Goal: Transaction & Acquisition: Purchase product/service

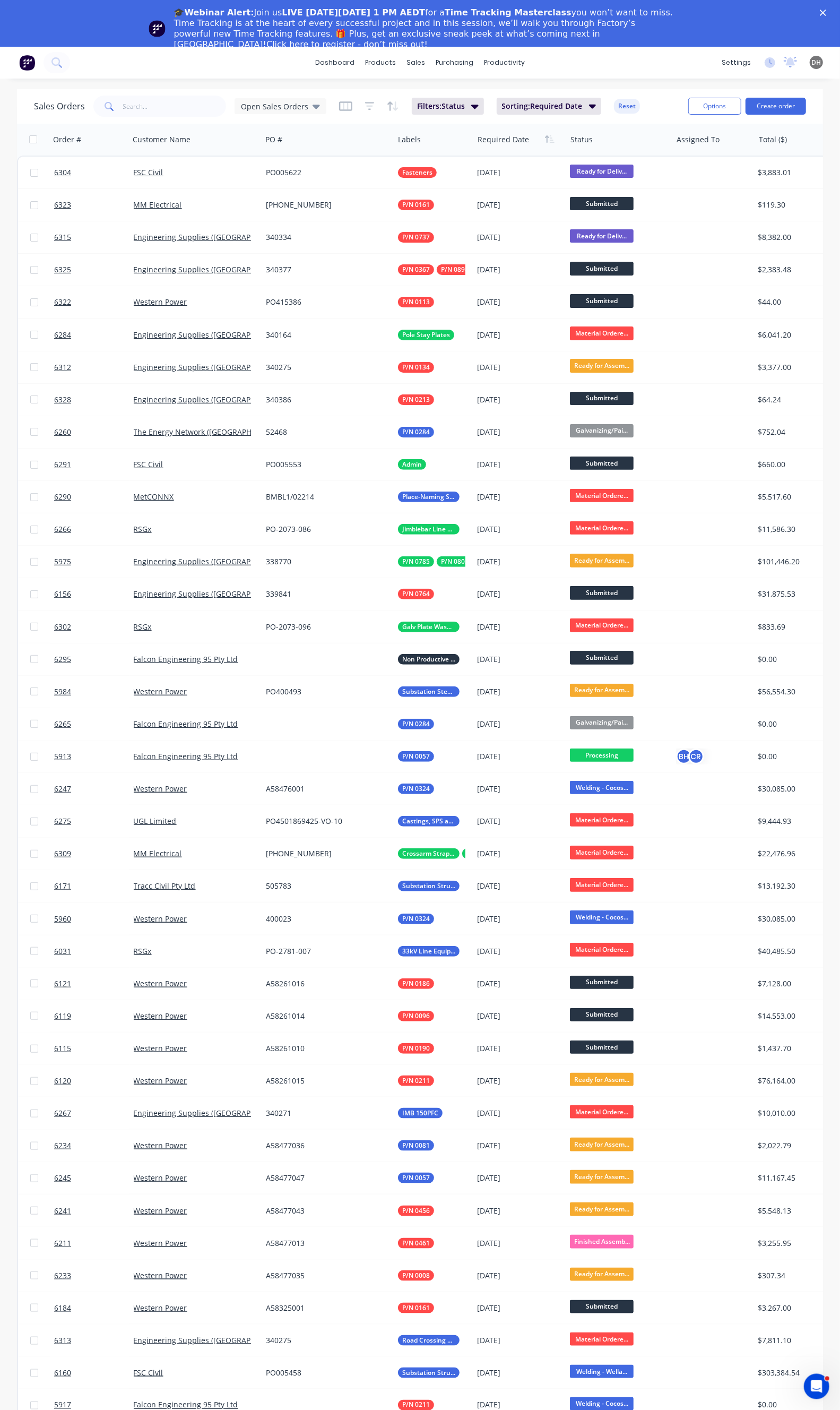
click at [428, 39] on link "Click here to register - don’t miss out!" at bounding box center [347, 44] width 161 height 10
click at [301, 110] on span "Open Sales Orders" at bounding box center [274, 107] width 67 height 11
click at [265, 200] on button "None" at bounding box center [298, 196] width 121 height 12
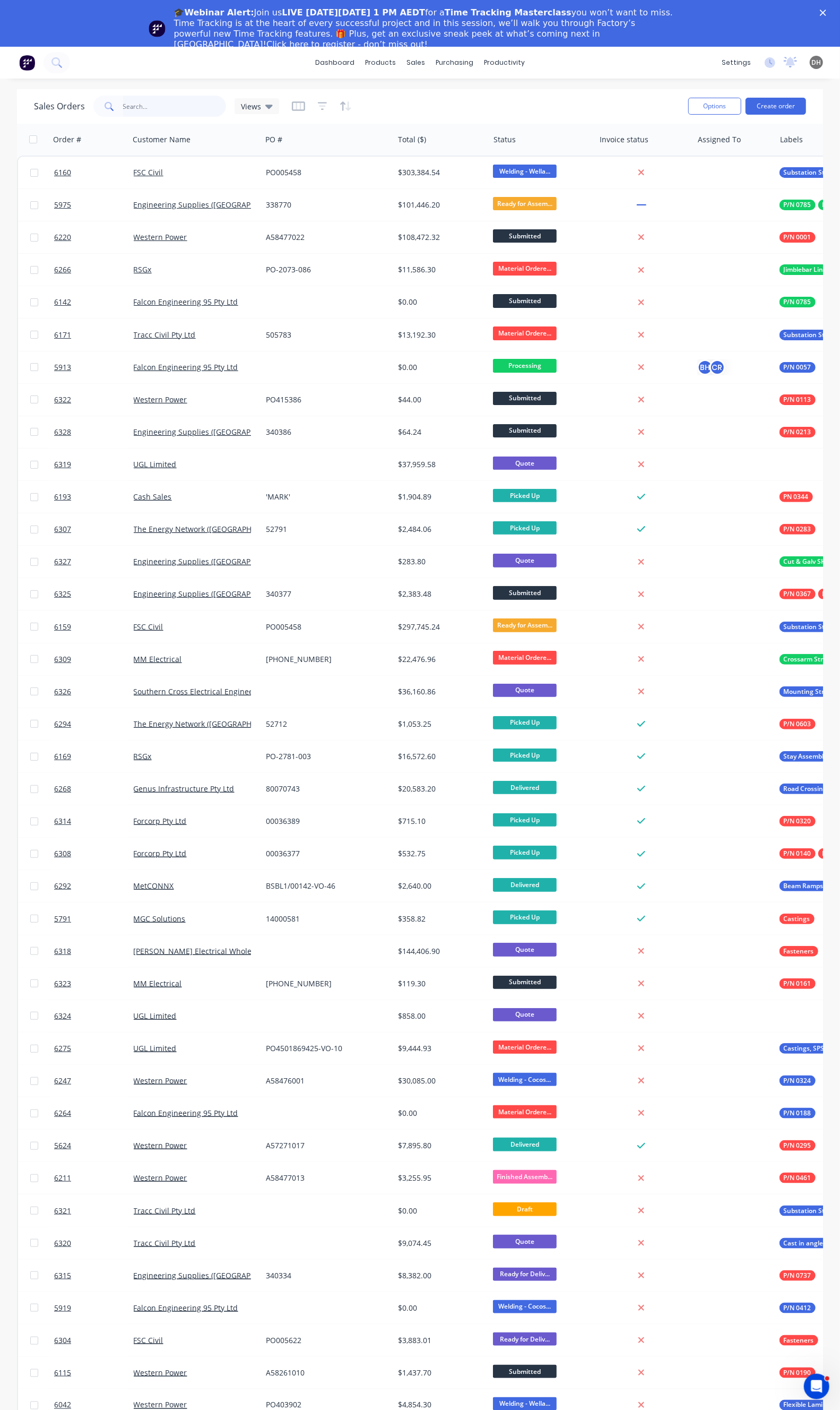
click at [186, 104] on input "text" at bounding box center [175, 106] width 104 height 21
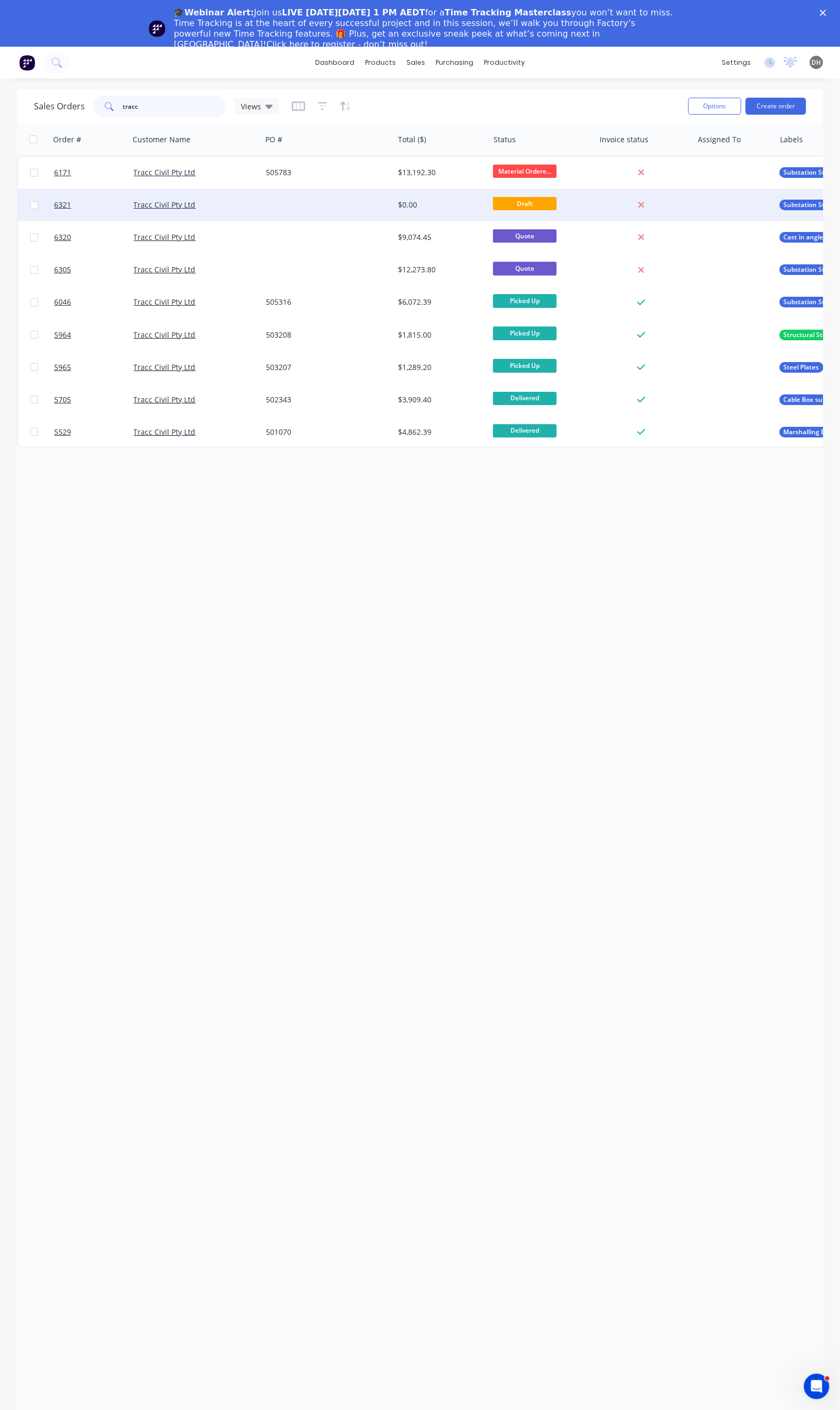
type input "tracc"
click at [232, 203] on div "Tracc Civil Pty Ltd" at bounding box center [192, 205] width 117 height 11
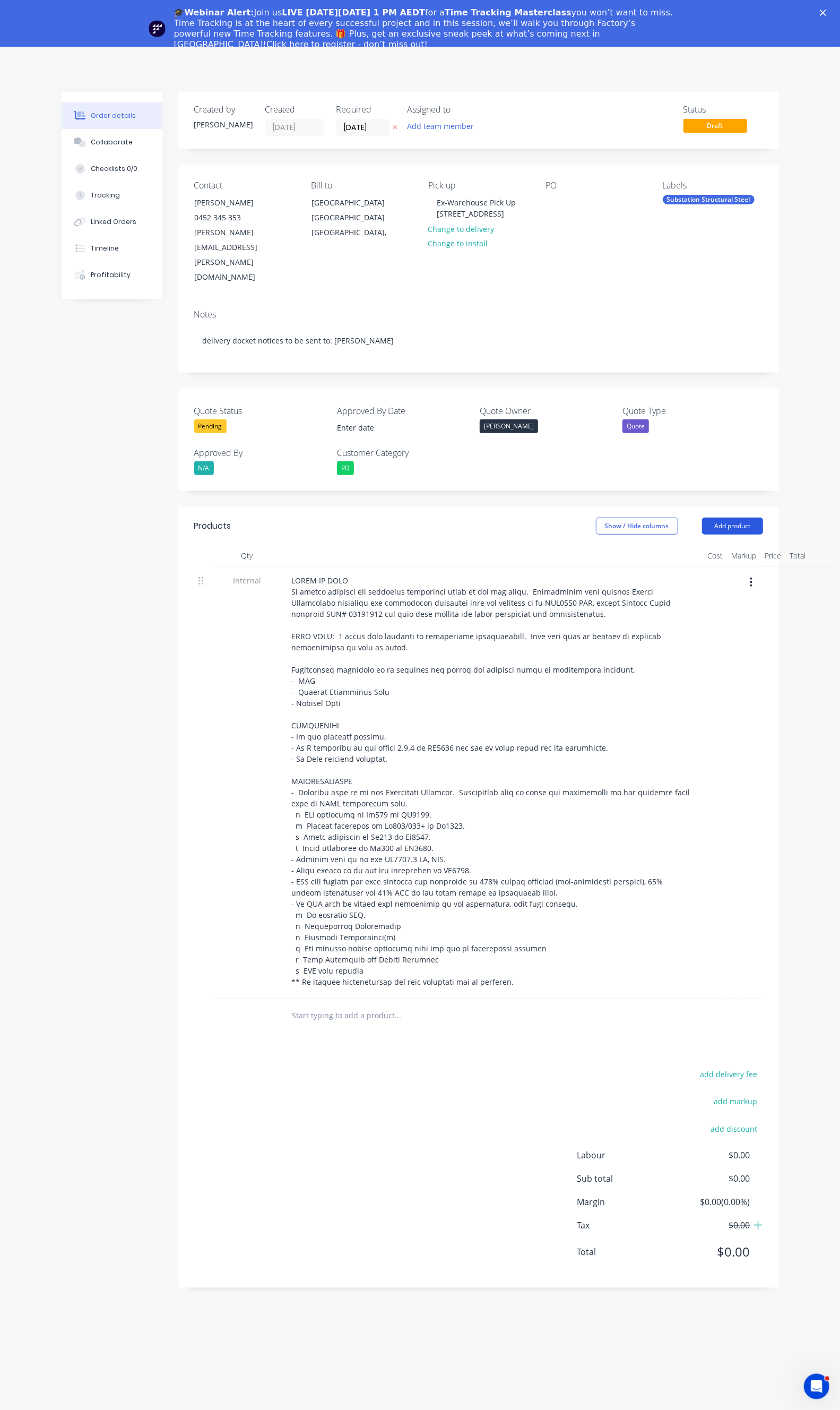
click at [763, 518] on button "Add product" at bounding box center [733, 526] width 61 height 17
click at [753, 567] on div "Basic product" at bounding box center [712, 574] width 82 height 16
click at [284, 1005] on div at bounding box center [328, 1013] width 89 height 16
paste div
click at [292, 1022] on div at bounding box center [346, 1030] width 108 height 16
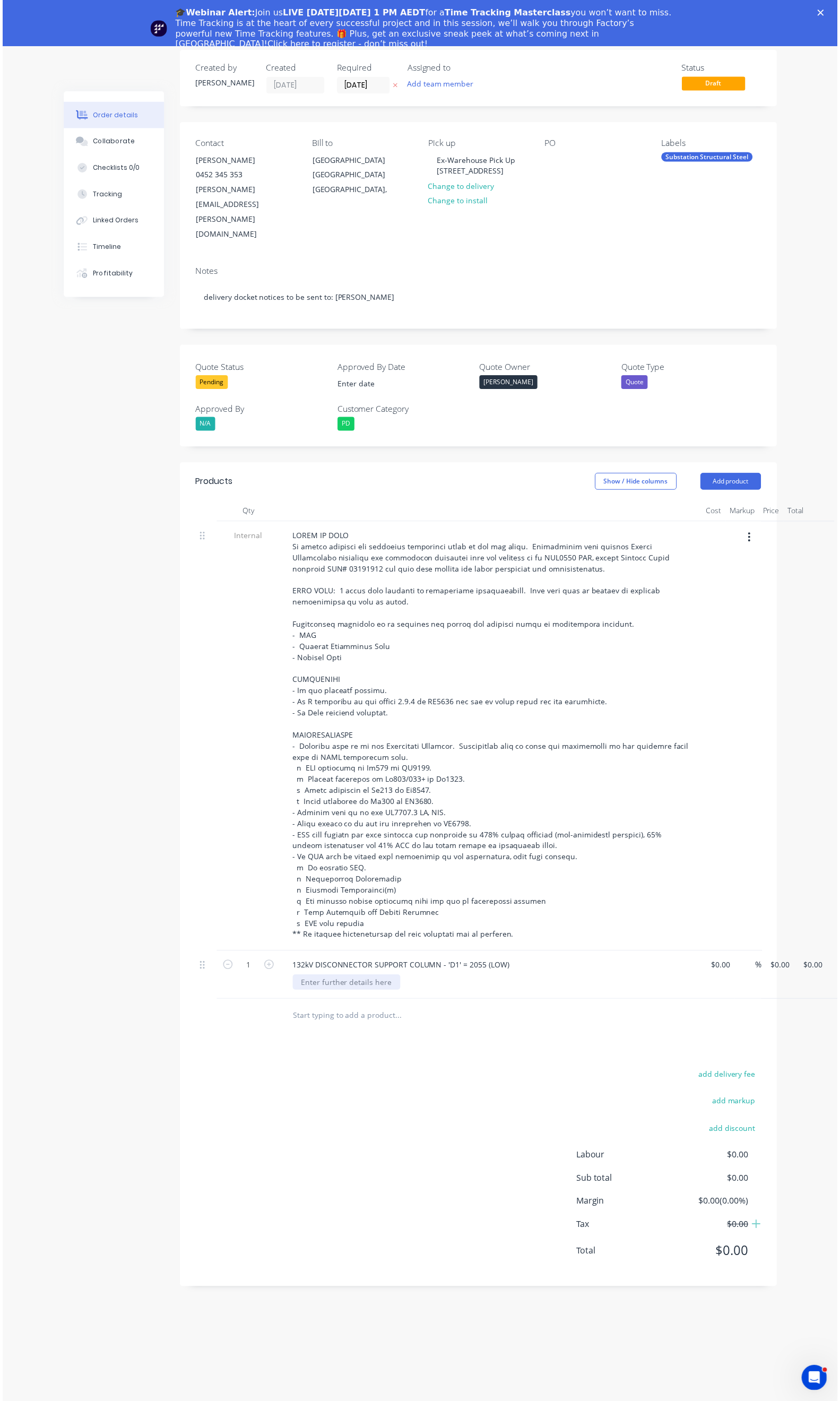
scroll to position [46, 0]
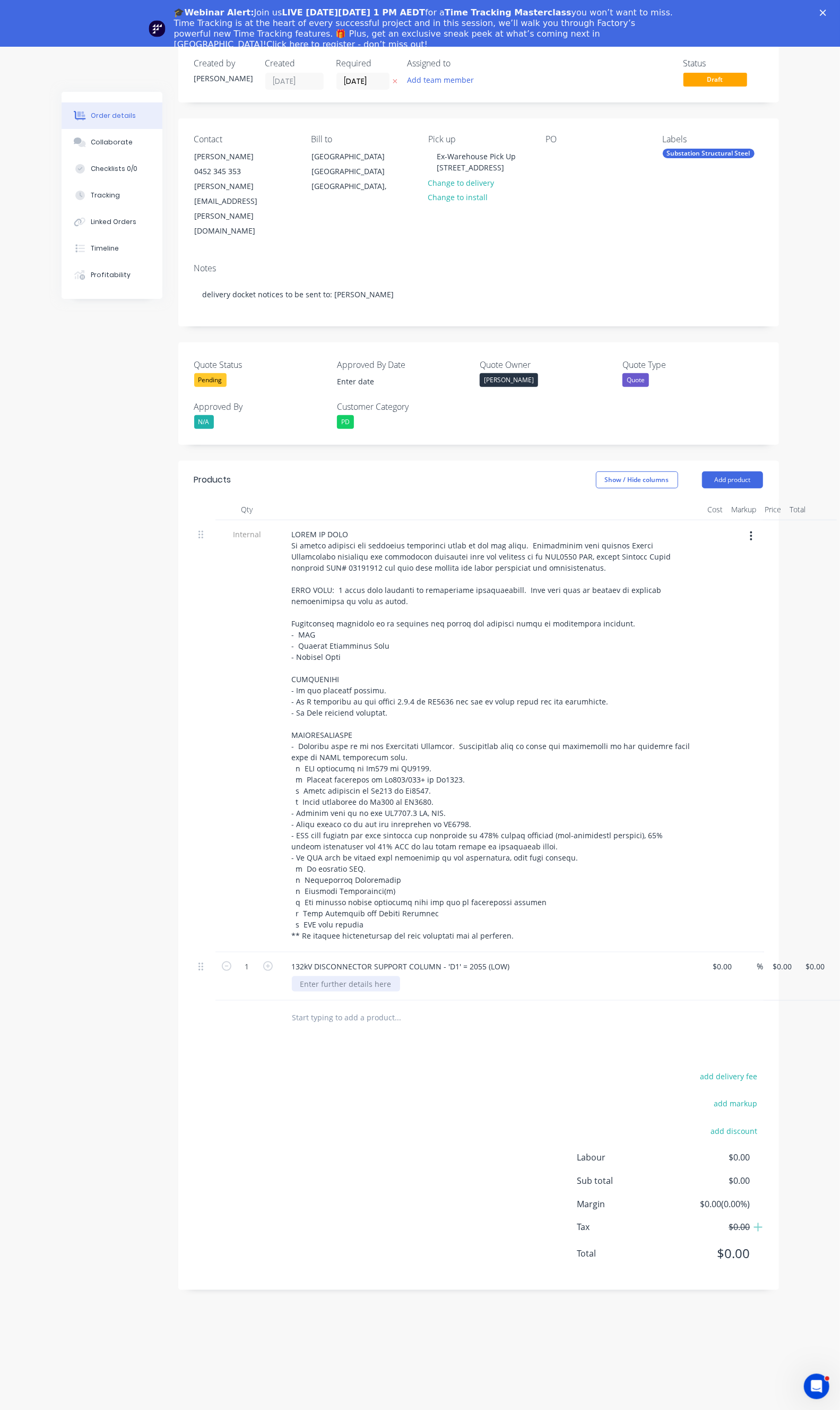
click at [292, 976] on div at bounding box center [346, 984] width 108 height 16
click at [284, 959] on div "132kV DISCONNECTOR SUPPORT COLUMN - 'D1' = 2055 (LOW)" at bounding box center [401, 967] width 235 height 16
click at [263, 961] on icon "button" at bounding box center [267, 966] width 9 height 9
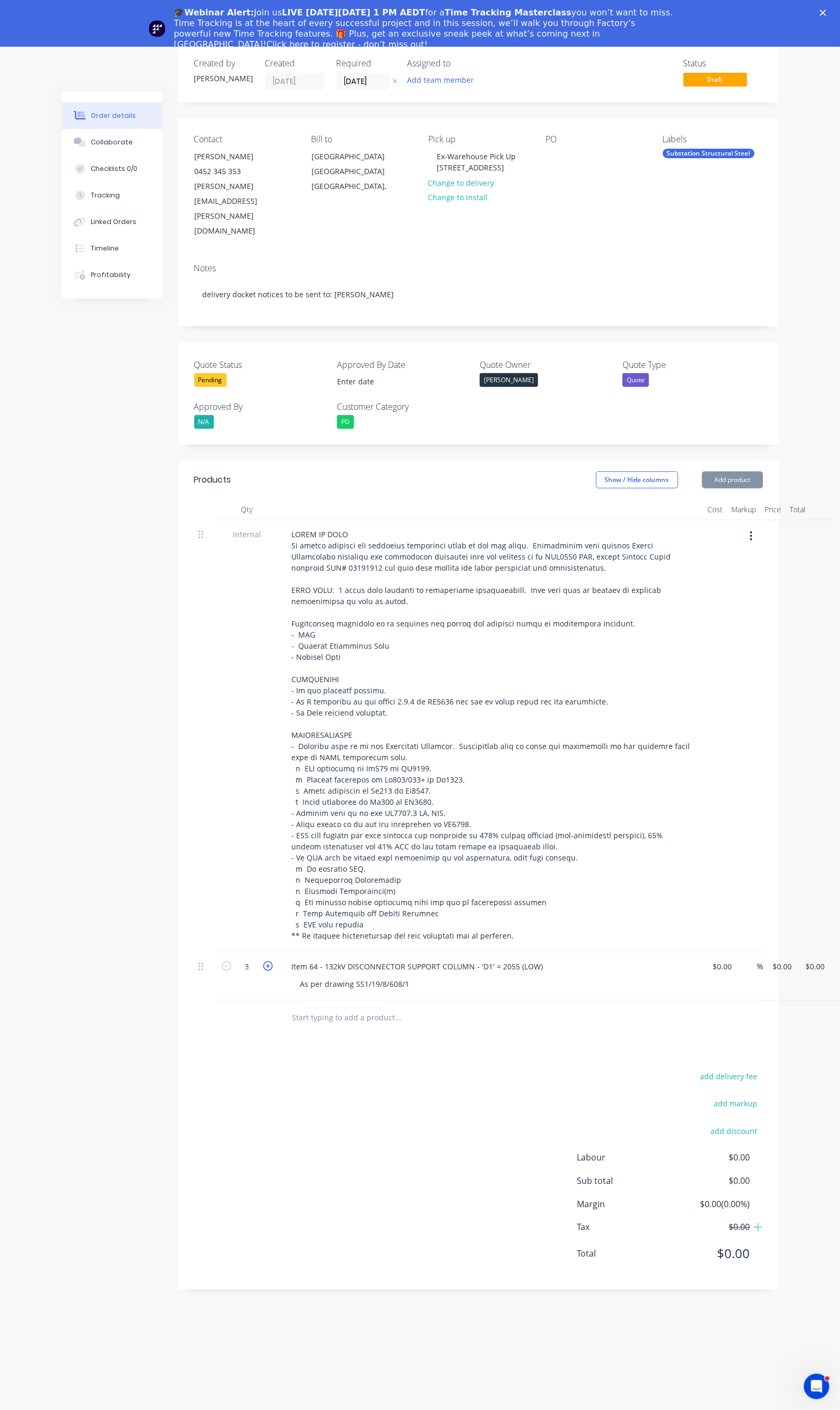
type input "4"
click at [704, 952] on div "$0.00" at bounding box center [720, 976] width 33 height 48
type input "$2,107.94"
type input "$8,431.76"
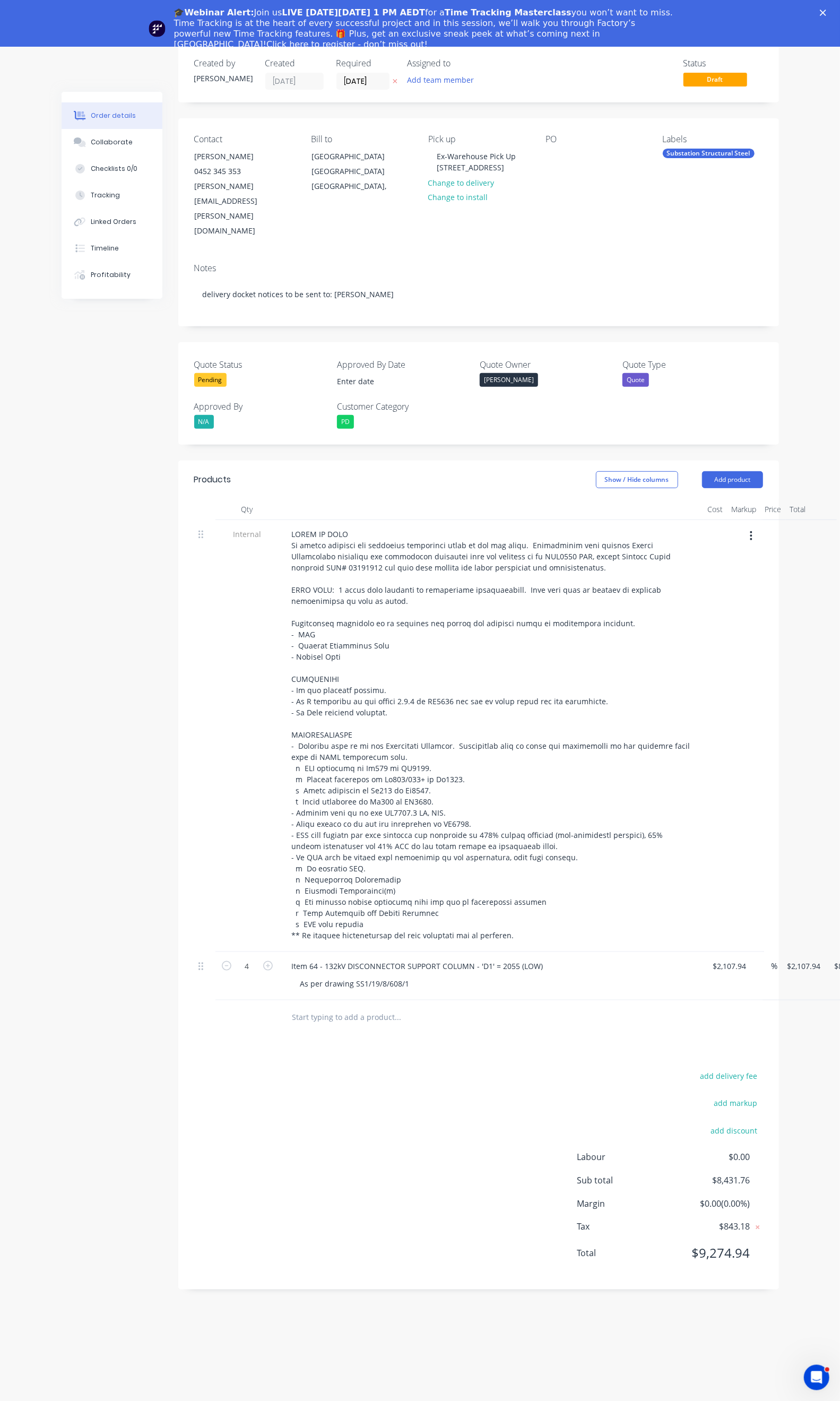
click at [808, 1009] on div "Duplicate" at bounding box center [848, 1017] width 82 height 16
click at [284, 1007] on div "Item 64 - 132kV DISCONNECTOR SUPPORT COLUMN - 'D1' = 2055 (LOW)" at bounding box center [418, 1015] width 269 height 16
drag, startPoint x: 491, startPoint y: 981, endPoint x: 353, endPoint y: 973, distance: 138.2
click at [353, 1000] on div "Item 65 - 132kV DISCONNECTOR SUPPORT COLUMN - 'D1' = 2055 (LOW) As per drawing …" at bounding box center [491, 1024] width 424 height 48
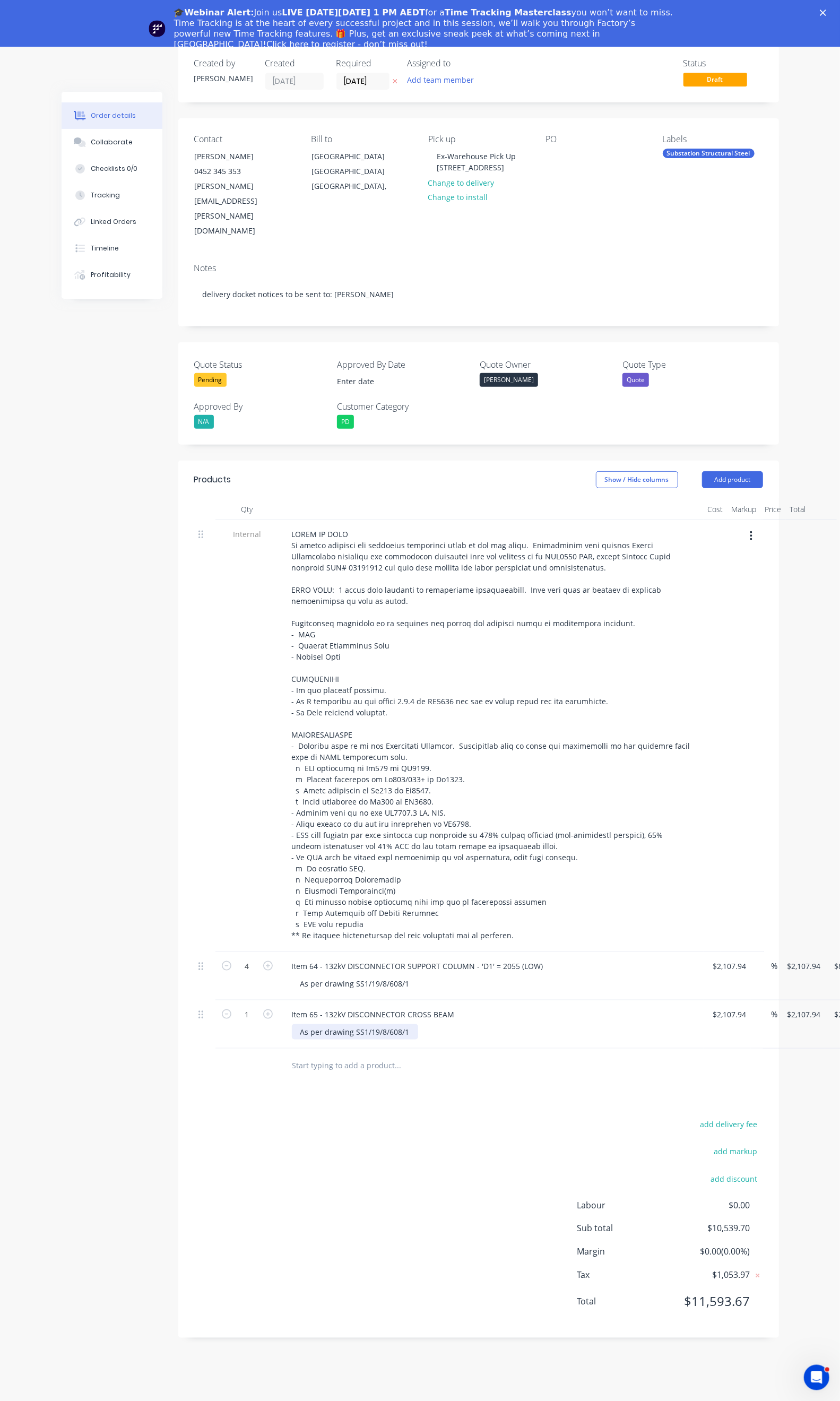
click at [357, 1024] on div "As per drawing SS1/19/8/608/1" at bounding box center [355, 1032] width 126 height 16
click at [696, 1000] on div "1 Item 65 - 132kV DISCONNECTOR CROSS BEAM As per drawing SS1/19/8/608/1 2107.94…" at bounding box center [478, 1024] width 569 height 48
type input "4"
type input "$1,432.71"
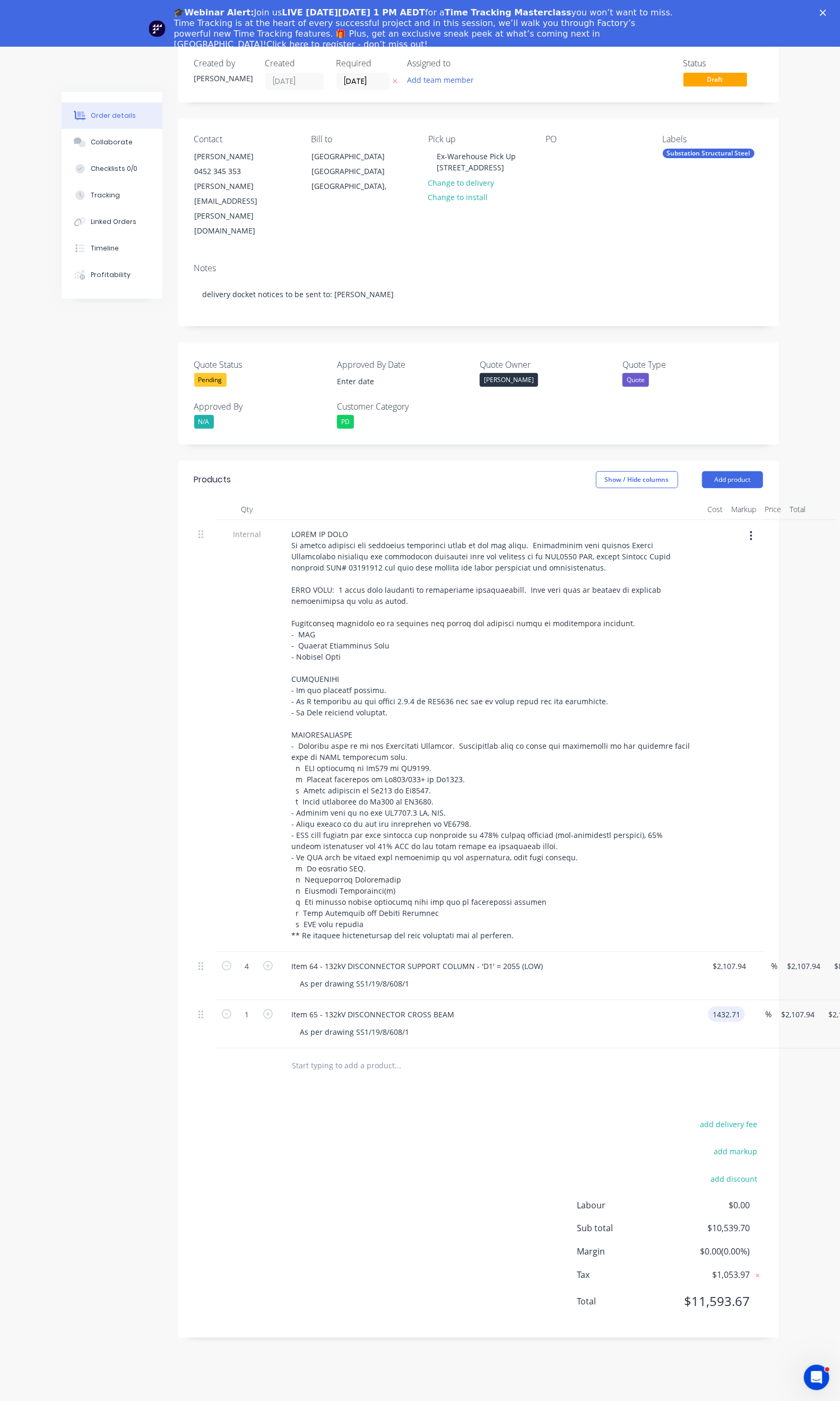
type input "$1,432.71"
click at [263, 1009] on icon "button" at bounding box center [267, 1014] width 9 height 9
type input "2"
type input "$2,865.42"
click at [263, 1009] on icon "button" at bounding box center [267, 1014] width 9 height 9
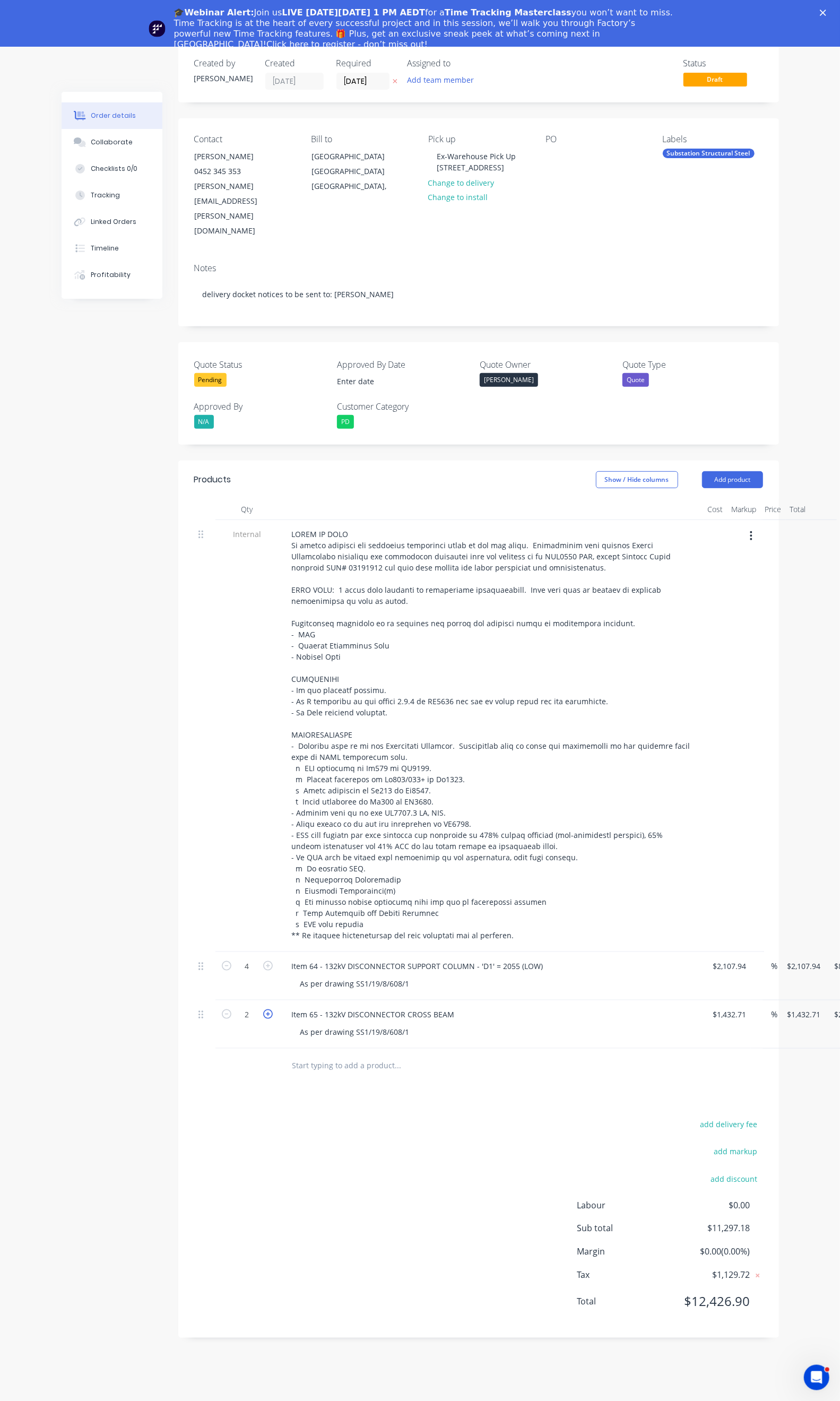
type input "3"
type input "$4,298.13"
click at [263, 1009] on icon "button" at bounding box center [267, 1014] width 9 height 9
type input "4"
type input "$5,730.84"
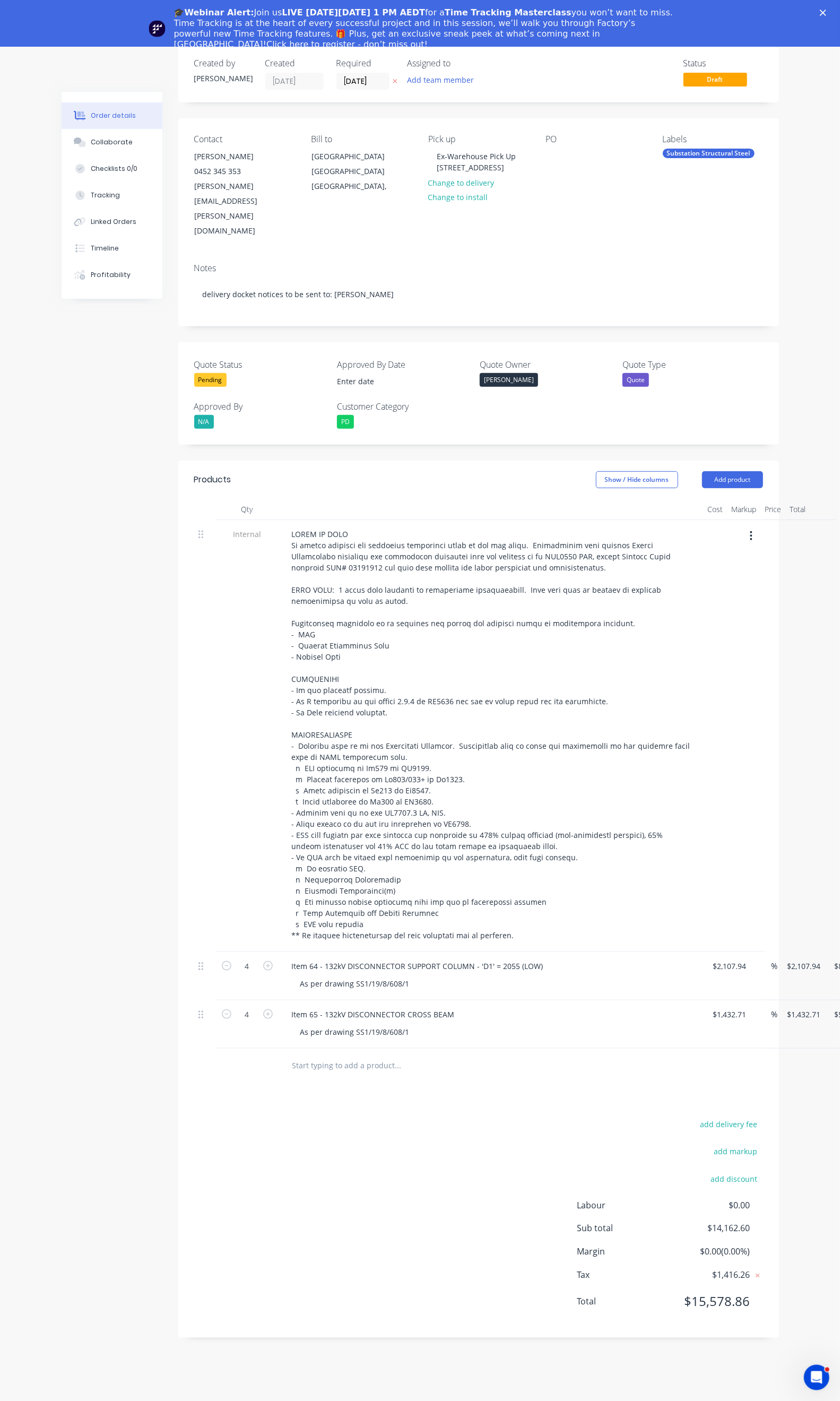
click at [808, 1058] on div "Duplicate" at bounding box center [848, 1065] width 82 height 16
click at [284, 1055] on div "Item 65 - 132kV DISCONNECTOR CROSS BEAM" at bounding box center [373, 1063] width 180 height 16
drag, startPoint x: 378, startPoint y: 1034, endPoint x: 356, endPoint y: 1035, distance: 22.0
click at [356, 1055] on div "Item 66 - 132kV DISCONNECTOR CROSS BEAM" at bounding box center [373, 1063] width 180 height 16
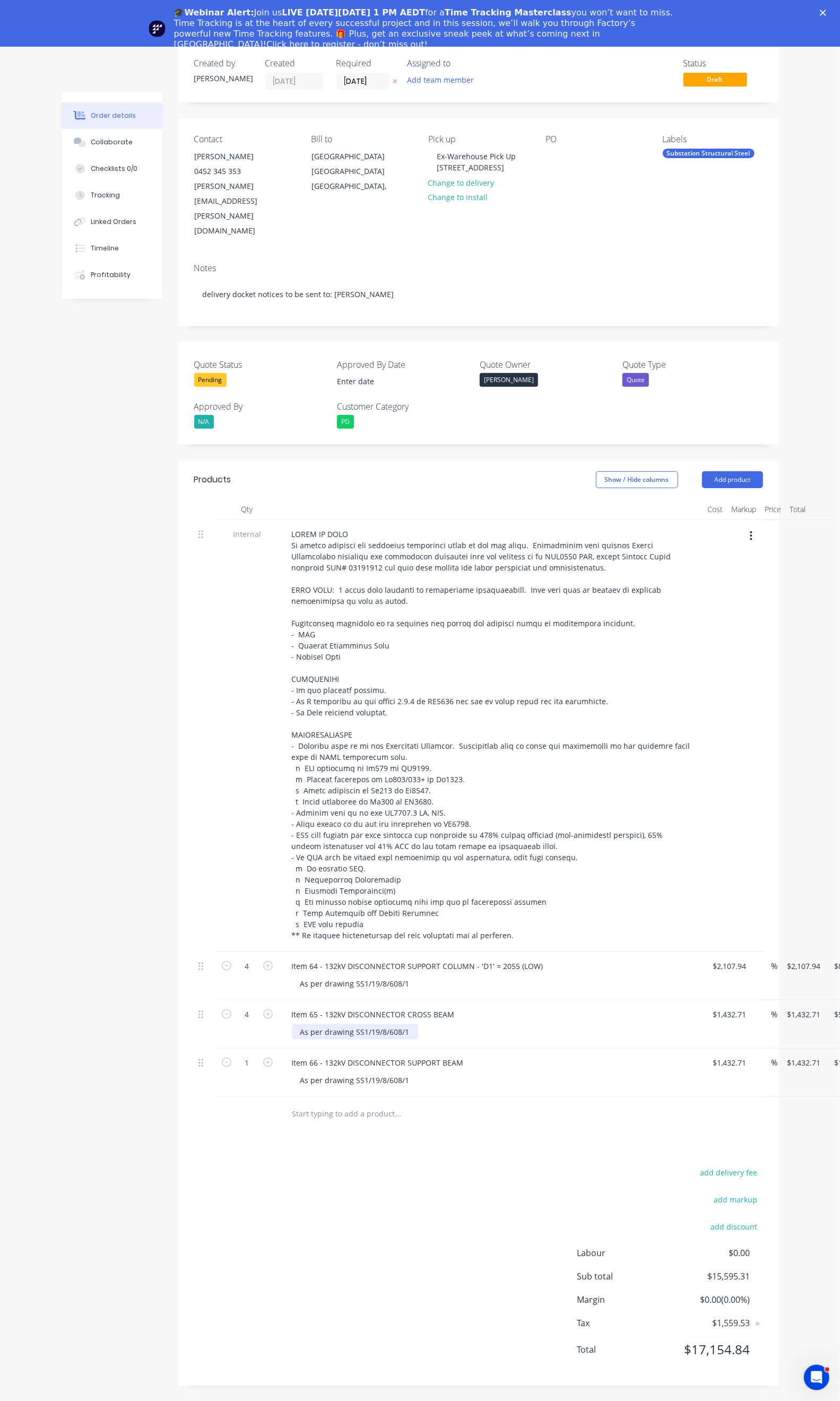
click at [360, 1024] on div "As per drawing SS1/19/8/608/1" at bounding box center [355, 1032] width 126 height 16
click at [360, 1073] on div "As per drawing SS1/19/8/608/1" at bounding box center [355, 1080] width 126 height 16
click at [263, 1058] on icon "button" at bounding box center [267, 1062] width 9 height 9
type input "2"
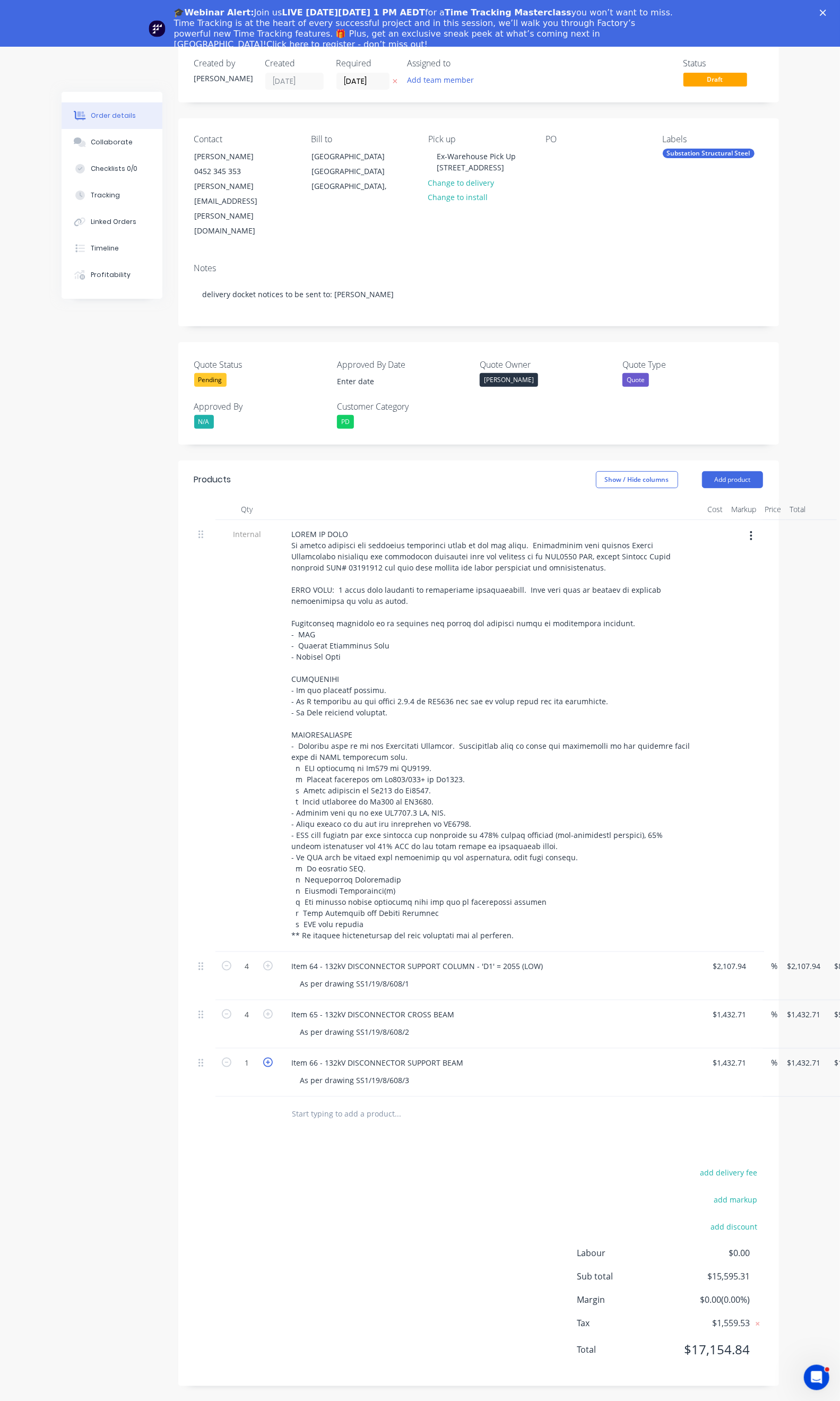
type input "$2,865.42"
click at [263, 1058] on icon "button" at bounding box center [267, 1062] width 9 height 9
type input "3"
type input "$4,298.13"
click at [263, 1058] on icon "button" at bounding box center [267, 1062] width 9 height 9
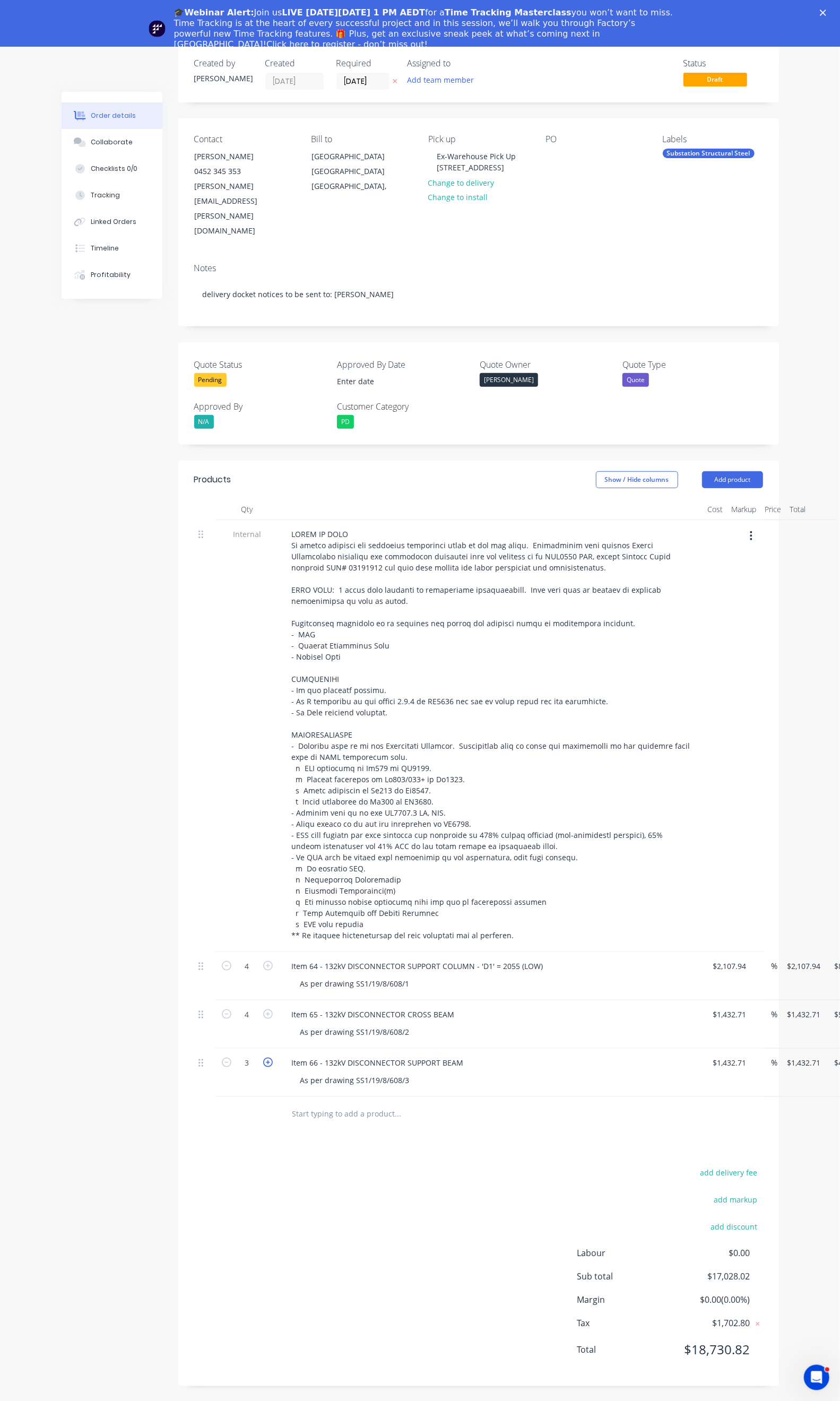
type input "4"
type input "$5,730.84"
click at [712, 1055] on input "1432.71" at bounding box center [732, 1063] width 39 height 16
click at [712, 1055] on input "1432.71" at bounding box center [728, 1063] width 33 height 16
type input "$731.43"
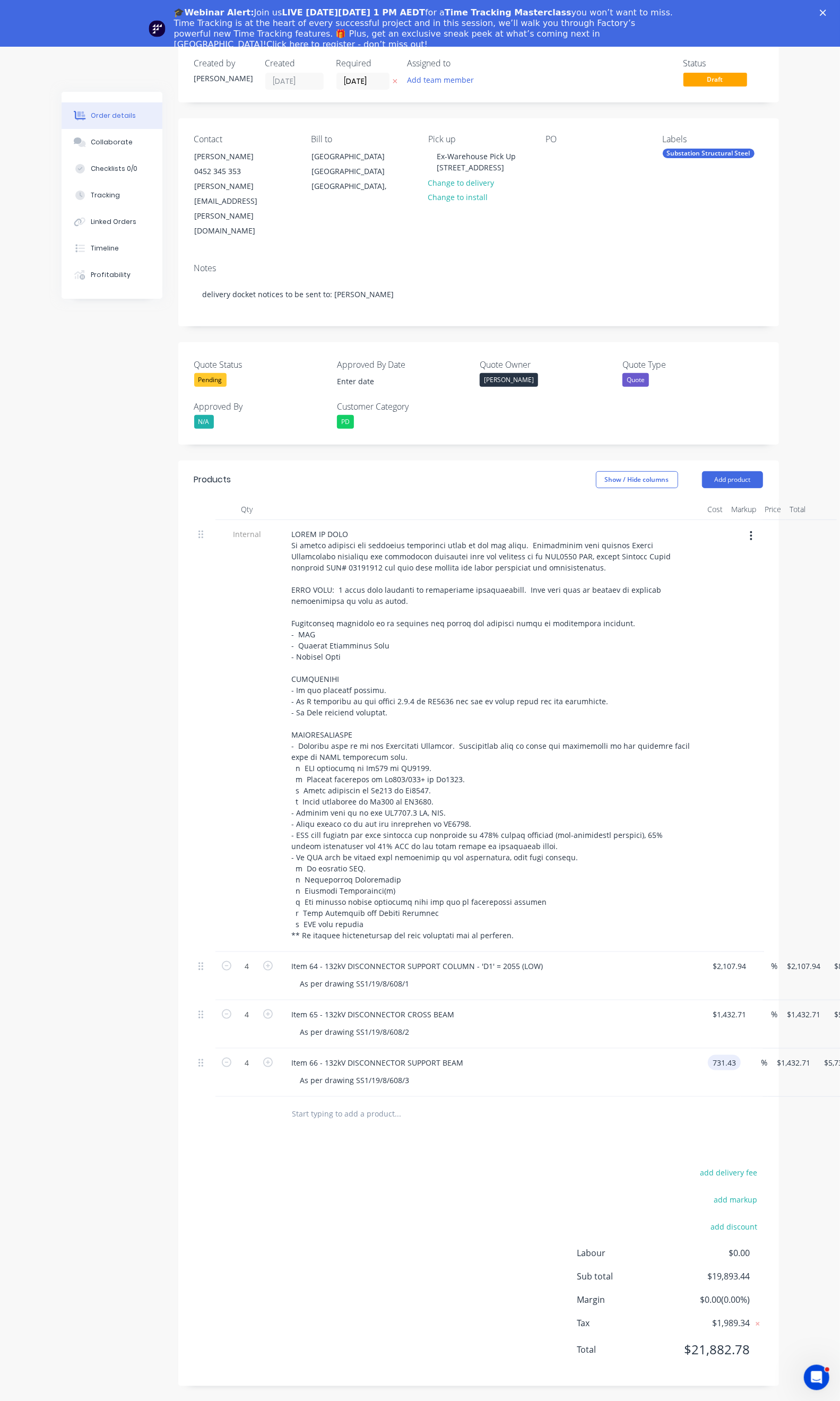
type input "$731.43"
type input "$2,925.72"
click at [704, 872] on div at bounding box center [707, 736] width 8 height 432
click at [833, 7] on div "🎓Webinar Alert: Join us LIVE [DATE][DATE] 1 PM AEDT for a Time Tracking Masterc…" at bounding box center [420, 29] width 840 height 49
click at [826, 11] on polygon "Close" at bounding box center [823, 12] width 6 height 6
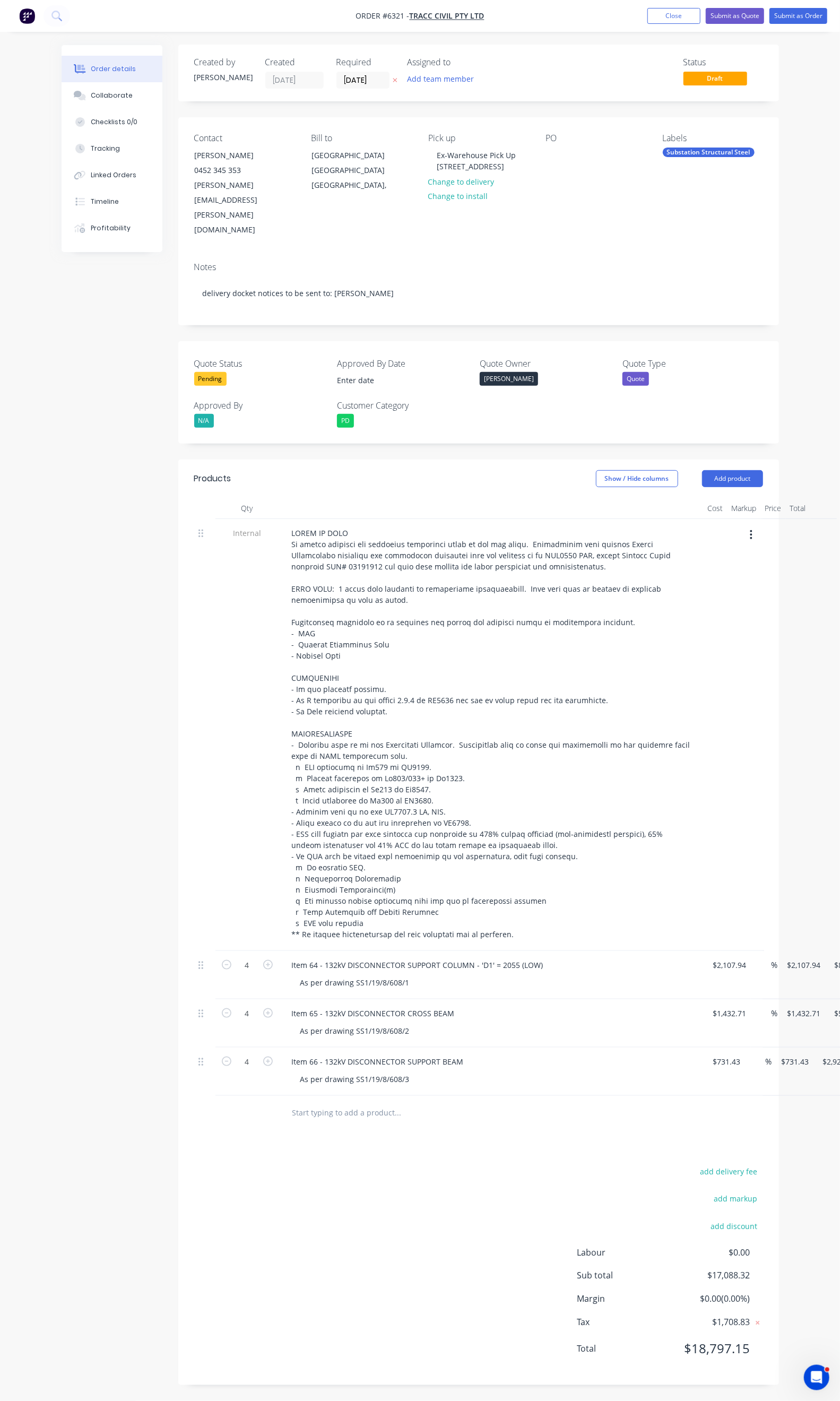
scroll to position [0, 0]
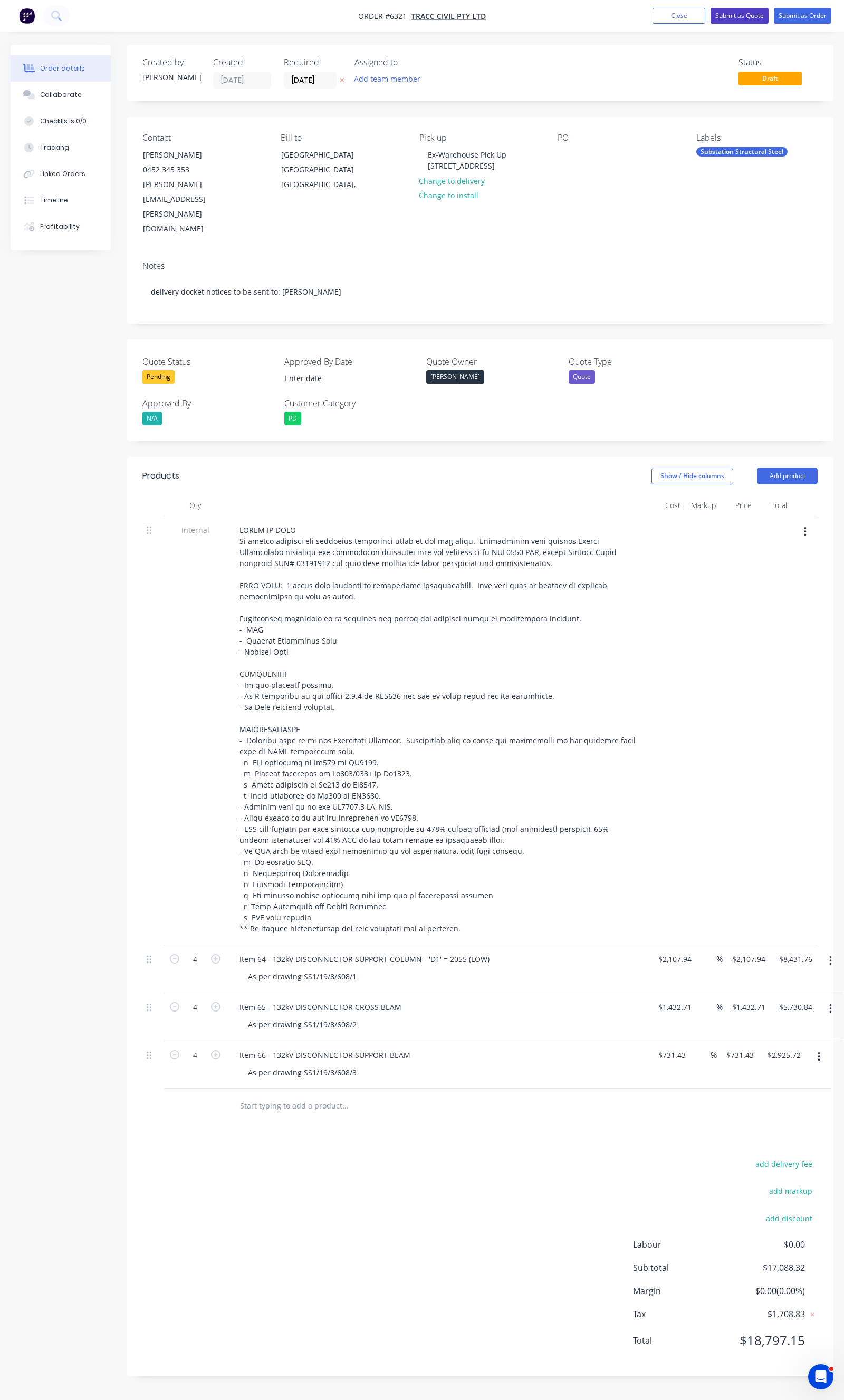
click at [723, 21] on button "Submit as Quote" at bounding box center [739, 15] width 58 height 16
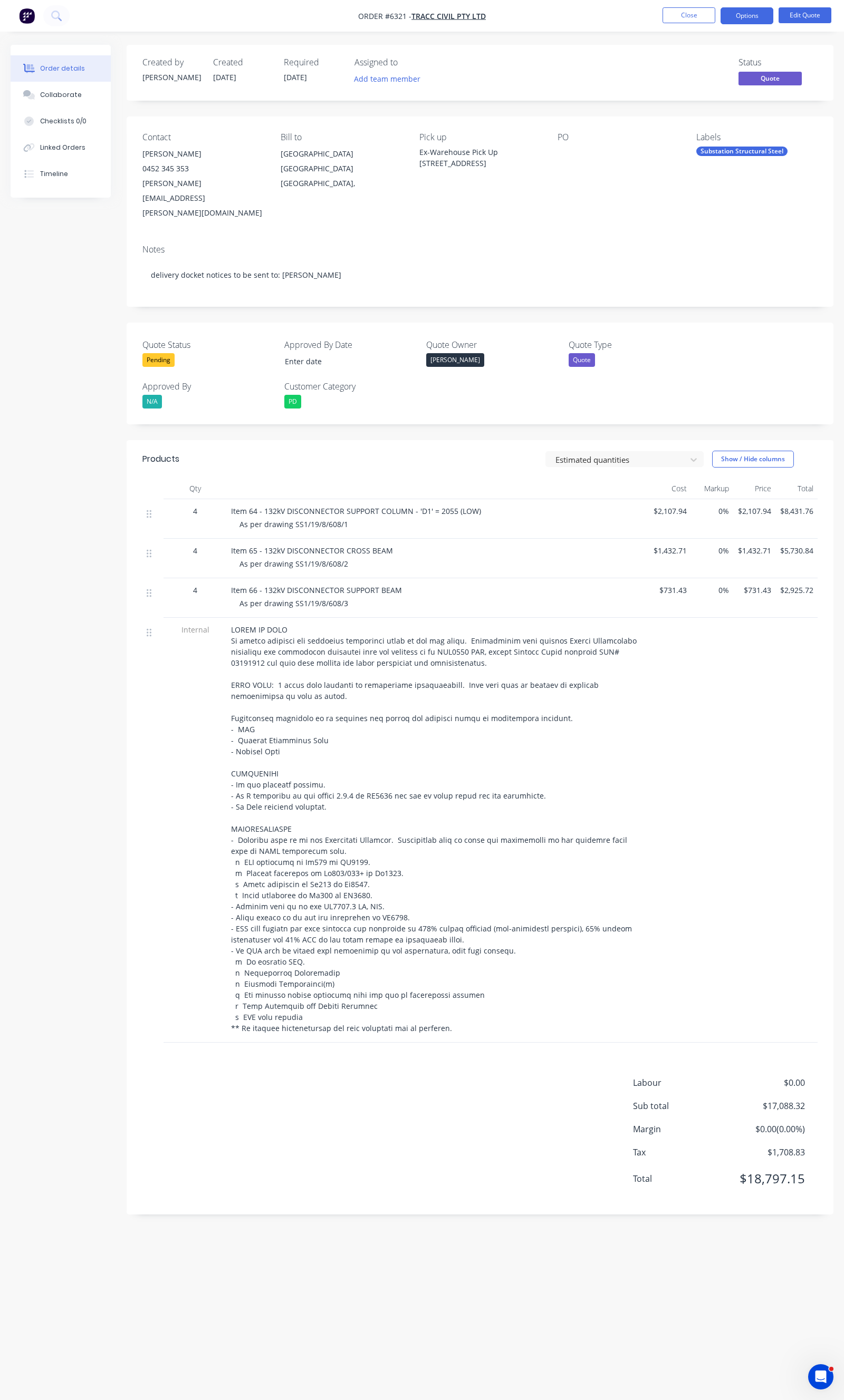
click at [343, 519] on span "As per drawing SS1/19/8/608/1" at bounding box center [293, 524] width 109 height 10
click at [343, 519] on span "As per drawing SS1/19/8/608/1" at bounding box center [293, 524] width 109 height 10
click at [345, 519] on span "As per drawing SS1/19/8/608/1" at bounding box center [293, 524] width 109 height 10
click at [340, 519] on span "As per drawing SS1/19/8/608/1" at bounding box center [293, 524] width 109 height 10
click at [320, 519] on span "As per drawing SS1/19/8/608/1" at bounding box center [293, 524] width 109 height 10
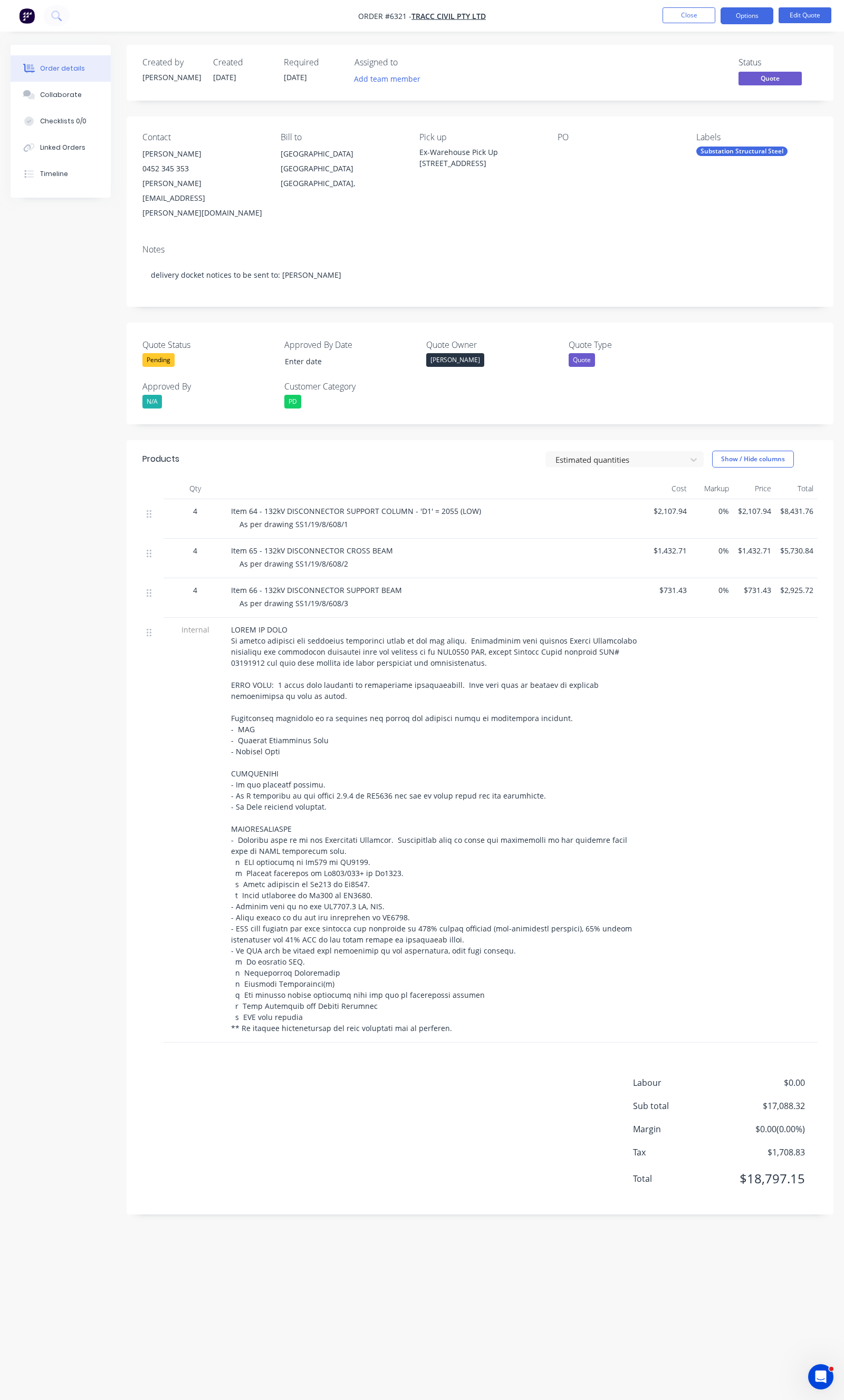
click at [357, 499] on div "Item 64 - 132kV DISCONNECTOR SUPPORT COLUMN - 'D1' = 2055 (LOW) As per drawing …" at bounding box center [437, 519] width 422 height 40
click at [783, 17] on button "Edit Quote" at bounding box center [805, 15] width 53 height 16
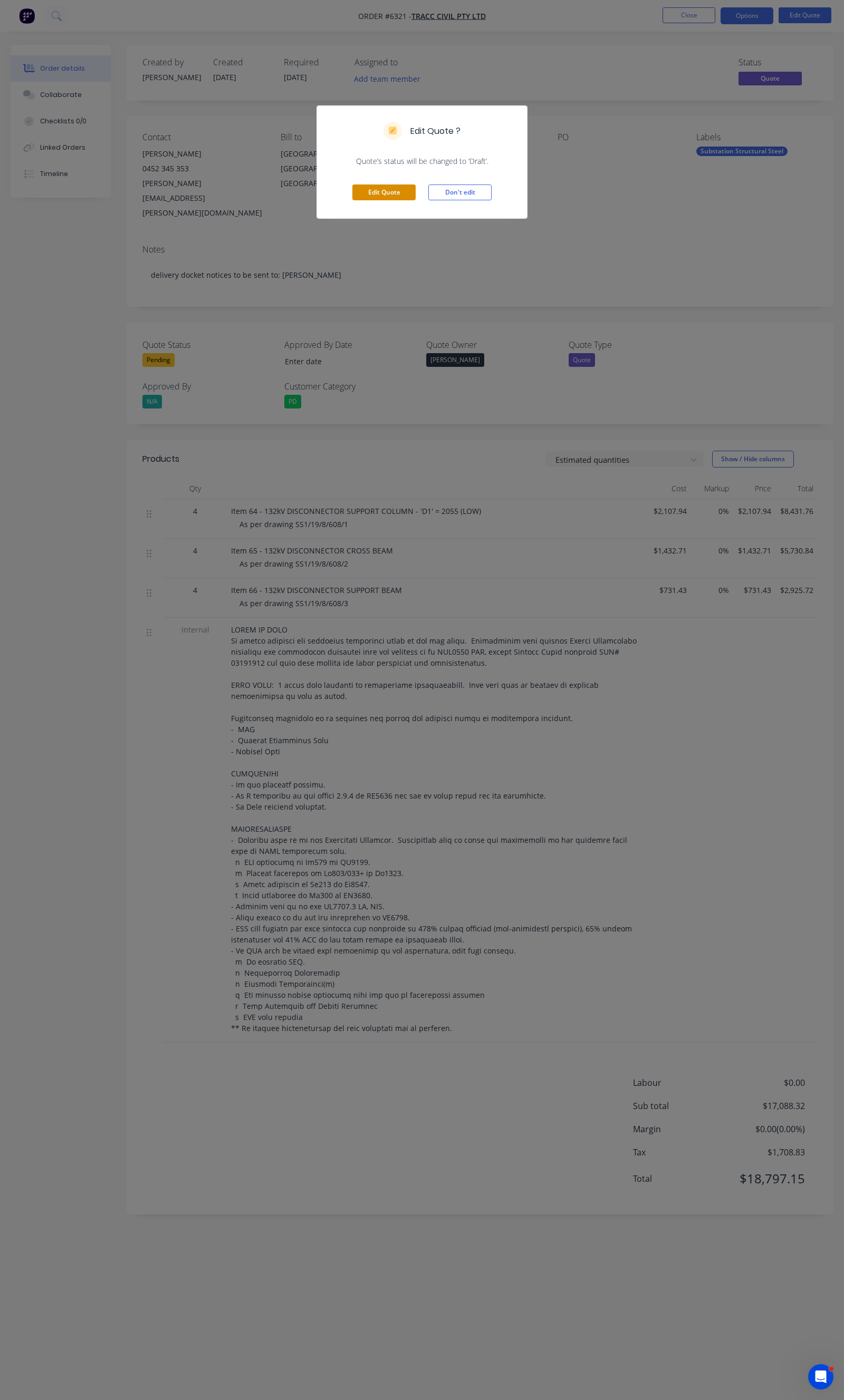
click at [378, 194] on button "Edit Quote" at bounding box center [384, 192] width 63 height 16
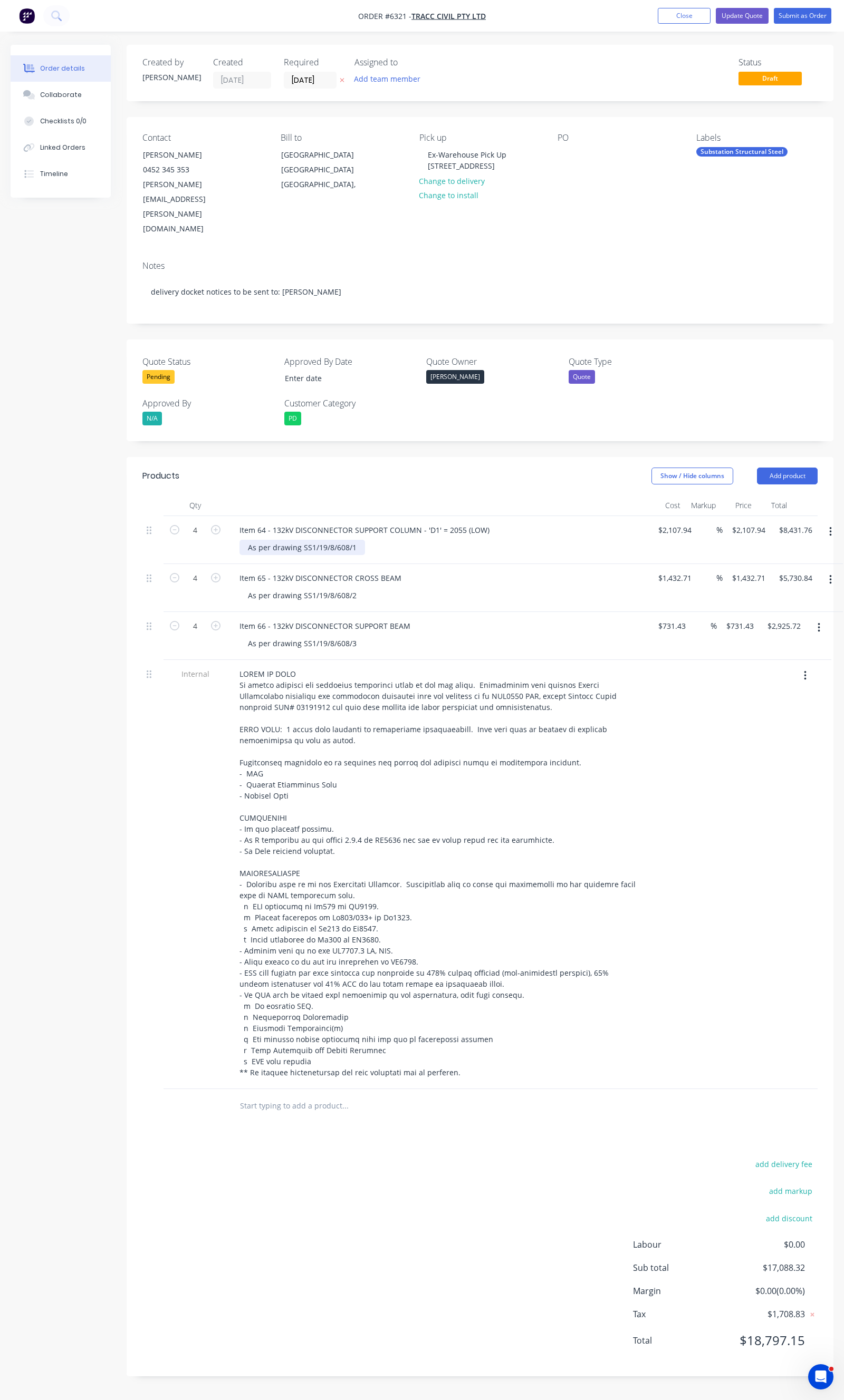
click at [359, 540] on div "As per drawing SS1/19/8/608/1" at bounding box center [302, 548] width 126 height 15
click at [477, 564] on div "Item 65 - 132kV DISCONNECTOR CROSS BEAM As per drawing SS1/19/8/608/2" at bounding box center [437, 588] width 422 height 48
click at [815, 618] on button "button" at bounding box center [819, 628] width 25 height 19
click at [832, 522] on button "button" at bounding box center [830, 532] width 25 height 19
click at [781, 573] on div "Duplicate" at bounding box center [792, 581] width 81 height 15
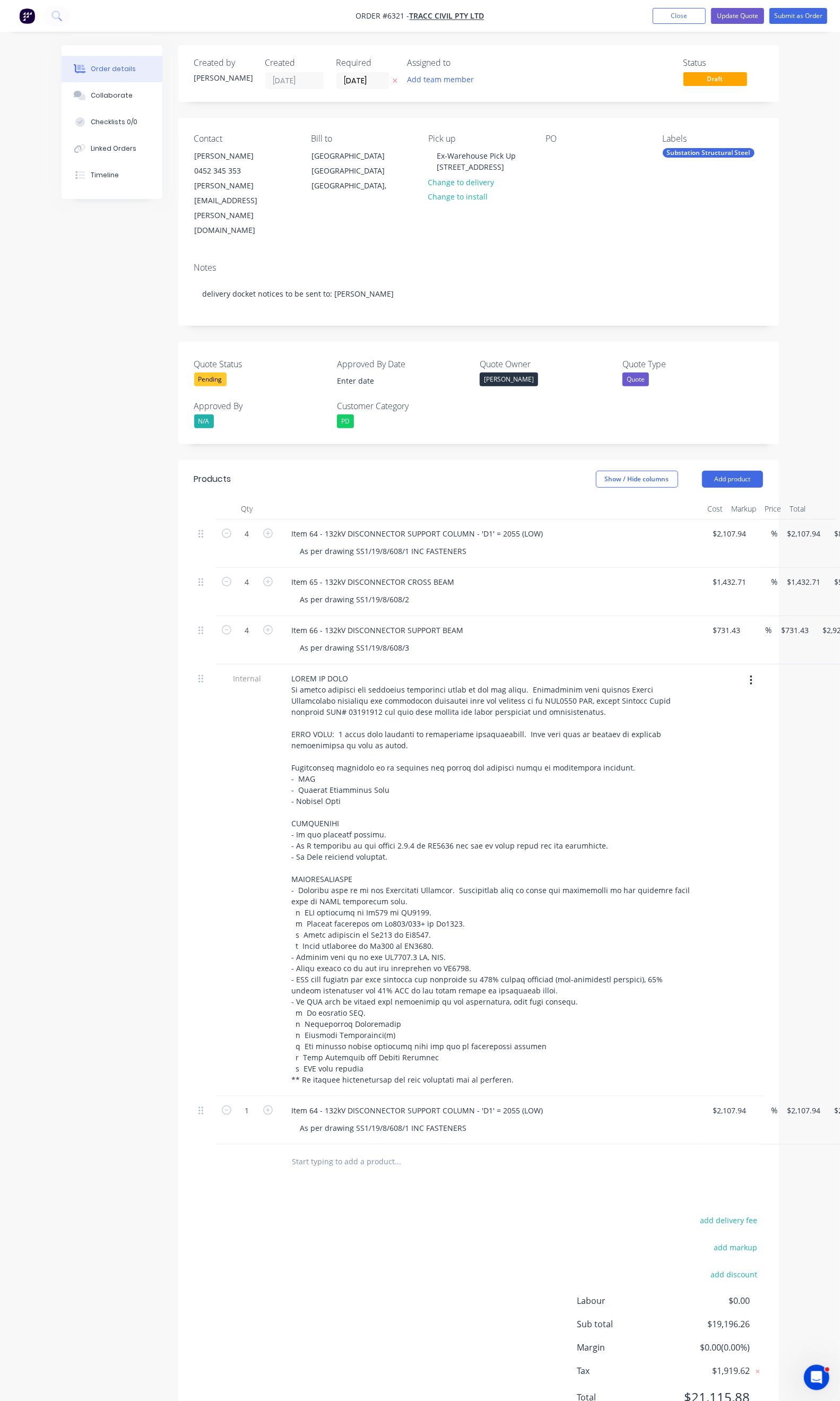
scroll to position [1, 0]
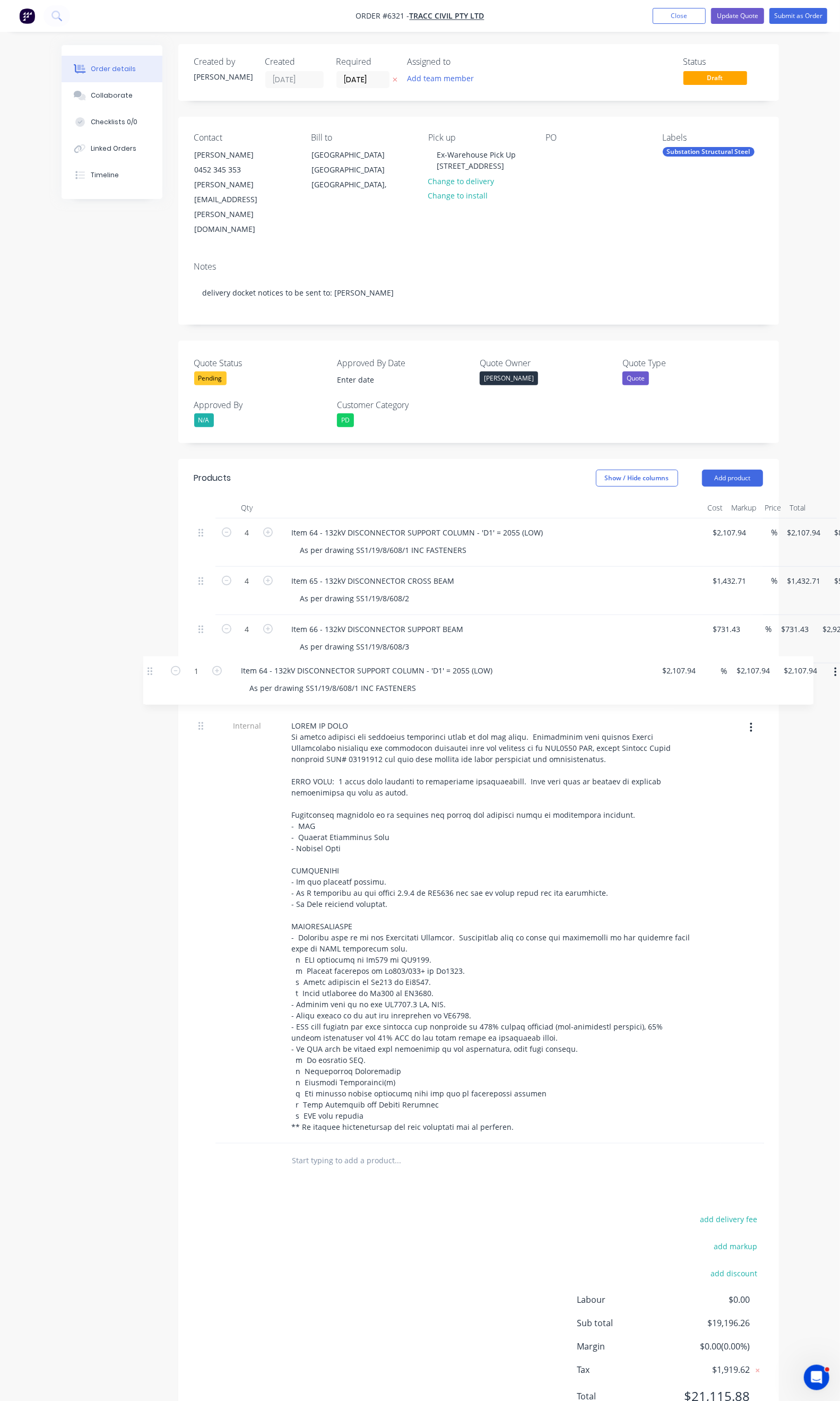
drag, startPoint x: 155, startPoint y: 1081, endPoint x: 154, endPoint y: 649, distance: 432.0
click at [194, 649] on div "4 Item 64 - 132kV DISCONNECTOR SUPPORT COLUMN - 'D1' = 2055 (LOW) As per drawin…" at bounding box center [478, 831] width 569 height 625
click at [284, 670] on div "Item 64 - 132kV DISCONNECTOR SUPPORT COLUMN - 'D1' = 2055 (LOW)" at bounding box center [418, 677] width 269 height 16
click at [463, 670] on div "Item 67 - 132kV DISCONNECTOR SUPPORT COLUMN - 'D1' = 2055 (LOW)" at bounding box center [418, 677] width 269 height 16
click at [712, 670] on input "2107.94" at bounding box center [732, 677] width 39 height 16
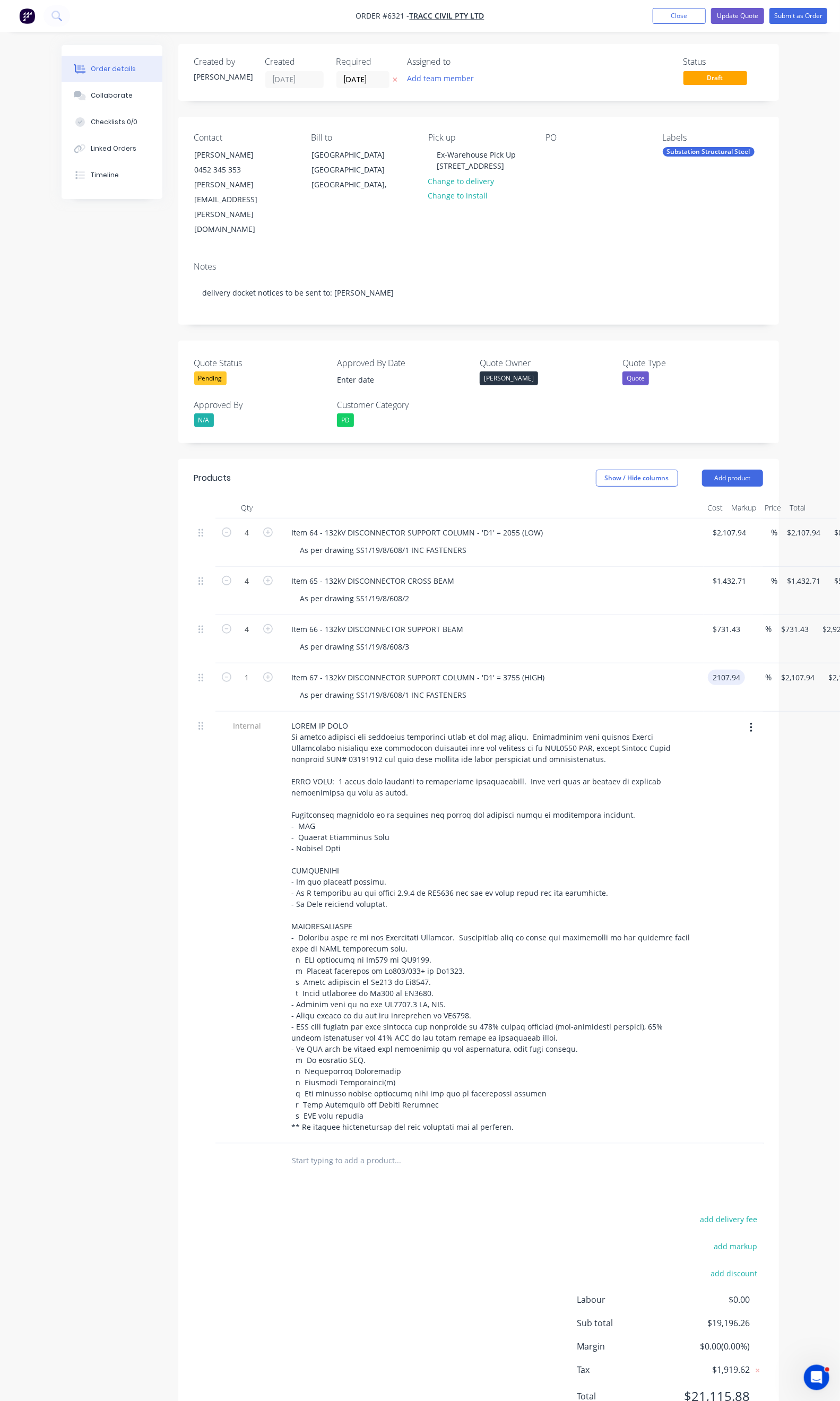
click at [712, 670] on input "2107.94" at bounding box center [728, 677] width 33 height 16
type input "$2,497.09"
click at [263, 672] on icon "button" at bounding box center [267, 677] width 9 height 9
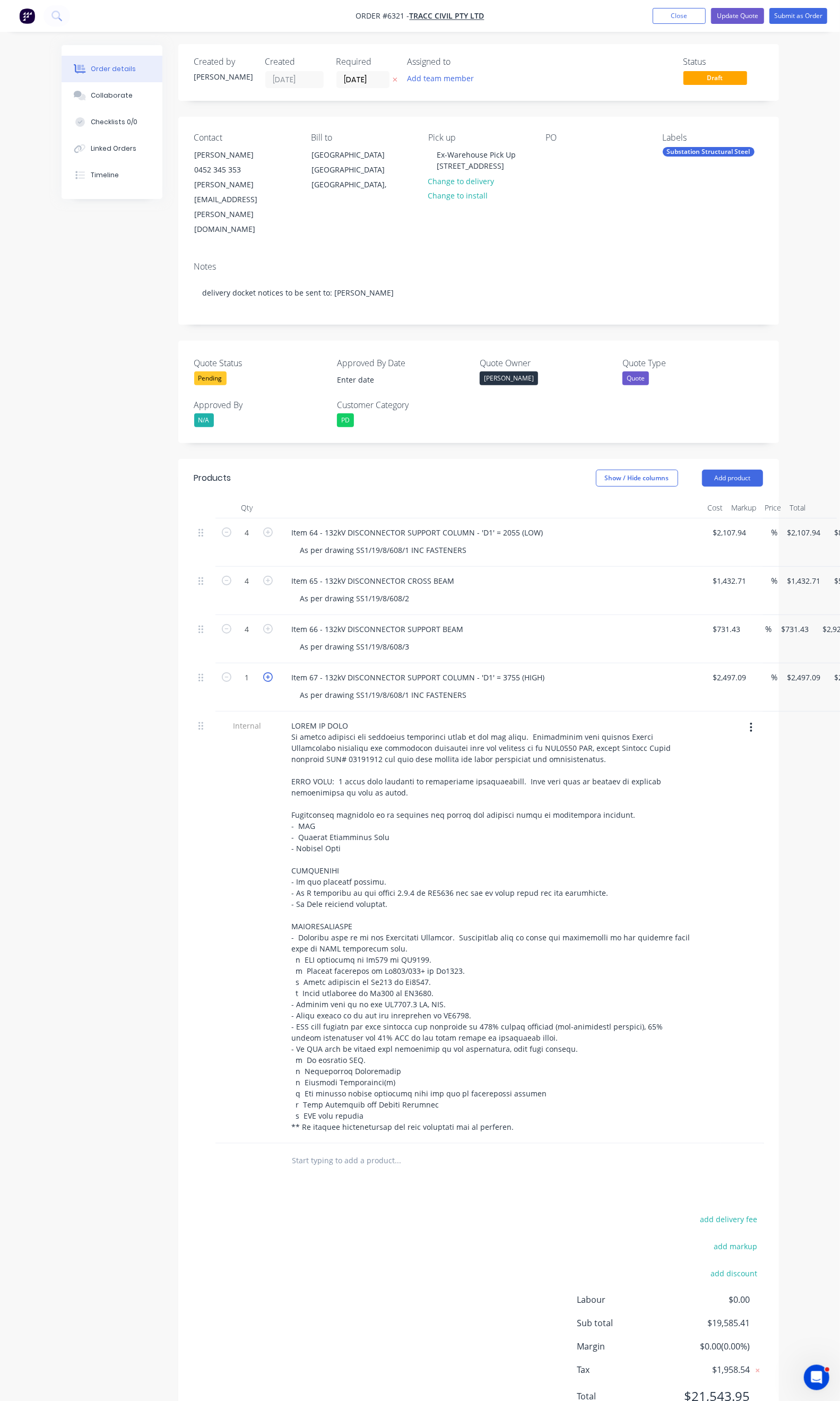
type input "2"
type input "$4,994.18"
click at [712, 717] on div at bounding box center [716, 928] width 8 height 432
click at [813, 624] on div "Duplicate" at bounding box center [848, 632] width 82 height 16
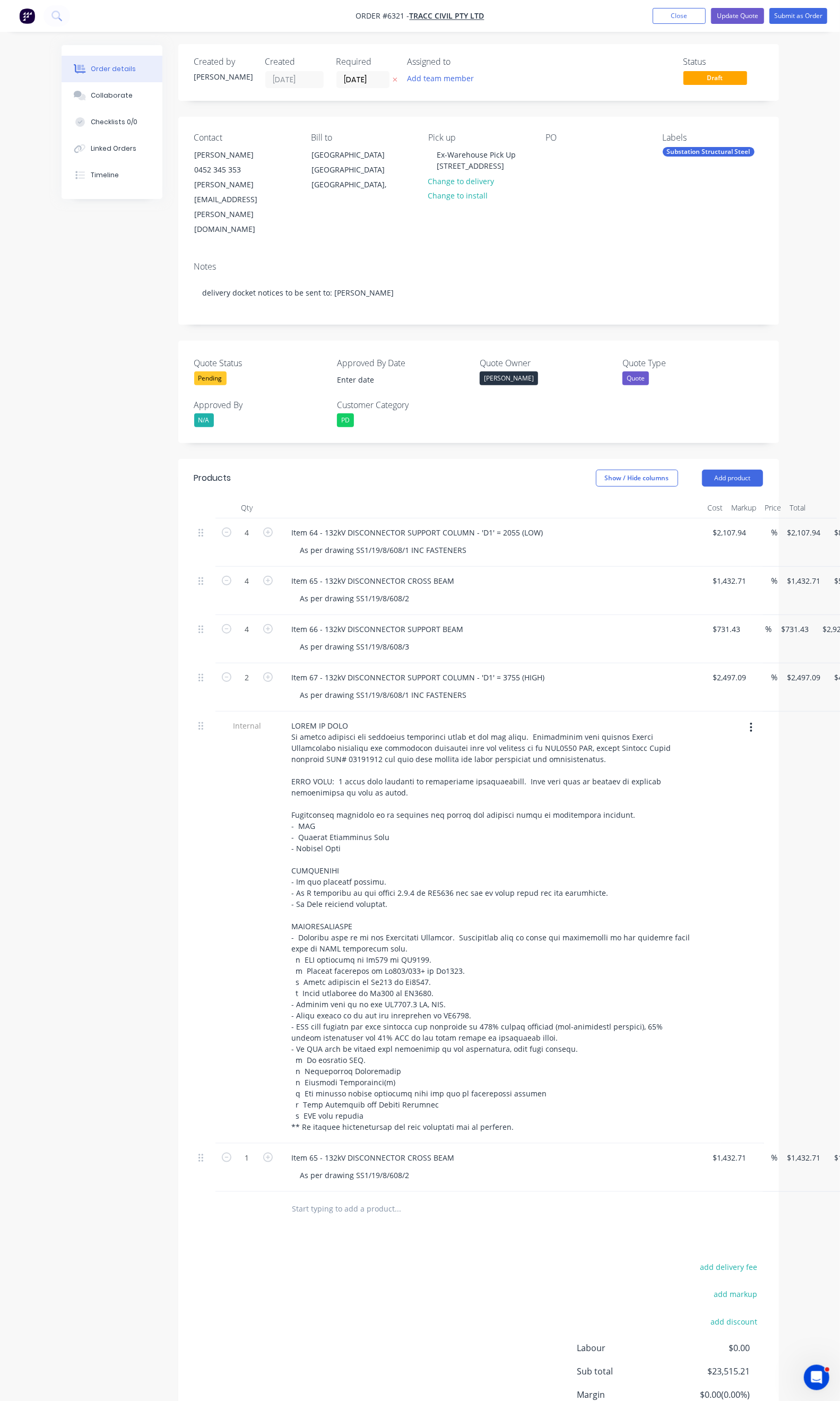
scroll to position [3, 0]
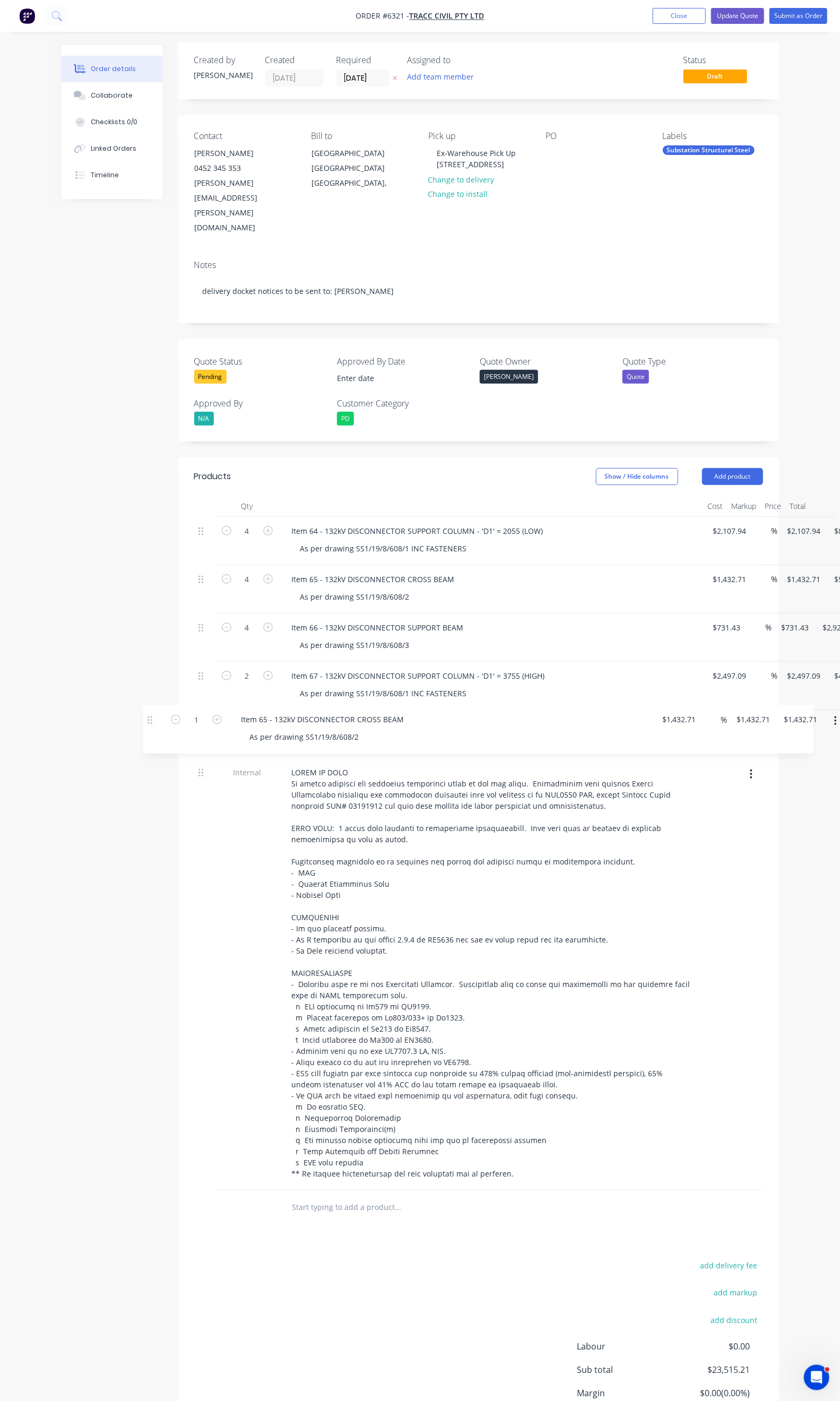
drag, startPoint x: 150, startPoint y: 1133, endPoint x: 150, endPoint y: 715, distance: 418.0
click at [194, 715] on div "4 Item 64 - 132kV DISCONNECTOR SUPPORT COLUMN - 'D1' = 2055 (LOW) As per drawin…" at bounding box center [478, 854] width 569 height 674
click at [284, 716] on div "Item 65 - 132kV DISCONNECTOR CROSS BEAM" at bounding box center [373, 724] width 180 height 16
click at [263, 719] on icon "button" at bounding box center [267, 724] width 9 height 9
type input "2"
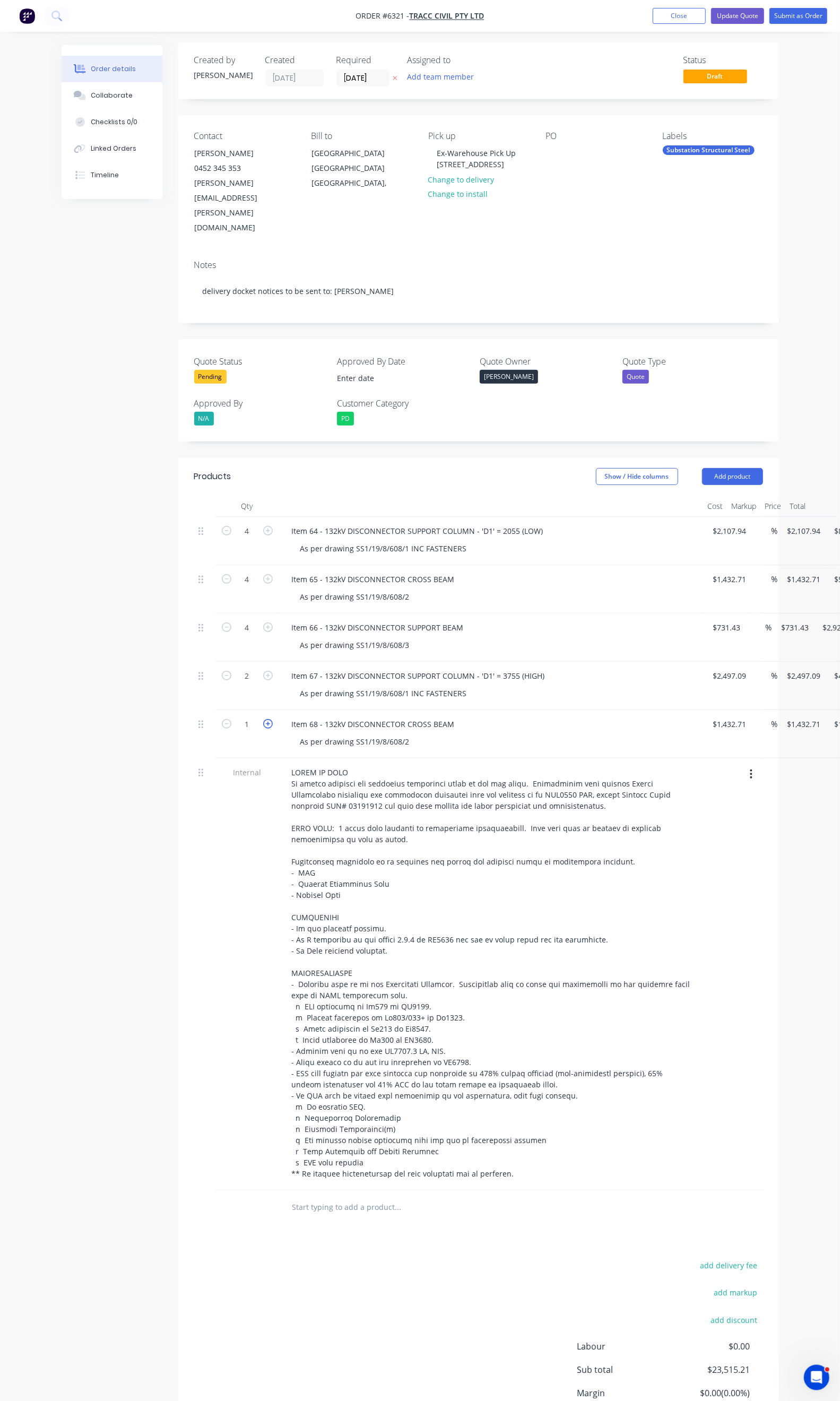
type input "$2,865.42"
click at [712, 668] on input "2497.09" at bounding box center [732, 676] width 39 height 16
type input "$1,462.71"
type input "$2,925.42"
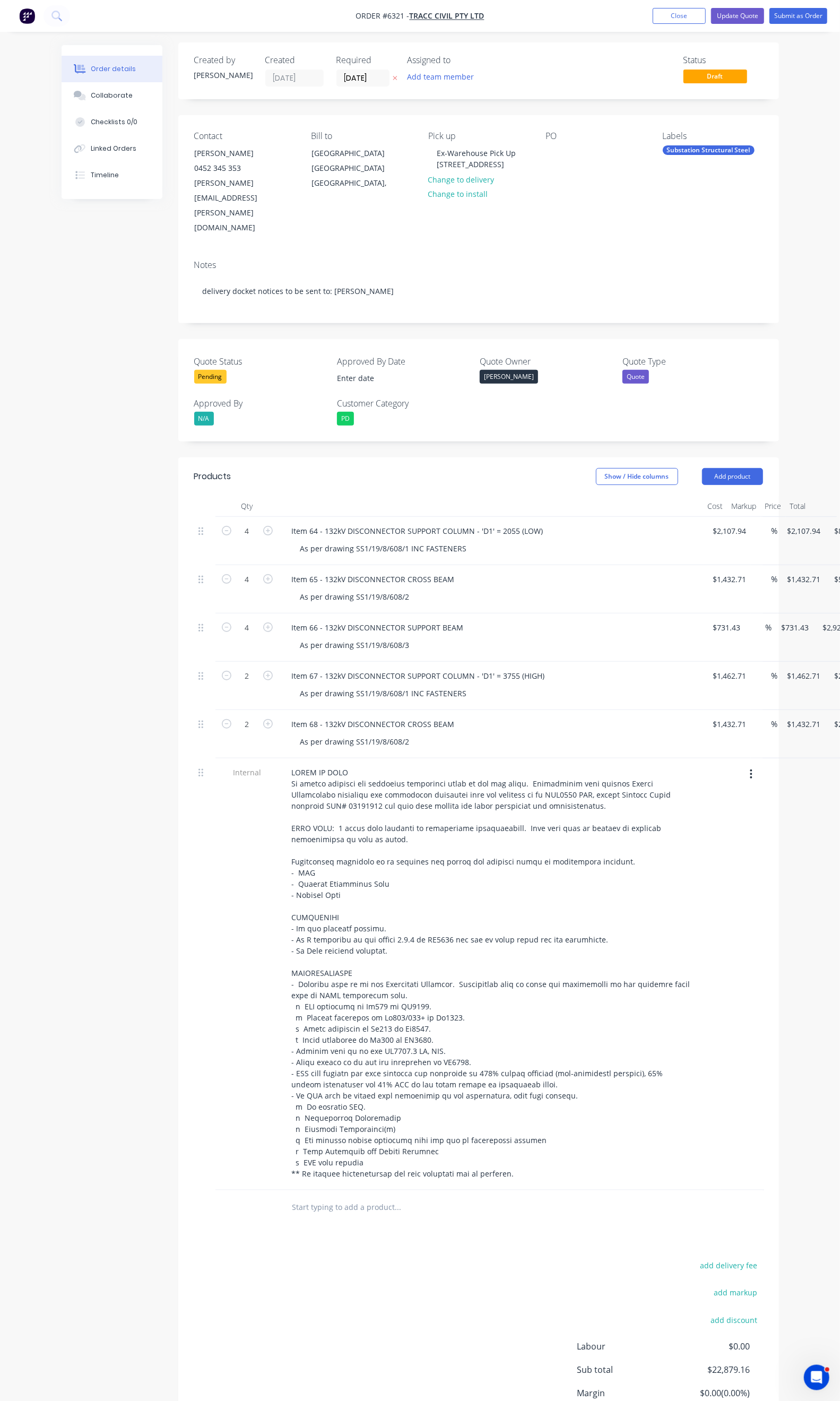
click at [712, 758] on div at bounding box center [716, 974] width 8 height 432
click at [712, 716] on input "1432.71" at bounding box center [728, 724] width 33 height 16
type input "1462.71"
type input "$1,462.71"
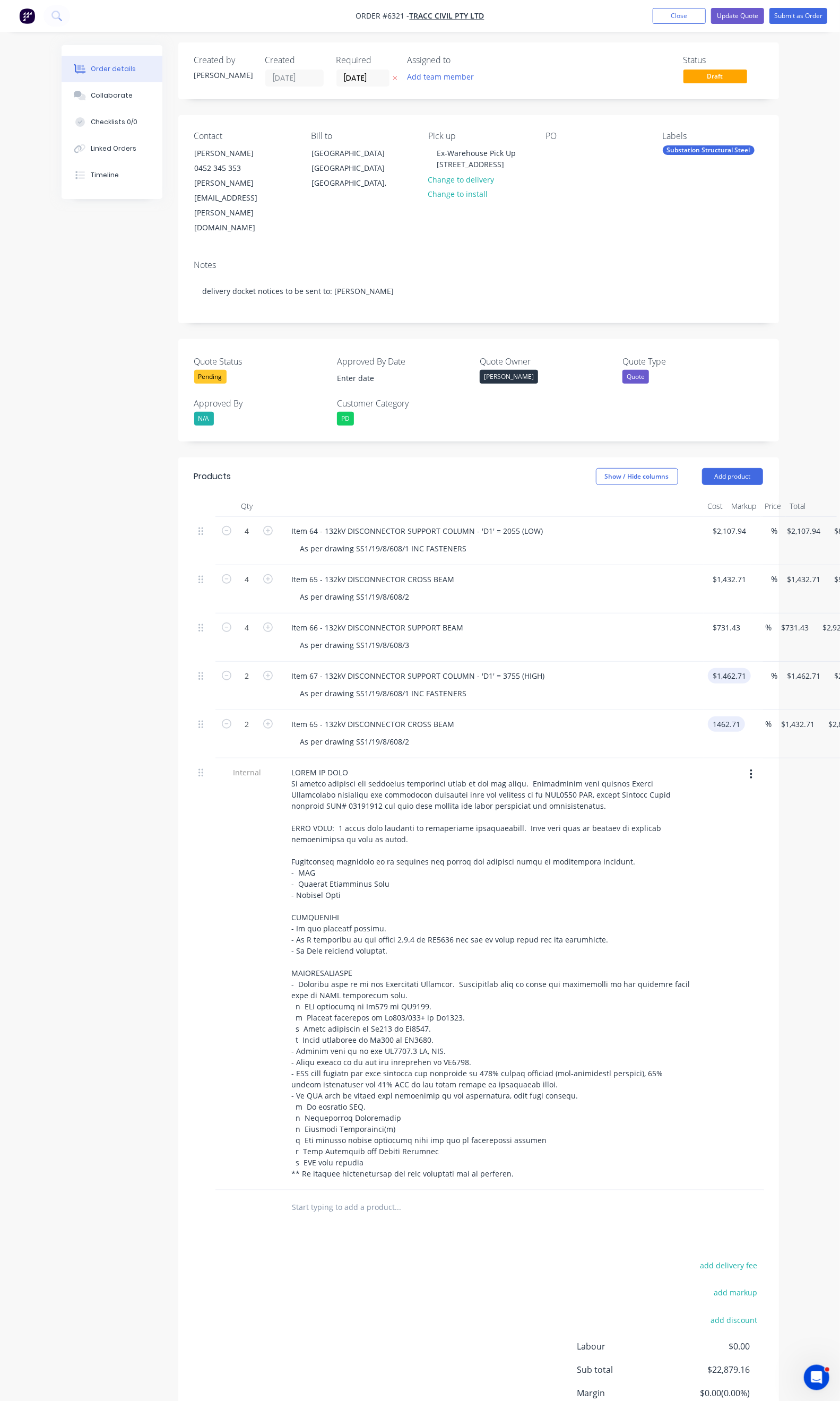
type input "$1,462.71"
type input "$2,925.42"
click at [712, 668] on input "1462.71" at bounding box center [732, 676] width 39 height 16
type input "$2,497.09"
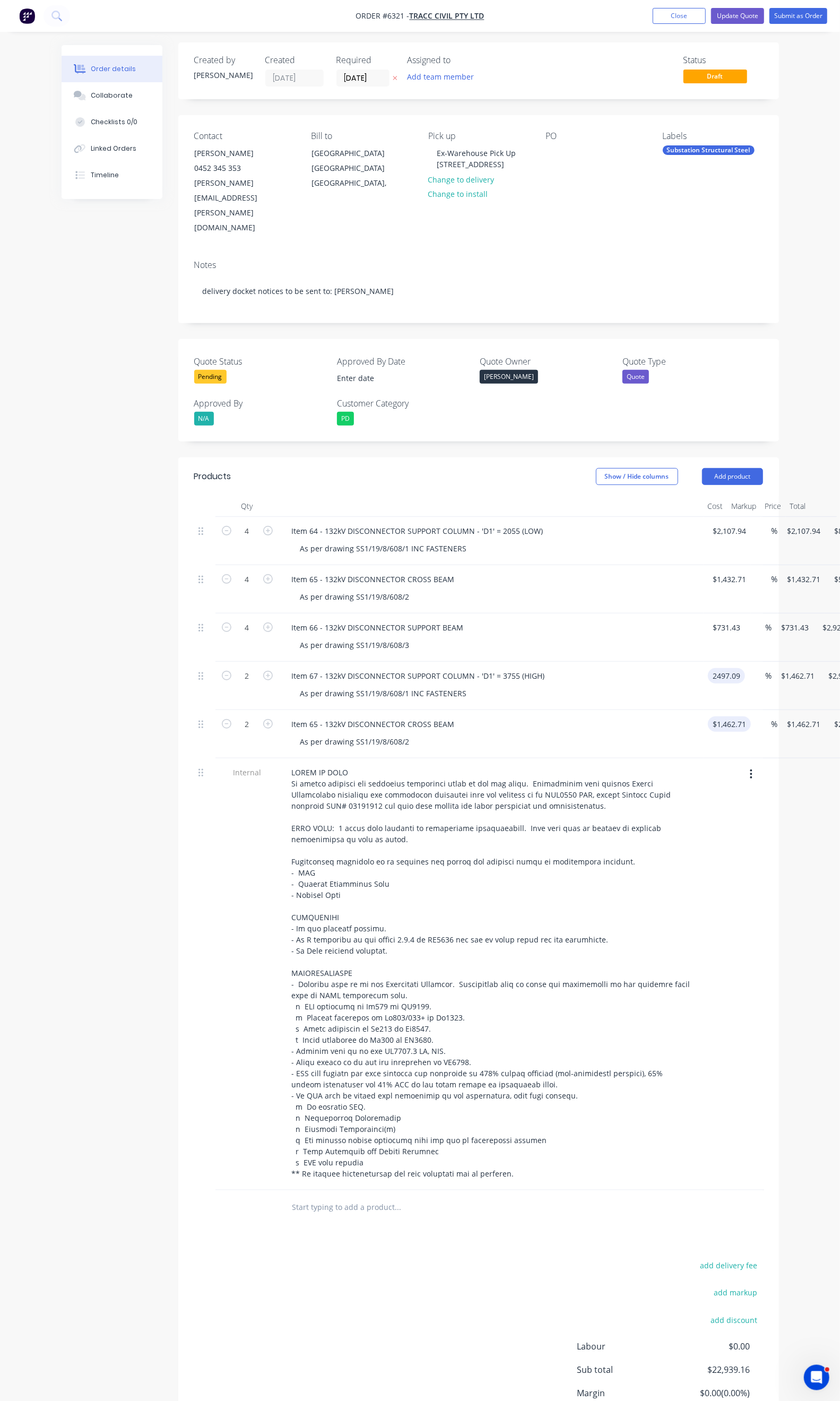
type input "$2,497.09"
type input "$4,994.18"
click at [712, 716] on input "1462.71" at bounding box center [728, 724] width 33 height 16
type input "$1,462.71"
click at [726, 782] on div at bounding box center [725, 974] width 8 height 432
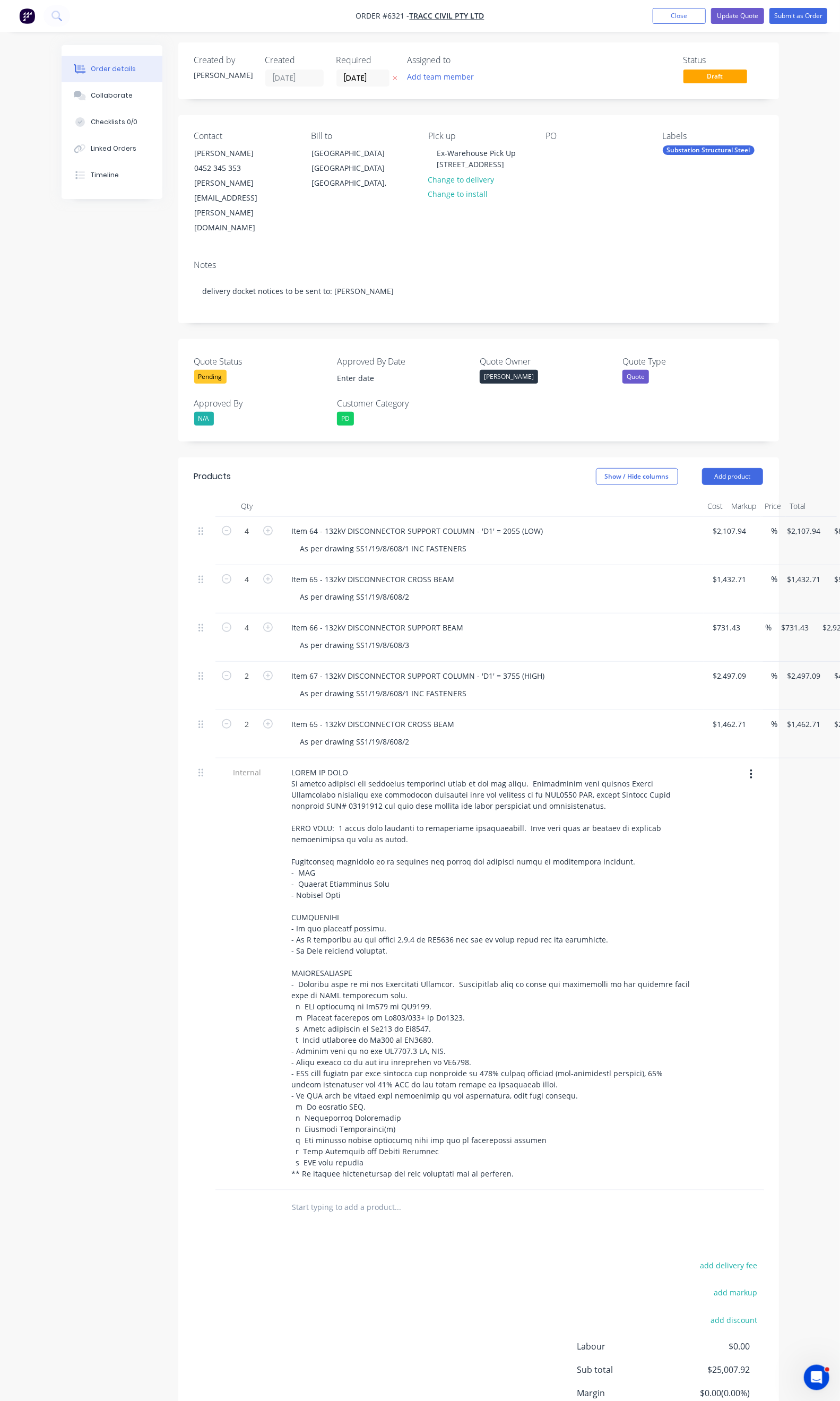
click at [787, 667] on button "Duplicate" at bounding box center [837, 678] width 101 height 21
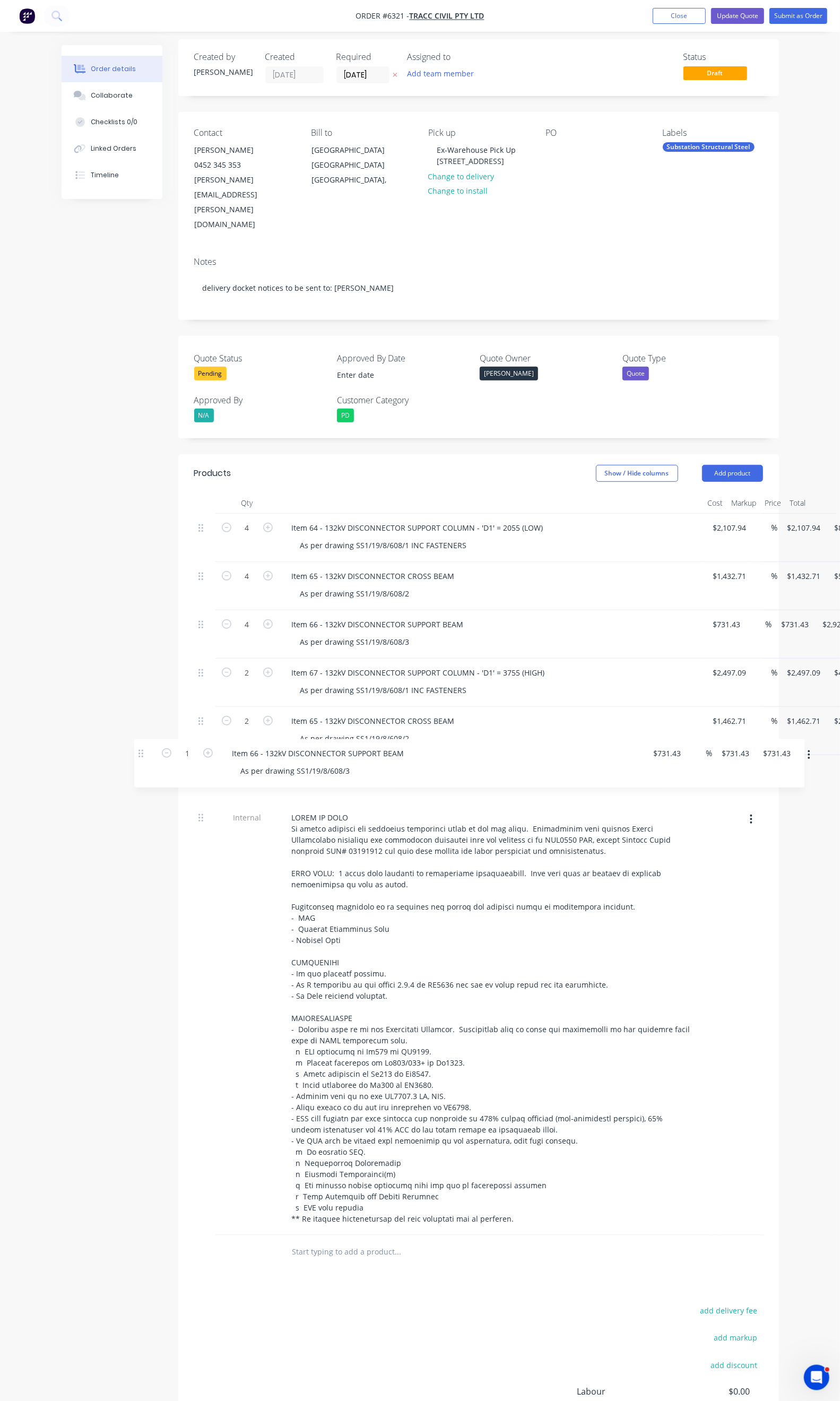
drag, startPoint x: 150, startPoint y: 1177, endPoint x: 140, endPoint y: 751, distance: 426.1
click at [178, 751] on div "Qty Cost Markup Price Total 4 Item 64 - 132kV DISCONNECTOR SUPPORT COLUMN - 'D1…" at bounding box center [478, 881] width 601 height 777
click at [284, 714] on div "Item 65 - 132kV DISCONNECTOR CROSS BEAM" at bounding box center [373, 721] width 180 height 16
click at [284, 762] on div "Item 66 - 132kV DISCONNECTOR SUPPORT BEAM" at bounding box center [378, 770] width 189 height 16
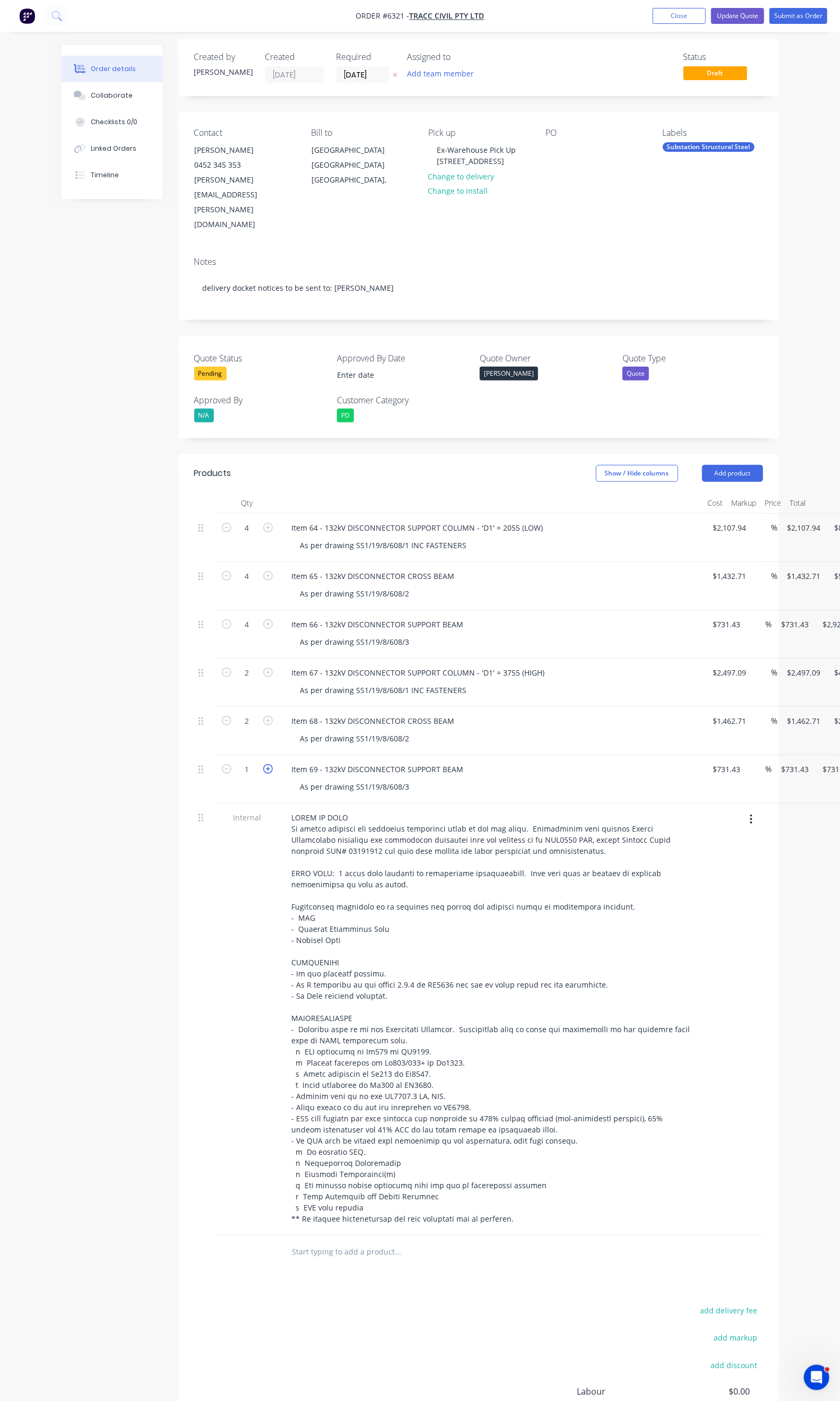
click at [263, 764] on icon "button" at bounding box center [267, 768] width 9 height 9
type input "2"
type input "$1,462.86"
click at [712, 762] on input "731.43" at bounding box center [728, 770] width 33 height 16
type input "$789.93"
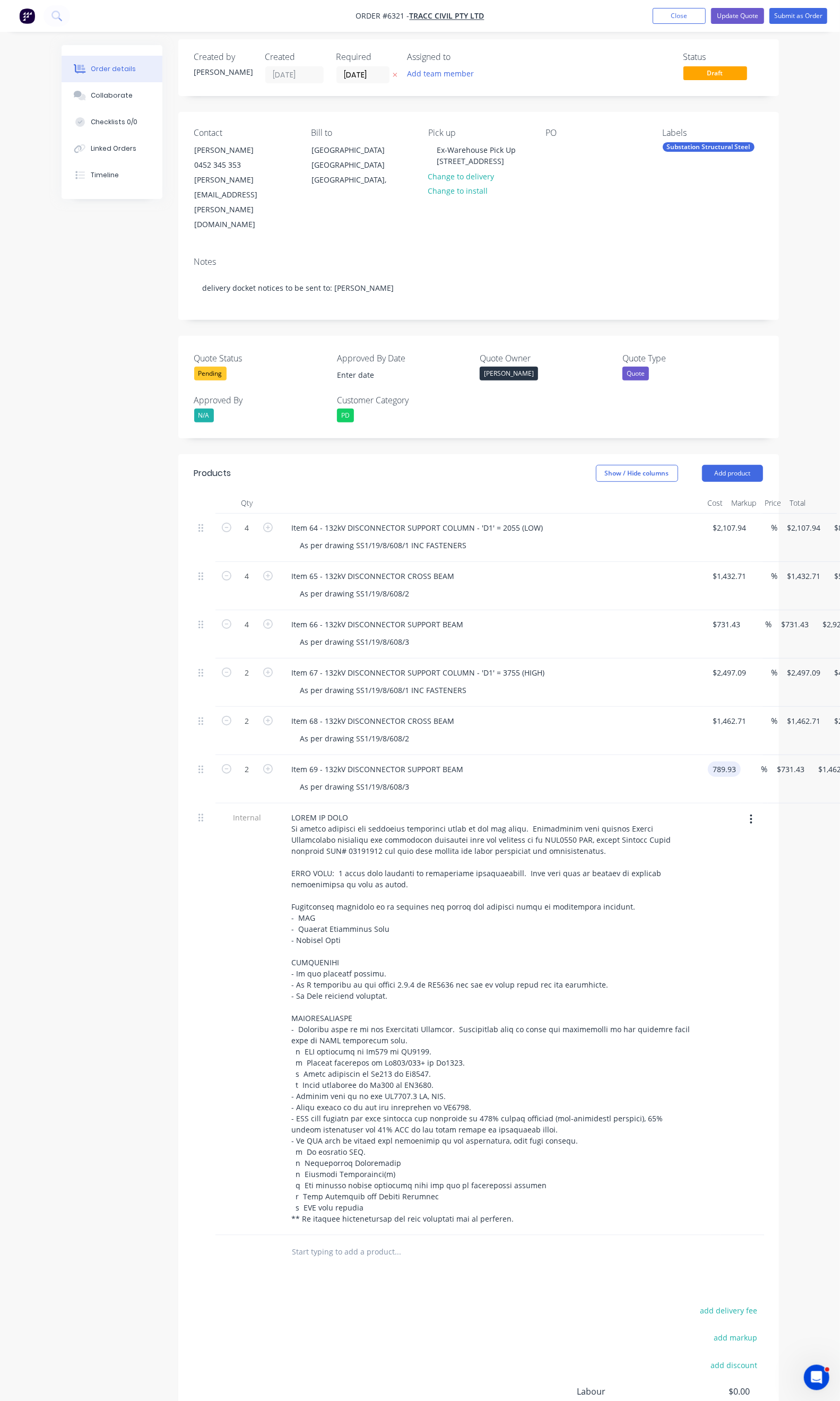
type input "$789.93"
type input "$1,579.86"
click at [704, 803] on div at bounding box center [707, 1019] width 8 height 432
click at [741, 21] on button "Update Quote" at bounding box center [738, 16] width 53 height 16
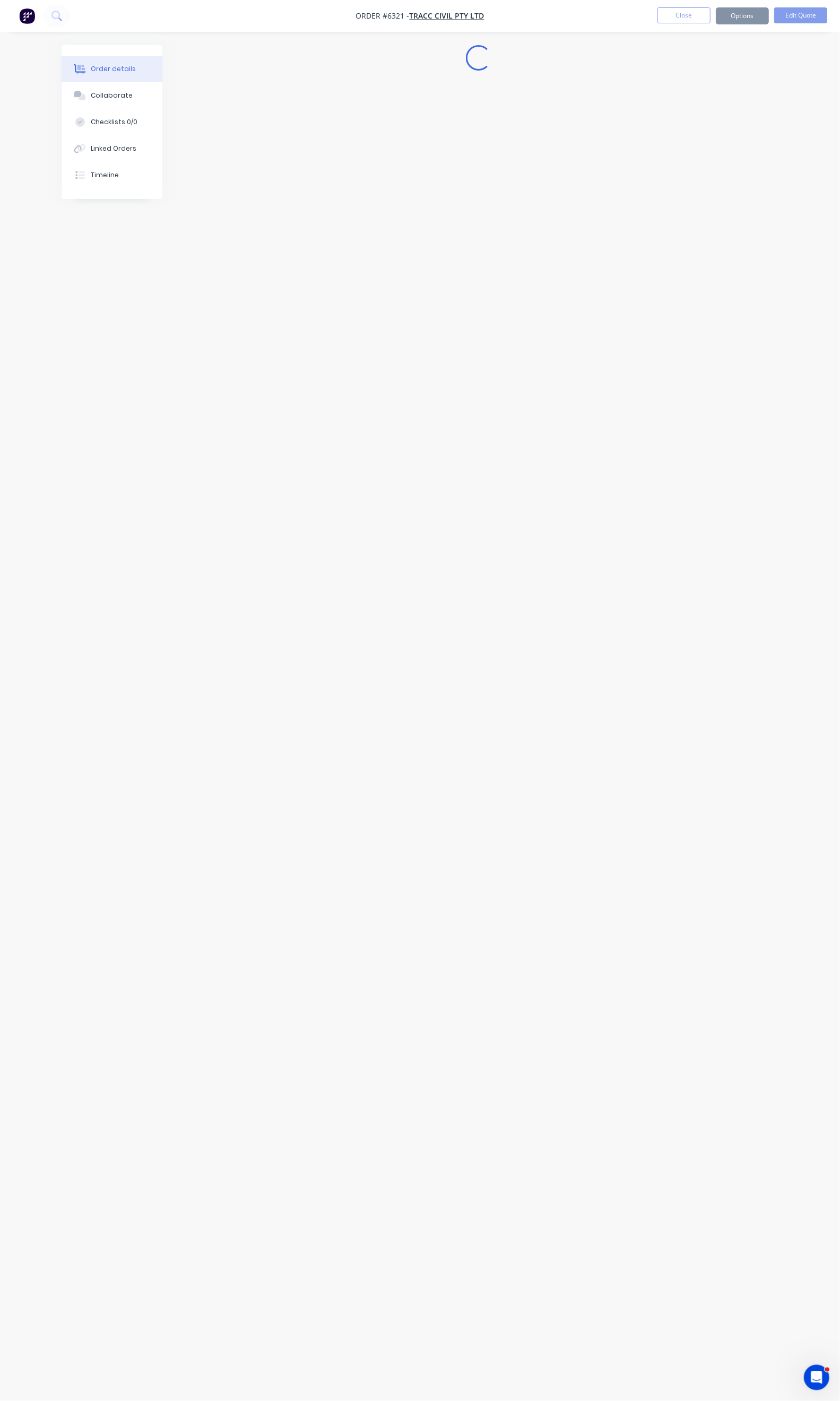
scroll to position [0, 0]
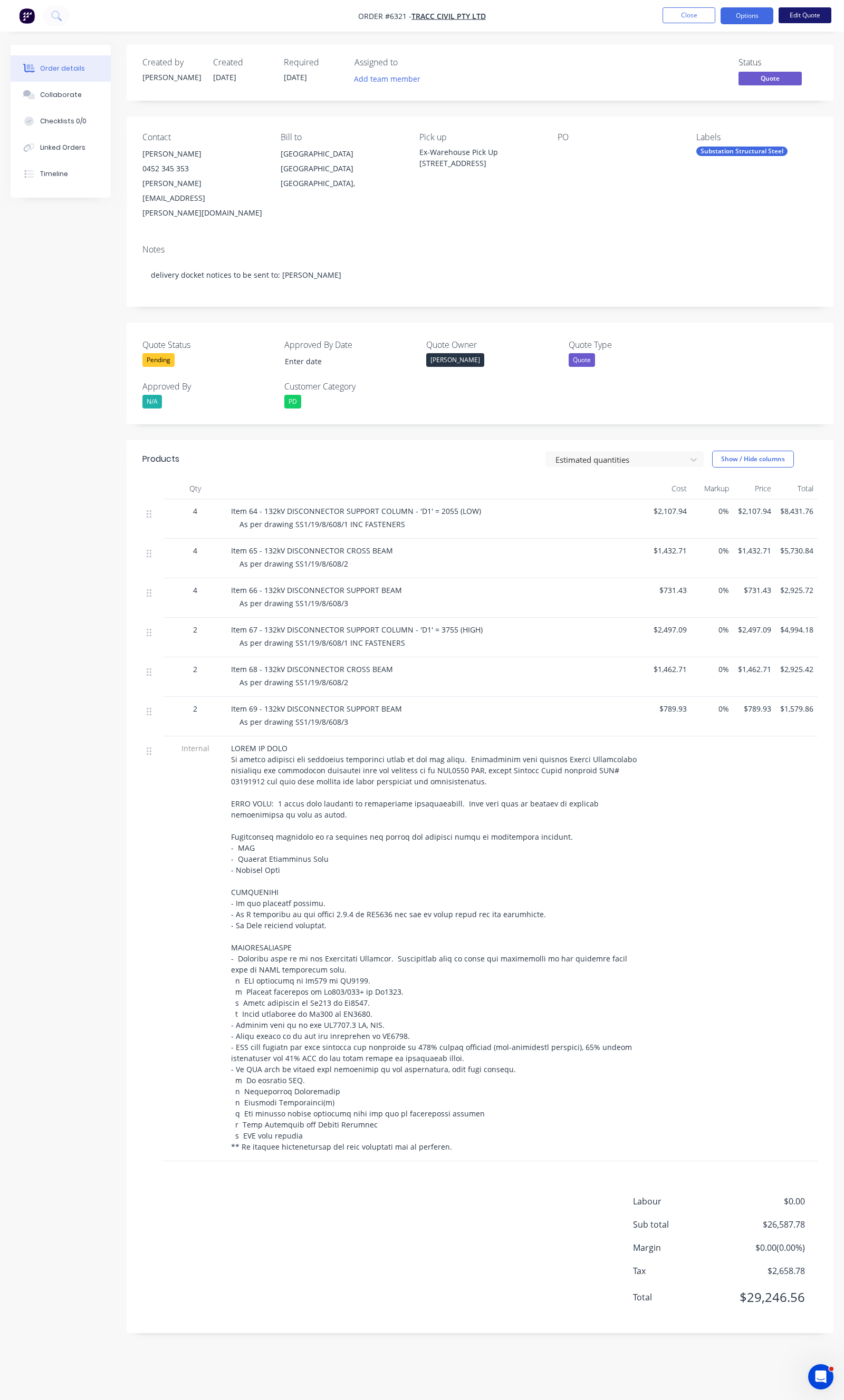
click at [793, 14] on button "Edit Quote" at bounding box center [805, 15] width 53 height 16
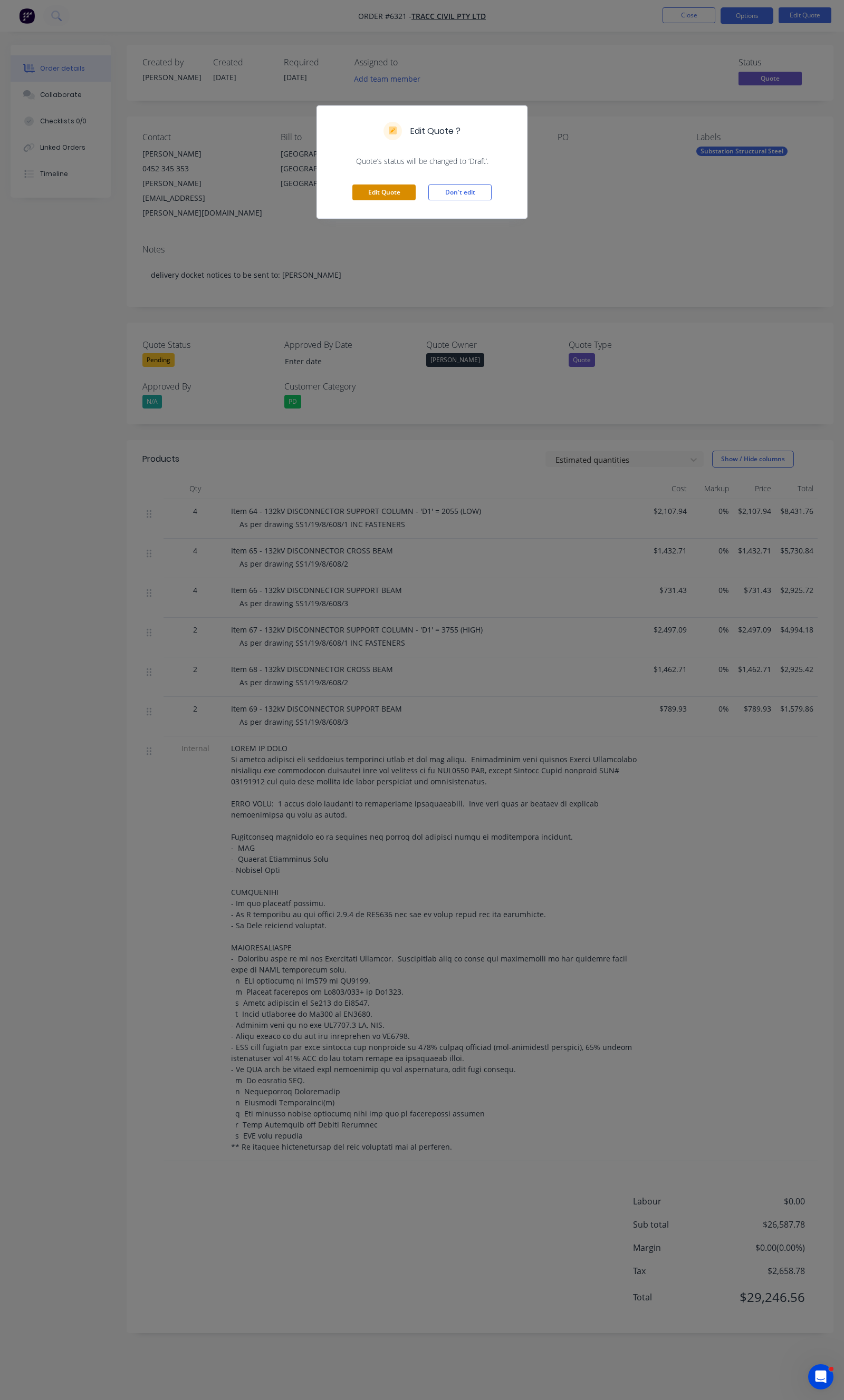
click at [380, 192] on button "Edit Quote" at bounding box center [384, 192] width 63 height 16
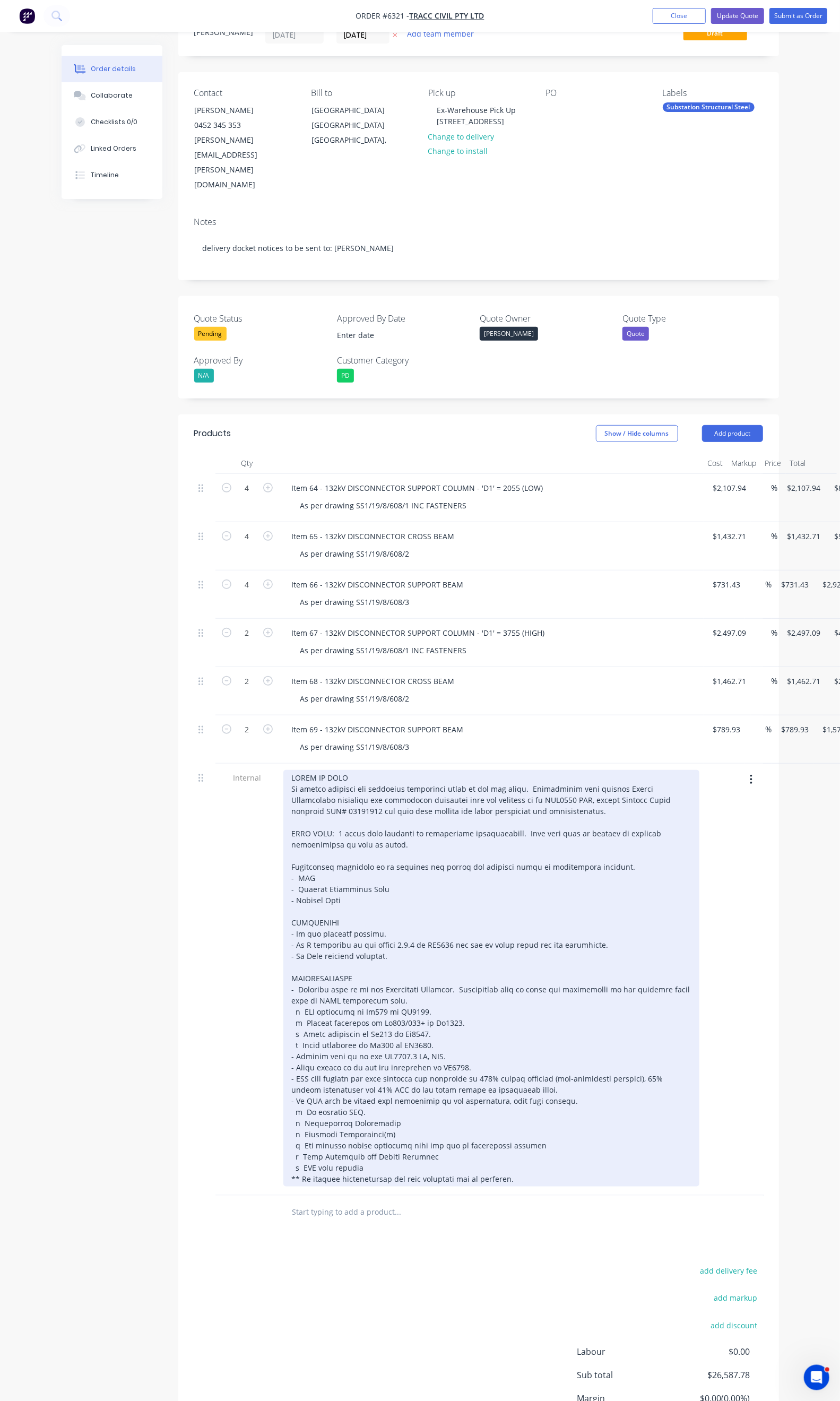
scroll to position [116, 0]
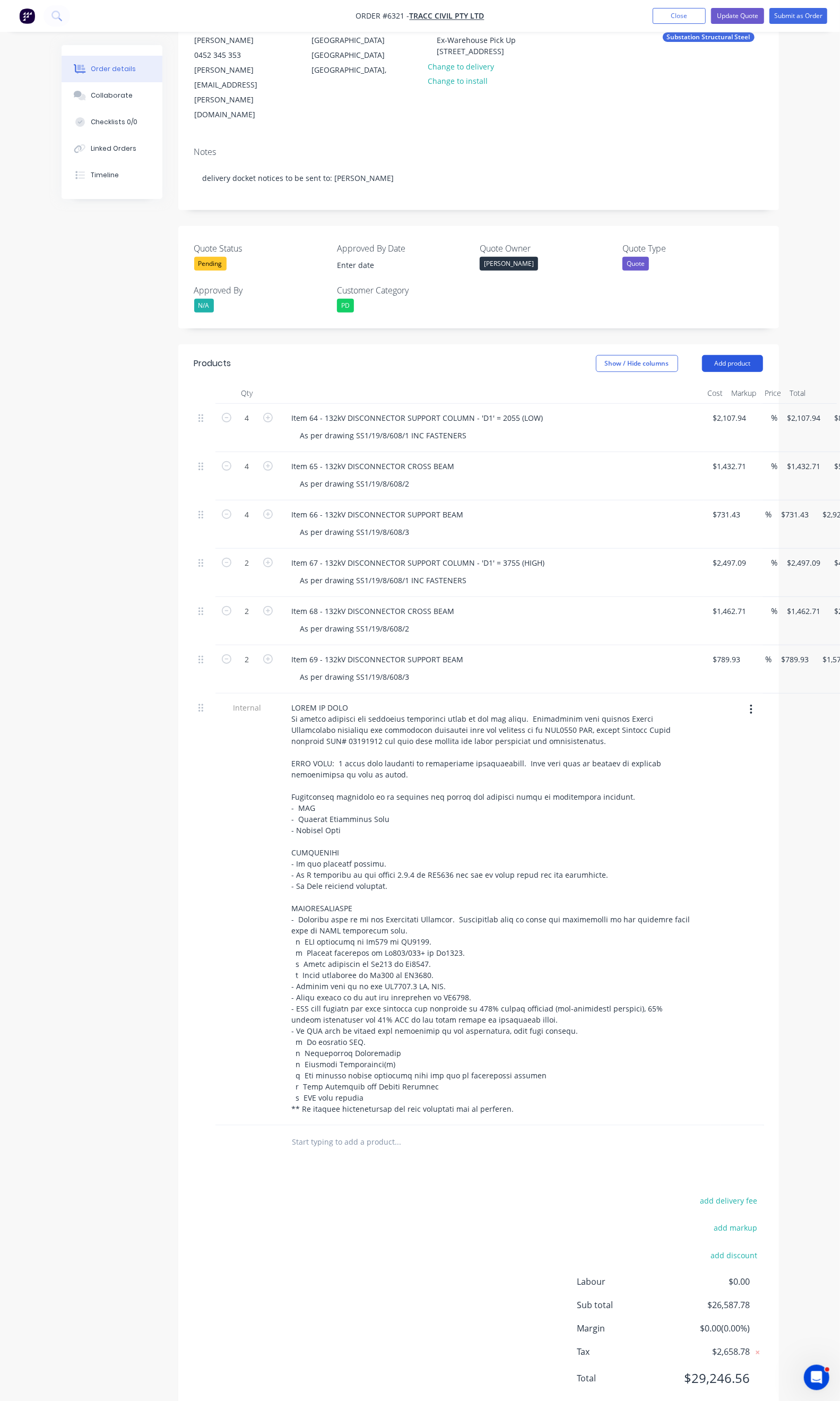
drag, startPoint x: 783, startPoint y: 344, endPoint x: 785, endPoint y: 338, distance: 6.3
click at [779, 345] on header "Products Show / Hide columns Add product" at bounding box center [478, 363] width 601 height 38
click at [763, 355] on button "Add product" at bounding box center [733, 363] width 61 height 17
click at [738, 404] on div "Basic product" at bounding box center [712, 412] width 82 height 16
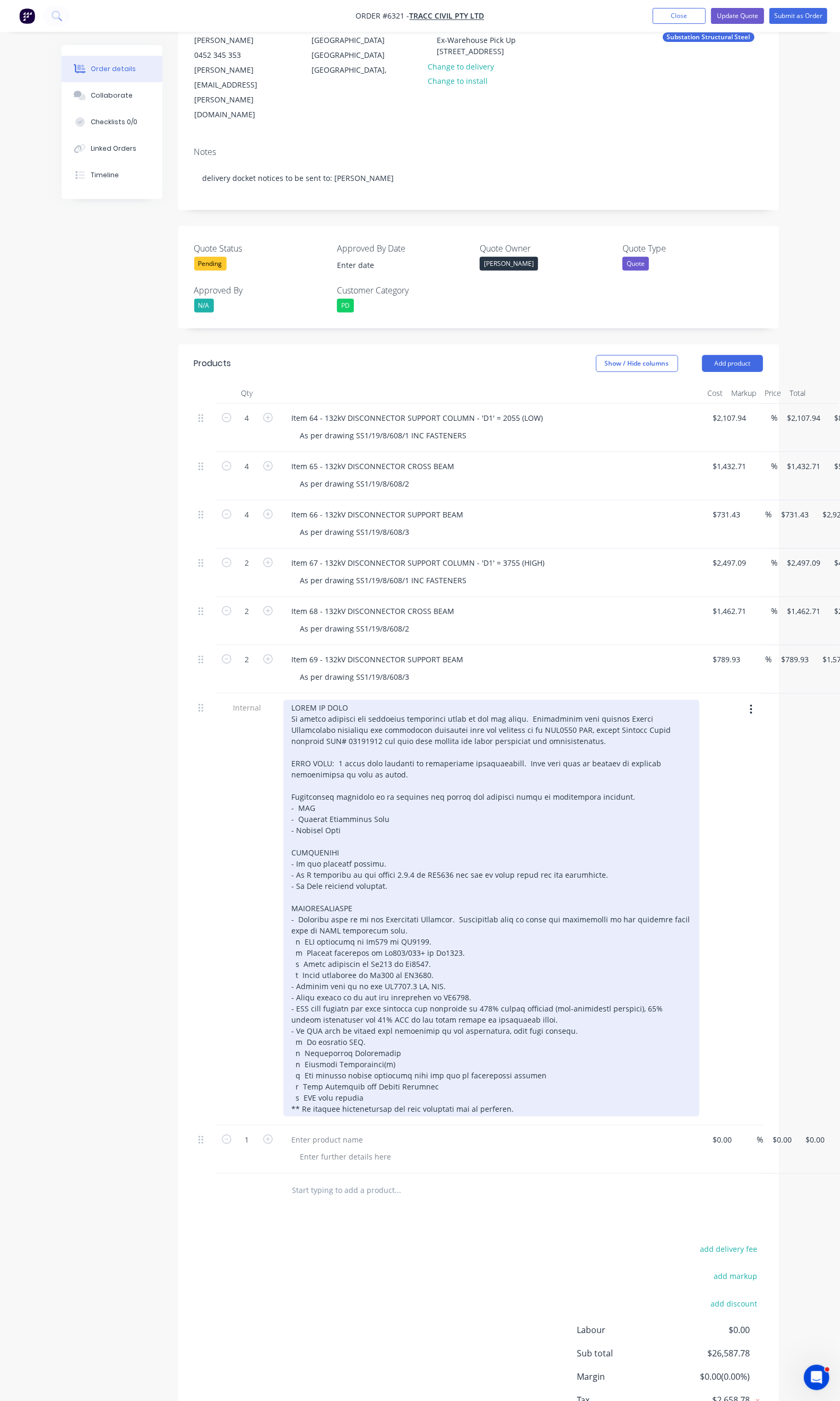
scroll to position [165, 0]
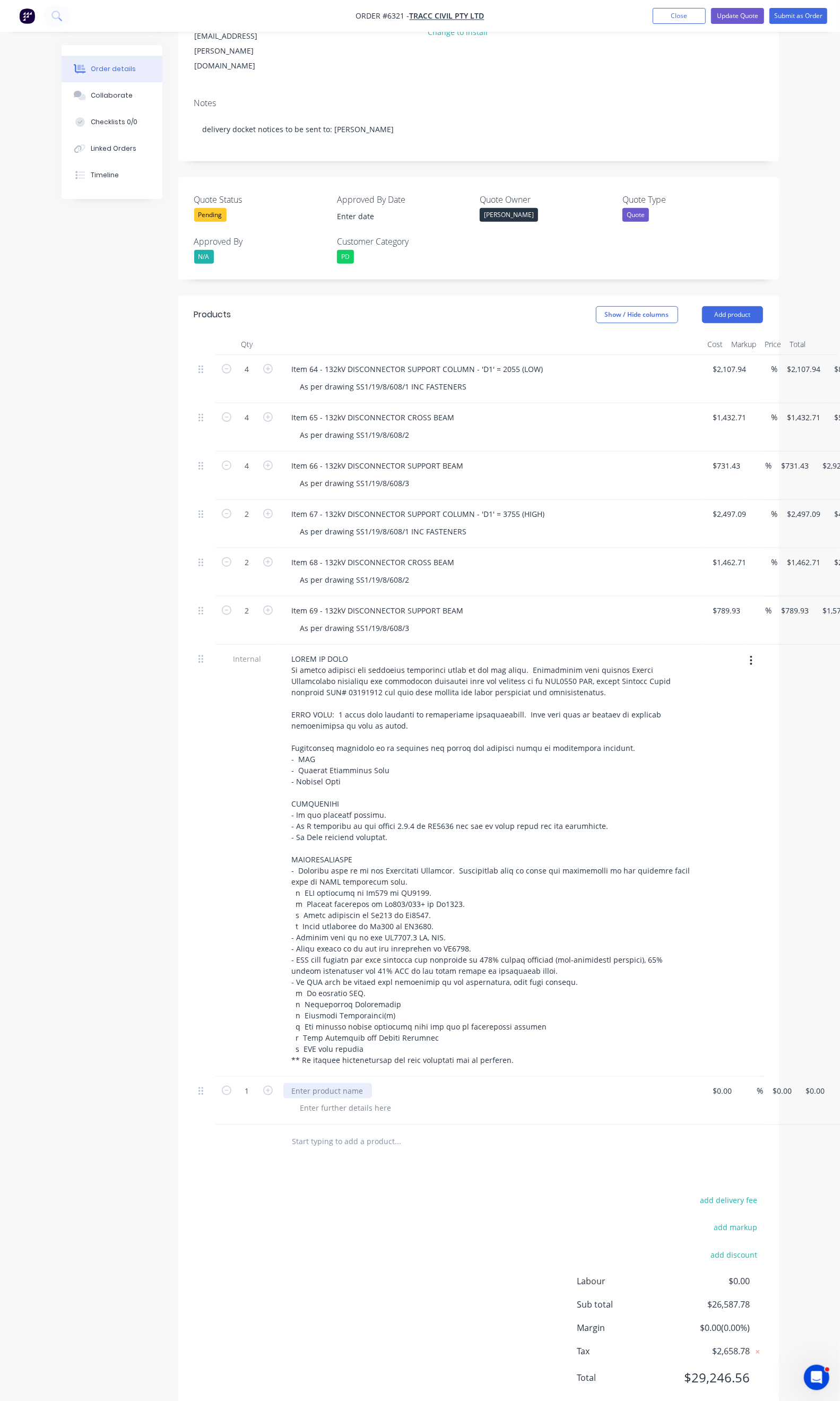
click at [284, 1083] on div at bounding box center [328, 1091] width 89 height 16
drag, startPoint x: 336, startPoint y: 596, endPoint x: 241, endPoint y: 596, distance: 95.0
click at [292, 620] on div "As per drawing SS1/19/8/608/3" at bounding box center [355, 628] width 126 height 16
drag, startPoint x: 337, startPoint y: 598, endPoint x: 237, endPoint y: 598, distance: 100.0
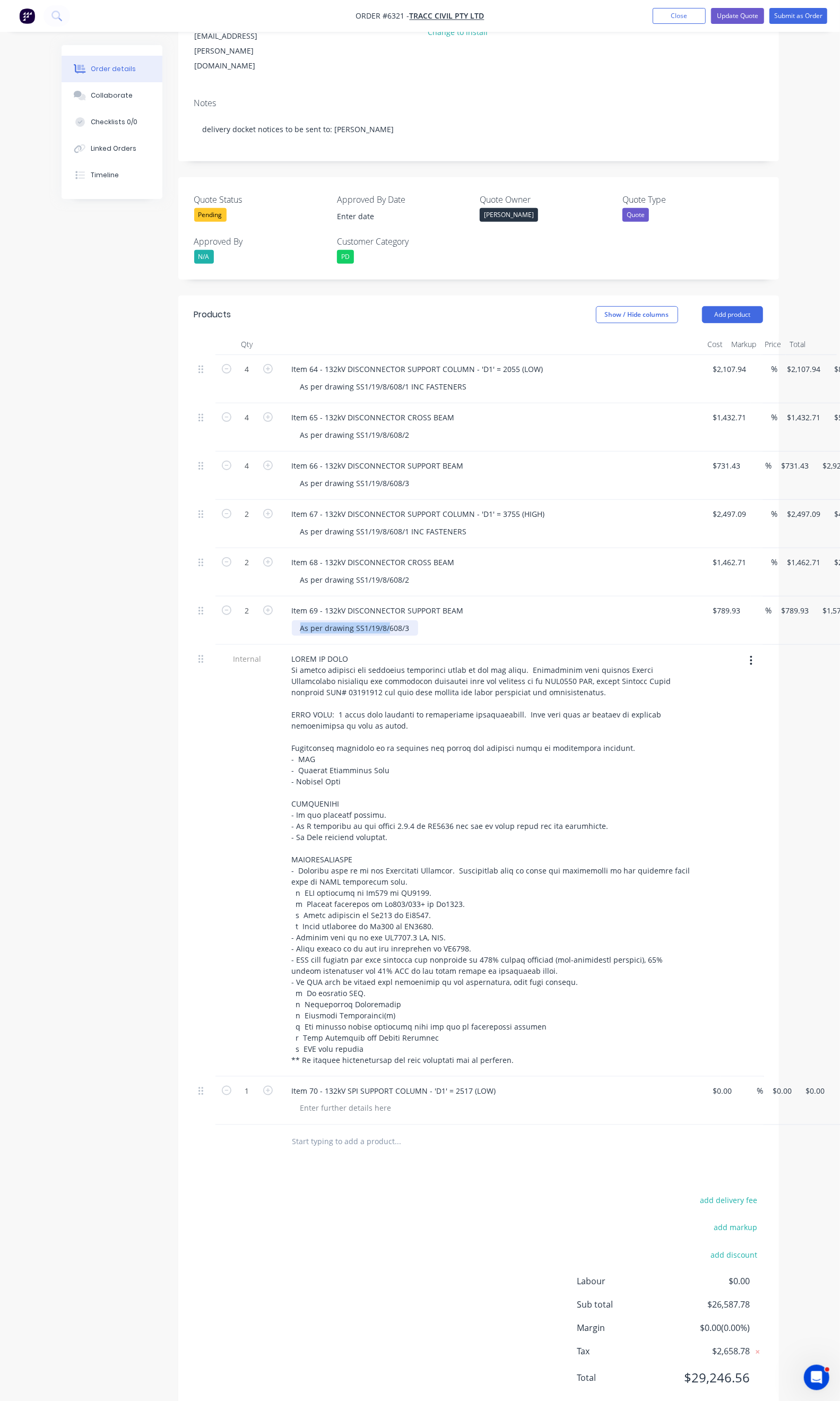
click at [279, 598] on div "Item 69 - 132kV DISCONNECTOR SUPPORT BEAM As per drawing SS1/19/8/608/3" at bounding box center [491, 620] width 424 height 48
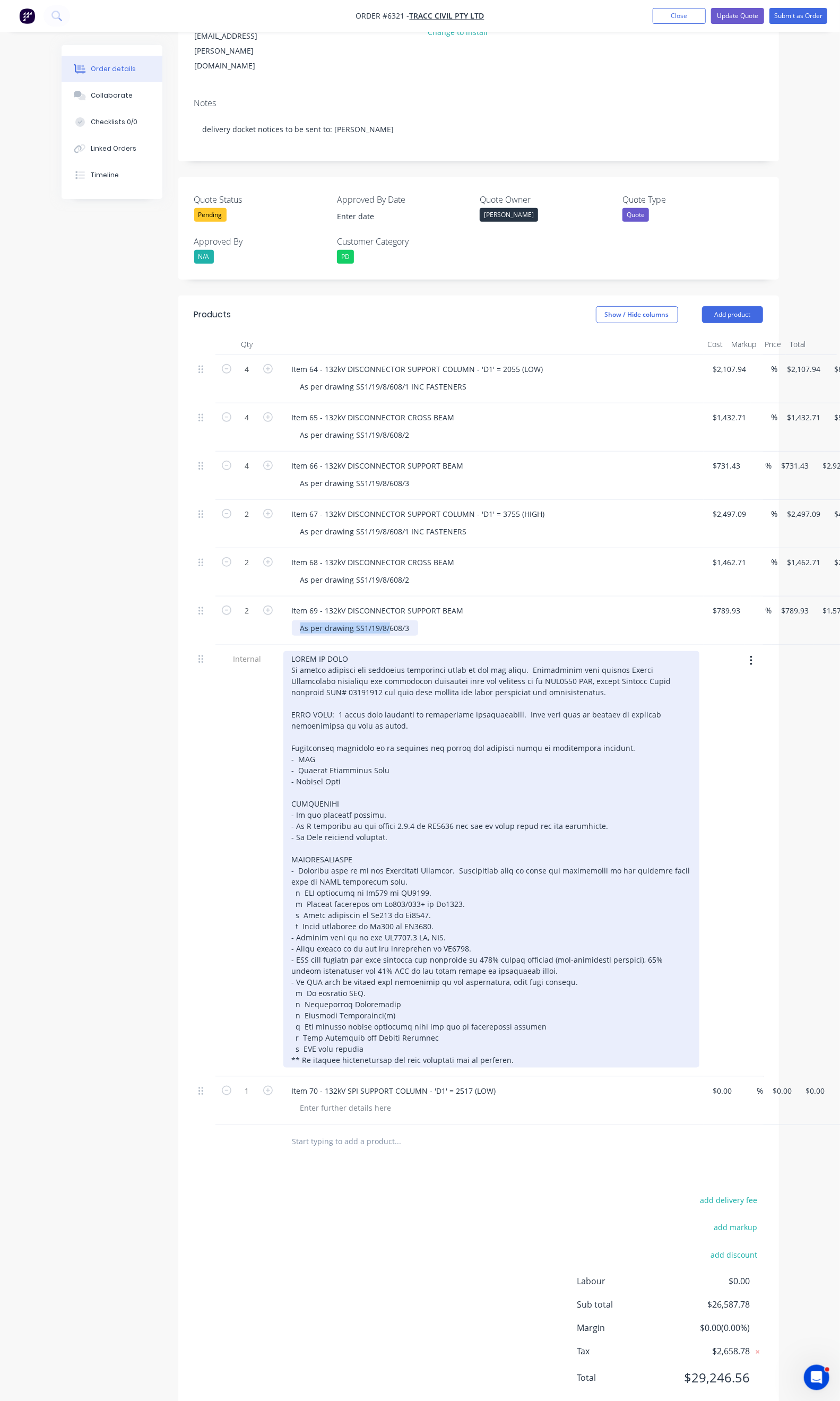
copy div "As per drawing SS1/19/8/"
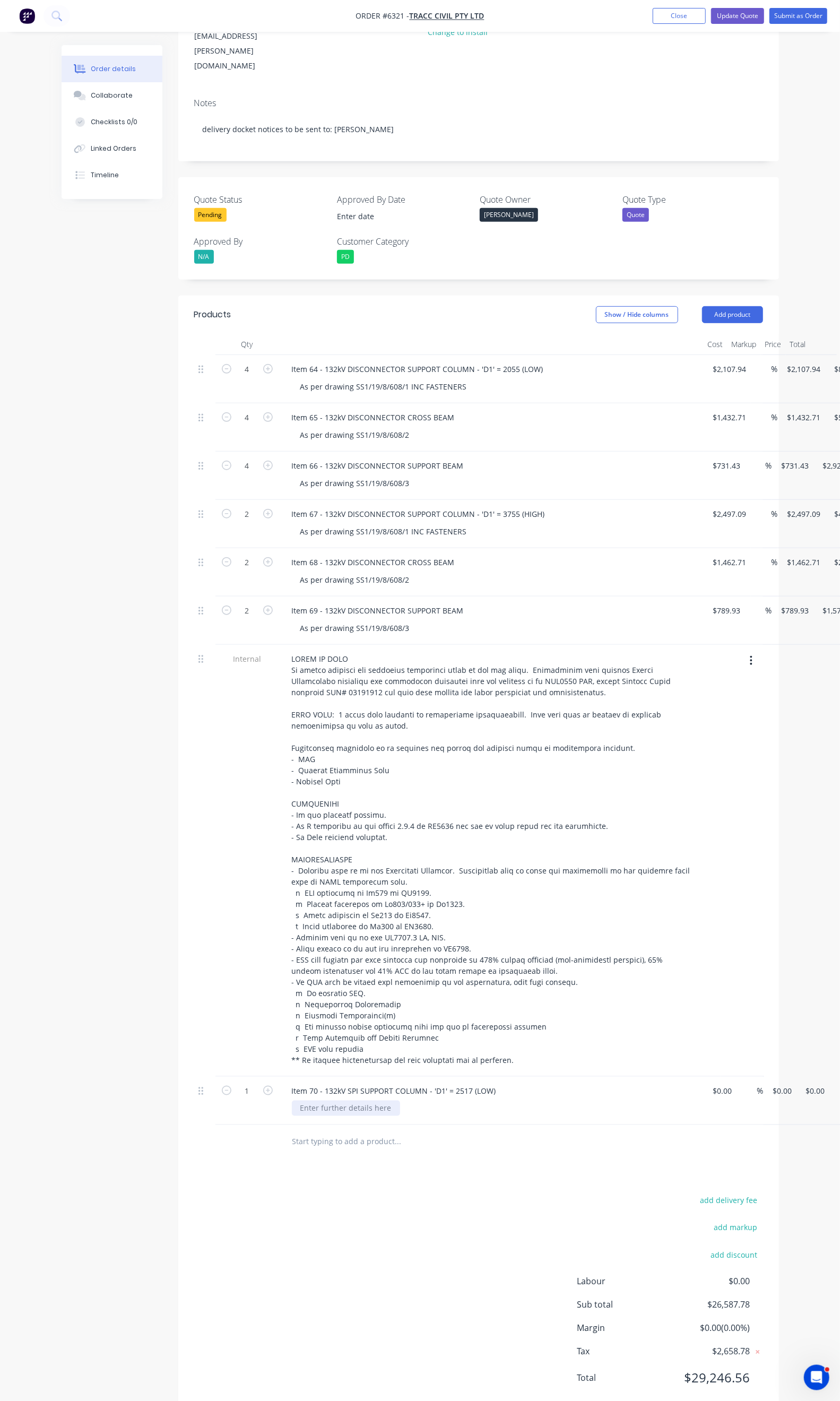
click at [296, 1101] on div at bounding box center [346, 1109] width 108 height 16
paste div
click at [357, 1161] on div "Products Show / Hide columns Add product Qty Cost Markup Price Total 4 Item 64 …" at bounding box center [478, 855] width 601 height 1119
click at [712, 1083] on input at bounding box center [725, 1091] width 24 height 16
click at [712, 1083] on input at bounding box center [718, 1091] width 12 height 16
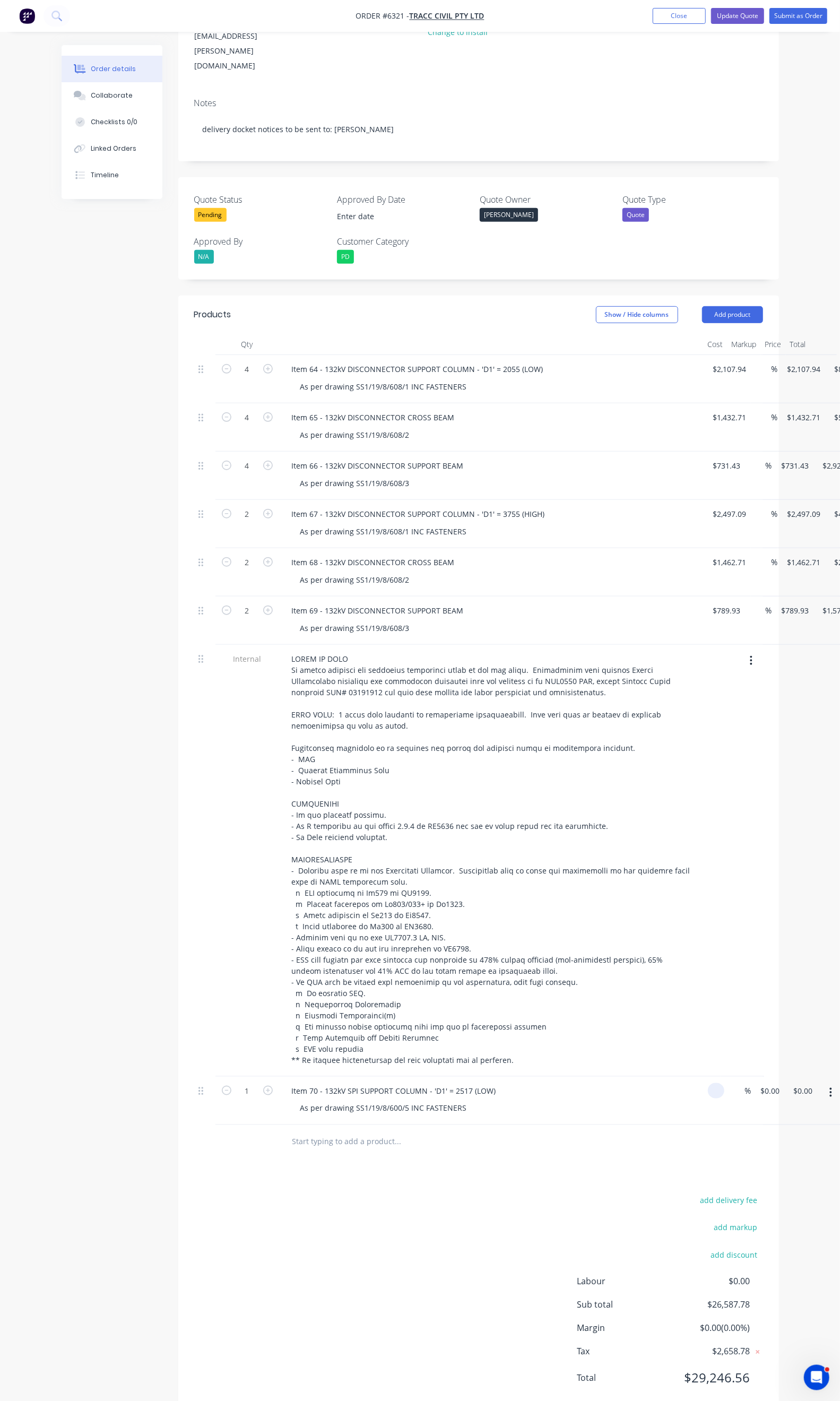
click at [712, 1083] on input at bounding box center [718, 1091] width 12 height 16
type input "$1,608.17"
click at [261, 1084] on button "button" at bounding box center [268, 1090] width 14 height 11
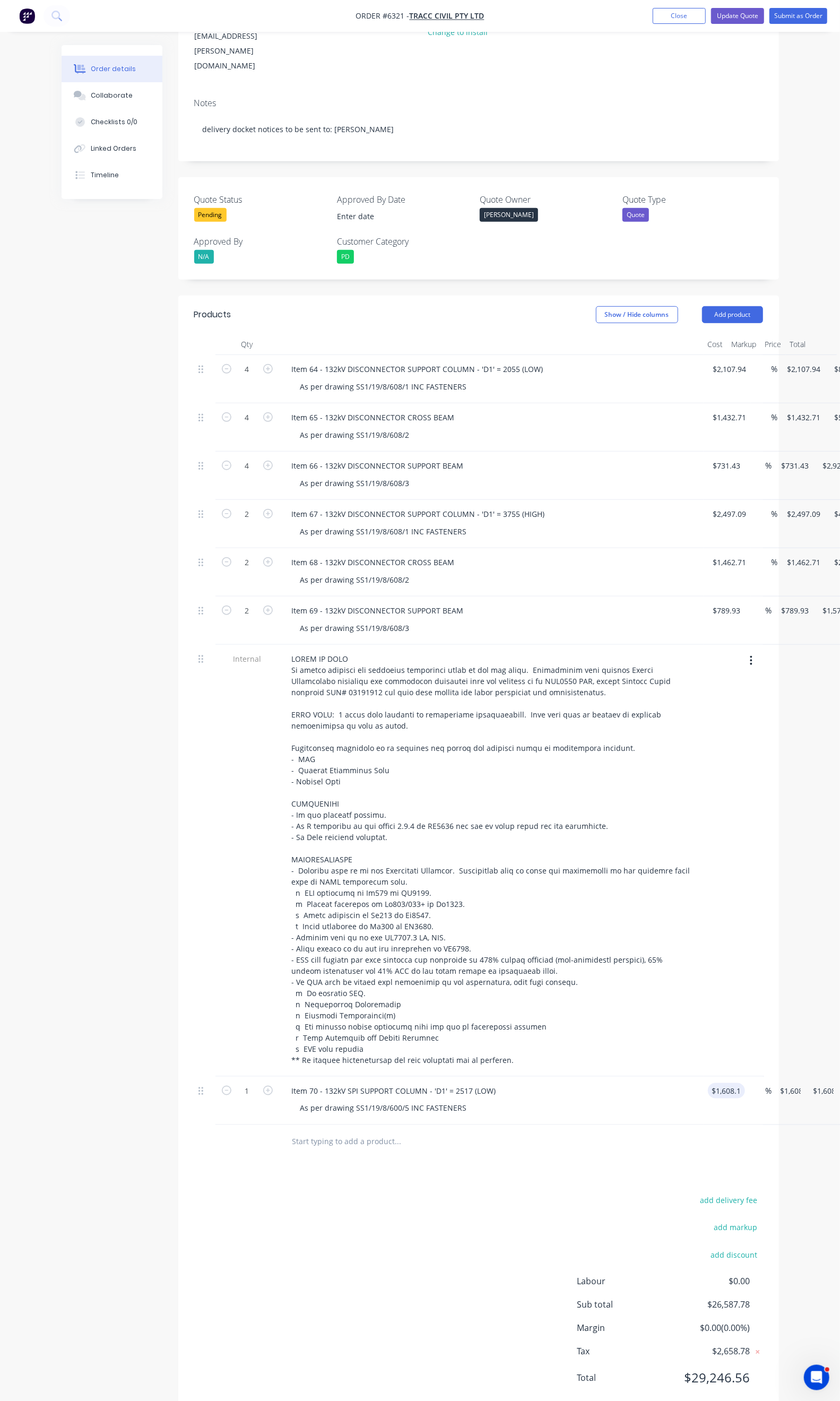
type input "2"
type input "$3,216.34"
click at [261, 1084] on button "button" at bounding box center [268, 1090] width 14 height 11
type input "3"
type input "$4,824.51"
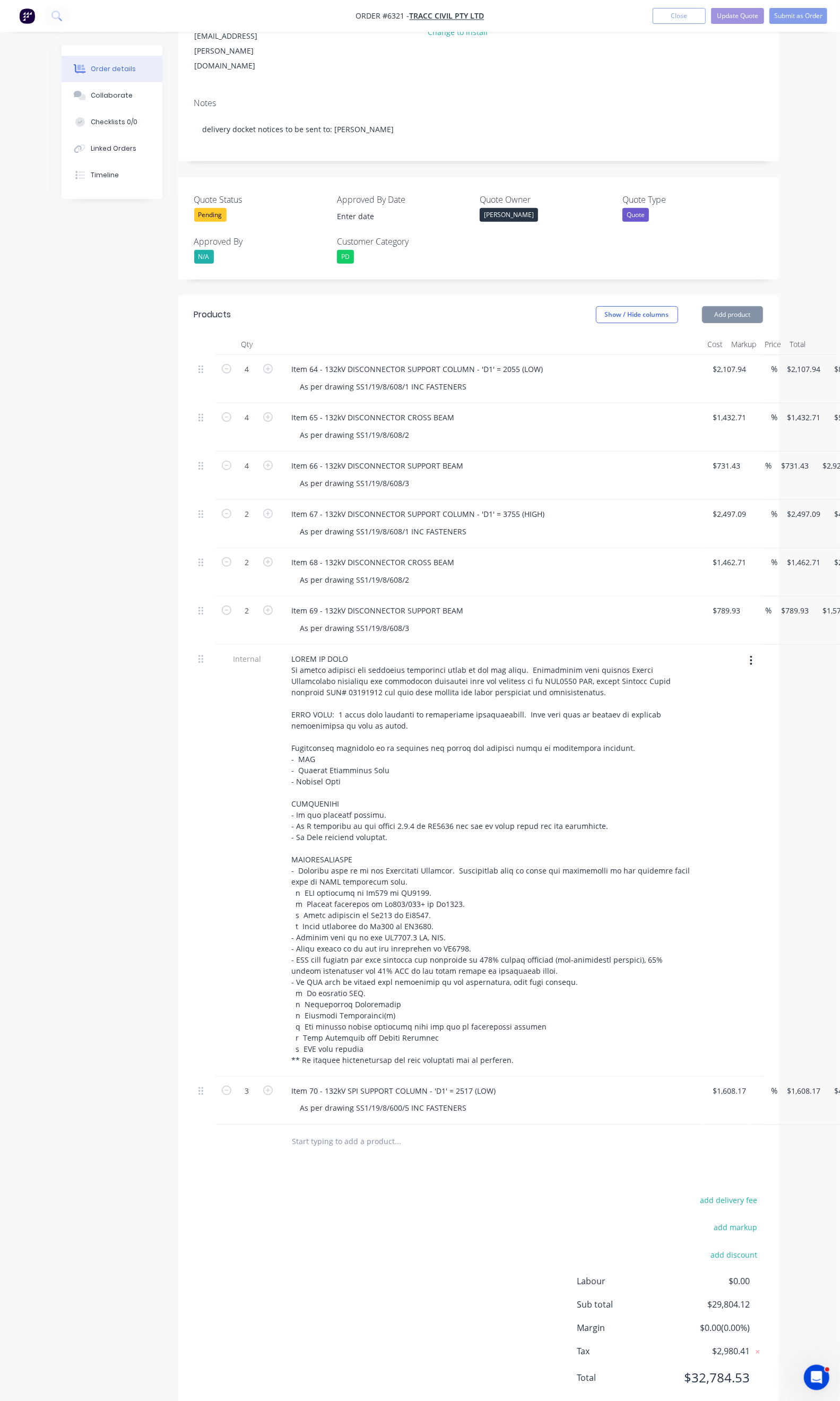
click at [261, 1084] on button "button" at bounding box center [268, 1090] width 14 height 11
type input "4"
type input "$6,432.68"
click at [261, 1084] on button "button" at bounding box center [268, 1090] width 14 height 11
type input "5"
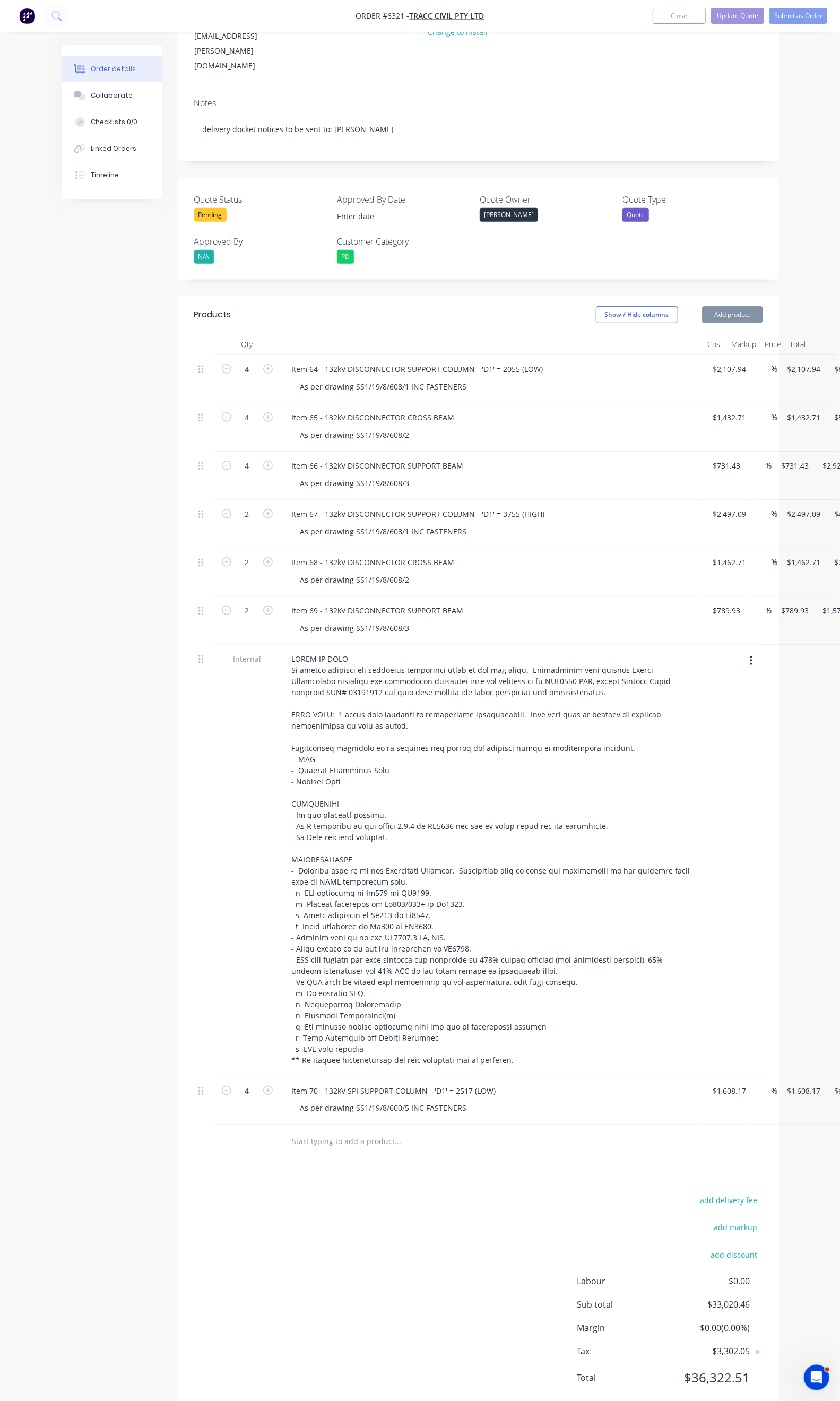
type input "$8,040.85"
click at [261, 1084] on button "button" at bounding box center [268, 1090] width 14 height 11
type input "6"
type input "$9,649.02"
click at [441, 1193] on div "add delivery fee add markup add discount Labour $0.00 Sub total $36,236.80 Marg…" at bounding box center [478, 1296] width 569 height 205
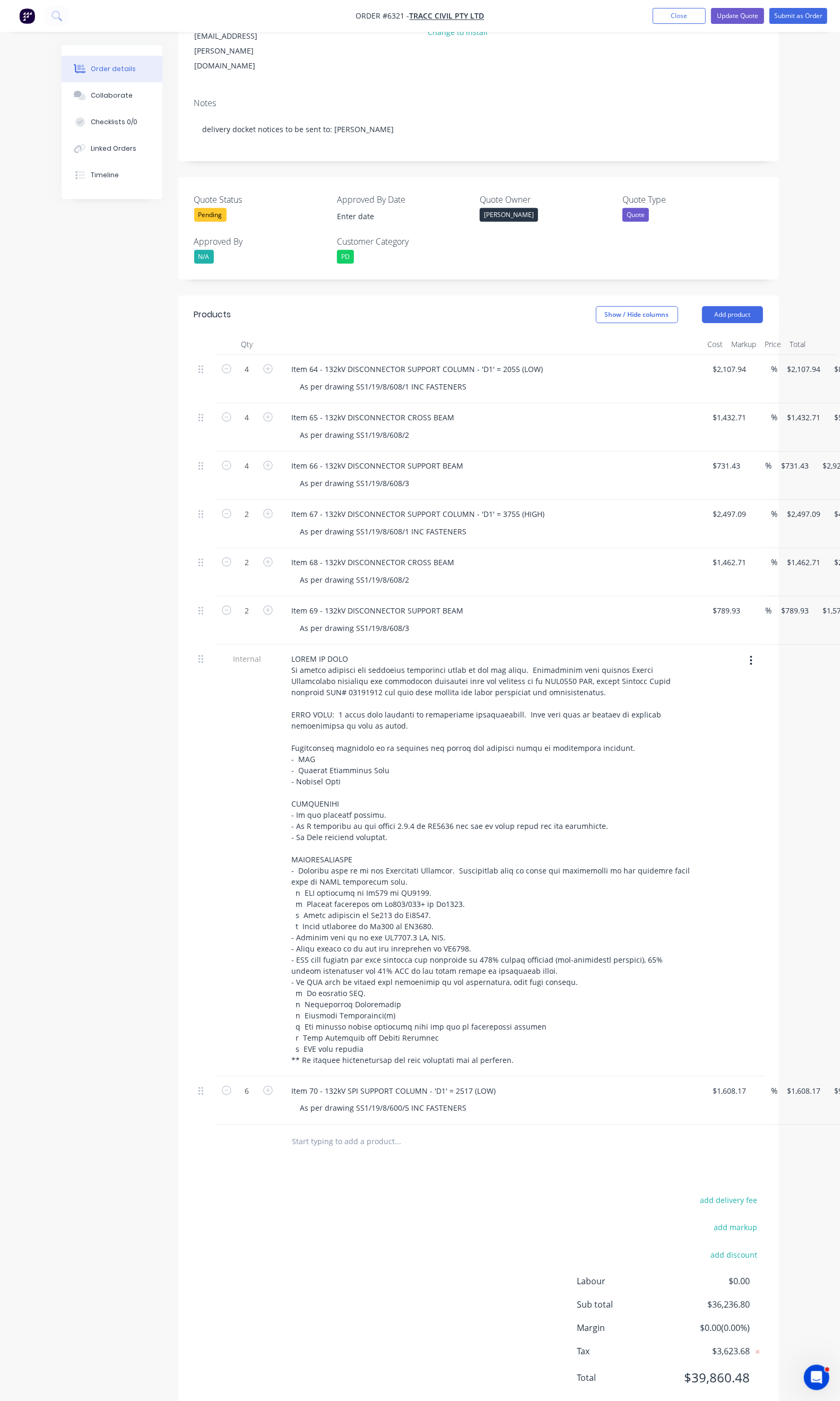
click at [803, 1131] on button "Duplicate" at bounding box center [849, 1141] width 101 height 21
click at [284, 1131] on div "Item 70 - 132kV SPI SUPPORT COLUMN - 'D1' = 2517 (LOW)" at bounding box center [394, 1139] width 221 height 16
drag, startPoint x: 443, startPoint y: 1110, endPoint x: 345, endPoint y: 1114, distance: 98.1
click at [345, 1131] on div "Item 71 - 132kV SPI SUPPORT COLUMN - 'D1' = 2517 (LOW)" at bounding box center [394, 1139] width 221 height 16
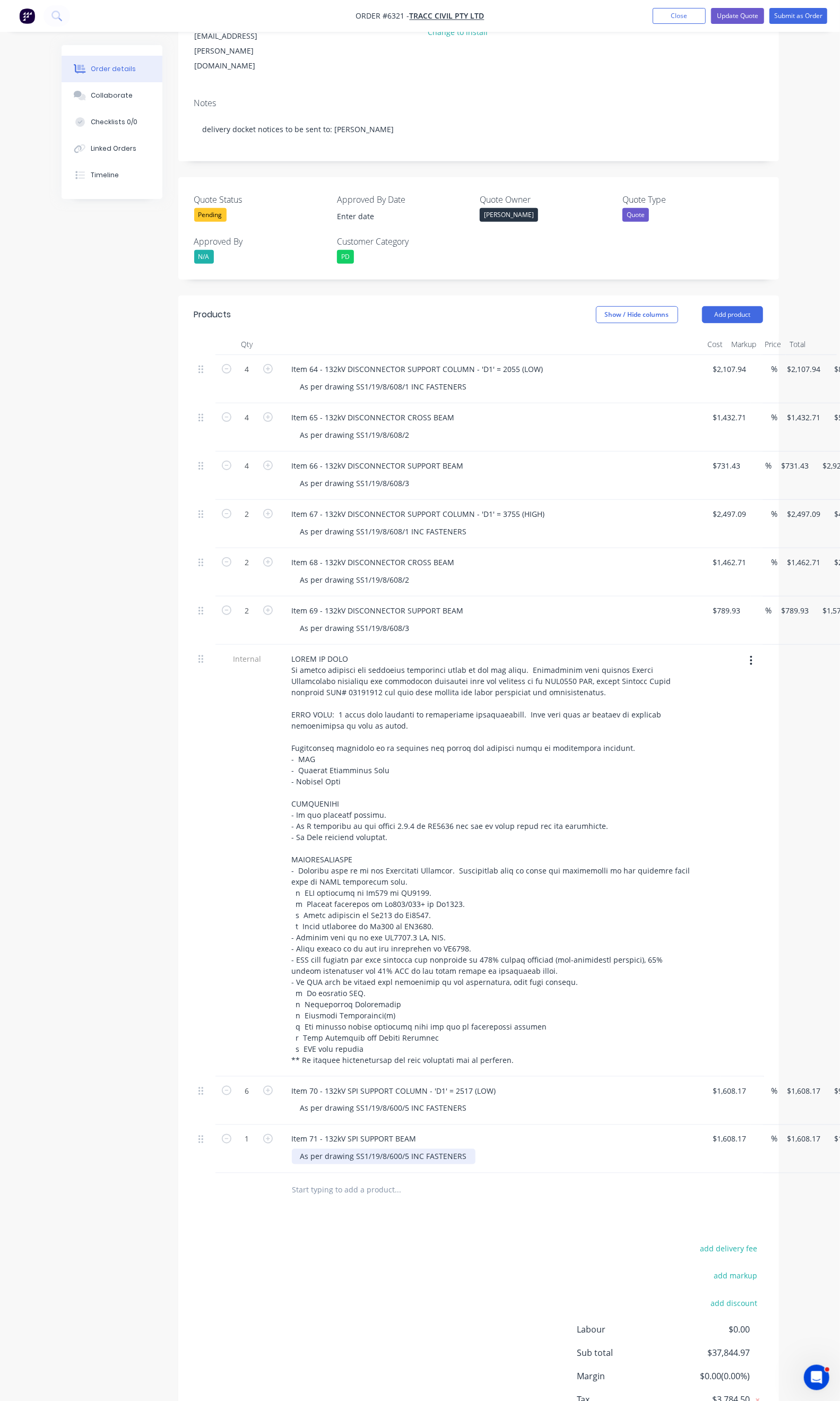
click at [356, 1149] on div "As per drawing SS1/19/8/600/5 INC FASTENERS" at bounding box center [383, 1157] width 184 height 16
drag, startPoint x: 404, startPoint y: 1130, endPoint x: 354, endPoint y: 1130, distance: 50.0
click at [354, 1149] on div "As per drawing SS1/19/8/602/3 INC FASTENERS" at bounding box center [383, 1157] width 184 height 16
click at [261, 1132] on button "button" at bounding box center [268, 1138] width 14 height 11
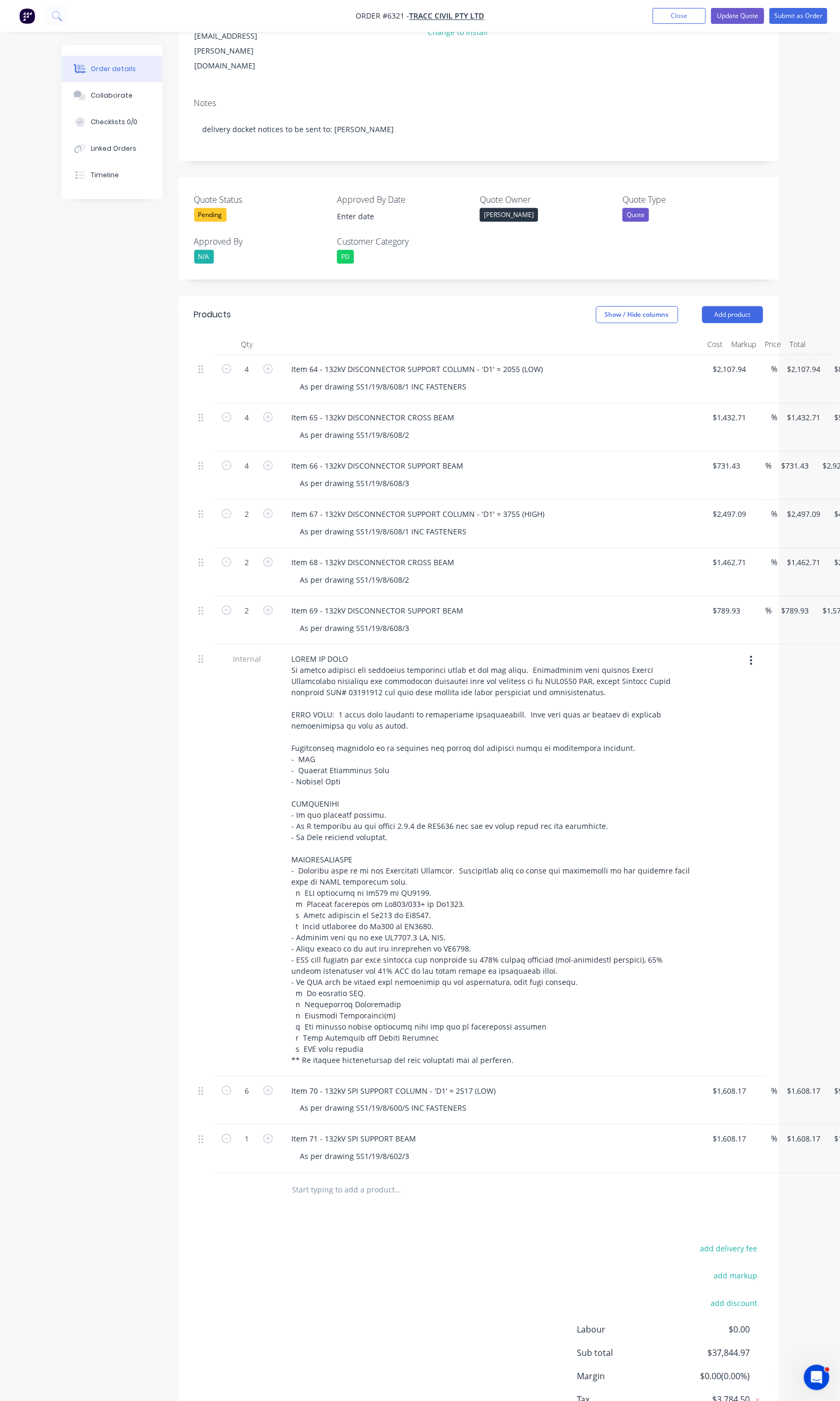
type input "2"
type input "$3,216.34"
click at [261, 1132] on button "button" at bounding box center [268, 1138] width 14 height 11
type input "3"
type input "$4,824.51"
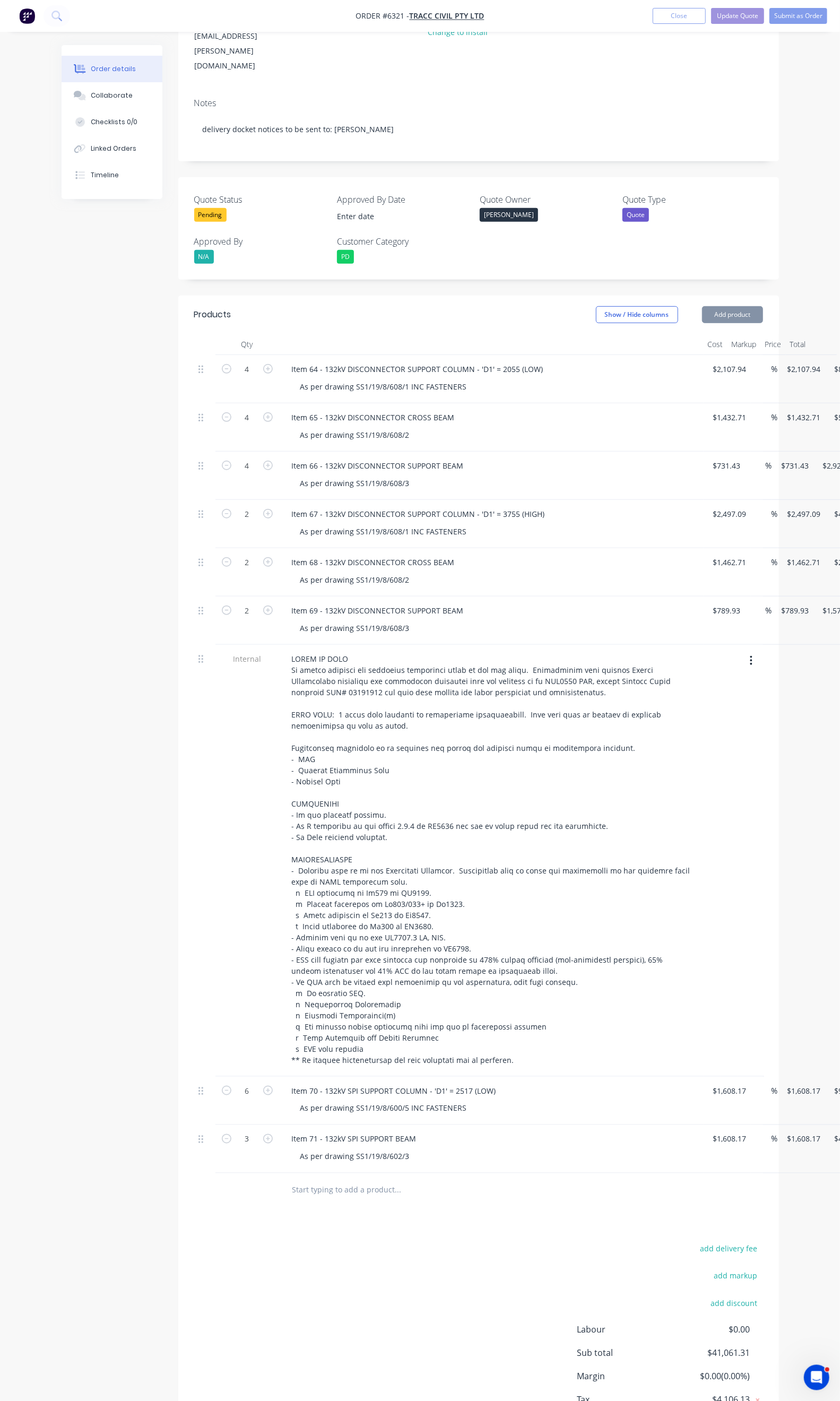
click at [261, 1132] on button "button" at bounding box center [268, 1138] width 14 height 11
type input "4"
type input "$6,432.68"
click at [263, 1134] on icon "button" at bounding box center [267, 1139] width 9 height 9
type input "5"
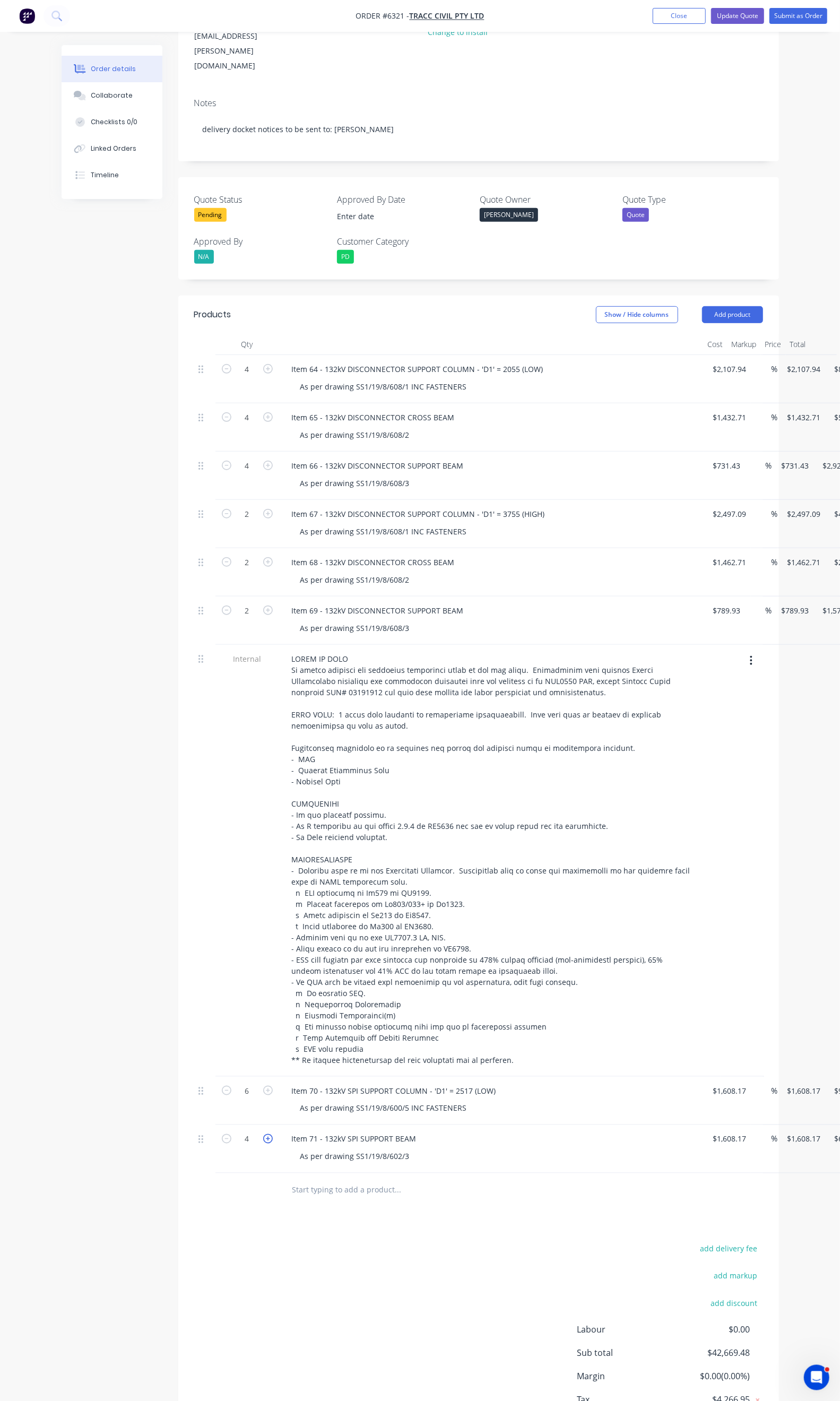
type input "$8,040.85"
click at [263, 1134] on icon "button" at bounding box center [267, 1139] width 9 height 9
type input "6"
type input "$9,649.02"
click at [712, 1131] on input "1608.17" at bounding box center [732, 1139] width 39 height 16
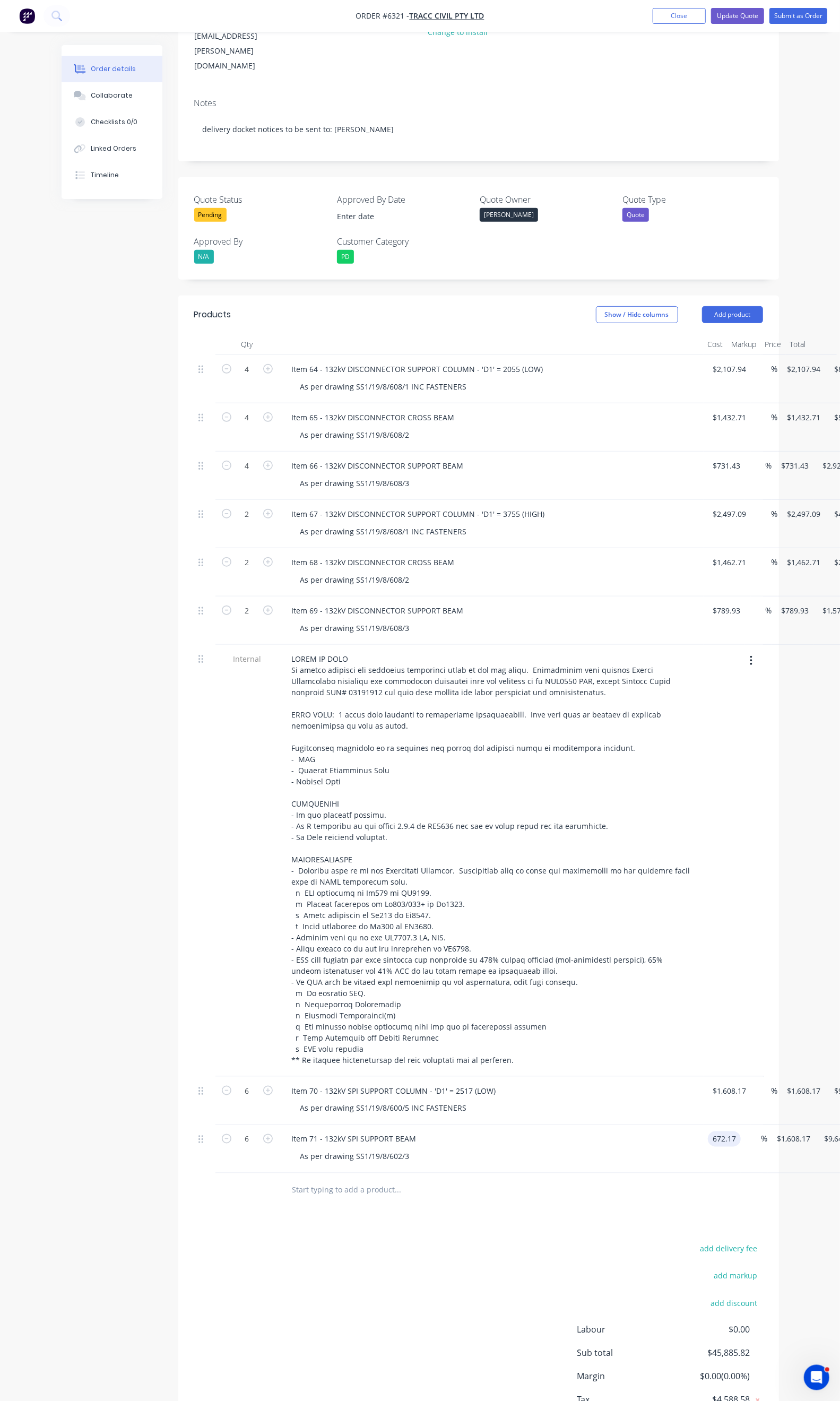
type input "$672.17"
type input "$4,033.02"
click at [591, 1180] on div at bounding box center [470, 1190] width 373 height 21
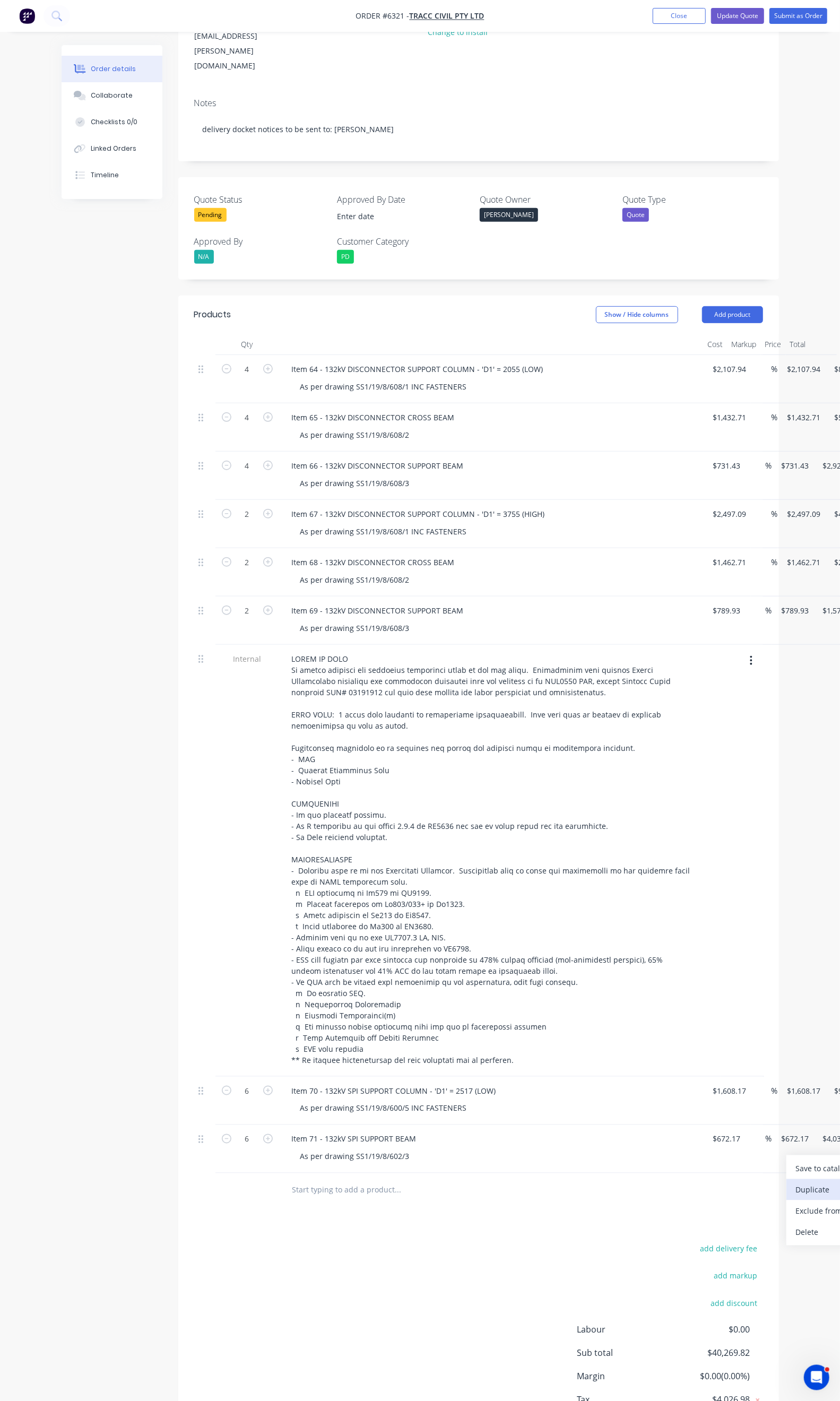
click at [796, 1182] on div "Duplicate" at bounding box center [837, 1190] width 82 height 16
drag, startPoint x: 366, startPoint y: 1157, endPoint x: 274, endPoint y: 1161, distance: 92.1
click at [284, 1180] on div "Item 71 - 132kV SPI SUPPORT BEAM" at bounding box center [354, 1187] width 141 height 16
paste div
click at [284, 1180] on div "Item 71 - 132kV SPI INSULATOR SUPPORT PLATE" at bounding box center [376, 1187] width 185 height 16
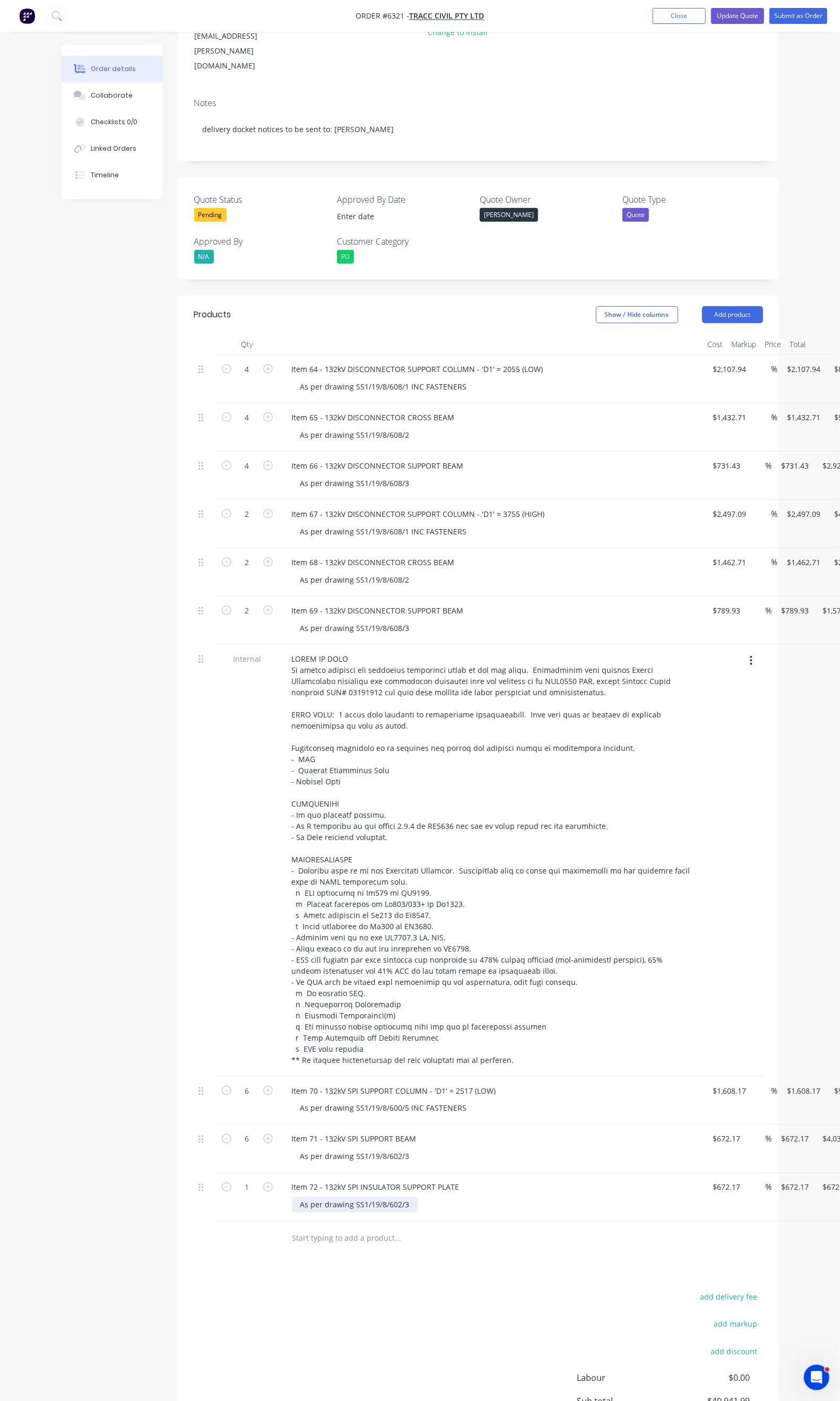
click at [357, 1197] on div "As per drawing SS1/19/8/602/3" at bounding box center [355, 1205] width 126 height 16
click at [357, 1197] on div "As per drawing SS1/19/8/602/" at bounding box center [353, 1205] width 122 height 16
click at [374, 1241] on div "Products Show / Hide columns Add product Qty Cost Markup Price Total 4 Item 64 …" at bounding box center [478, 903] width 601 height 1216
click at [712, 1180] on input "672.17" at bounding box center [728, 1187] width 33 height 16
click at [712, 1180] on input "672.17" at bounding box center [727, 1187] width 29 height 16
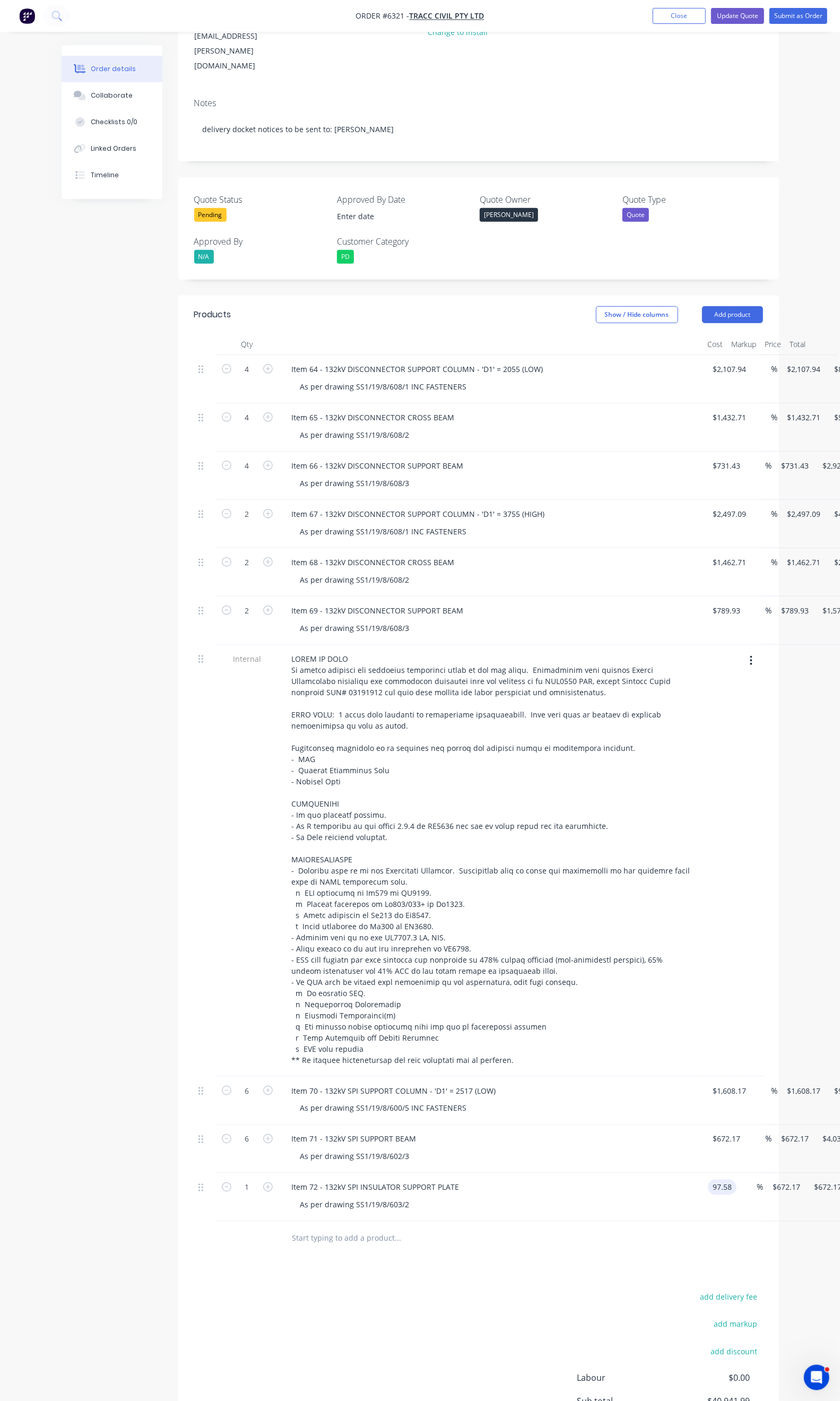
type input "$97.58"
click at [641, 1237] on div "Products Show / Hide columns Add product Qty Cost Markup Price Total 4 Item 64 …" at bounding box center [478, 903] width 601 height 1216
click at [263, 1182] on icon "button" at bounding box center [267, 1187] width 9 height 9
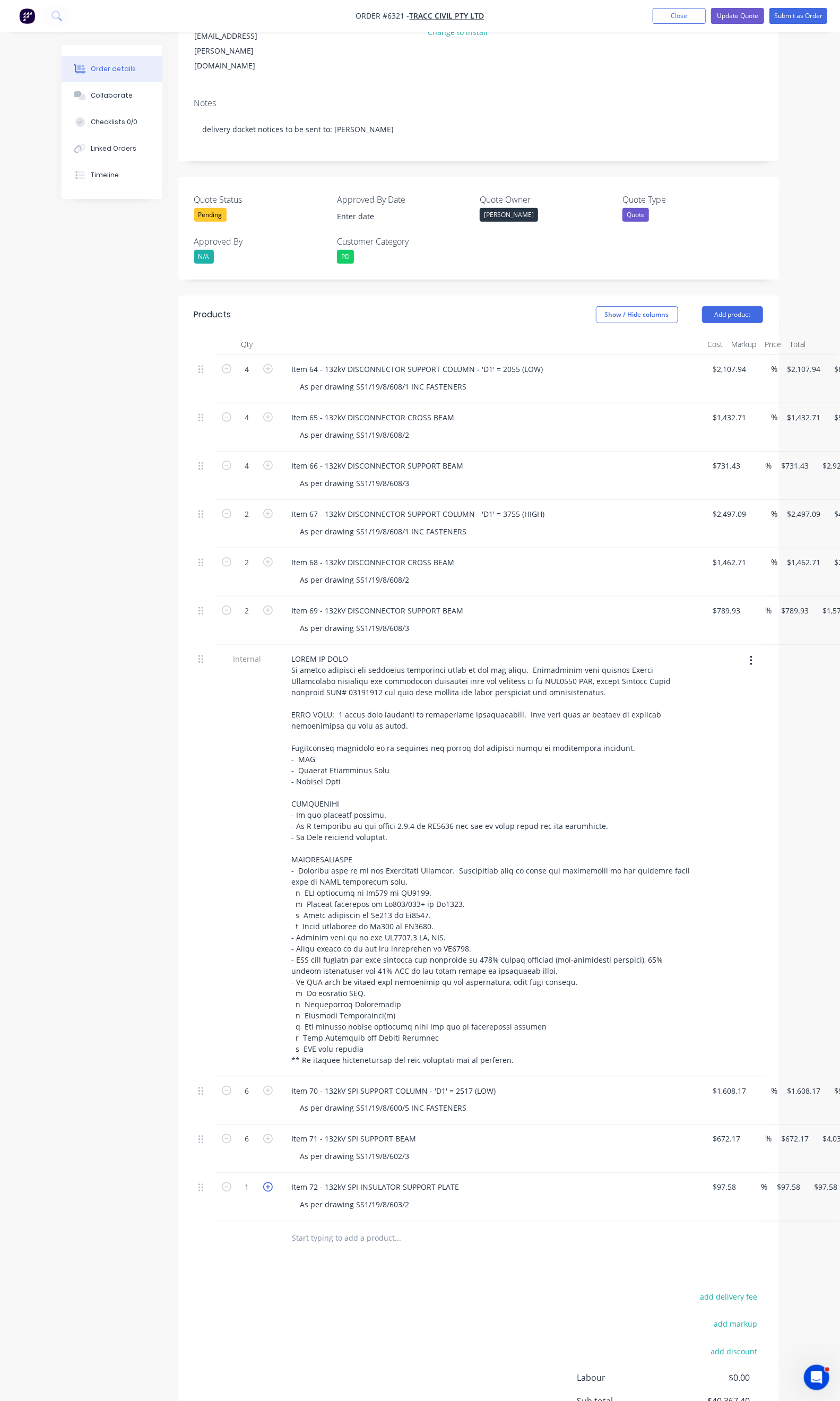
type input "2"
type input "$195.16"
click at [263, 1182] on icon "button" at bounding box center [267, 1187] width 9 height 9
type input "3"
type input "$292.74"
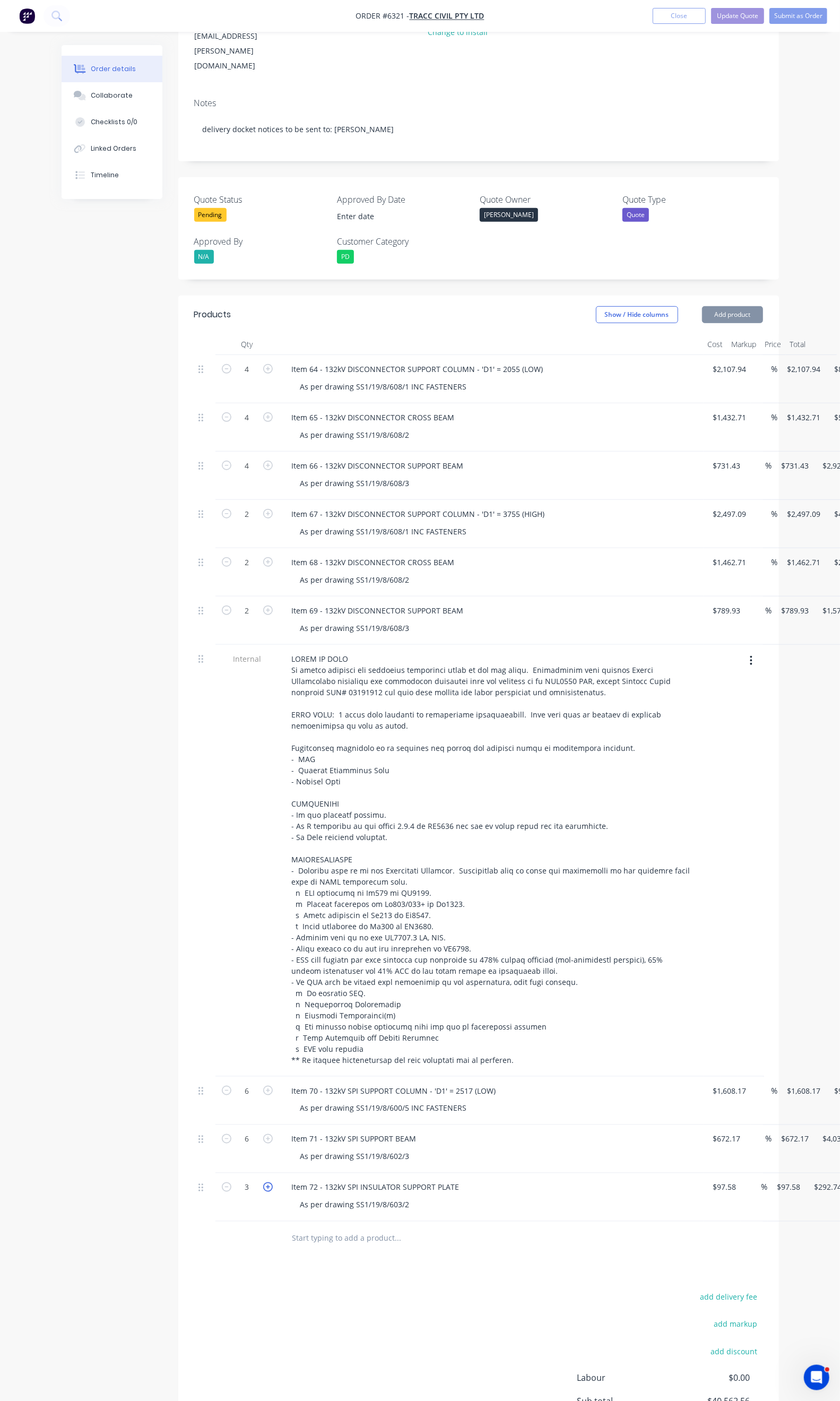
click at [263, 1182] on icon "button" at bounding box center [267, 1187] width 9 height 9
type input "4"
type input "$390.32"
click at [263, 1182] on icon "button" at bounding box center [267, 1187] width 9 height 9
type input "5"
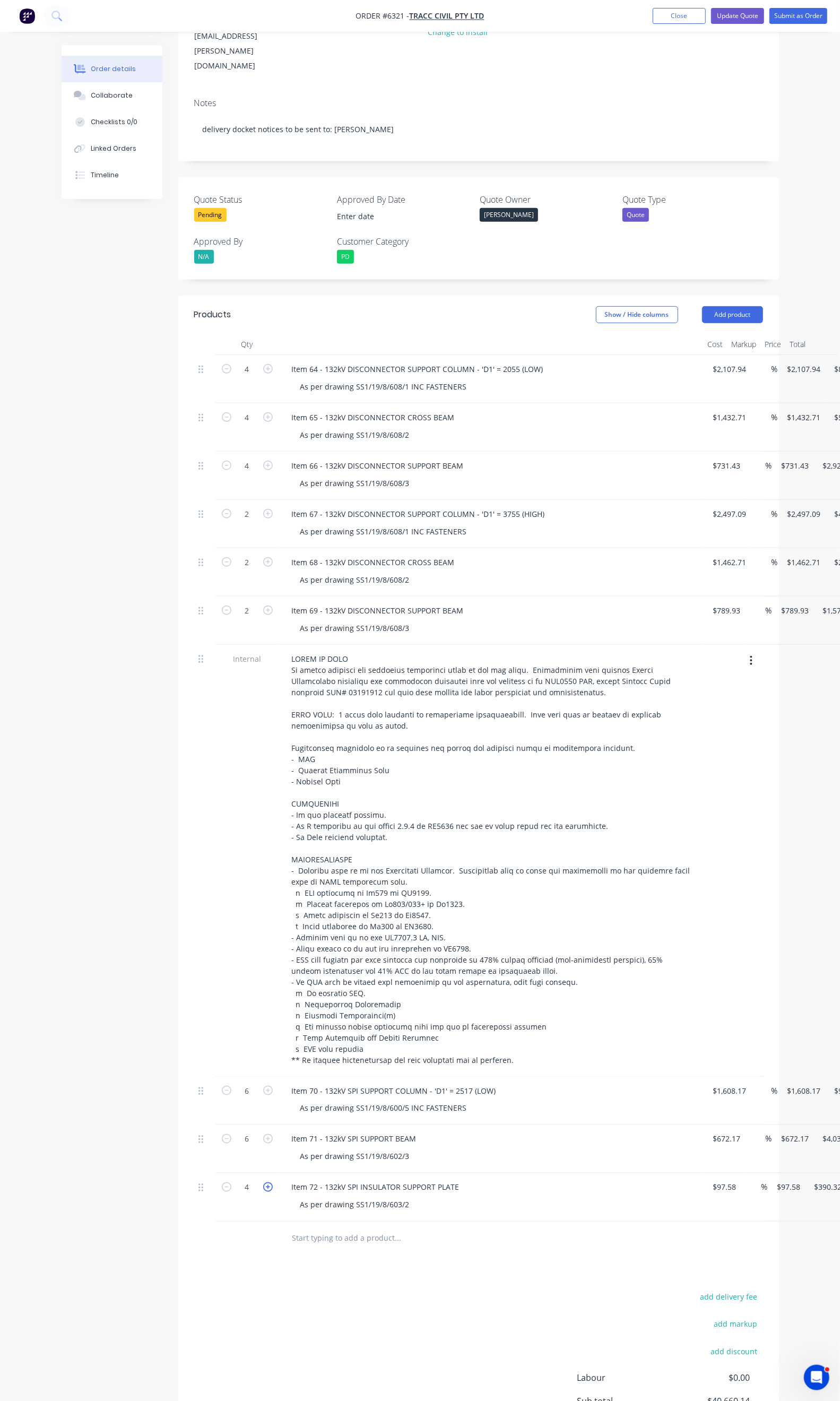
type input "$487.90"
click at [263, 1182] on icon "button" at bounding box center [267, 1187] width 9 height 9
type input "6"
type input "$585.48"
click at [263, 1182] on icon "button" at bounding box center [267, 1187] width 9 height 9
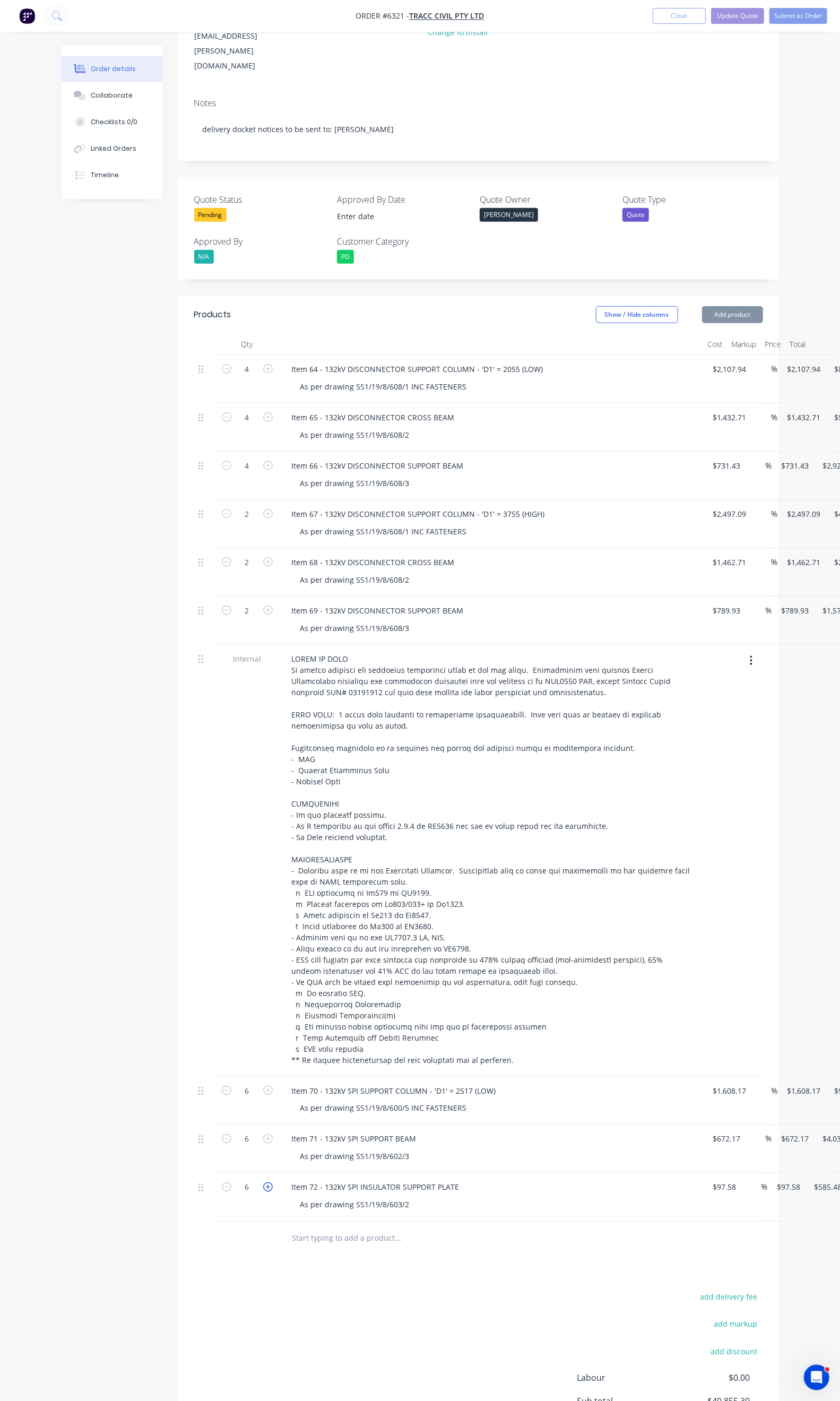
type input "7"
type input "$683.06"
click at [263, 1182] on icon "button" at bounding box center [267, 1187] width 9 height 9
type input "8"
type input "$780.64"
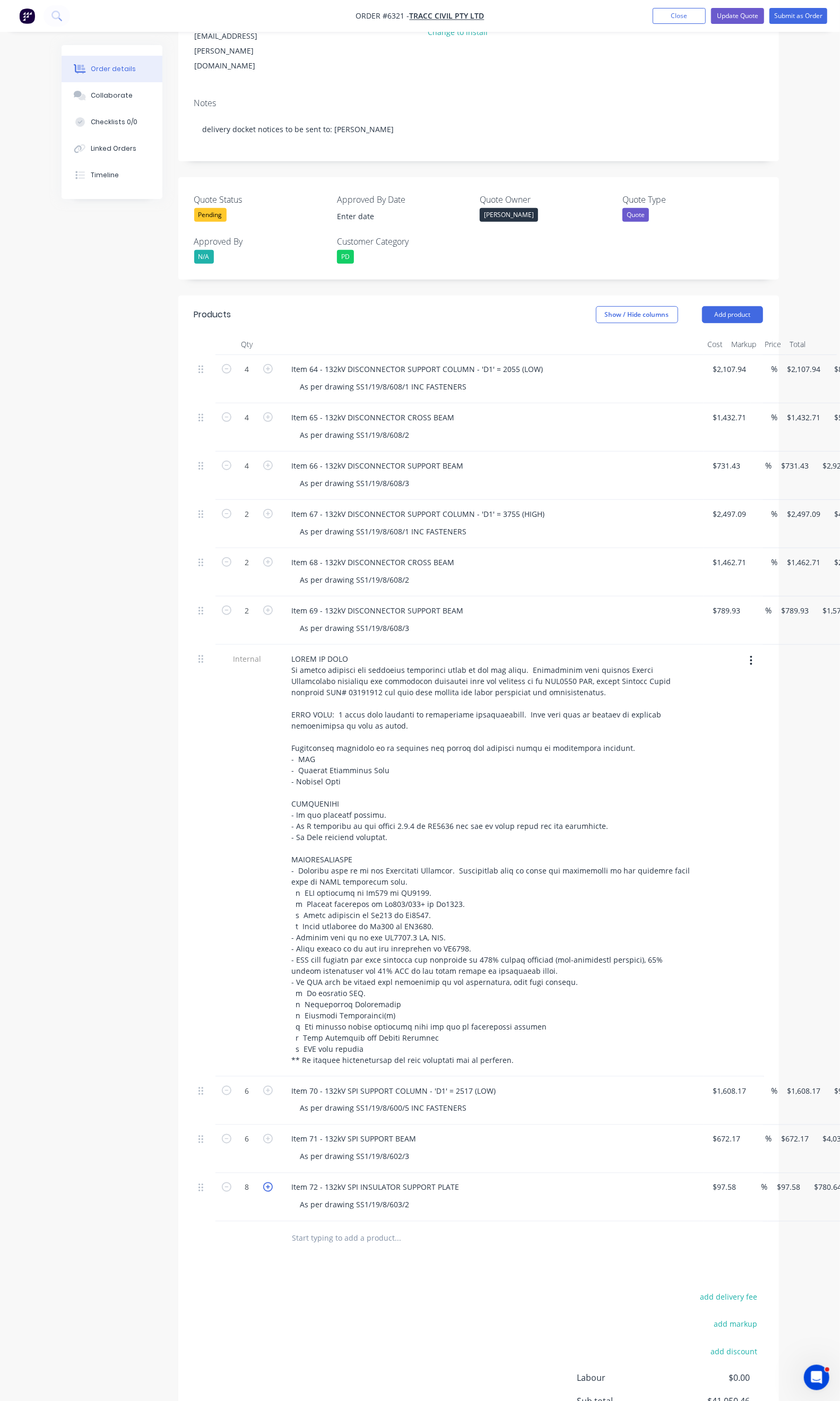
click at [263, 1182] on icon "button" at bounding box center [267, 1187] width 9 height 9
type input "9"
type input "$878.22"
click at [459, 1322] on div "add delivery fee add markup add discount Labour $0.00 Sub total $41,148.04 Marg…" at bounding box center [478, 1392] width 569 height 205
click at [730, 19] on button "Update Quote" at bounding box center [738, 16] width 53 height 16
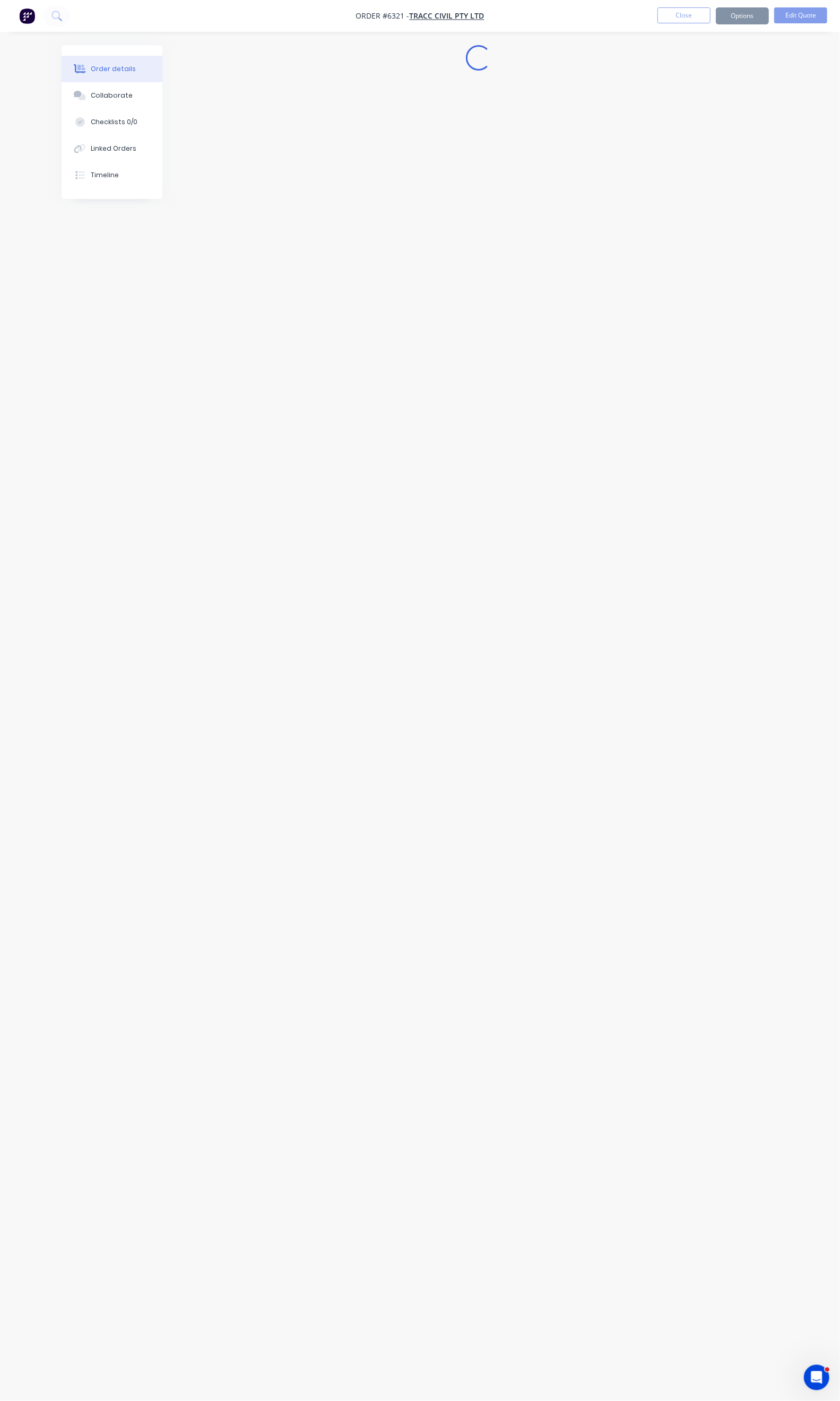
scroll to position [0, 0]
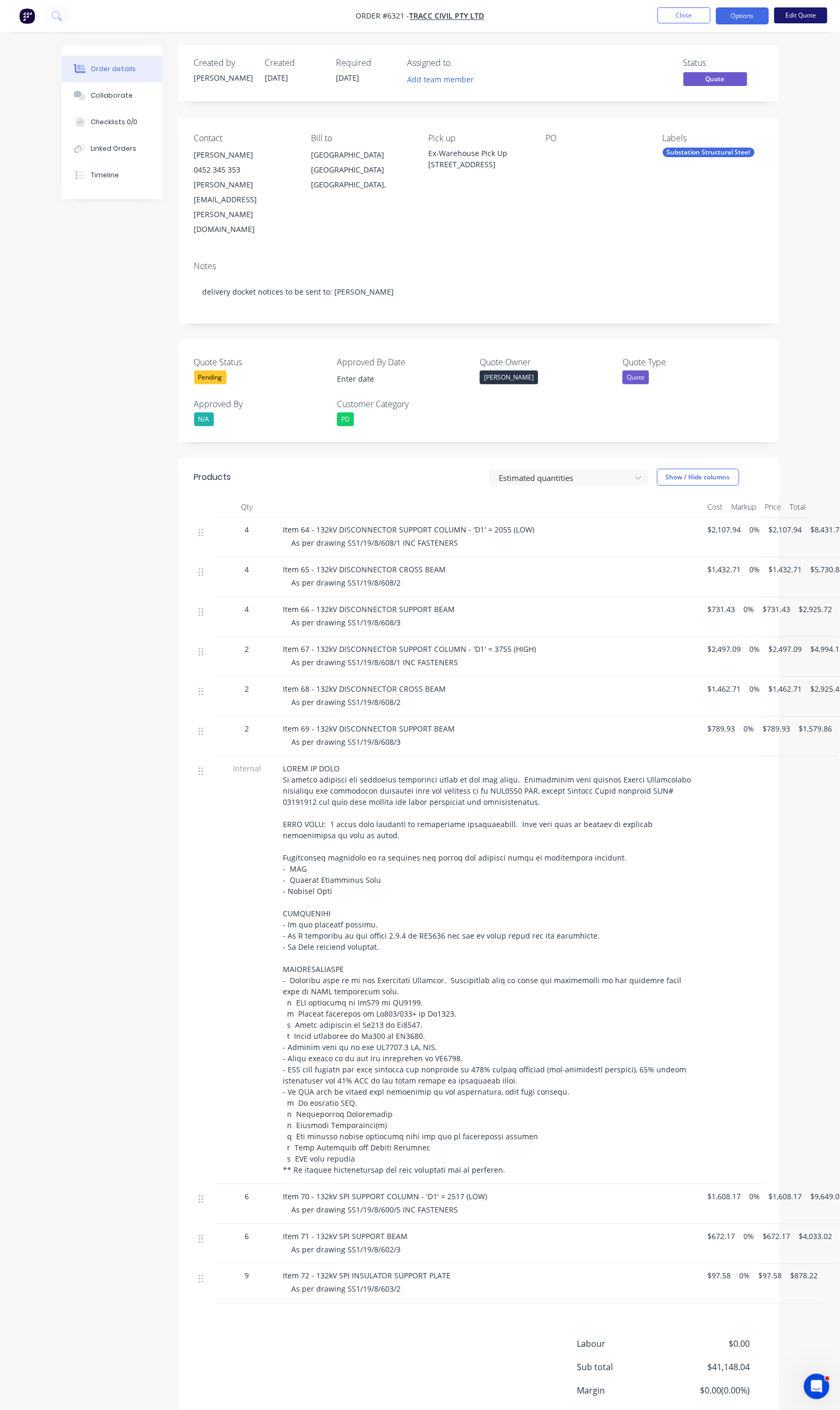
click at [801, 19] on button "Edit Quote" at bounding box center [801, 15] width 53 height 16
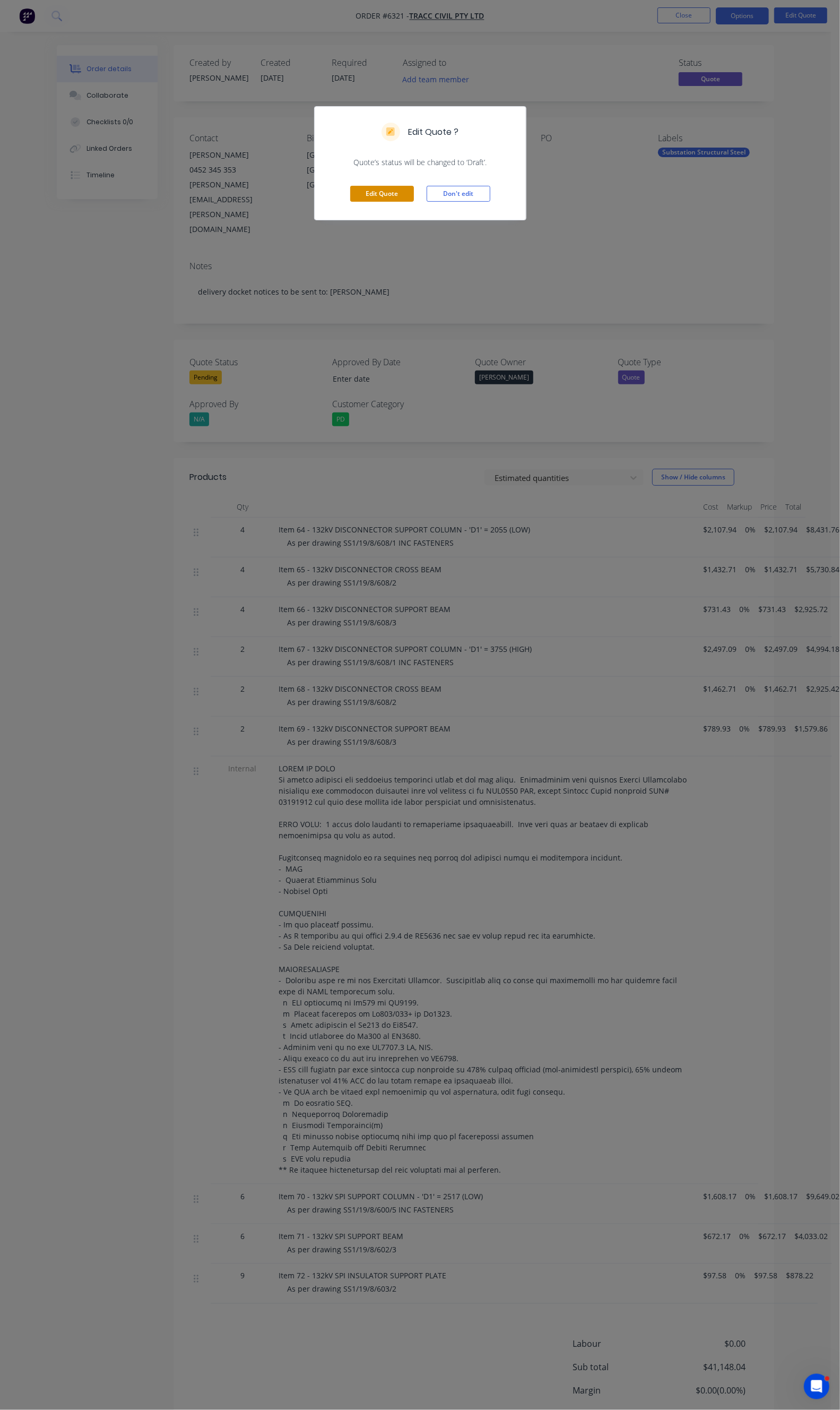
click at [367, 198] on button "Edit Quote" at bounding box center [382, 194] width 64 height 16
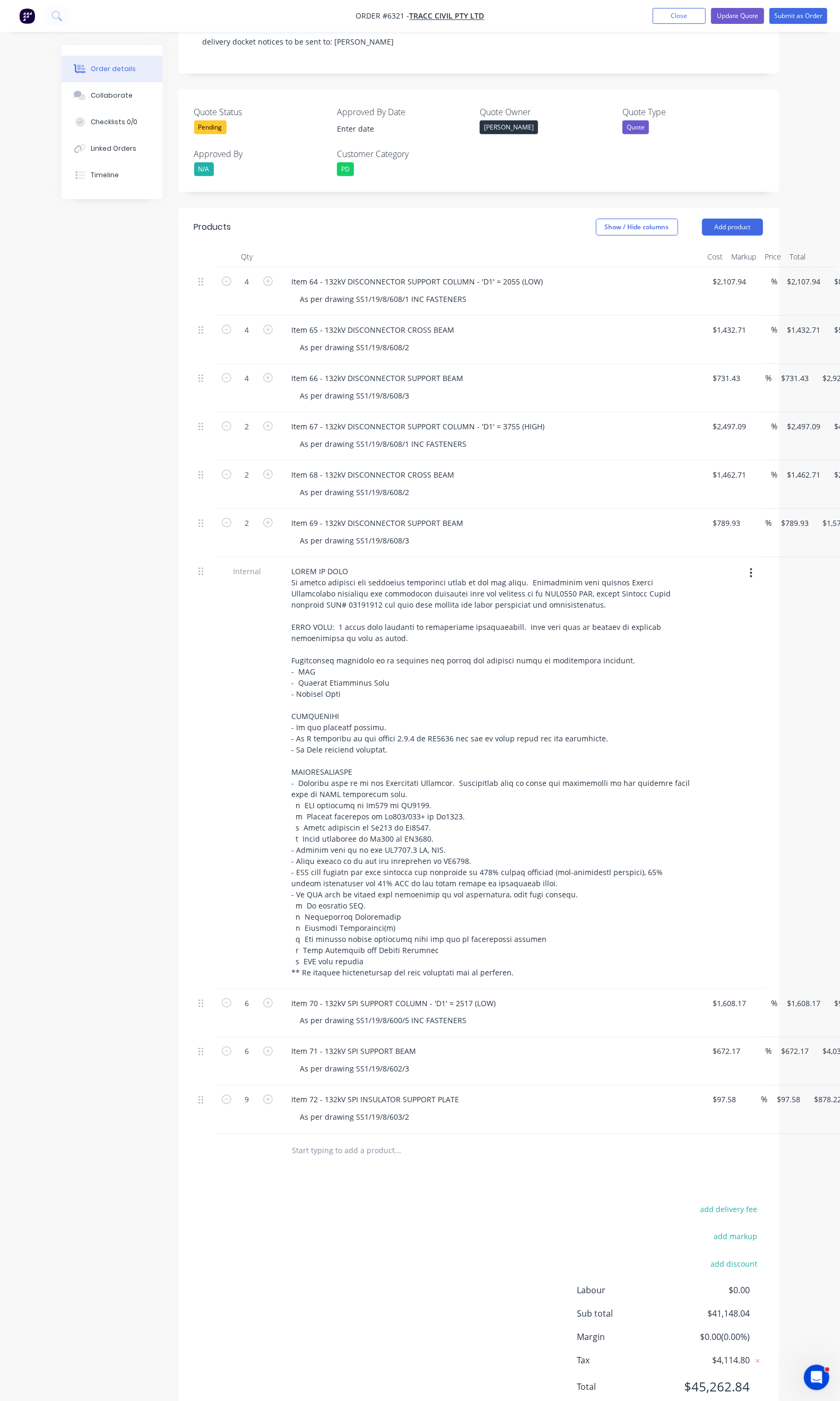
scroll to position [261, 0]
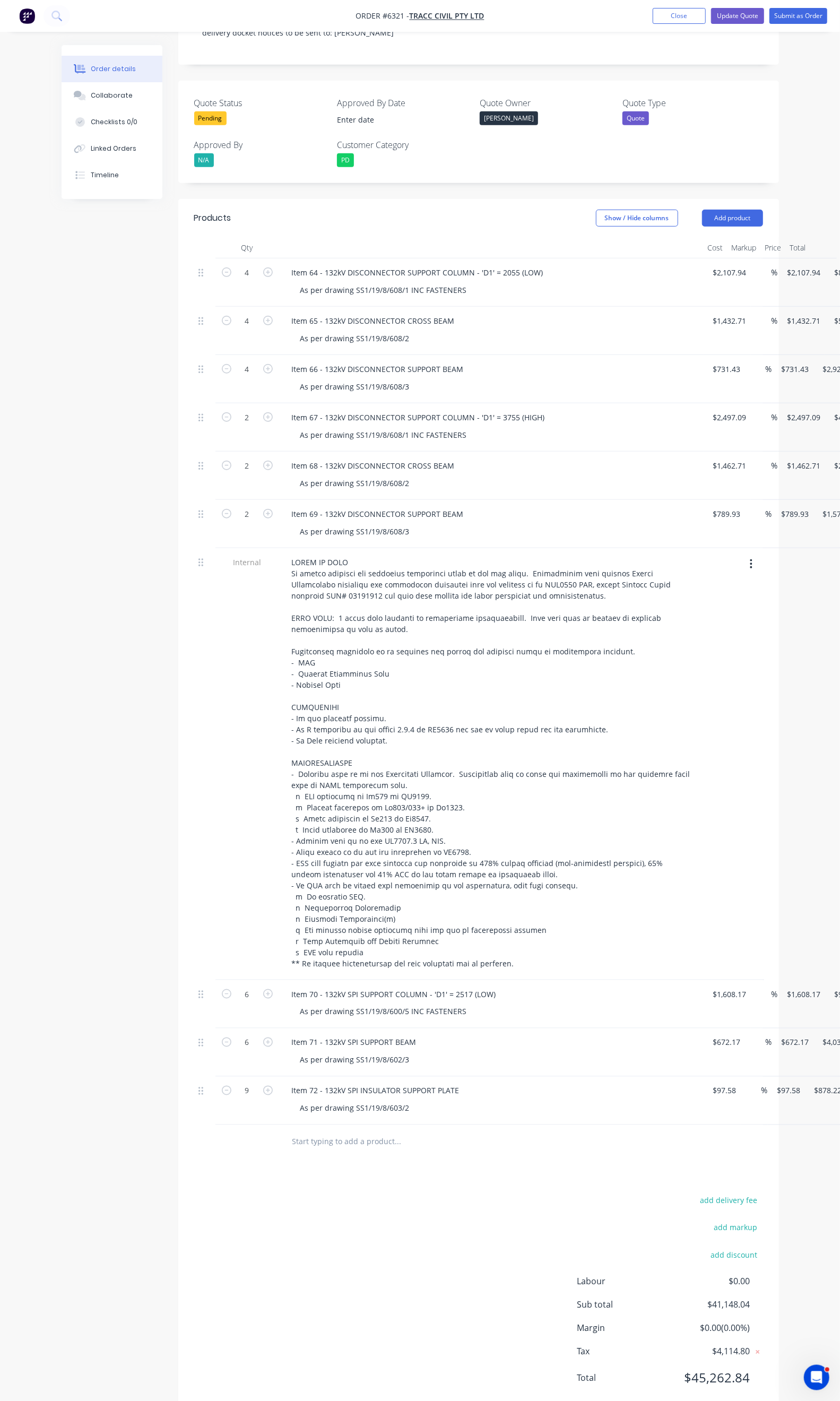
click at [808, 1038] on div "Duplicate" at bounding box center [848, 1045] width 82 height 16
click at [284, 1131] on div "Item 70 - 132kV SPI SUPPORT COLUMN - 'D1' = 2517 (LOW)" at bounding box center [394, 1139] width 221 height 16
click at [417, 1131] on div "Item 73 - 132kV SPI SUPPORT COLUMN - 'D1' = 2517 (LOW)" at bounding box center [394, 1139] width 221 height 16
click at [712, 1131] on input "1608.17" at bounding box center [732, 1139] width 39 height 16
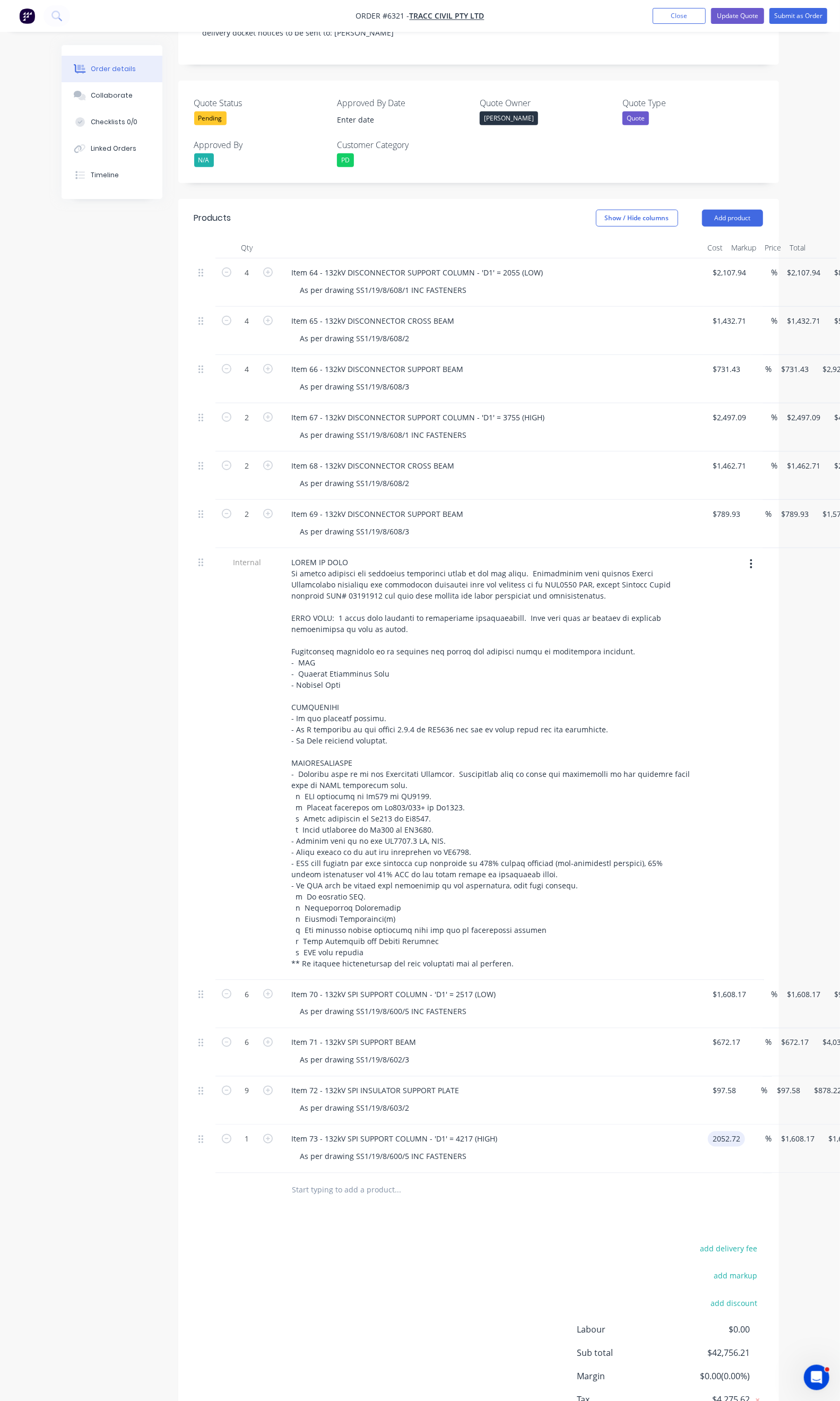
type input "$2,052.72"
click at [796, 1086] on div "Duplicate" at bounding box center [837, 1094] width 82 height 16
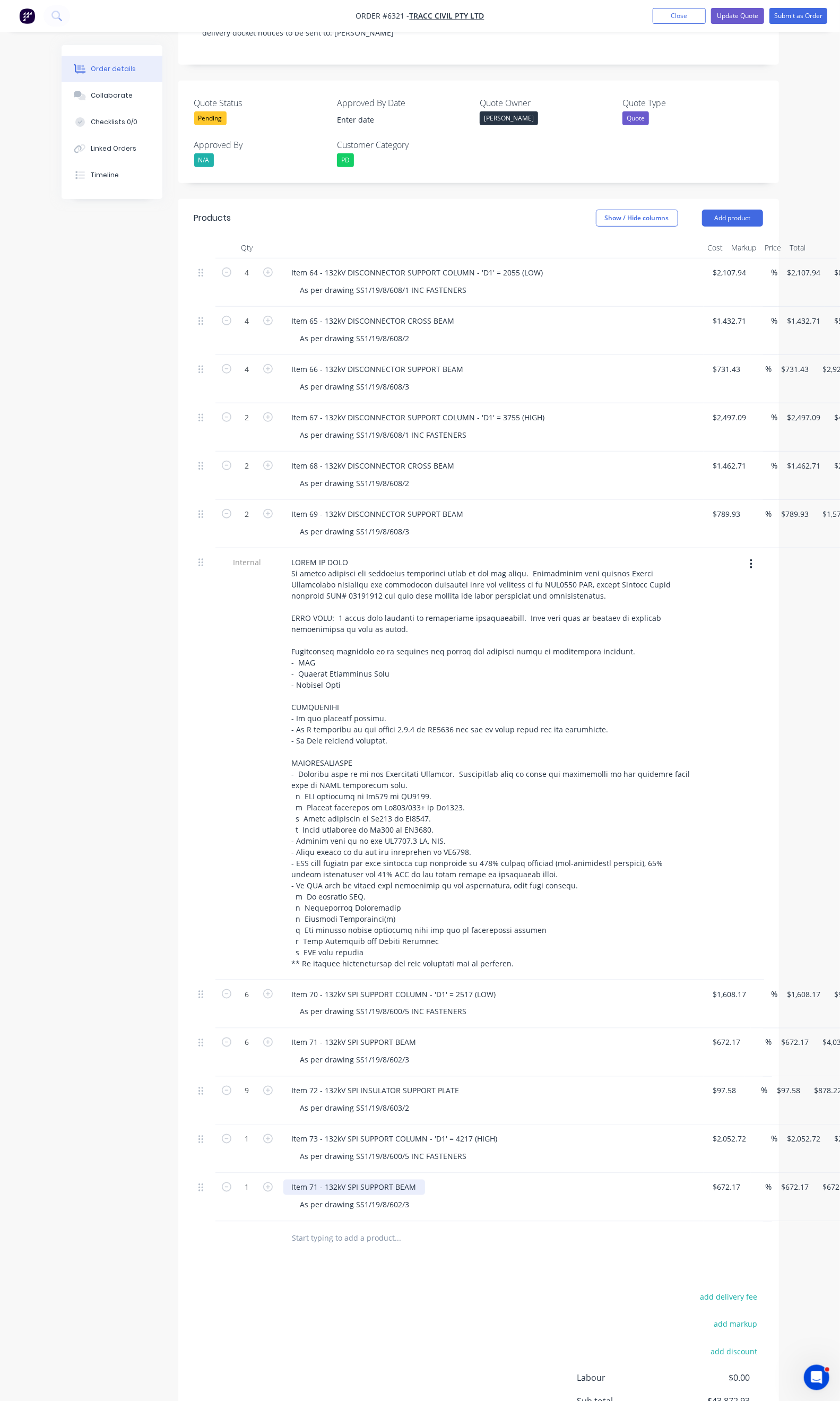
click at [284, 1180] on div "Item 71 - 132kV SPI SUPPORT BEAM" at bounding box center [354, 1187] width 141 height 16
click at [712, 1180] on input "672.17" at bounding box center [727, 1187] width 29 height 16
type input "$717.17"
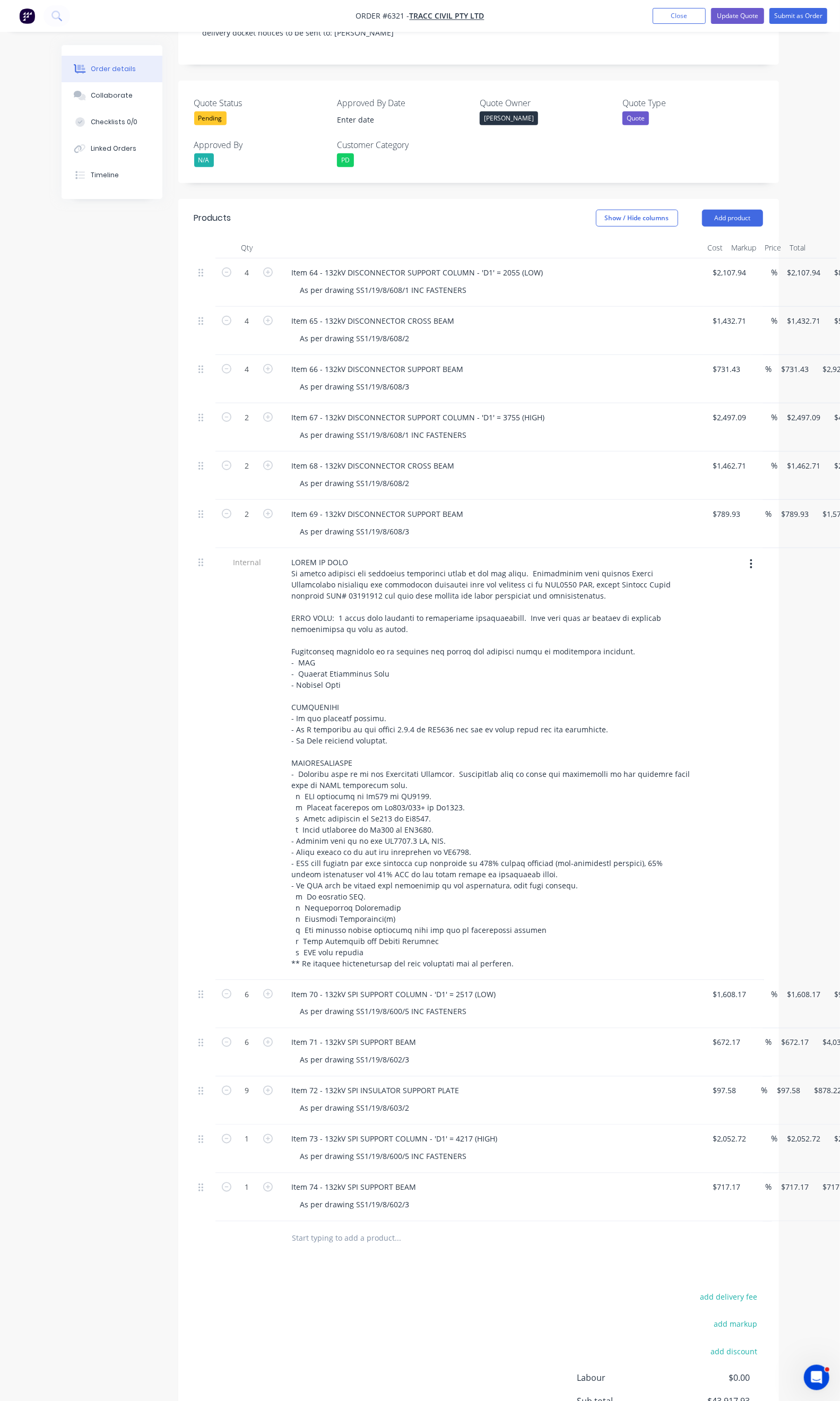
click at [552, 1290] on div "add delivery fee add markup add discount Labour $0.00 Sub total $43,917.93 Marg…" at bounding box center [478, 1392] width 569 height 205
click at [263, 1134] on icon "button" at bounding box center [267, 1139] width 9 height 9
type input "2"
type input "$4,105.44"
click at [263, 1182] on icon "button" at bounding box center [267, 1187] width 9 height 9
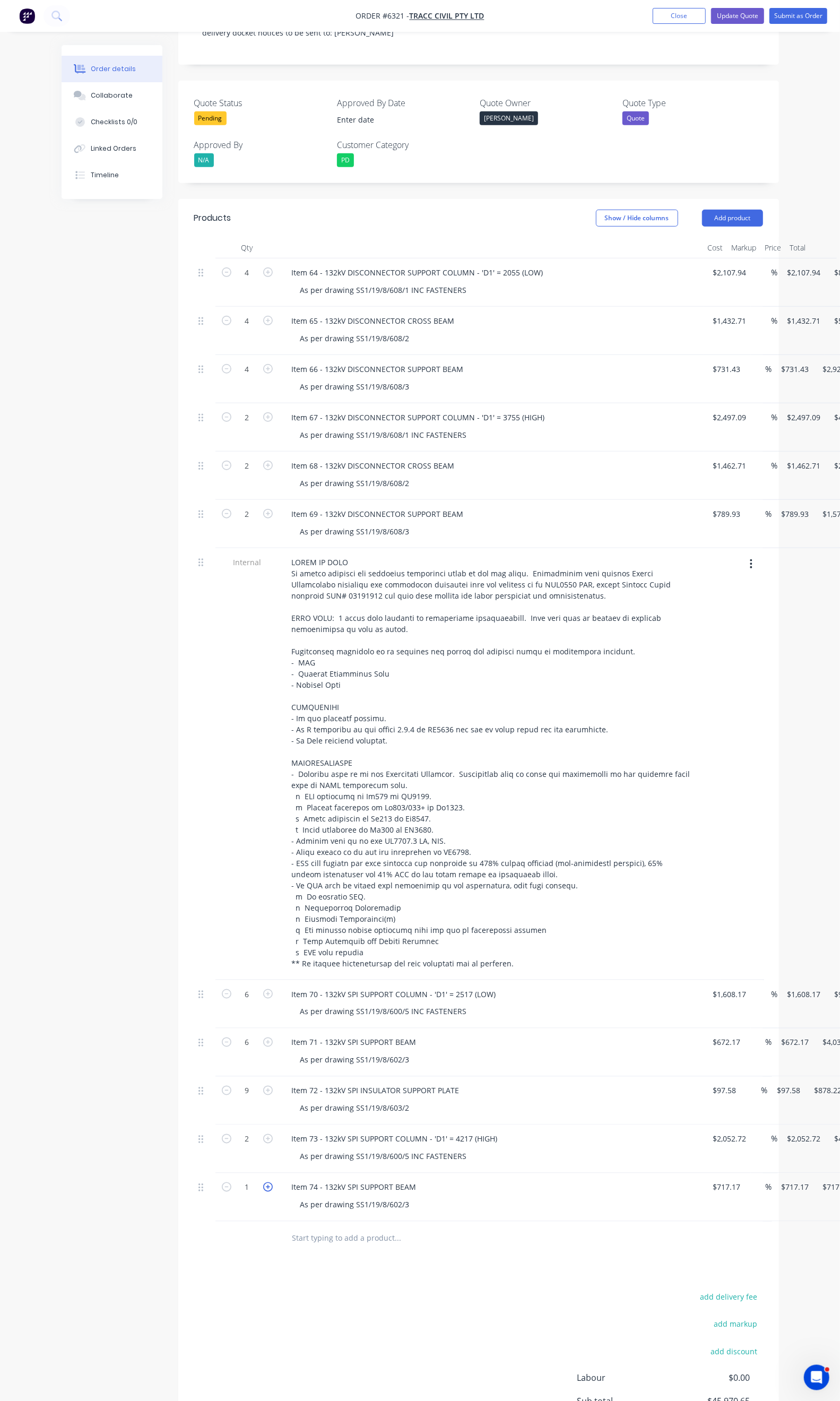
type input "2"
type input "$1,434.34"
click at [229, 1254] on div "Products Show / Hide columns Add product Qty Cost Markup Price Total 4 Item 64 …" at bounding box center [478, 855] width 601 height 1312
click at [788, 1134] on div "Duplicate" at bounding box center [822, 1142] width 82 height 16
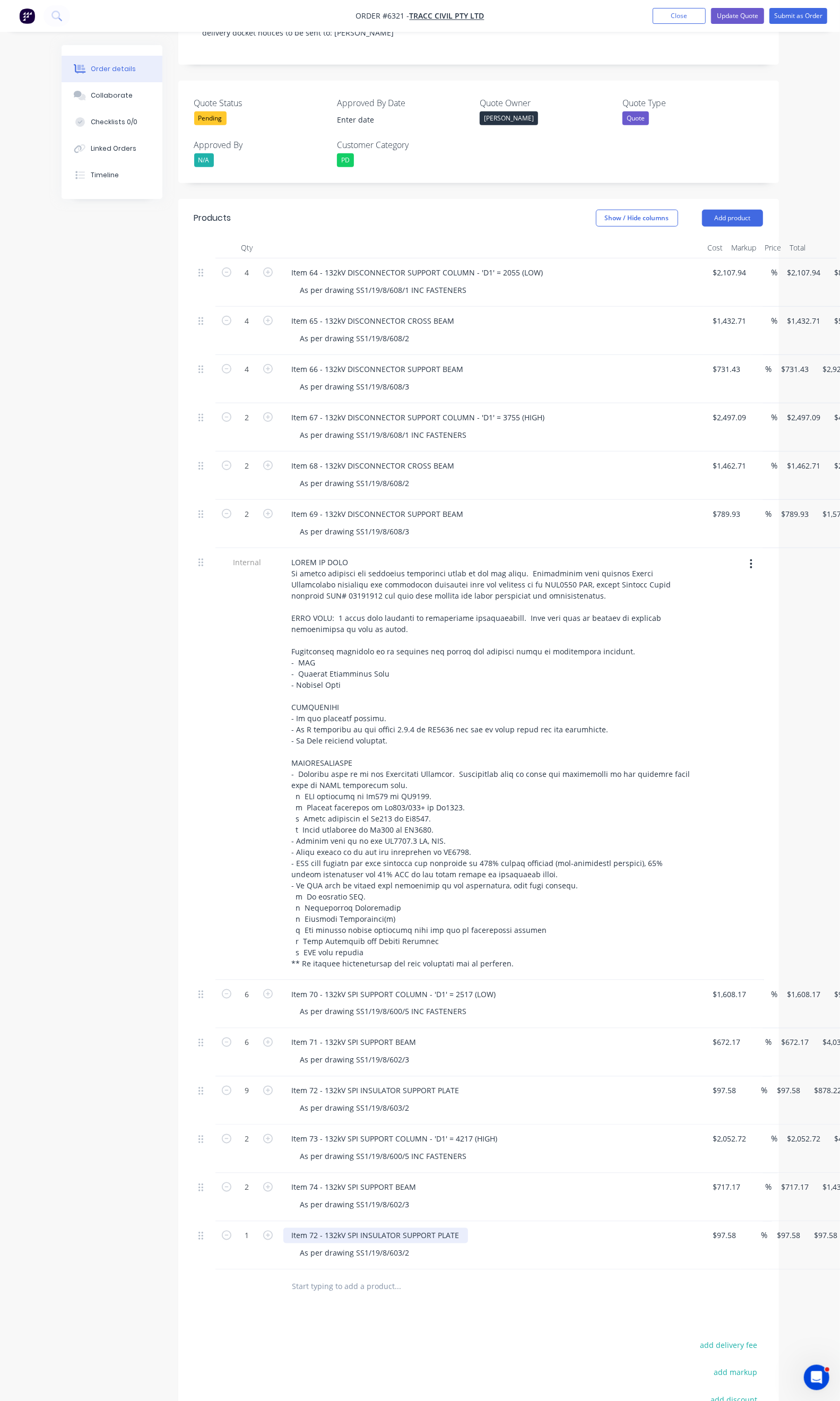
click at [284, 1228] on div "Item 72 - 132kV SPI INSULATOR SUPPORT PLATE" at bounding box center [376, 1236] width 185 height 16
click at [712, 1228] on input "97.58" at bounding box center [725, 1236] width 24 height 16
type input "$108.42"
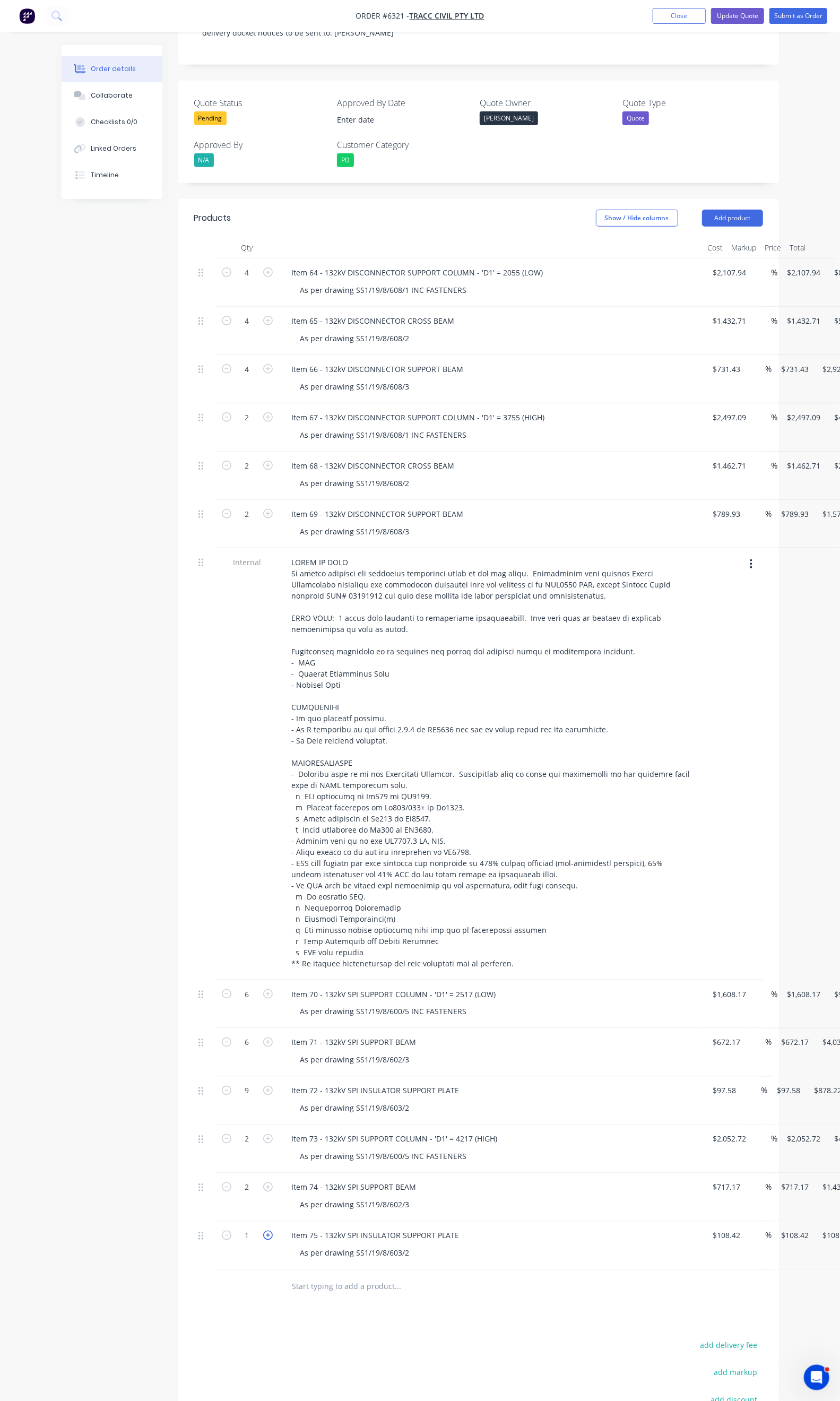
click at [263, 1231] on icon "button" at bounding box center [267, 1235] width 9 height 9
type input "2"
type input "$216.84"
click at [480, 1292] on div "Products Show / Hide columns Add product Qty Cost Markup Price Total 4 Item 64 …" at bounding box center [478, 879] width 601 height 1360
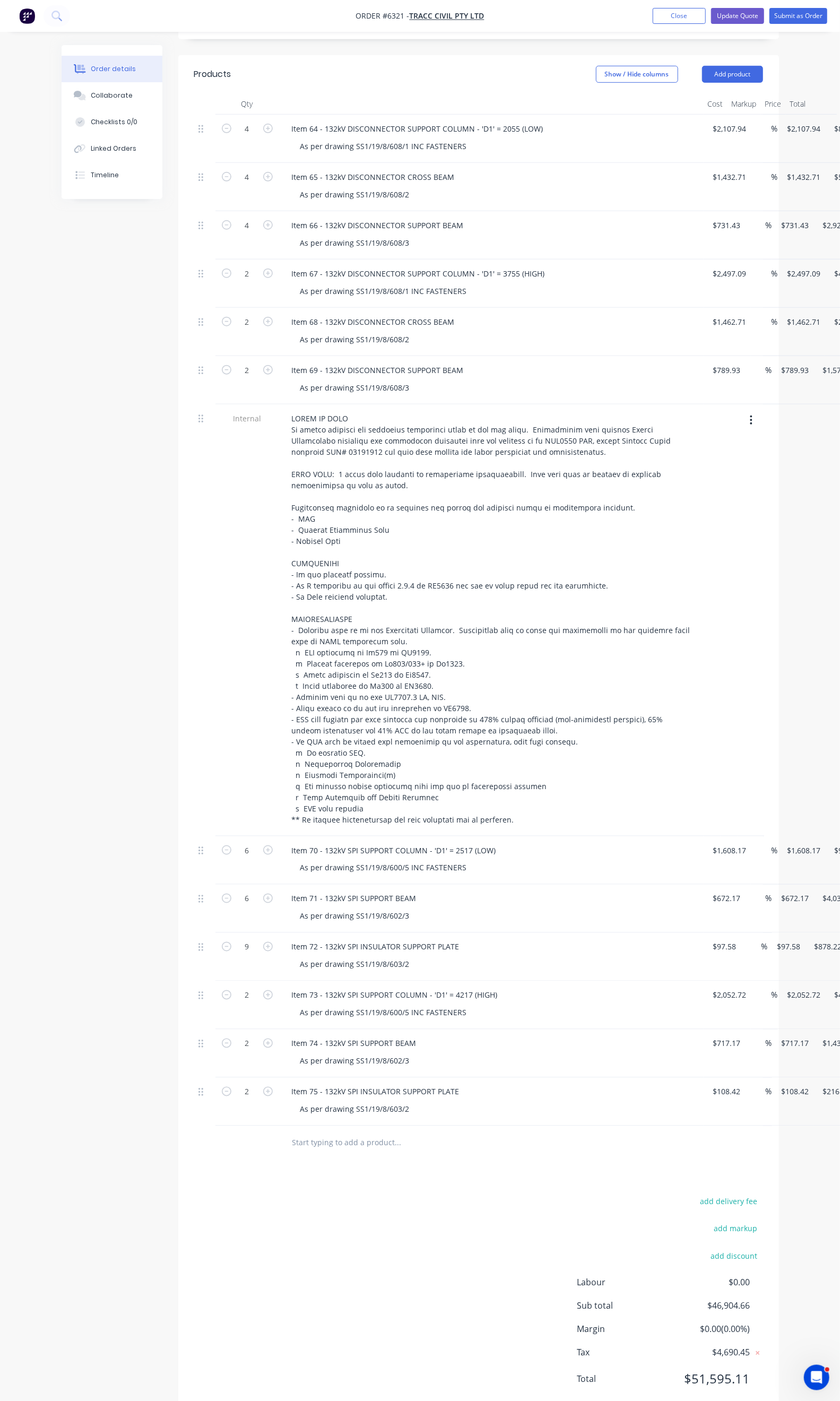
scroll to position [406, 0]
click at [746, 19] on button "Update Quote" at bounding box center [738, 16] width 53 height 16
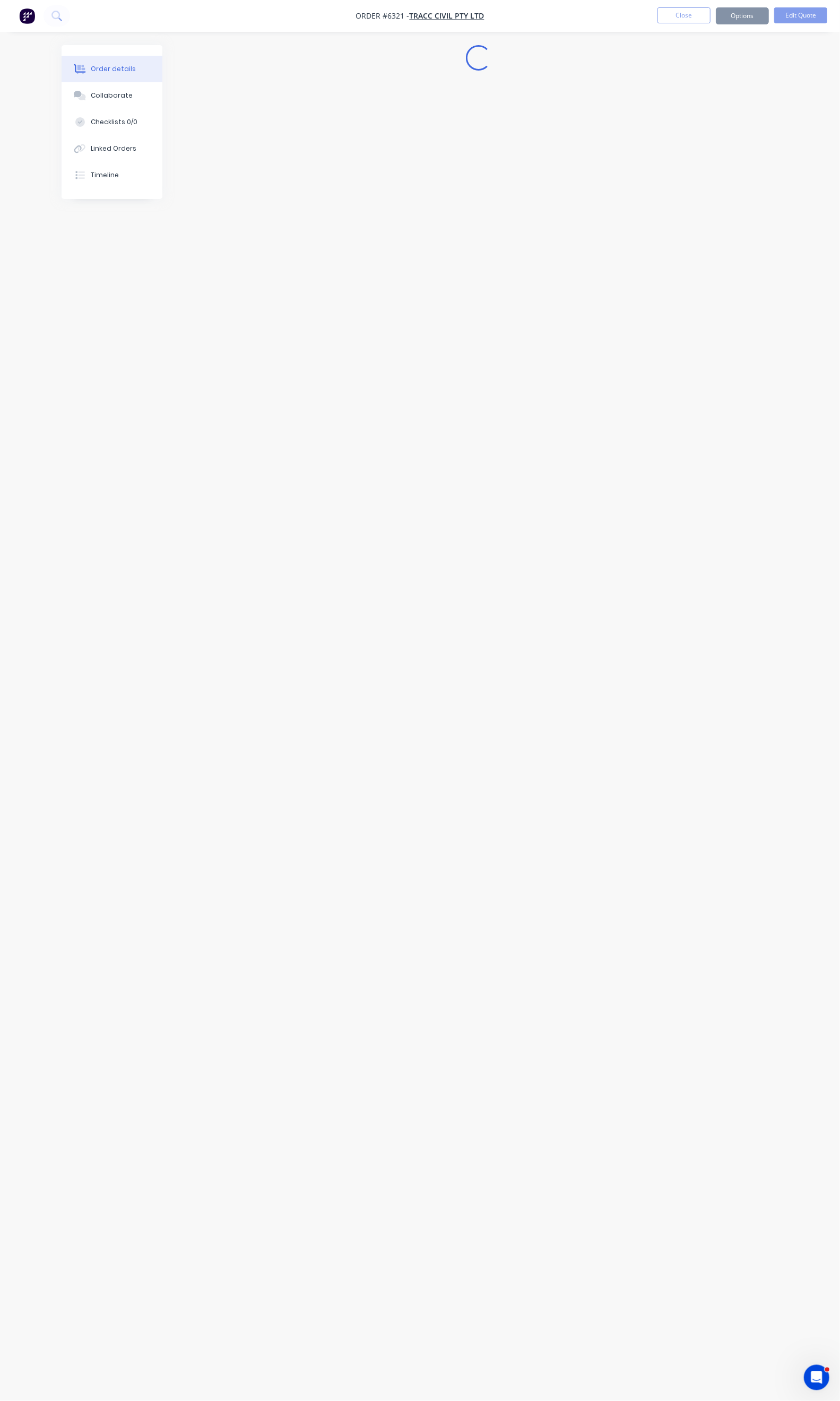
scroll to position [0, 0]
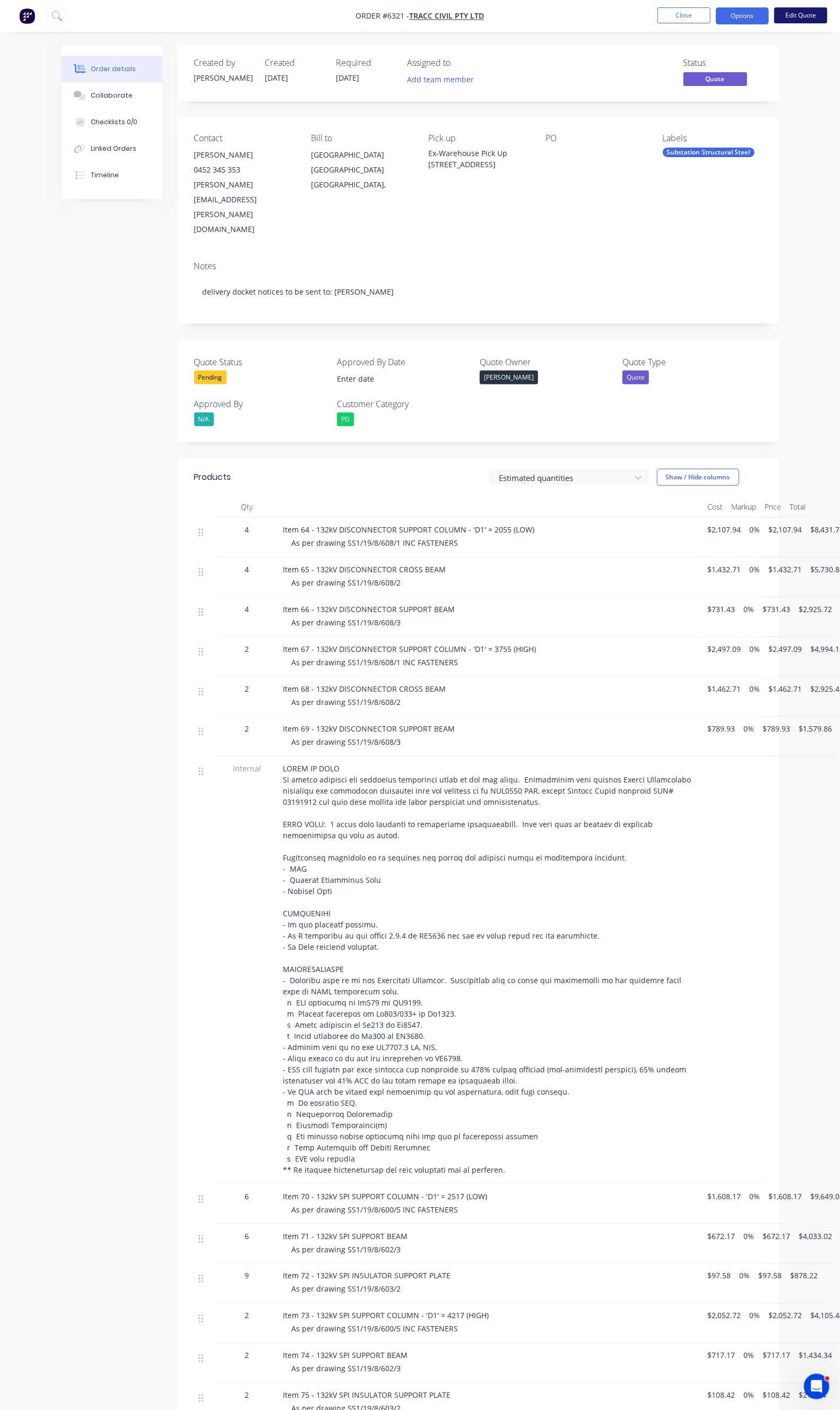
click at [799, 11] on button "Edit Quote" at bounding box center [801, 15] width 53 height 16
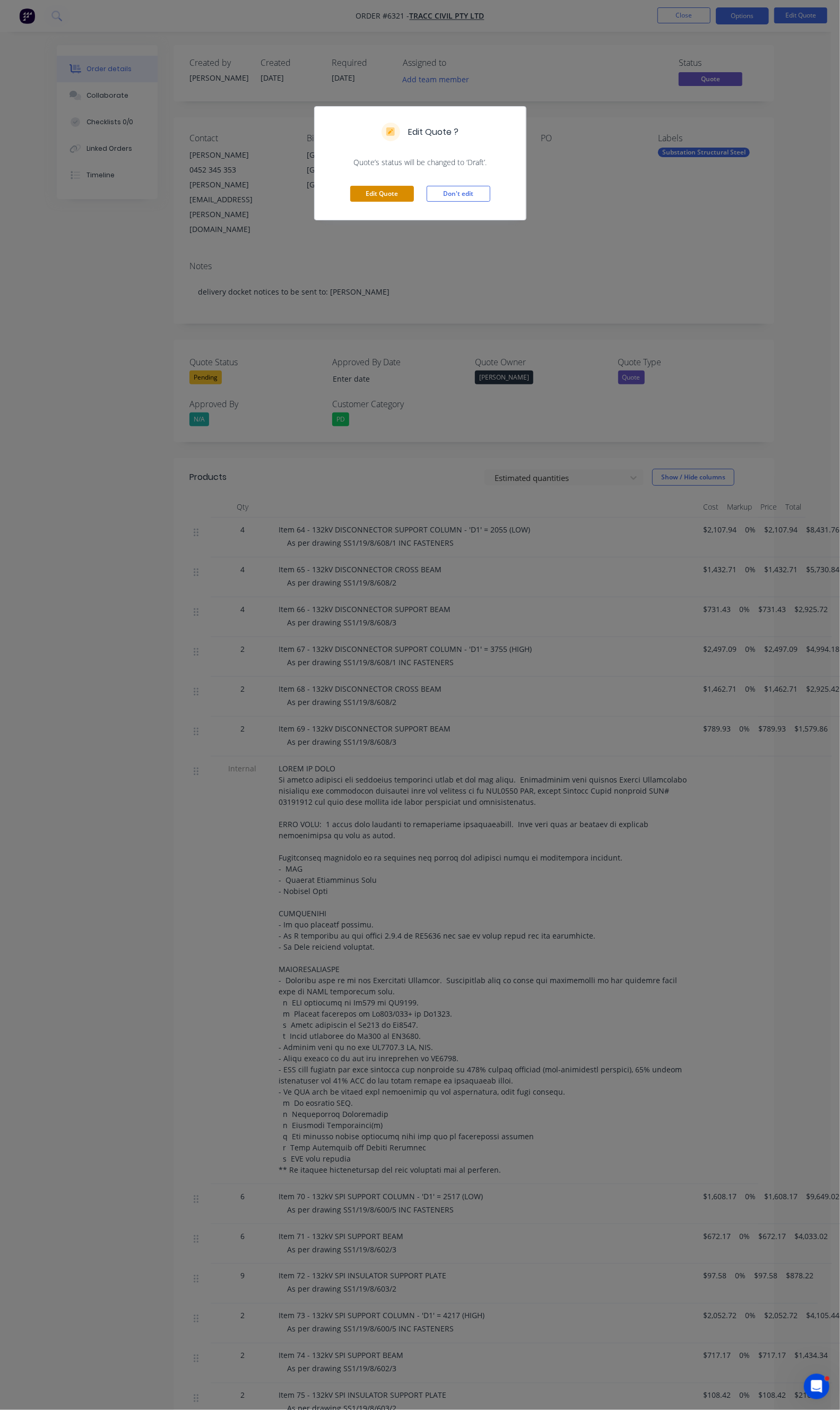
click at [359, 188] on button "Edit Quote" at bounding box center [382, 194] width 64 height 16
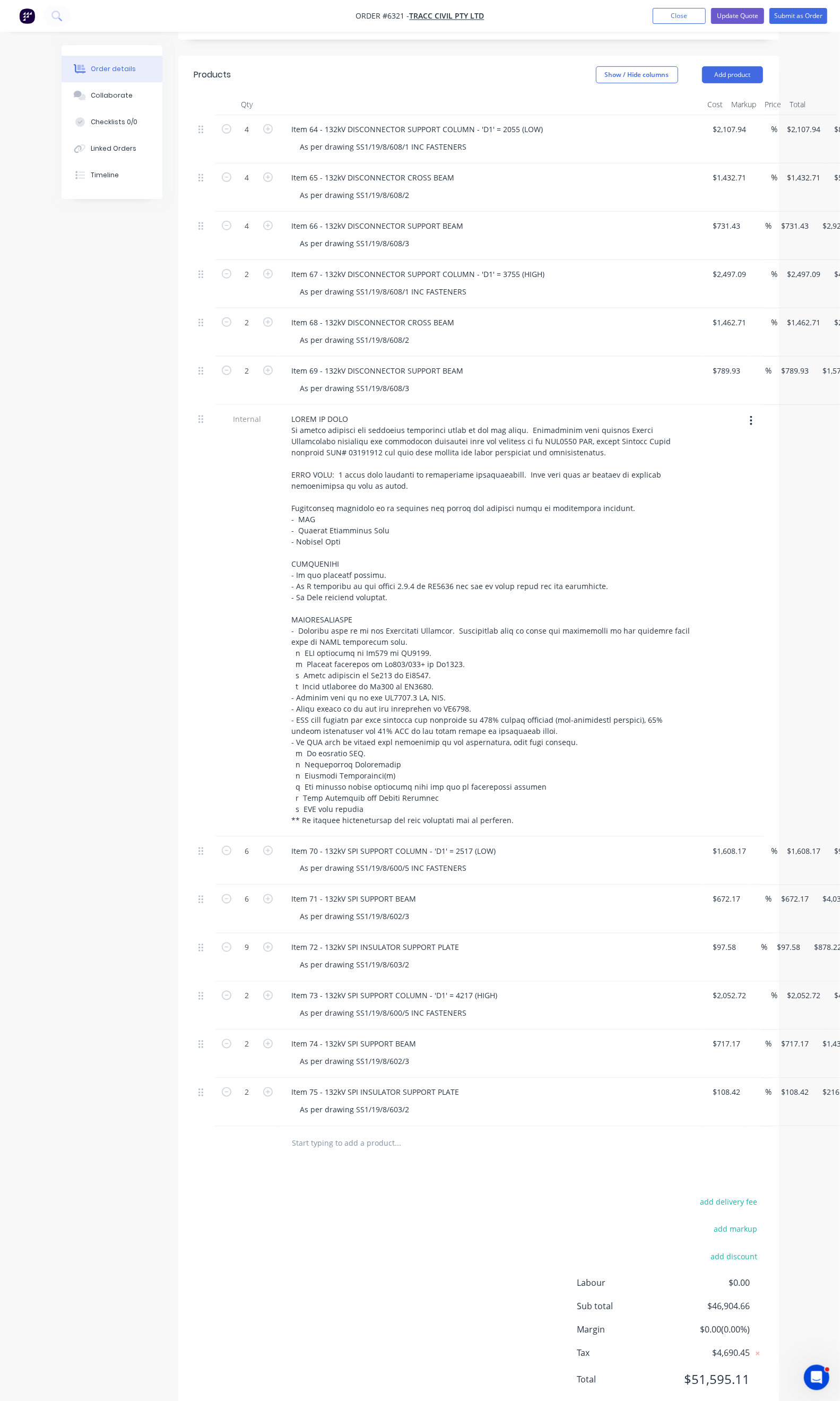
scroll to position [406, 0]
click at [808, 1038] on div "Duplicate" at bounding box center [848, 1046] width 82 height 16
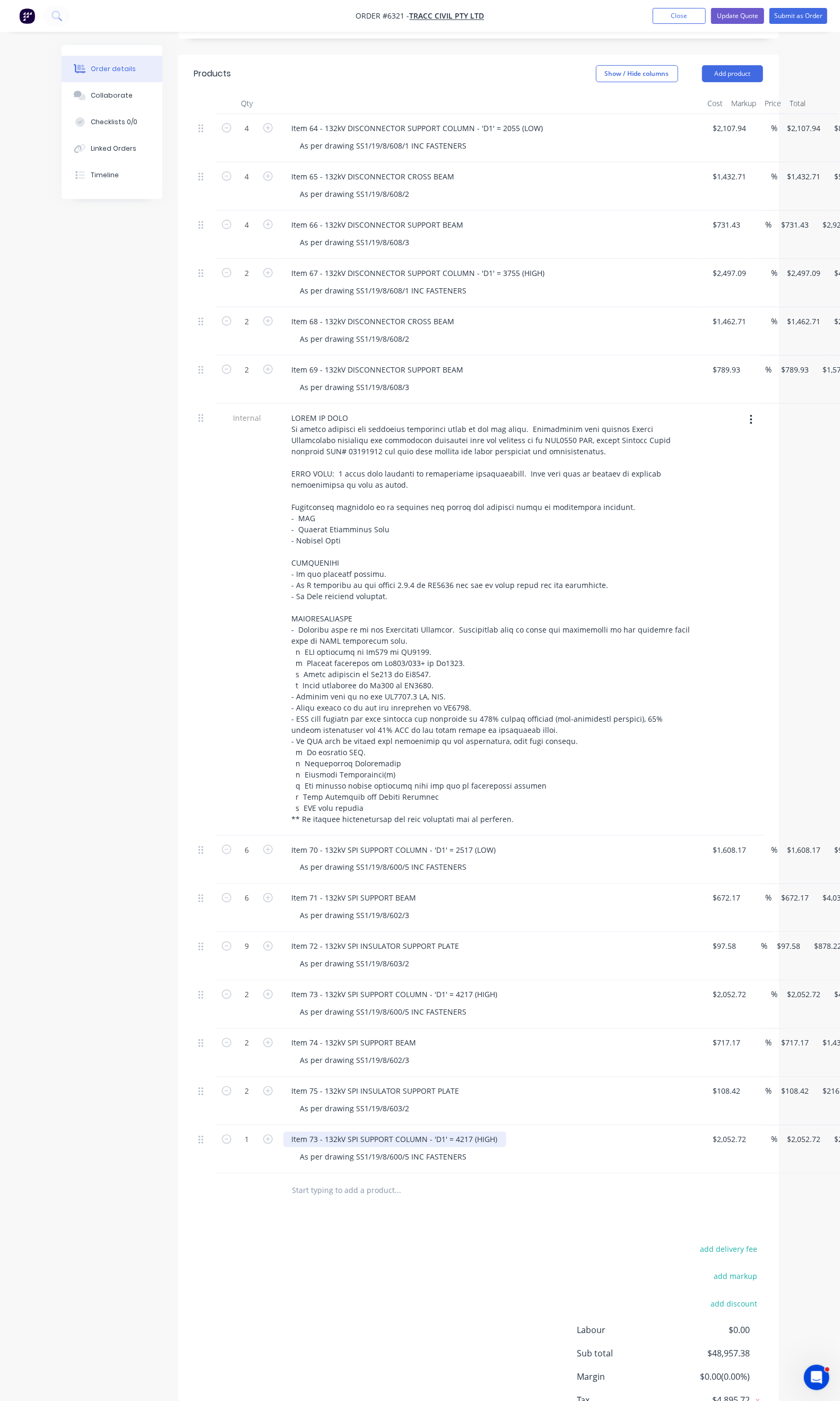
click at [284, 1132] on div "Item 73 - 132kV SPI SUPPORT COLUMN - 'D1' = 4217 (HIGH)" at bounding box center [395, 1140] width 223 height 16
drag, startPoint x: 445, startPoint y: 1112, endPoint x: 275, endPoint y: 1109, distance: 170.0
click at [284, 1132] on div "Item 76 - 132kV SPI SUPPORT COLUMN - 'D1' = 4217 (HIGH)" at bounding box center [395, 1140] width 223 height 16
click at [348, 1150] on div "As per drawing SS1/19/8/600/5 INC FASTENERS" at bounding box center [383, 1157] width 184 height 16
click at [357, 1150] on div "As per drawing SS1/19/8/600/5 INC FASTENERS" at bounding box center [383, 1157] width 184 height 16
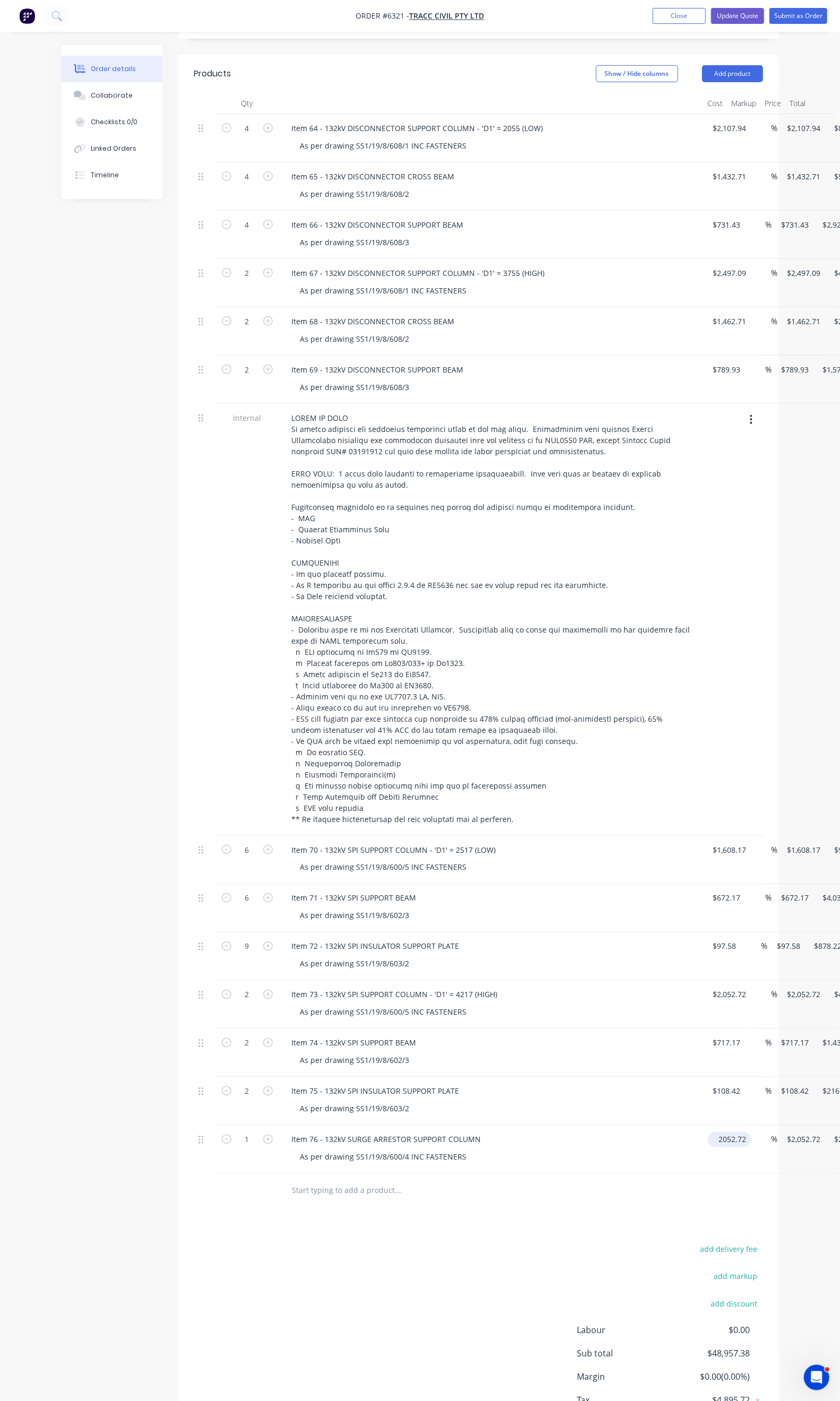
click at [712, 1132] on input "2052.72" at bounding box center [732, 1140] width 39 height 16
type input "$1,746.86"
click at [263, 1135] on icon "button" at bounding box center [267, 1139] width 9 height 9
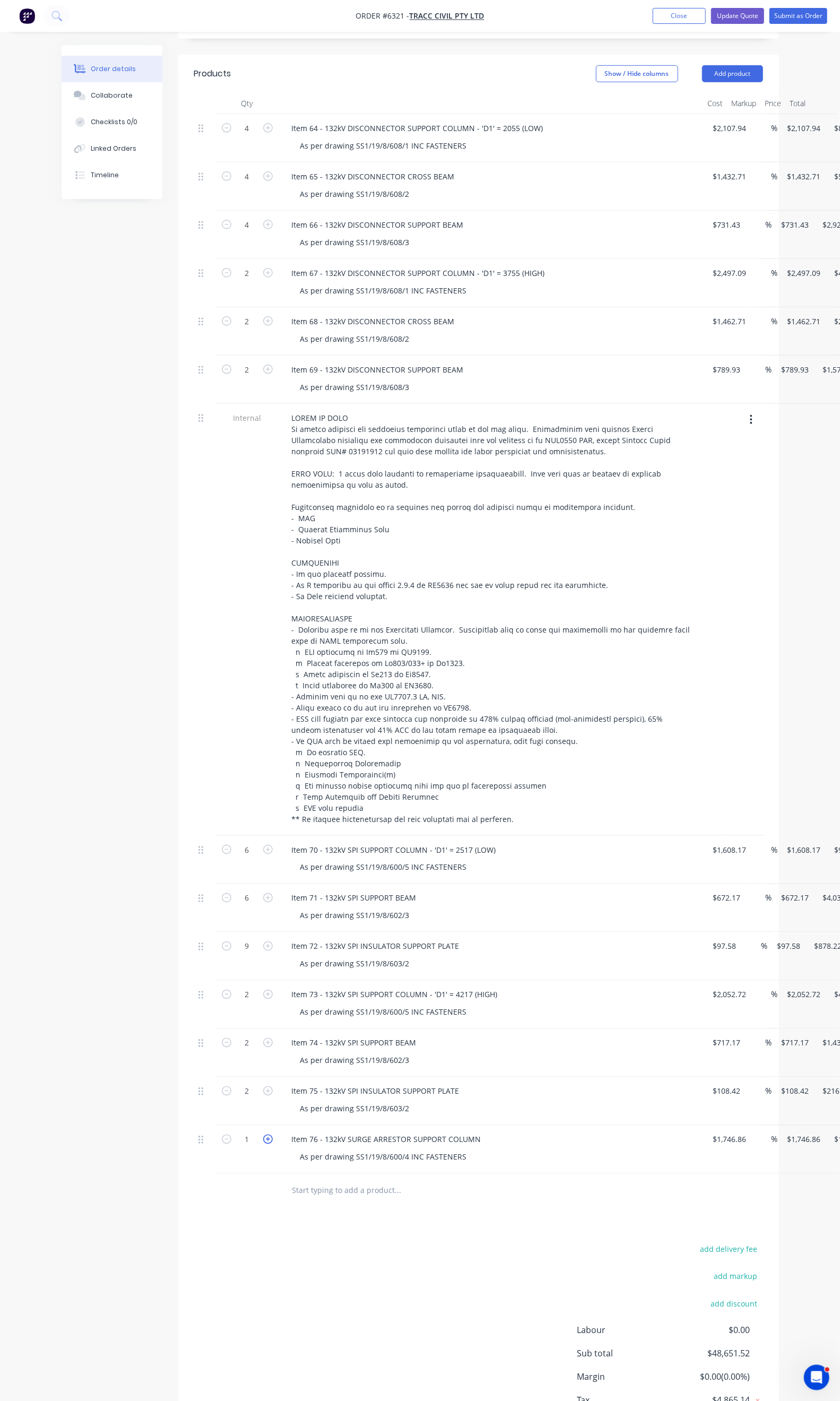
type input "2"
type input "$3,493.72"
click at [393, 1208] on div "Products Show / Hide columns Add product Qty Cost Markup Price Total 4 Item 64 …" at bounding box center [478, 759] width 601 height 1409
click at [796, 1086] on div "Duplicate" at bounding box center [837, 1094] width 82 height 16
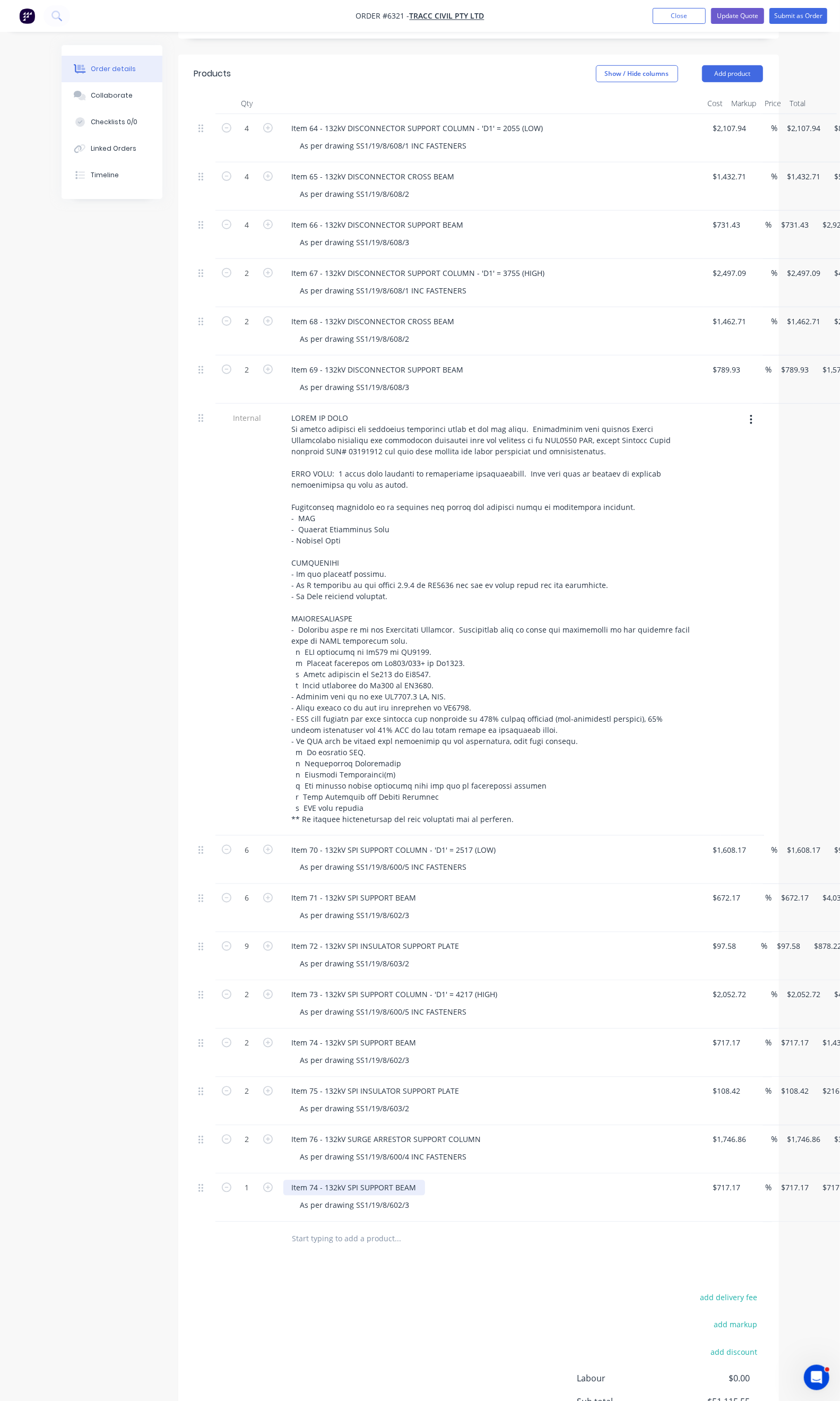
click at [284, 1180] on div "Item 74 - 132kV SPI SUPPORT BEAM" at bounding box center [354, 1188] width 141 height 16
drag, startPoint x: 368, startPoint y: 1156, endPoint x: 296, endPoint y: 1155, distance: 72.0
click at [296, 1180] on div "Item 77 - 132kV SPI SUPPORT BEAM" at bounding box center [354, 1188] width 141 height 16
click at [353, 1198] on div "As per drawing SS1/19/8/602/3" at bounding box center [355, 1206] width 126 height 16
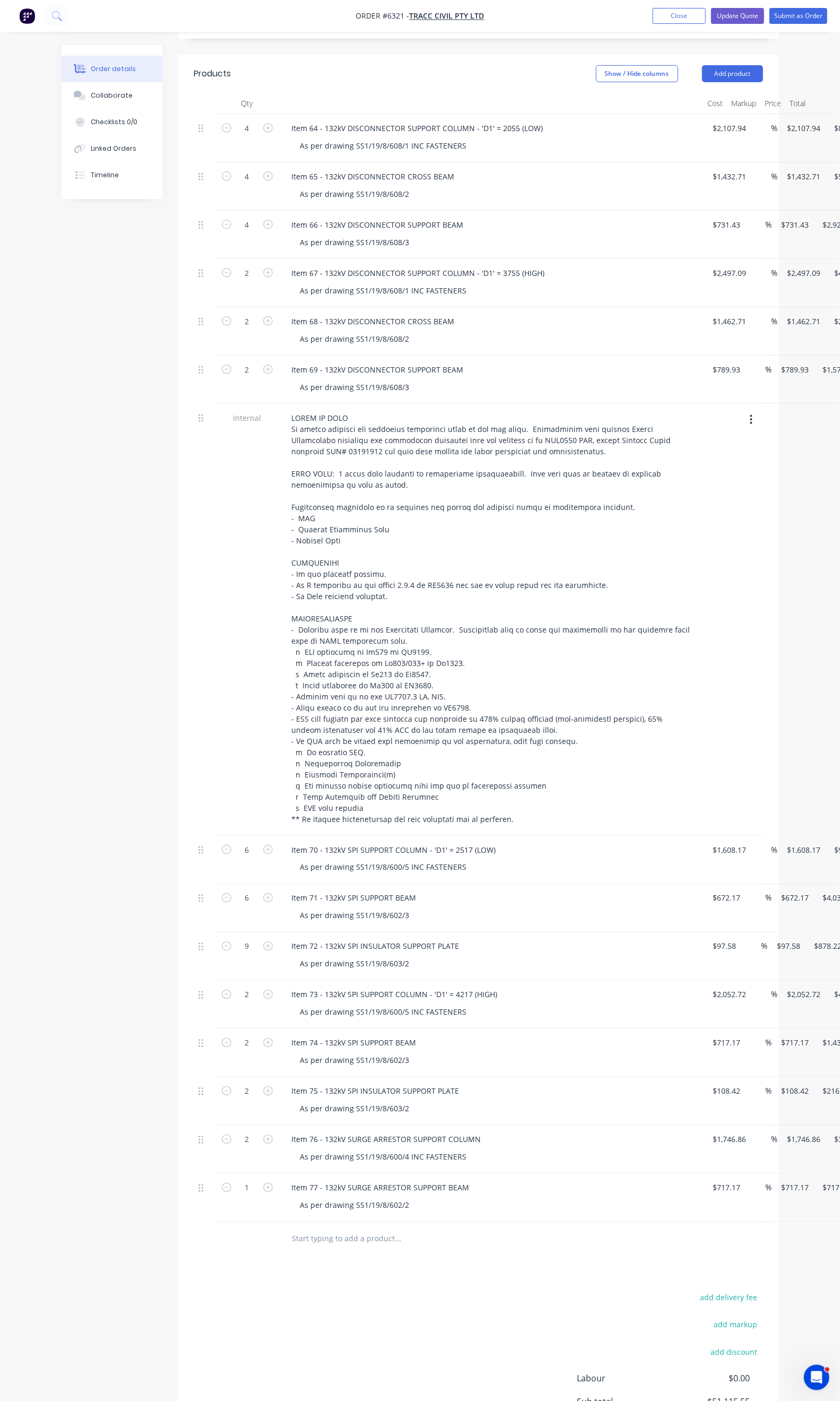
click at [371, 1236] on div "Products Show / Hide columns Add product Qty Cost Markup Price Total 4 Item 64 …" at bounding box center [478, 783] width 601 height 1457
click at [261, 1181] on button "button" at bounding box center [268, 1187] width 14 height 11
type input "2"
type input "$1,434.34"
click at [712, 1180] on input "717.17" at bounding box center [728, 1188] width 33 height 16
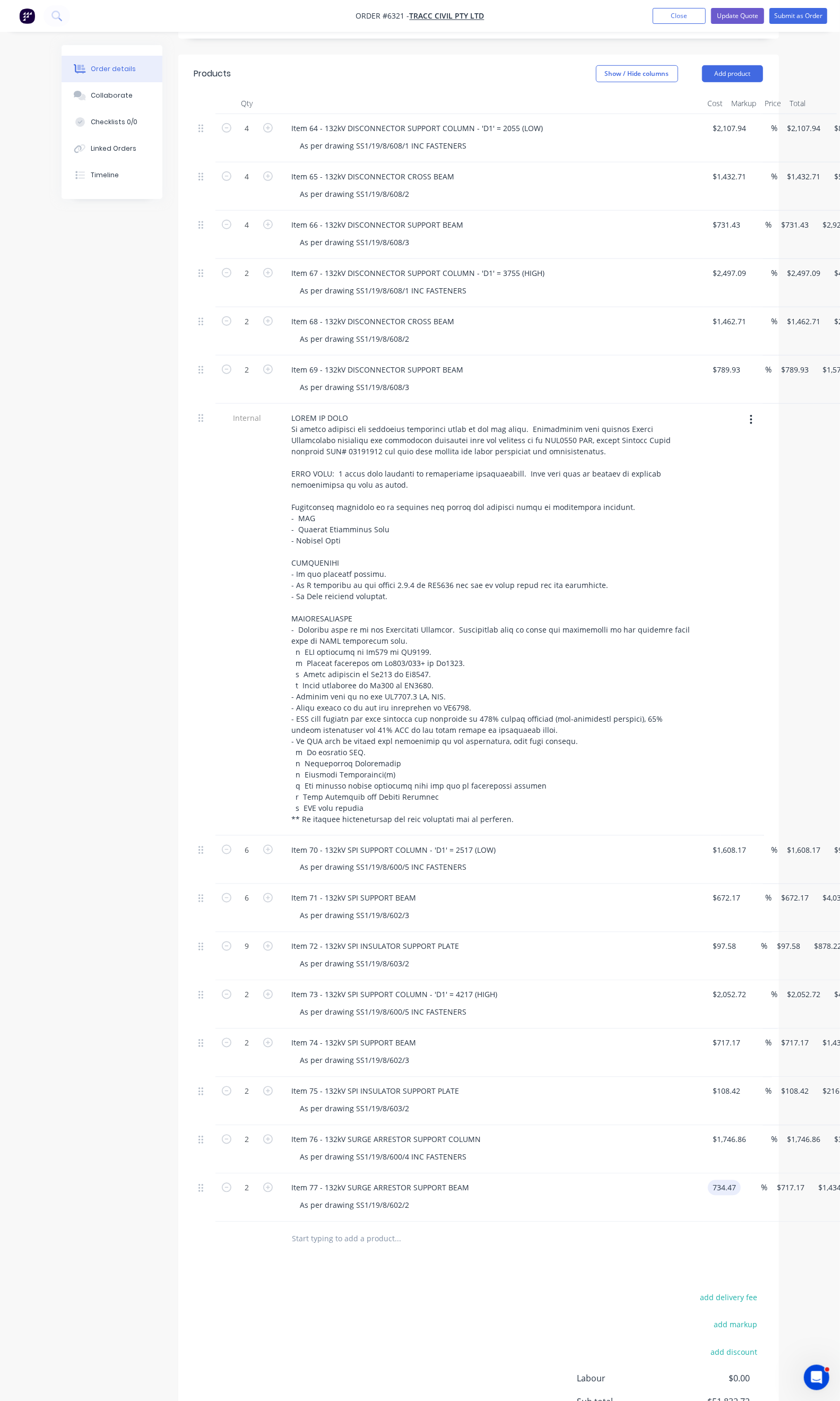
type input "$734.47"
type input "$1,468.94"
click at [449, 1247] on div "Products Show / Hide columns Add product Qty Cost Markup Price Total 4 Item 64 …" at bounding box center [478, 783] width 601 height 1457
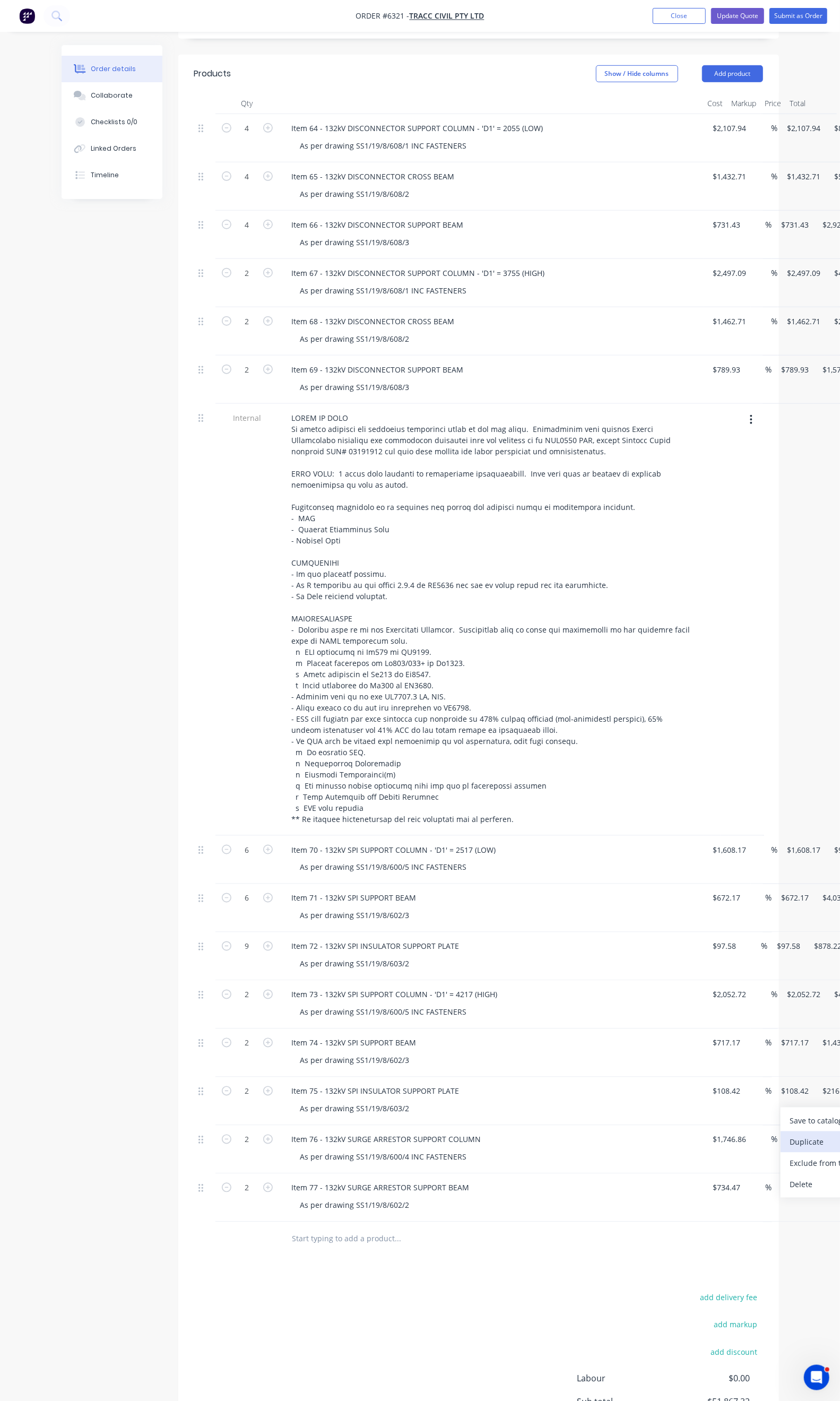
click at [790, 1135] on div "Duplicate" at bounding box center [831, 1142] width 82 height 16
click at [284, 1228] on div "Item 75 - 132kV SPI INSULATOR SUPPORT PLATE" at bounding box center [376, 1236] width 185 height 16
drag, startPoint x: 407, startPoint y: 1206, endPoint x: 272, endPoint y: 1212, distance: 135.1
click at [284, 1228] on div "Item 78 - 132kV SPI INSULATOR SUPPORT PLATE" at bounding box center [376, 1236] width 185 height 16
click at [352, 1246] on div "As per drawing SS1/19/8/603/2" at bounding box center [355, 1254] width 126 height 16
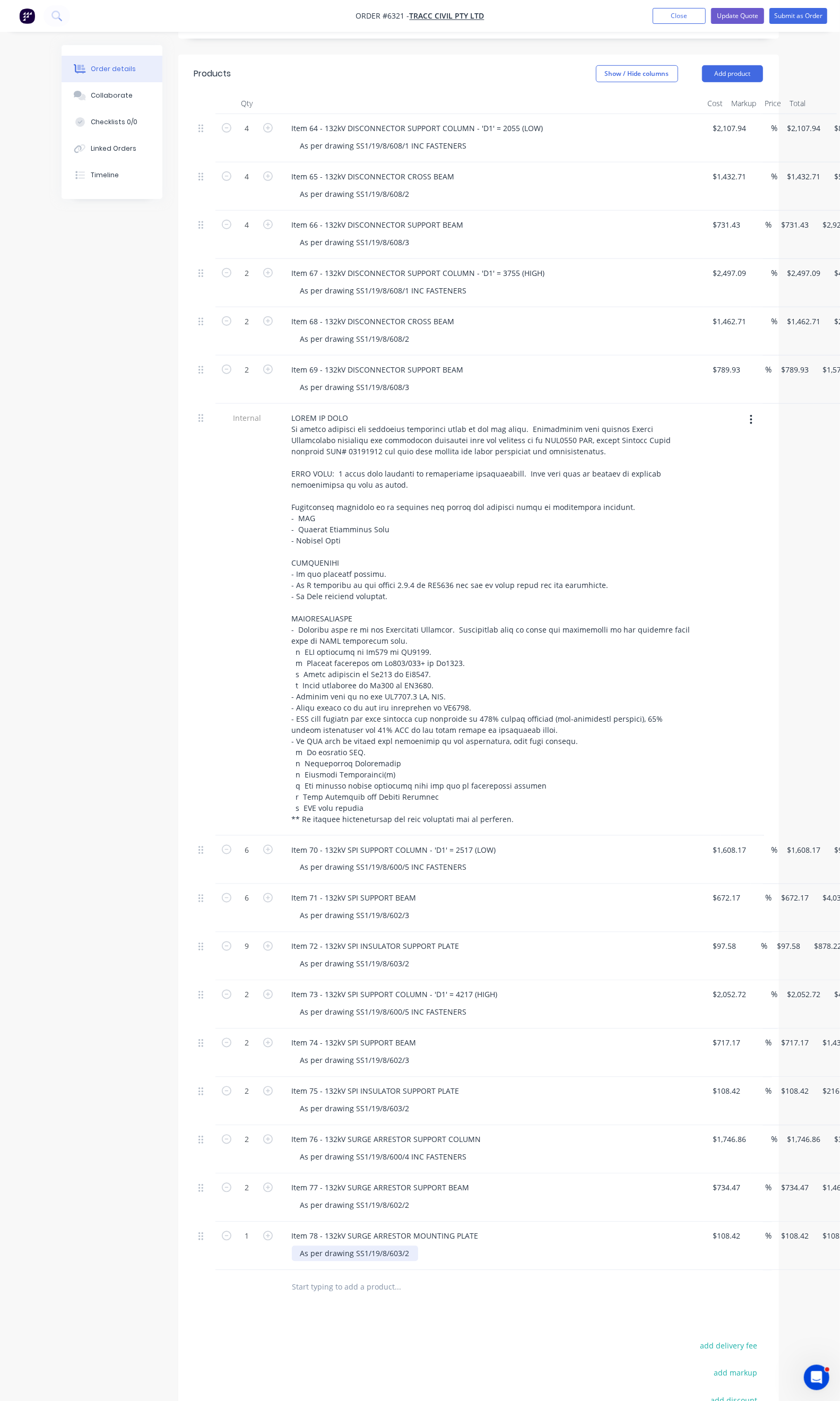
click at [361, 1246] on div "As per drawing SS1/19/8/603/2" at bounding box center [355, 1254] width 126 height 16
click at [261, 1230] on button "button" at bounding box center [268, 1235] width 14 height 11
type input "2"
type input "$216.84"
click at [261, 1230] on button "button" at bounding box center [268, 1235] width 14 height 11
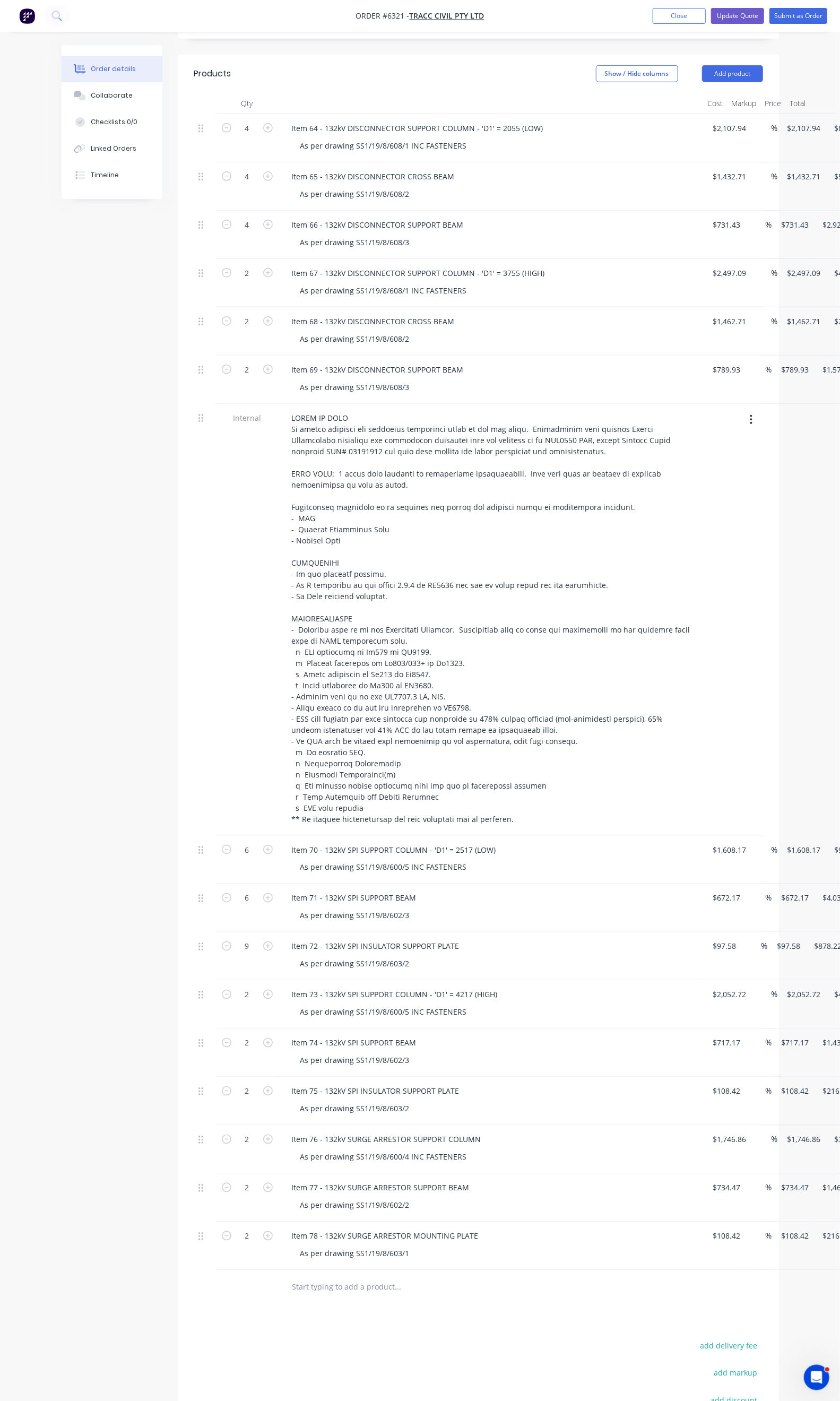
type input "3"
type input "$325.26"
click at [261, 1230] on button "button" at bounding box center [268, 1235] width 14 height 11
type input "4"
type input "$433.68"
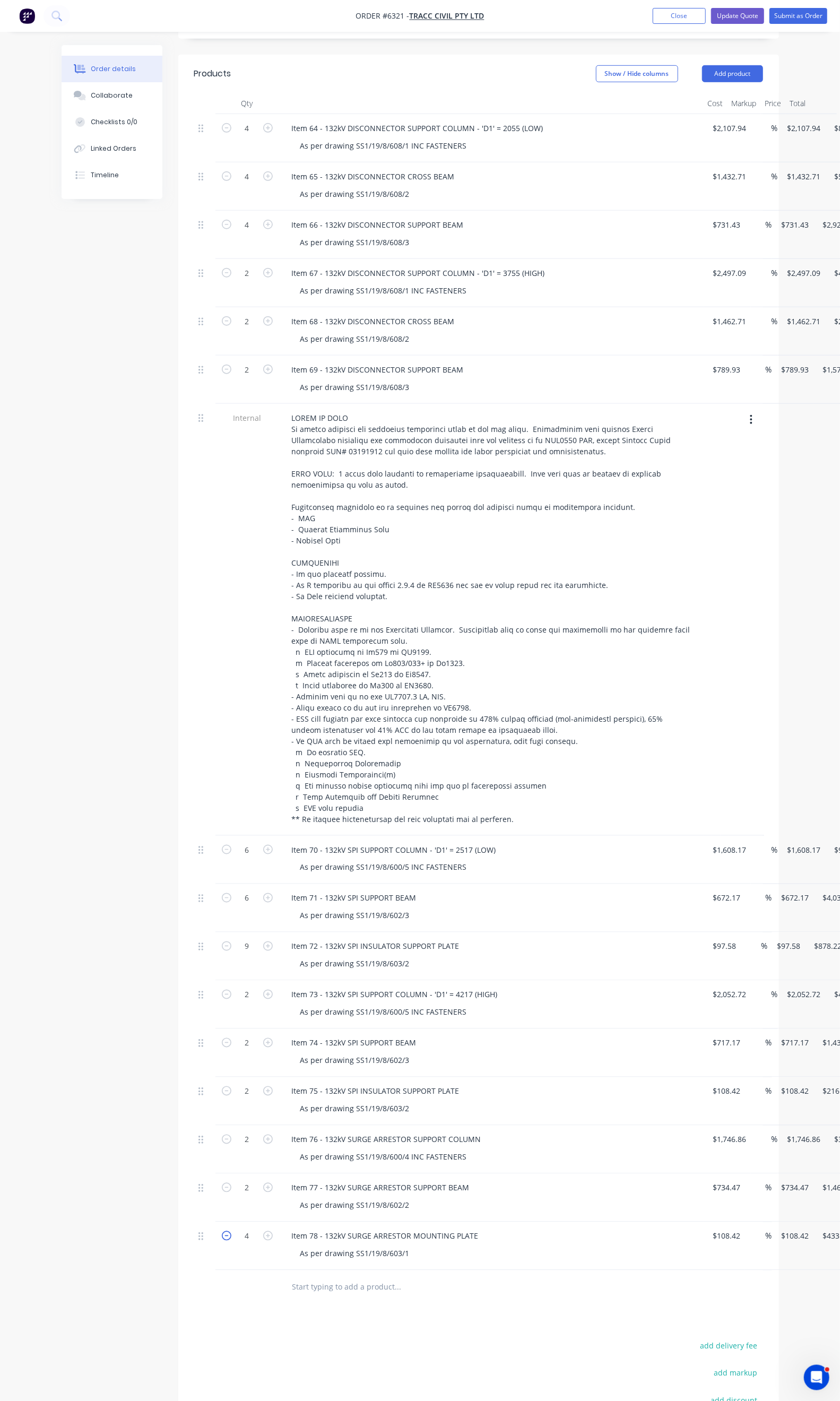
click at [222, 1231] on icon "button" at bounding box center [226, 1236] width 9 height 9
type input "3"
type input "$325.26"
click at [428, 1282] on div "Products Show / Hide columns Add product Qty Cost Markup Price Total 4 Item 64 …" at bounding box center [478, 807] width 601 height 1505
click at [712, 1228] on div "108.42 108.42" at bounding box center [727, 1236] width 29 height 16
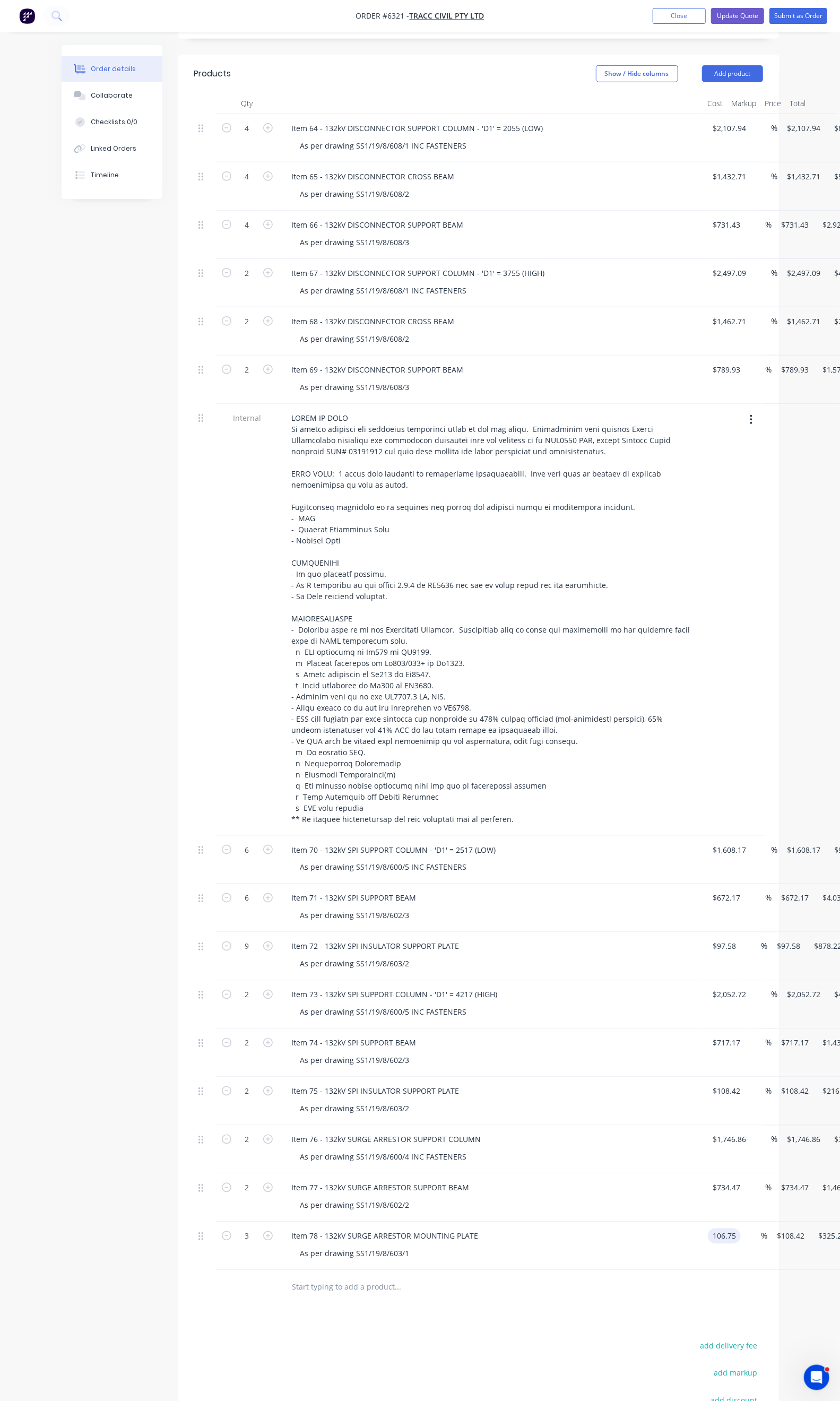
type input "$106.75"
type input "$320.25"
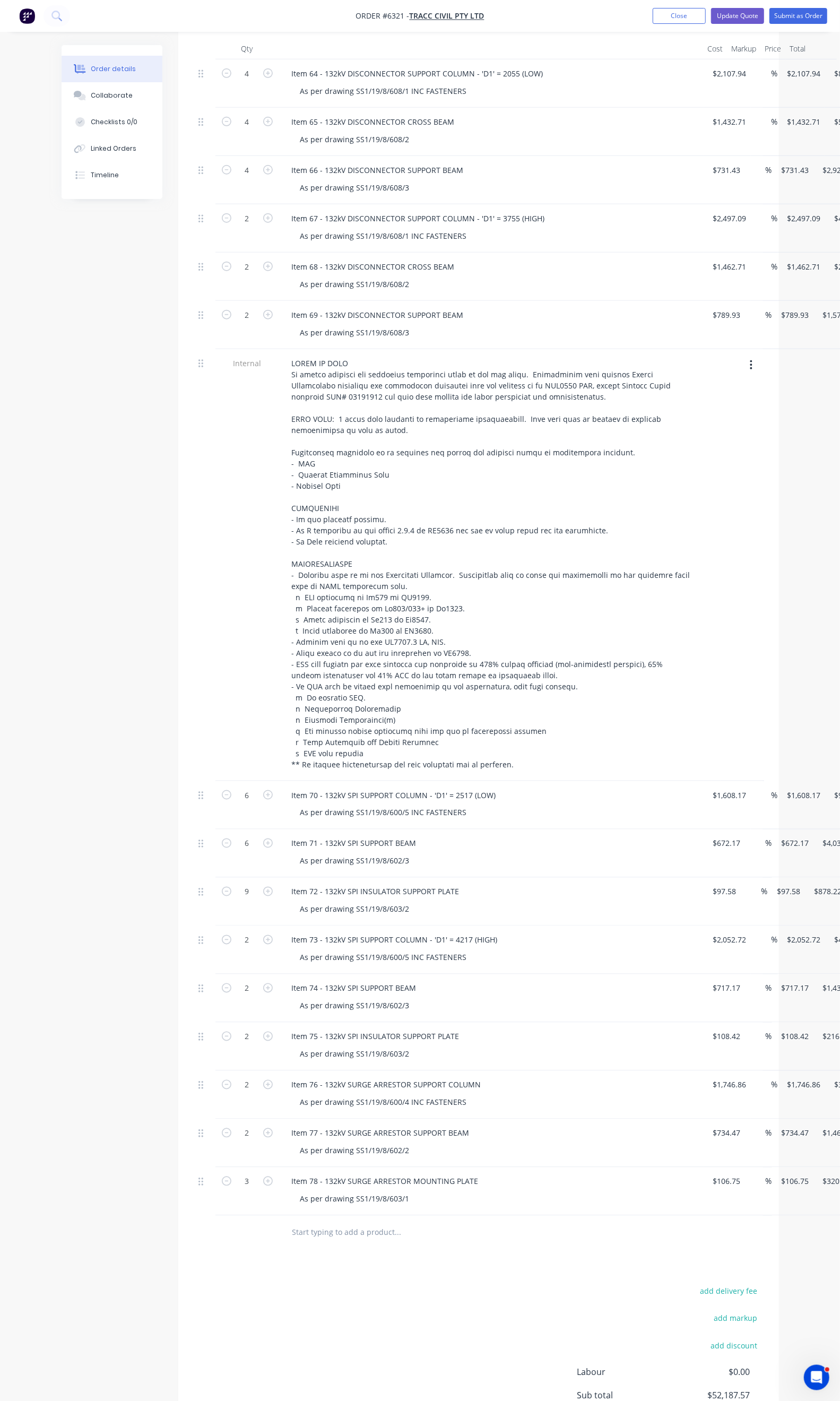
scroll to position [550, 0]
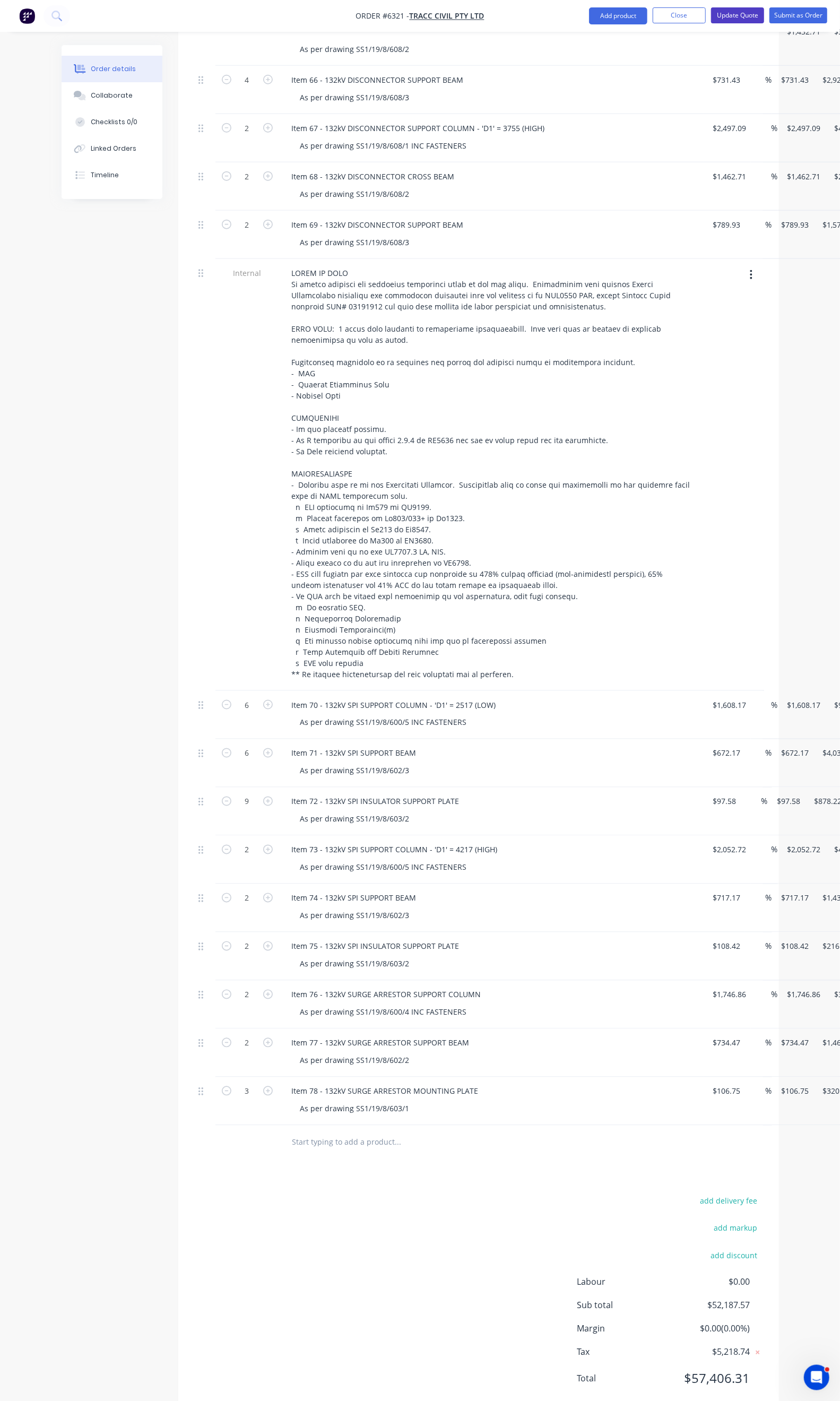
click at [742, 9] on button "Update Quote" at bounding box center [738, 15] width 53 height 16
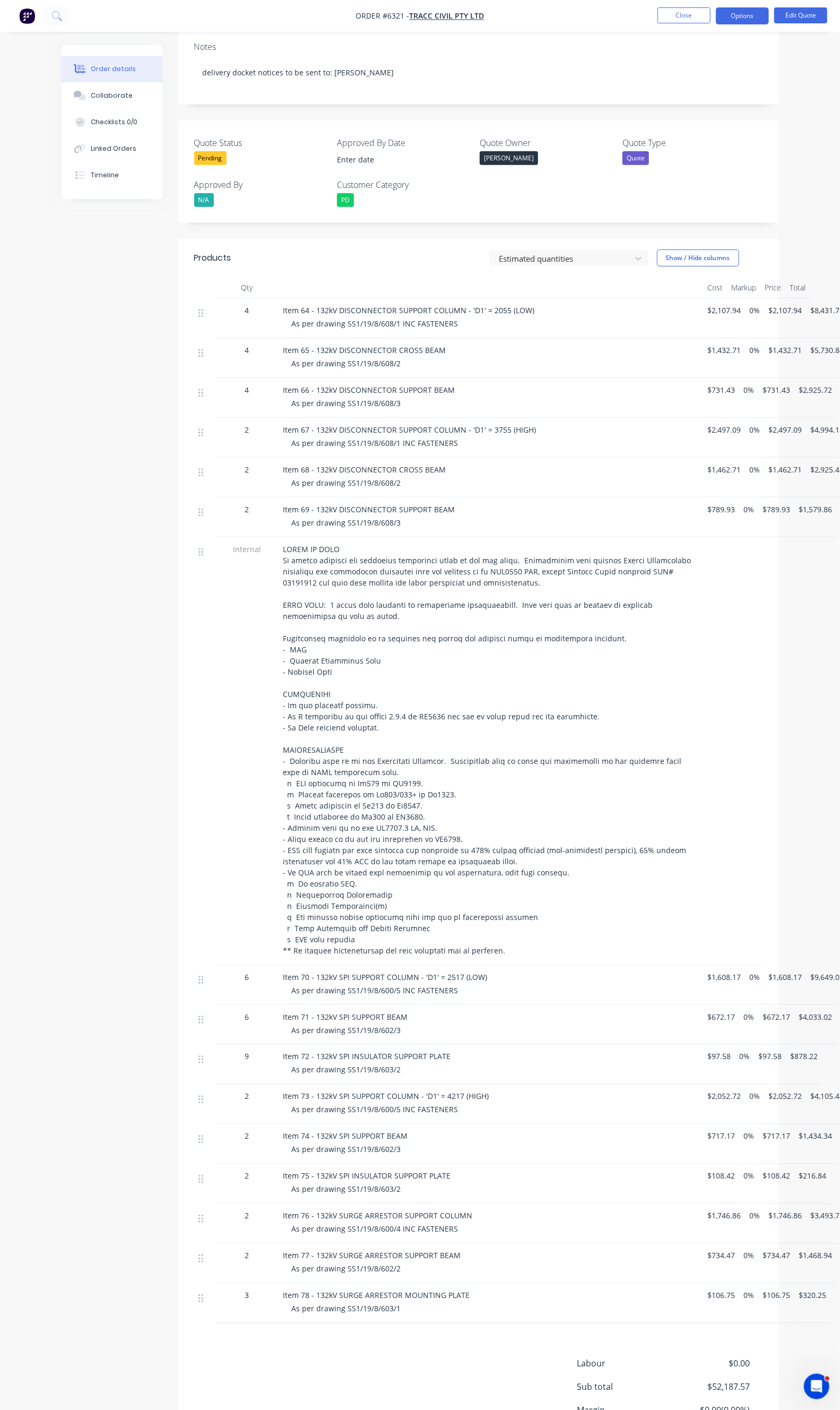
scroll to position [278, 0]
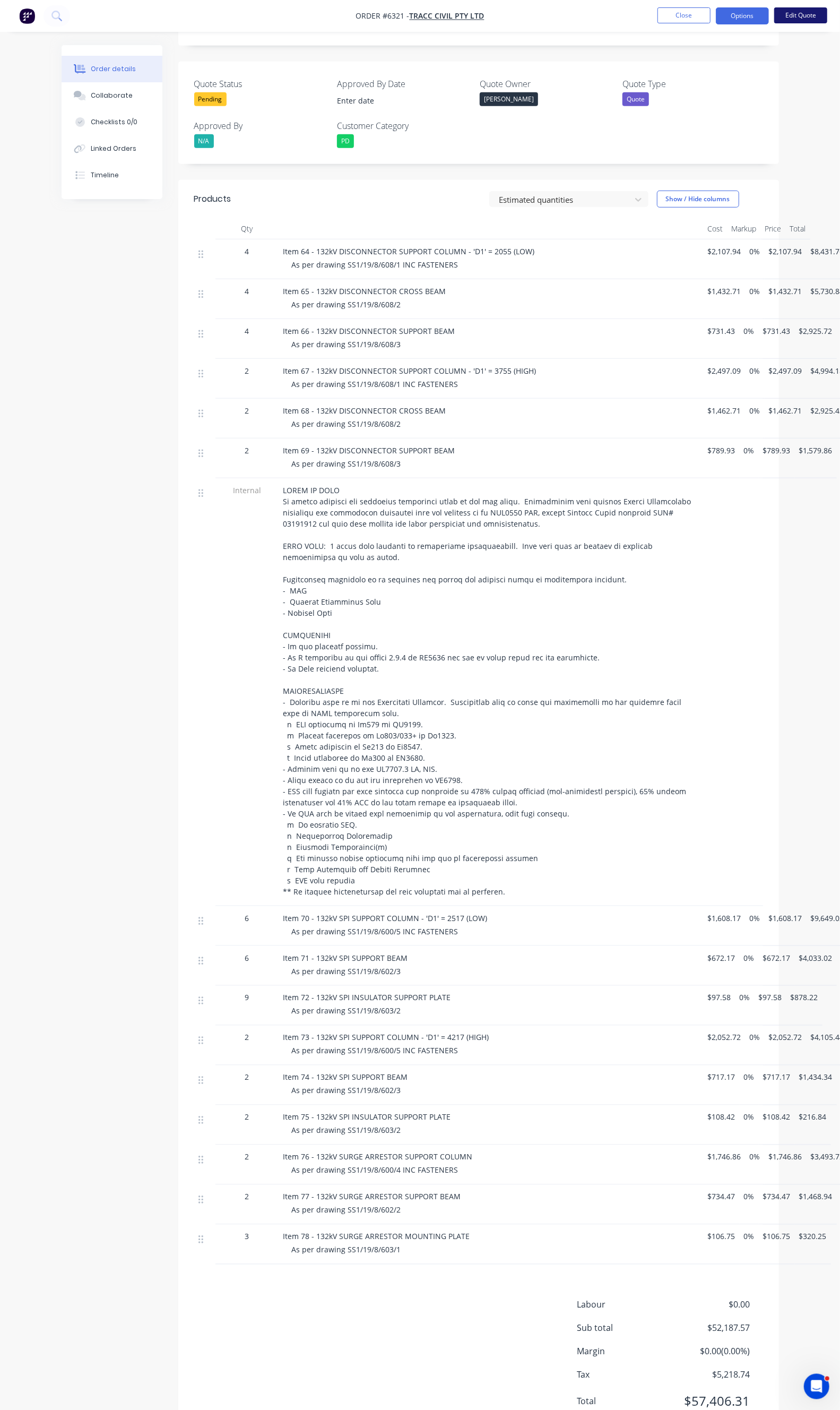
click at [793, 23] on button "Edit Quote" at bounding box center [801, 15] width 53 height 16
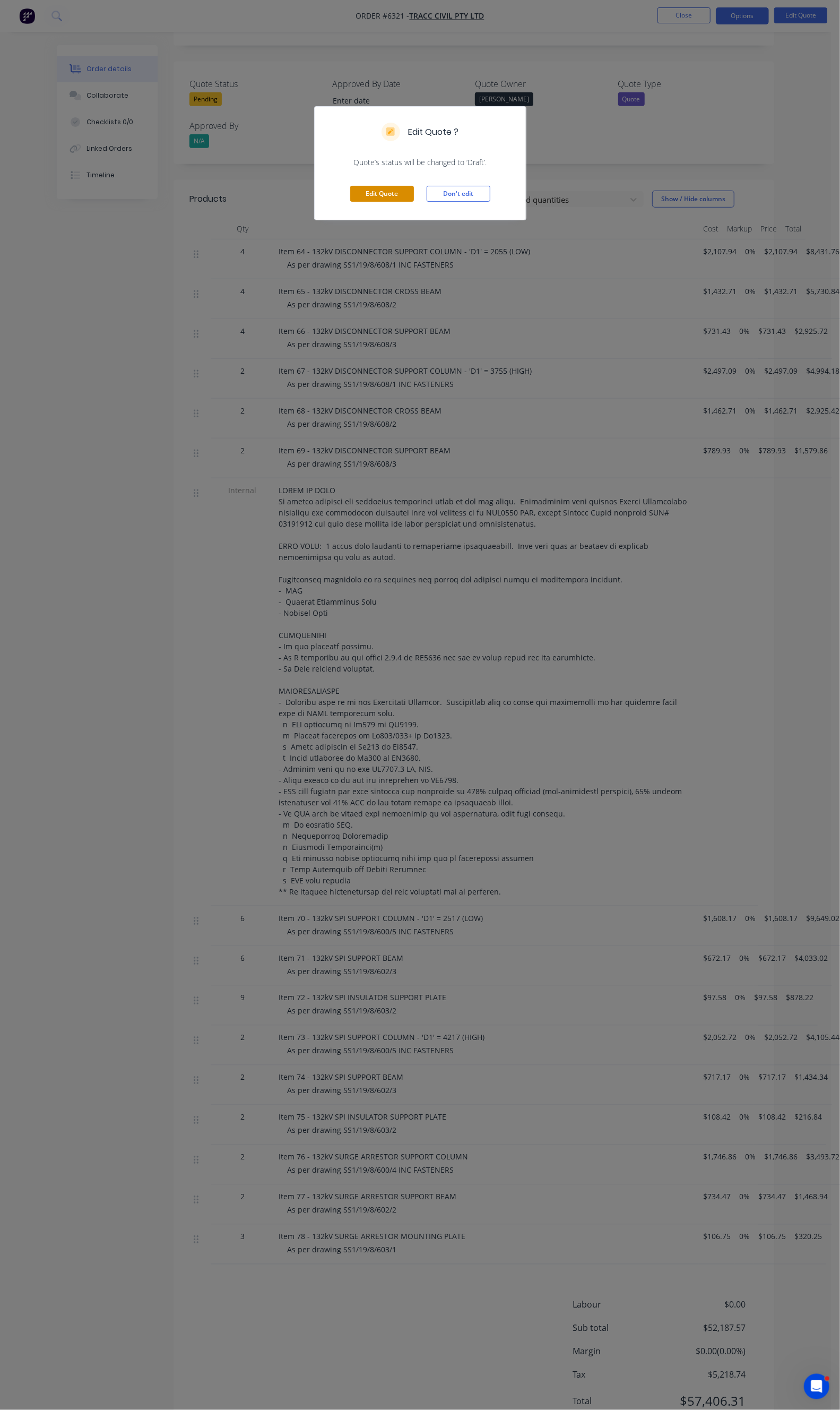
click at [375, 200] on button "Edit Quote" at bounding box center [382, 194] width 64 height 16
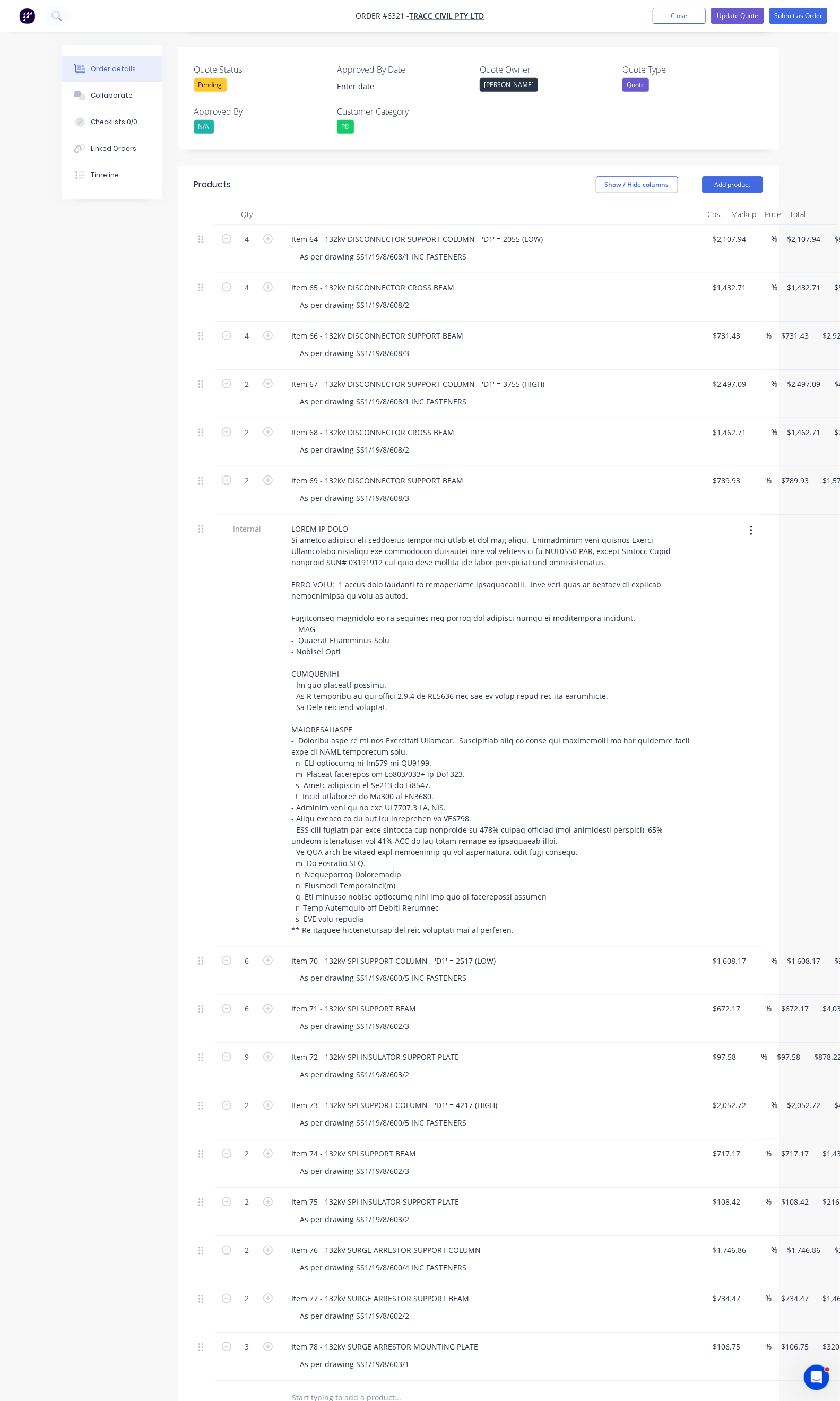
scroll to position [353, 0]
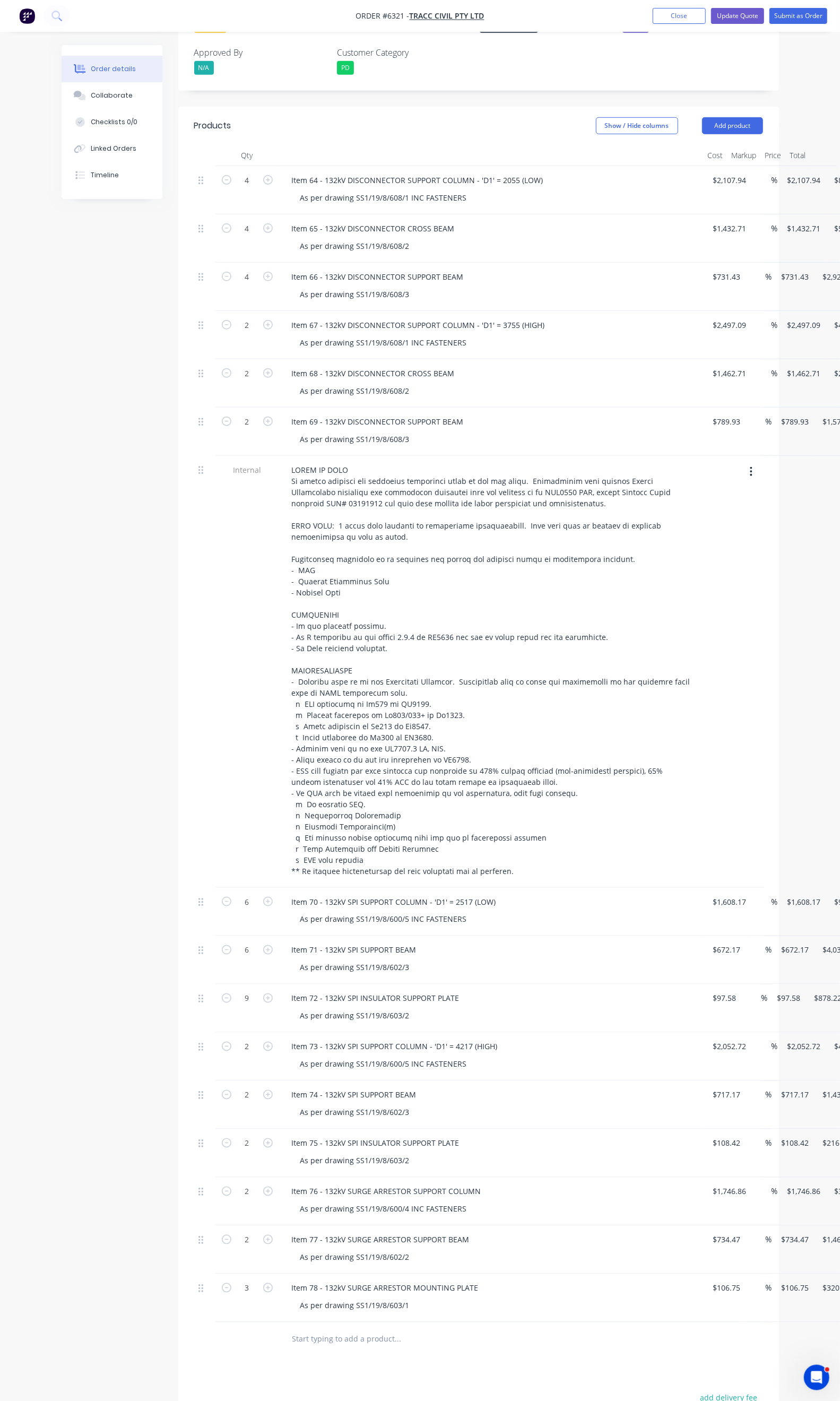
click at [808, 1235] on div "Duplicate" at bounding box center [848, 1243] width 82 height 16
drag, startPoint x: 398, startPoint y: 1307, endPoint x: 274, endPoint y: 1313, distance: 124.1
click at [284, 1329] on div "Item 76 - 132kV SURGE ARRESTOR SUPPORT COLUMN" at bounding box center [387, 1337] width 206 height 16
paste div
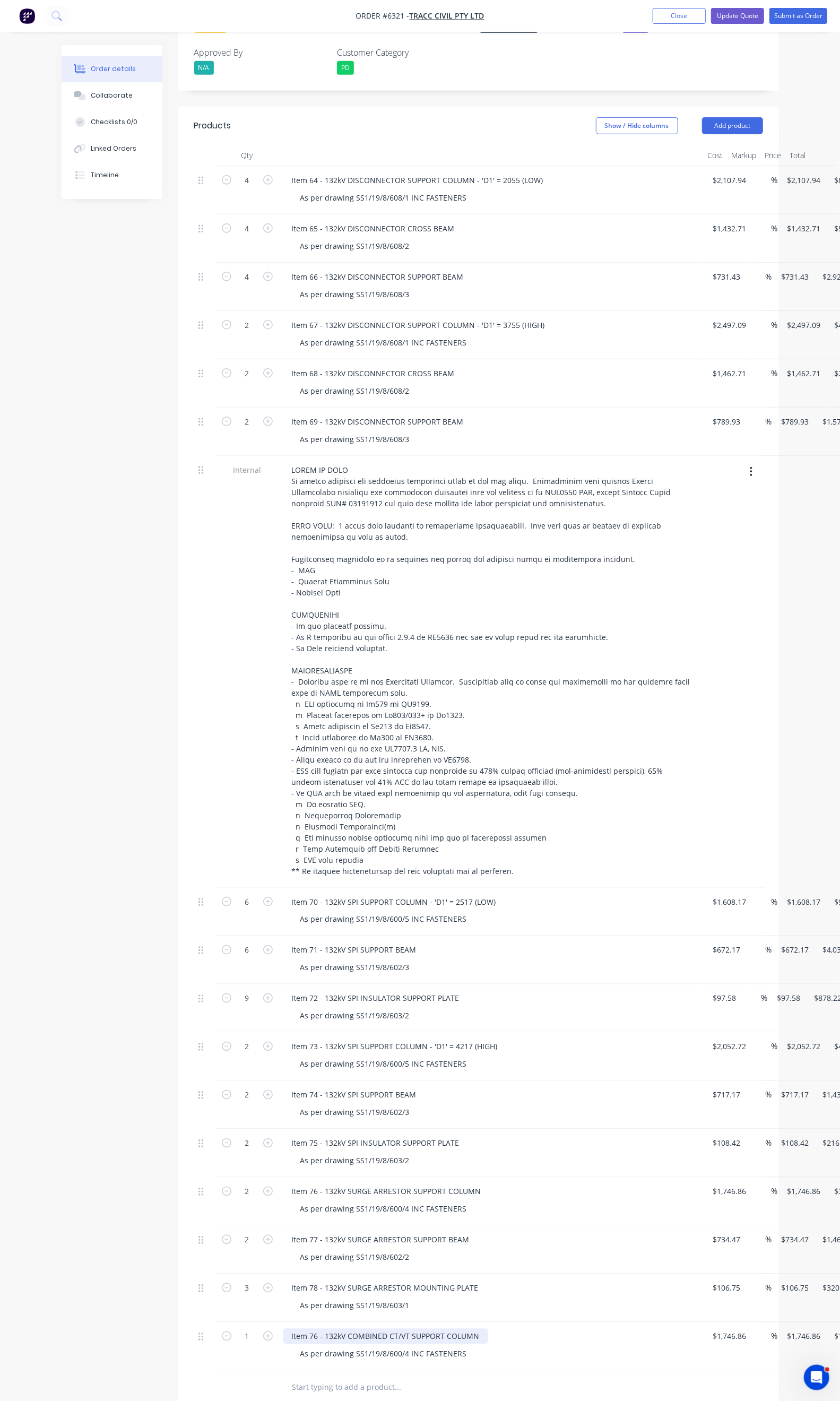
click at [284, 1329] on div "Item 76 - 132kV COMBINED CT/VT SUPPORT COLUMN" at bounding box center [386, 1337] width 205 height 16
click at [356, 1347] on div "As per drawing SS1/19/8/600/4 INC FASTENERS" at bounding box center [383, 1354] width 184 height 16
click at [355, 1347] on div "As per drawing SS1/19/8/600/4 INC FASTENERS" at bounding box center [383, 1354] width 184 height 16
click at [263, 1332] on icon "button" at bounding box center [267, 1336] width 9 height 9
type input "2"
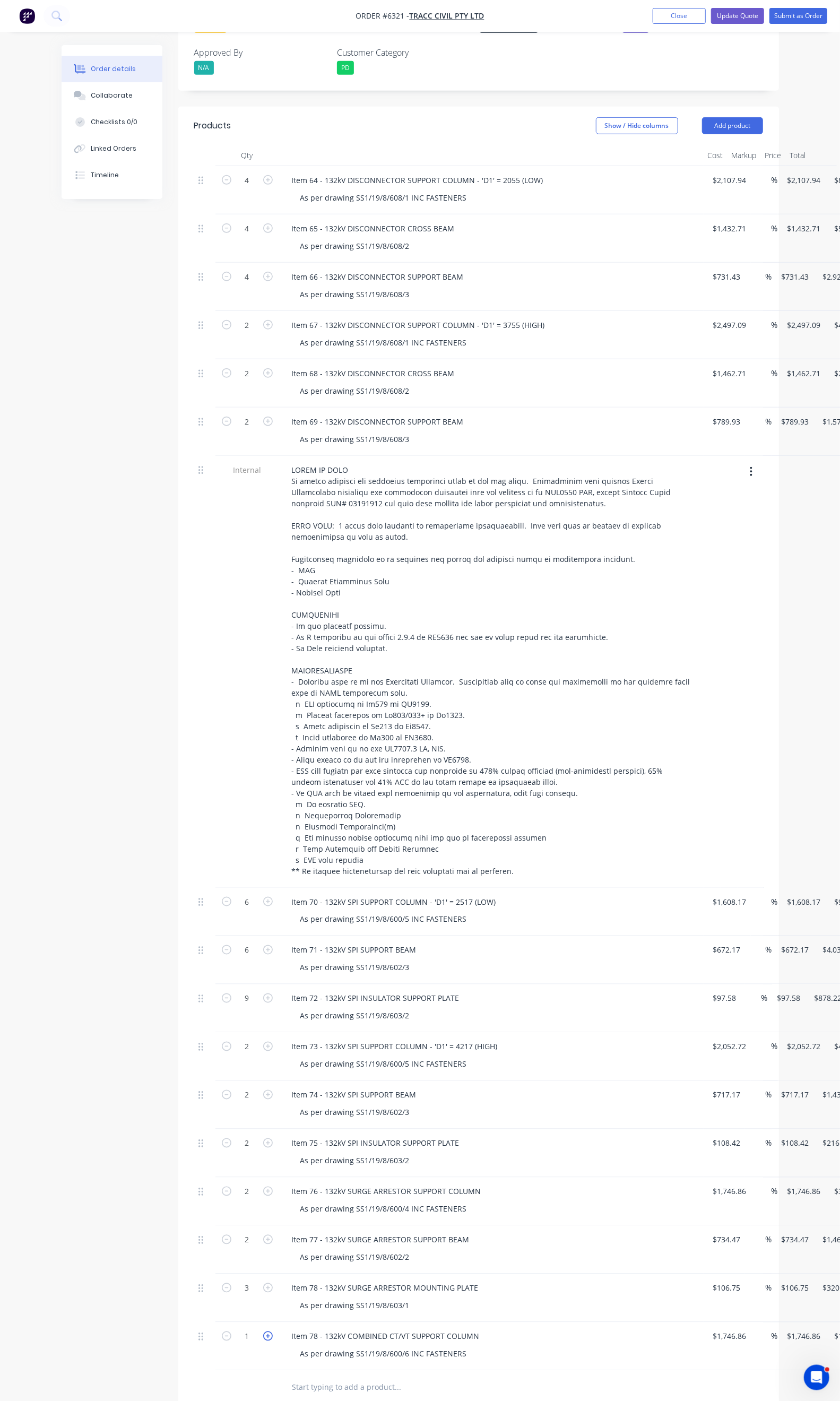
type input "$3,493.72"
click at [284, 1329] on div "Item 78 - 132kV COMBINED CT/VT SUPPORT COLUMN" at bounding box center [386, 1337] width 205 height 16
click at [712, 1329] on input "1746.86" at bounding box center [732, 1337] width 39 height 16
type input "$2,096.23"
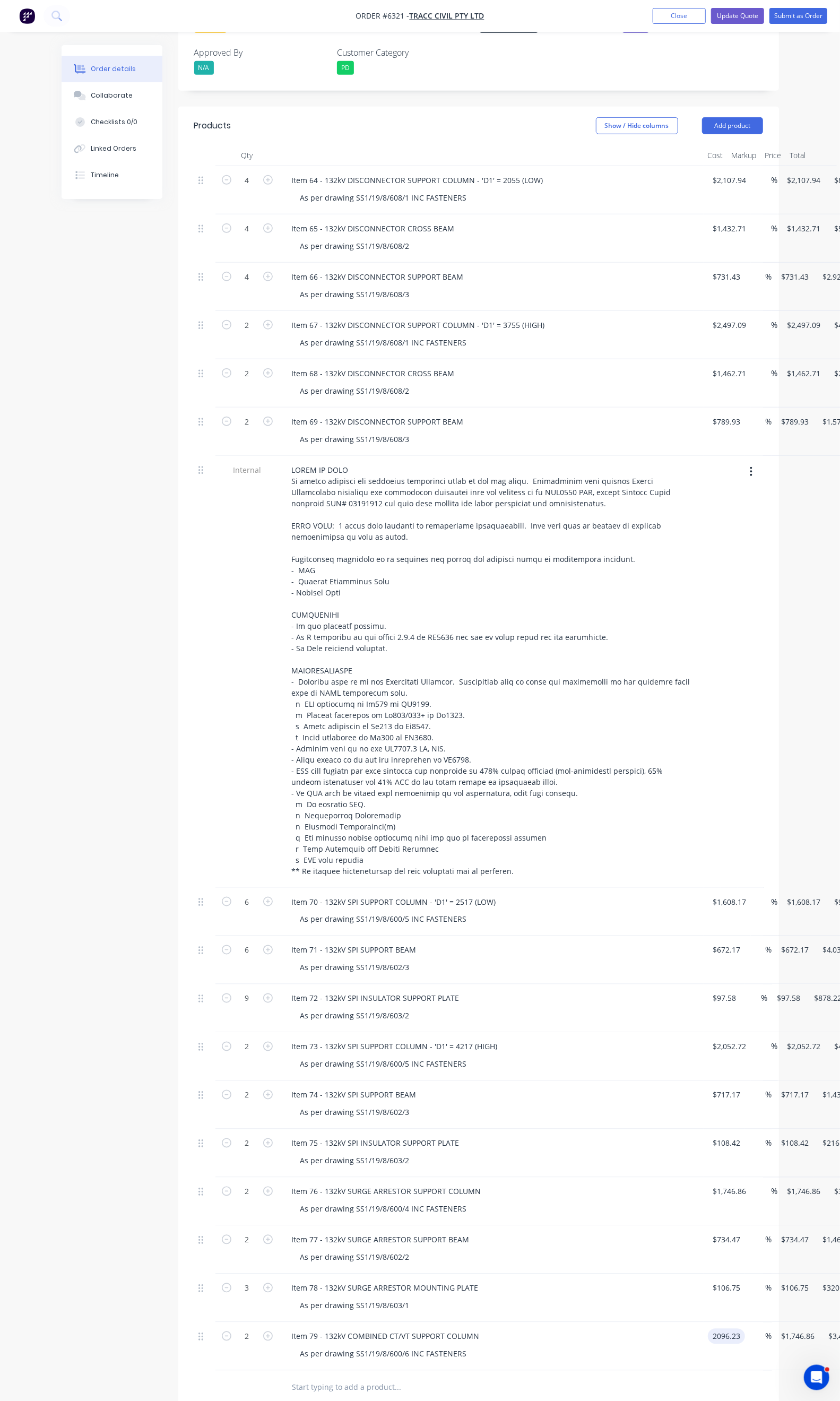
type input "$4,192.46"
click at [704, 1323] on div "$2,096.23 2096.23" at bounding box center [724, 1347] width 42 height 48
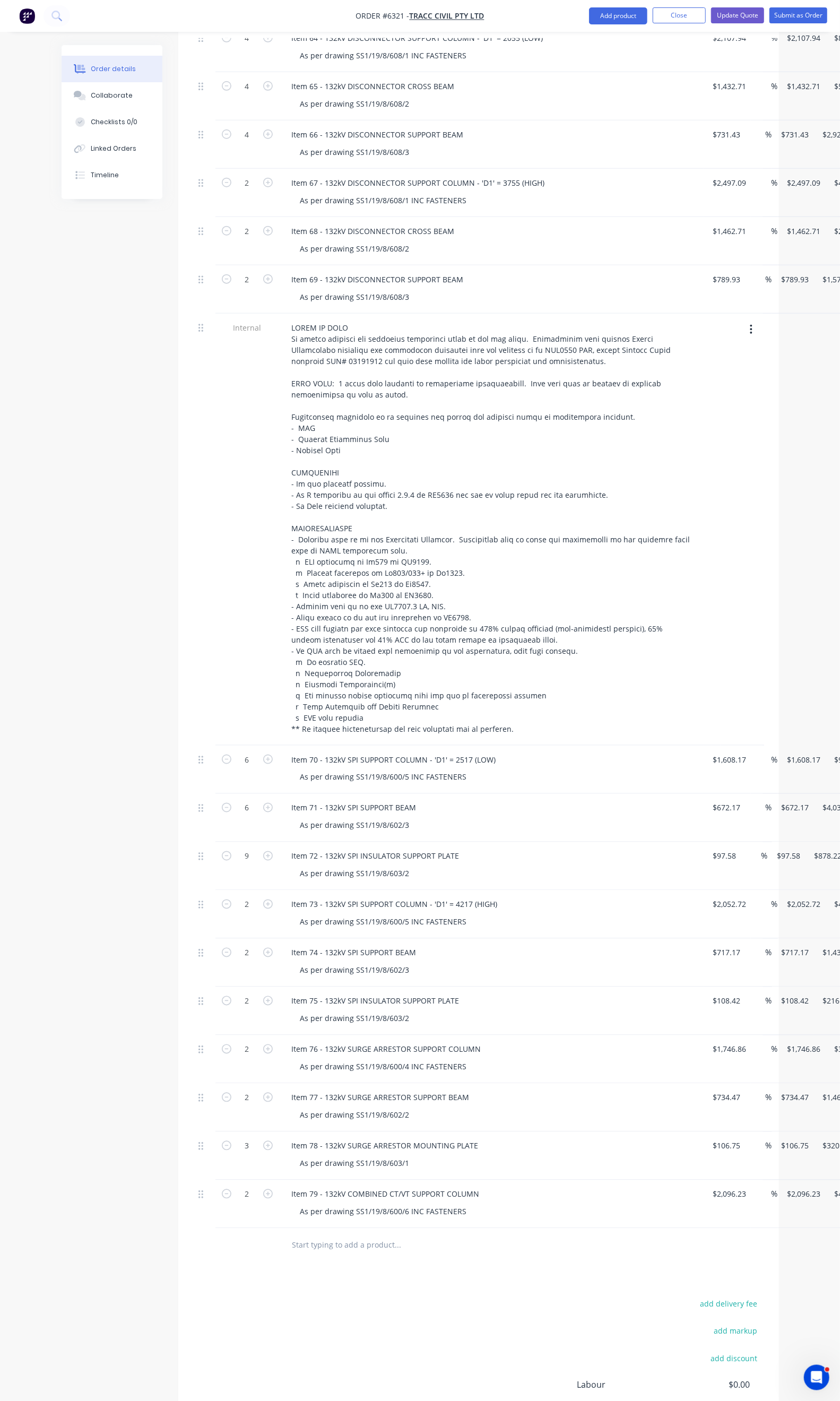
scroll to position [531, 0]
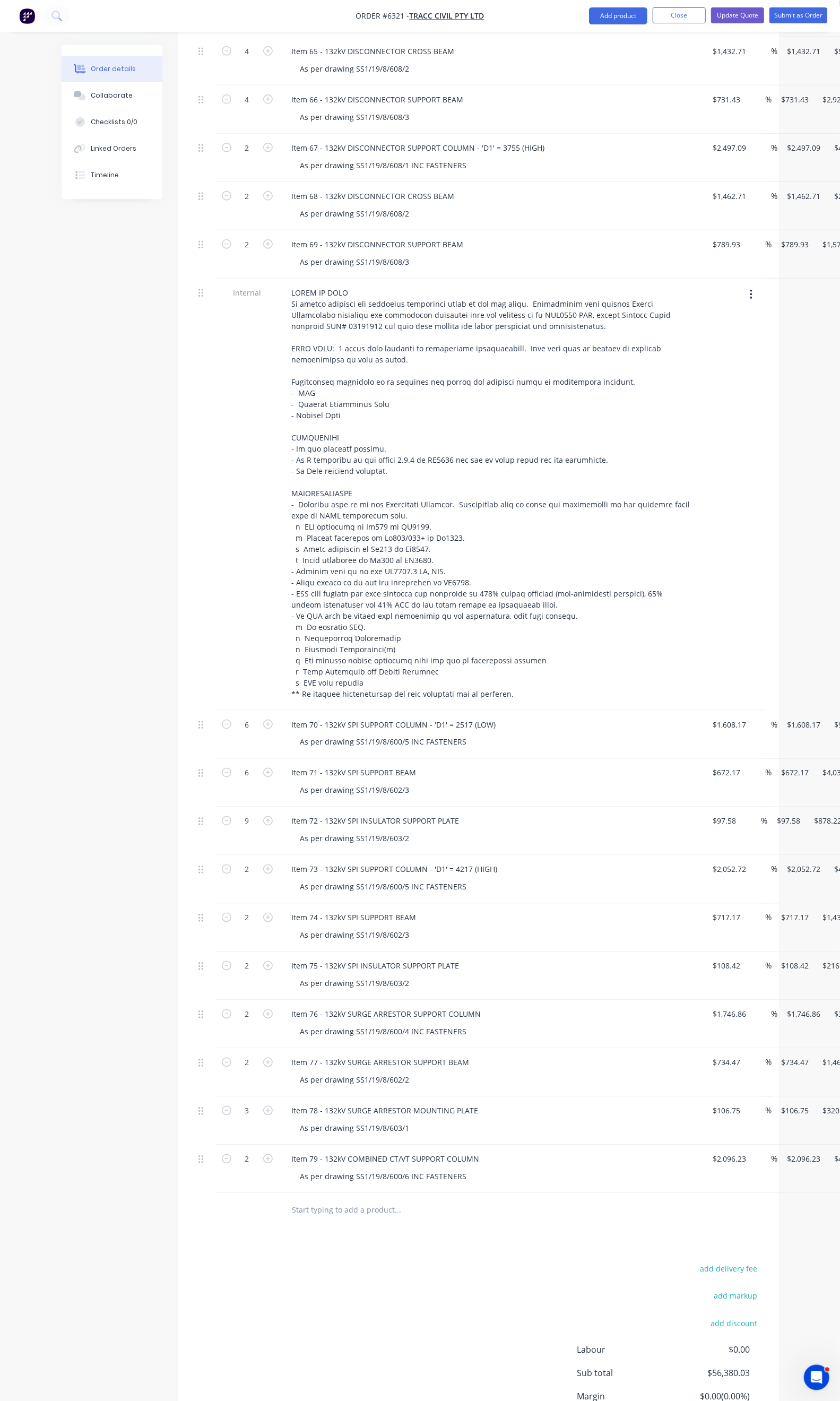
click at [796, 1106] on div "Duplicate" at bounding box center [837, 1114] width 82 height 16
click at [284, 1200] on div "Item 77 - 132kV SURGE ARRESTOR SUPPORT BEAM" at bounding box center [381, 1208] width 195 height 16
click at [361, 1217] on div "As per drawing SS1/19/8/602/2" at bounding box center [355, 1225] width 126 height 16
drag, startPoint x: 418, startPoint y: 1177, endPoint x: 275, endPoint y: 1174, distance: 143.0
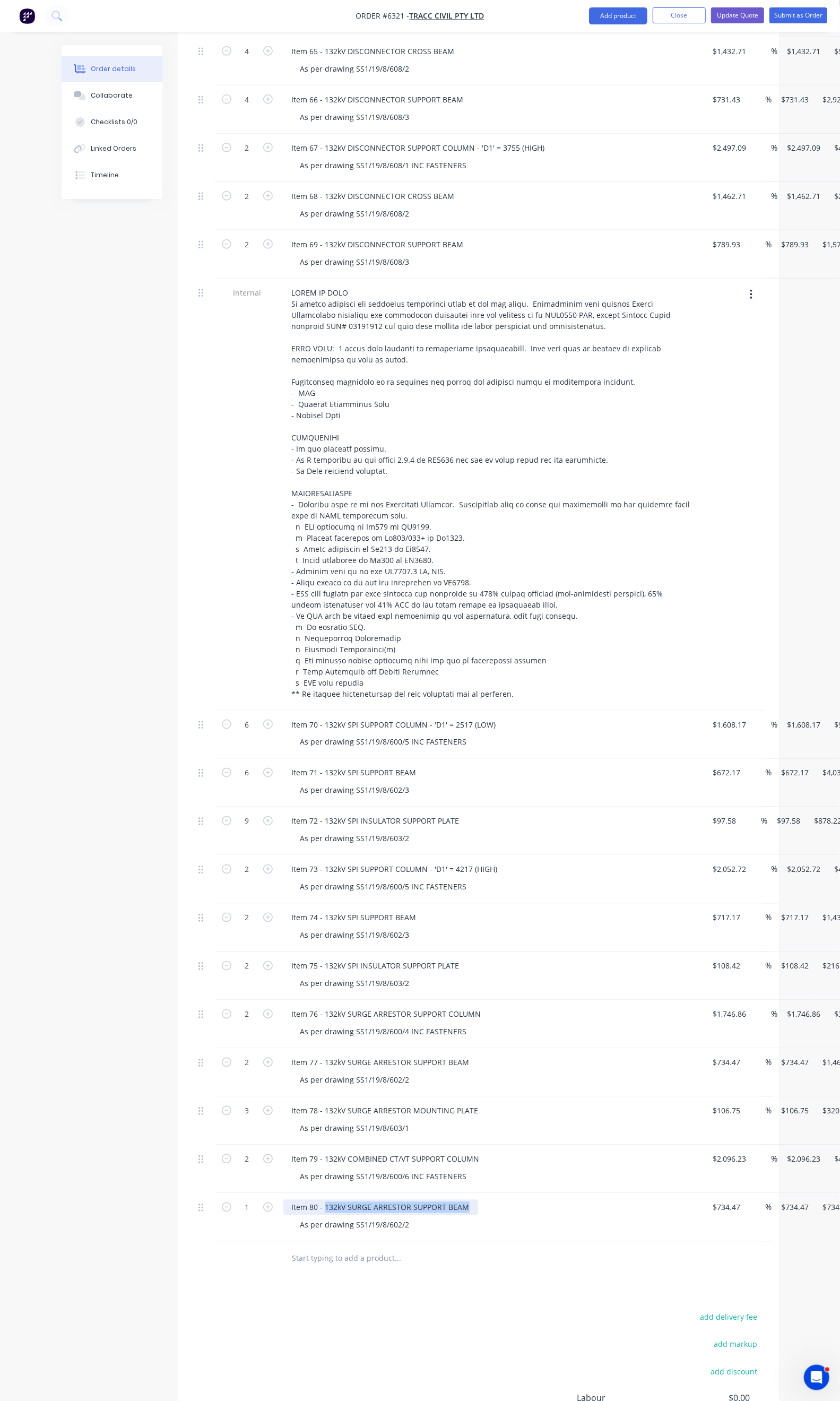
click at [284, 1200] on div "Item 80 - 132kV SURGE ARRESTOR SUPPORT BEAM" at bounding box center [381, 1208] width 195 height 16
click at [356, 1217] on div "As per drawing SS1/19/8/602/2" at bounding box center [355, 1225] width 126 height 16
click at [712, 1200] on input "734.47" at bounding box center [728, 1208] width 33 height 16
type input "$734.47"
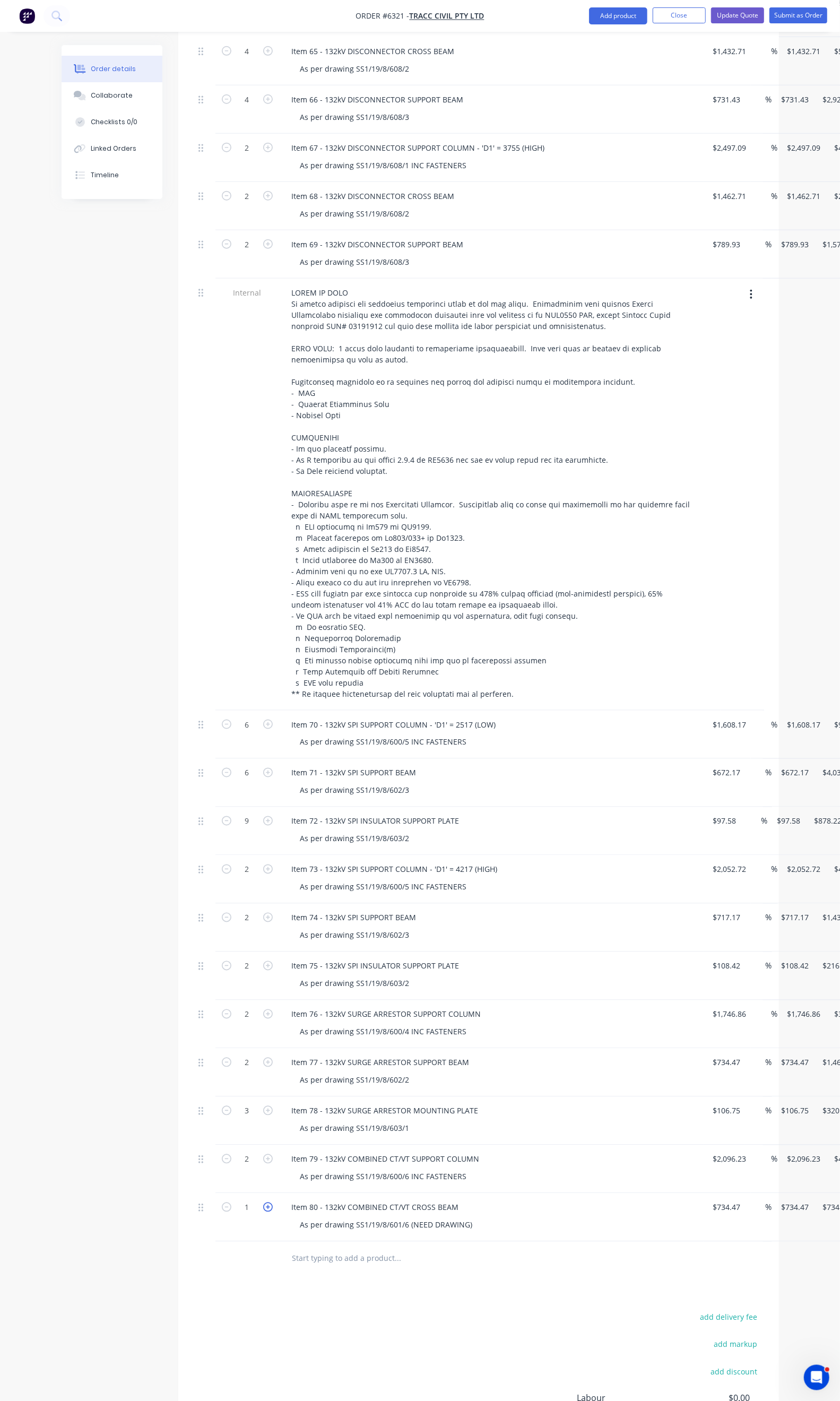
click at [263, 1203] on icon "button" at bounding box center [267, 1207] width 9 height 9
type input "2"
type input "$1,468.94"
click at [263, 1203] on icon "button" at bounding box center [267, 1207] width 9 height 9
type input "3"
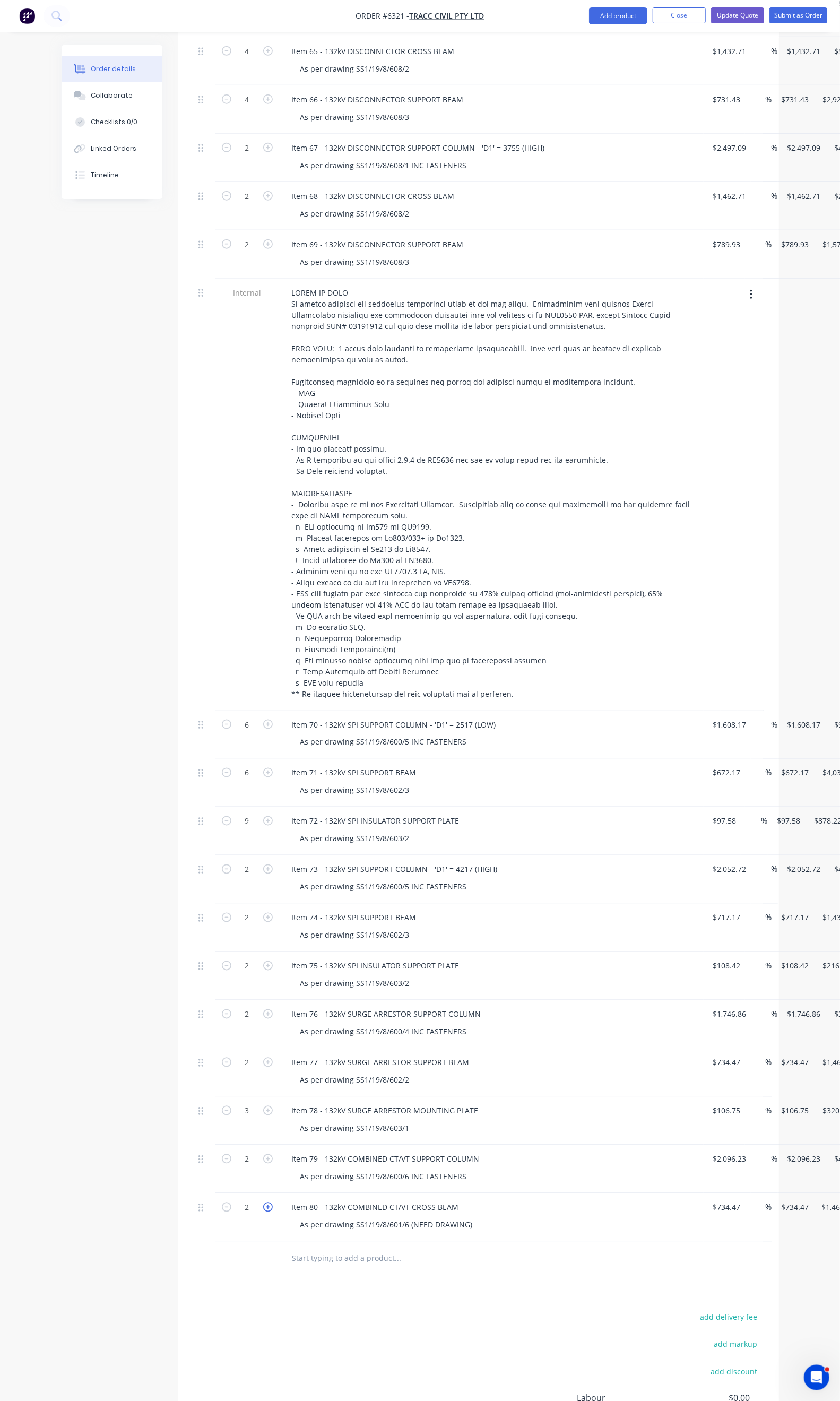
type input "$2,203.41"
click at [263, 1203] on icon "button" at bounding box center [267, 1207] width 9 height 9
type input "4"
type input "$2,937.88"
click at [712, 1200] on input "734.47" at bounding box center [728, 1208] width 33 height 16
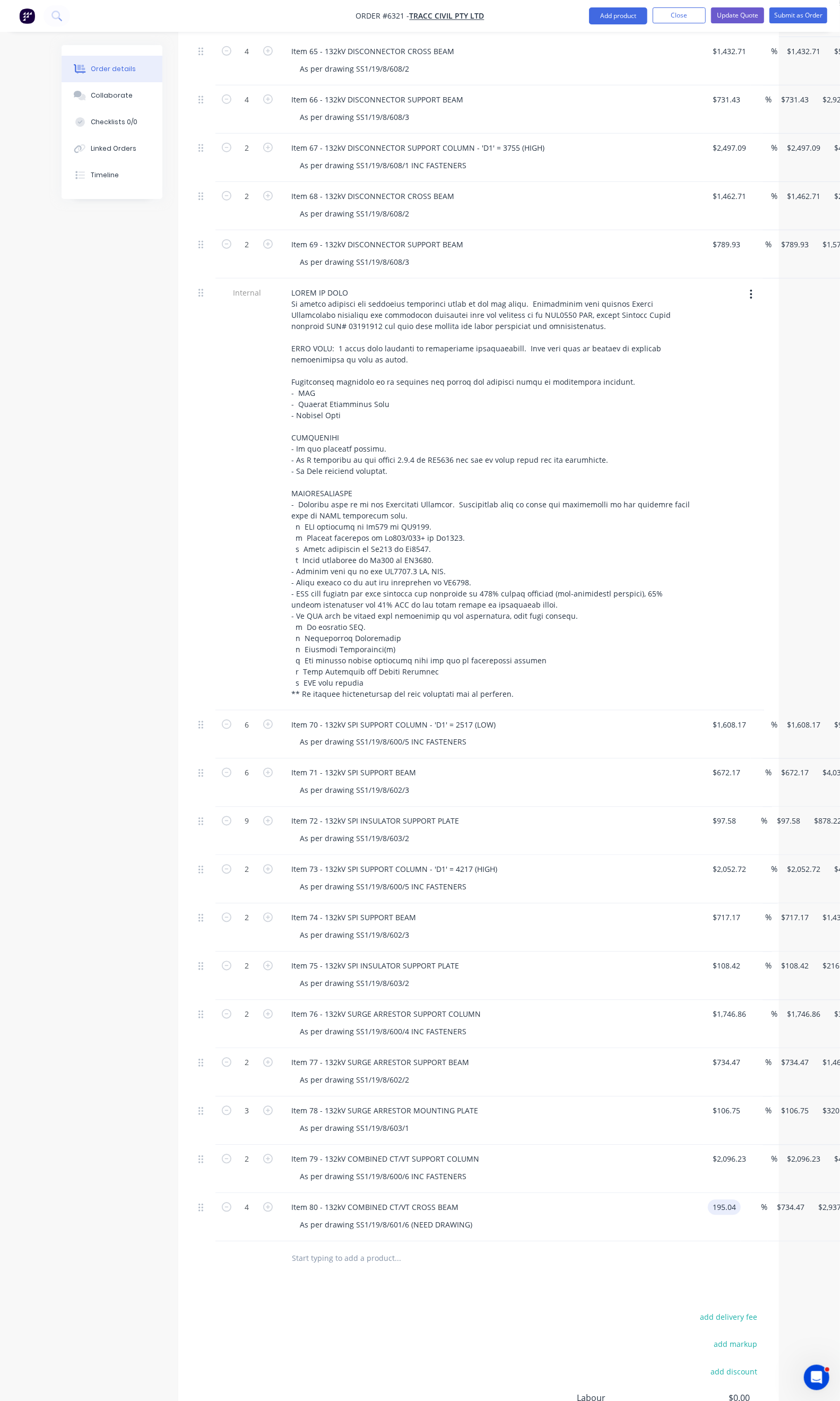
type input "$195.04"
type input "$780.16"
click at [637, 1311] on div "add delivery fee add markup add discount Labour $0.00 Sub total $57,160.19 Marg…" at bounding box center [478, 1413] width 569 height 205
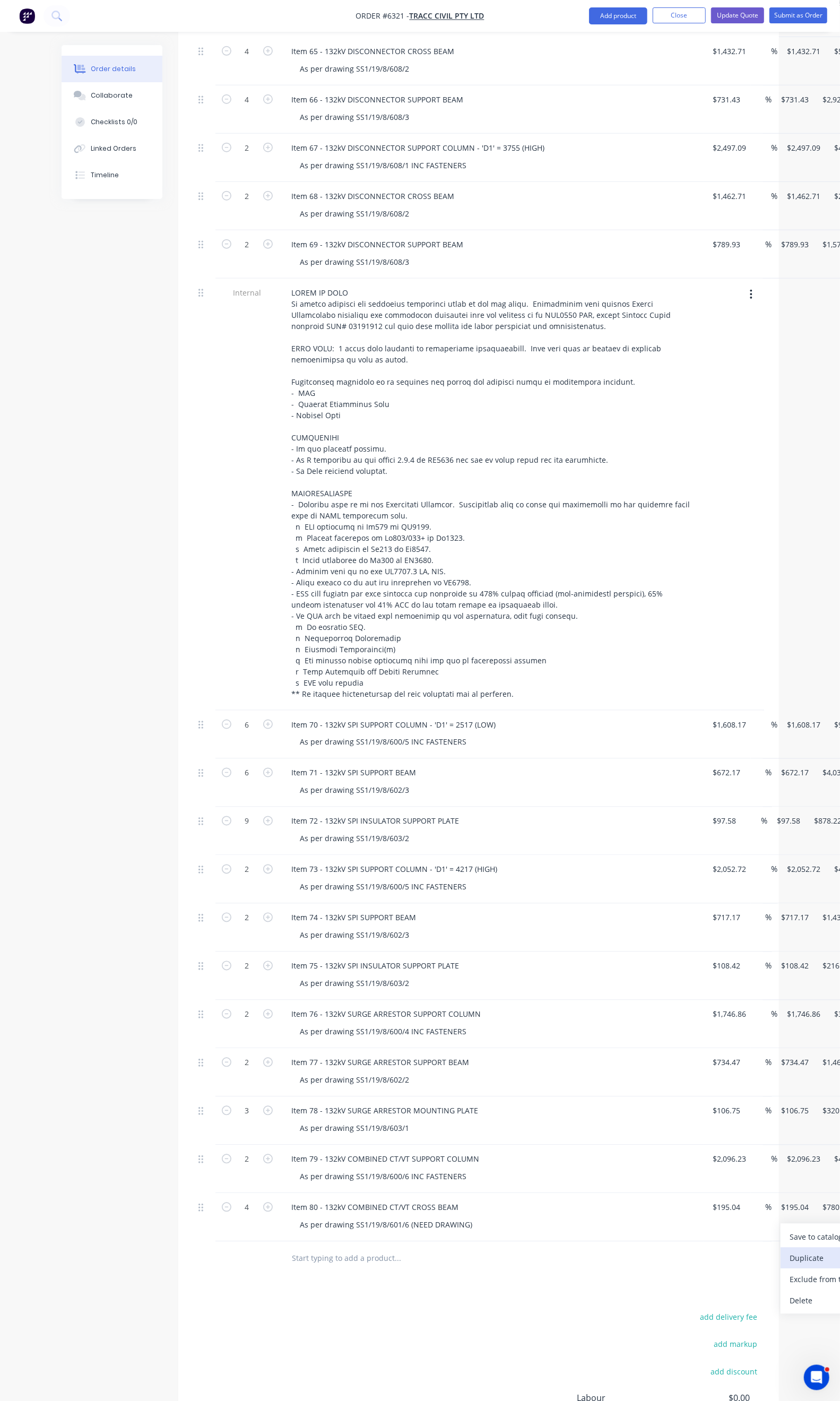
click at [790, 1251] on div "Duplicate" at bounding box center [831, 1259] width 82 height 16
drag, startPoint x: 403, startPoint y: 1226, endPoint x: 273, endPoint y: 1225, distance: 130.0
click at [284, 1248] on div "Item 80 - 132kV COMBINED CT/VT CROSS BEAM" at bounding box center [376, 1256] width 184 height 16
paste div
click at [284, 1248] on div "Item 80 - 132kV COMBINED CT/VT SUPPORT BEAM" at bounding box center [380, 1256] width 193 height 16
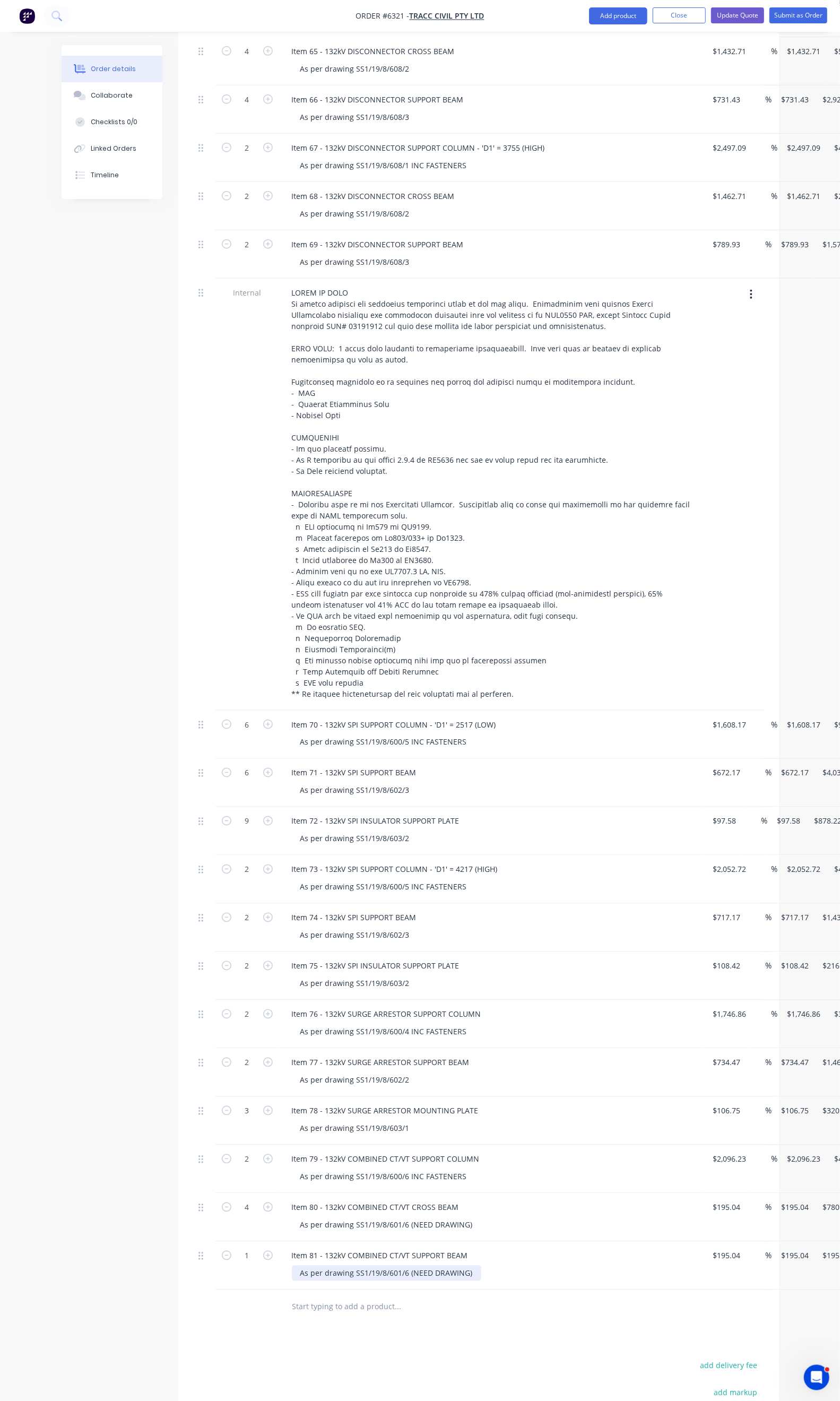
click at [348, 1266] on div "As per drawing SS1/19/8/601/6 (NEED DRAWING)" at bounding box center [386, 1273] width 189 height 16
click at [348, 1266] on div "As per drawing SS1/19/8/601/6 (NEED DRAWING)" at bounding box center [379, 1273] width 189 height 16
click at [705, 1248] on input "195.04" at bounding box center [721, 1256] width 33 height 16
click at [705, 1248] on input "195.04" at bounding box center [719, 1256] width 29 height 16
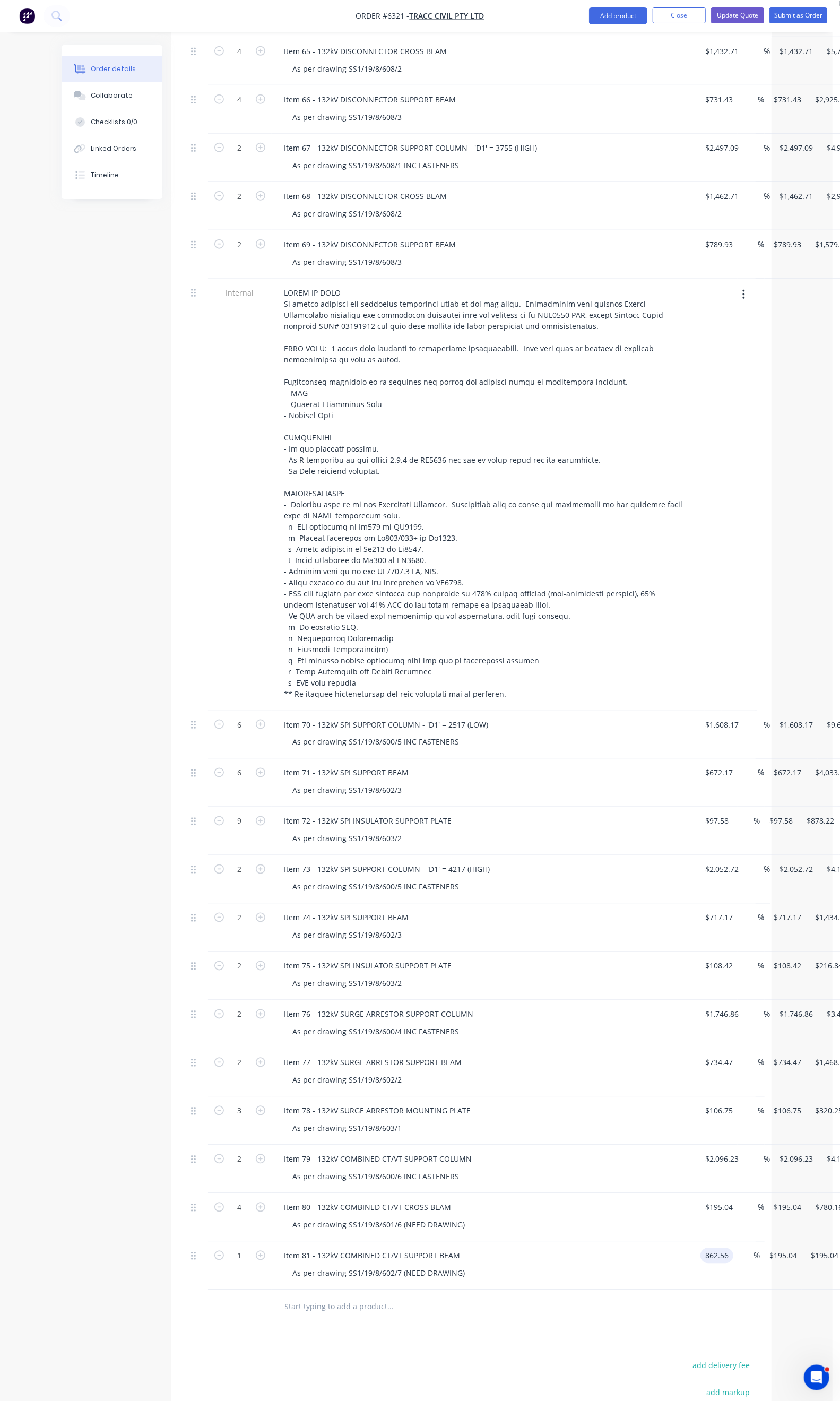
type input "$862.56"
click at [696, 1255] on div "$862.56 $862.56" at bounding box center [717, 1266] width 42 height 48
click at [256, 1251] on icon "button" at bounding box center [260, 1256] width 9 height 9
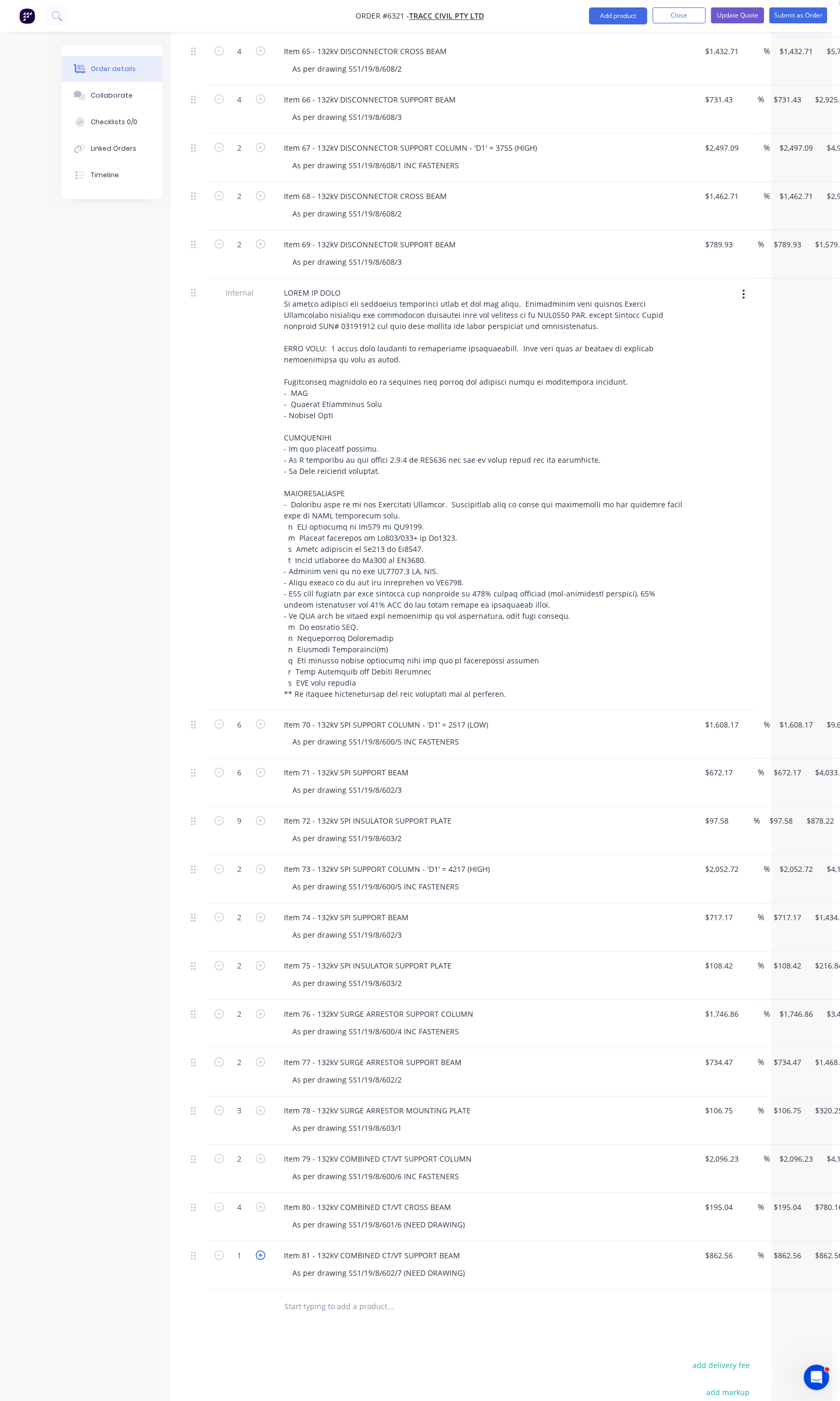
type input "2"
type input "$1,725.12"
click at [502, 1298] on div "Products Show / Hide columns Add product Qty Cost Markup Price Total 4 Item 64 …" at bounding box center [471, 755] width 601 height 1650
click at [742, 23] on button "Update Quote" at bounding box center [738, 15] width 53 height 16
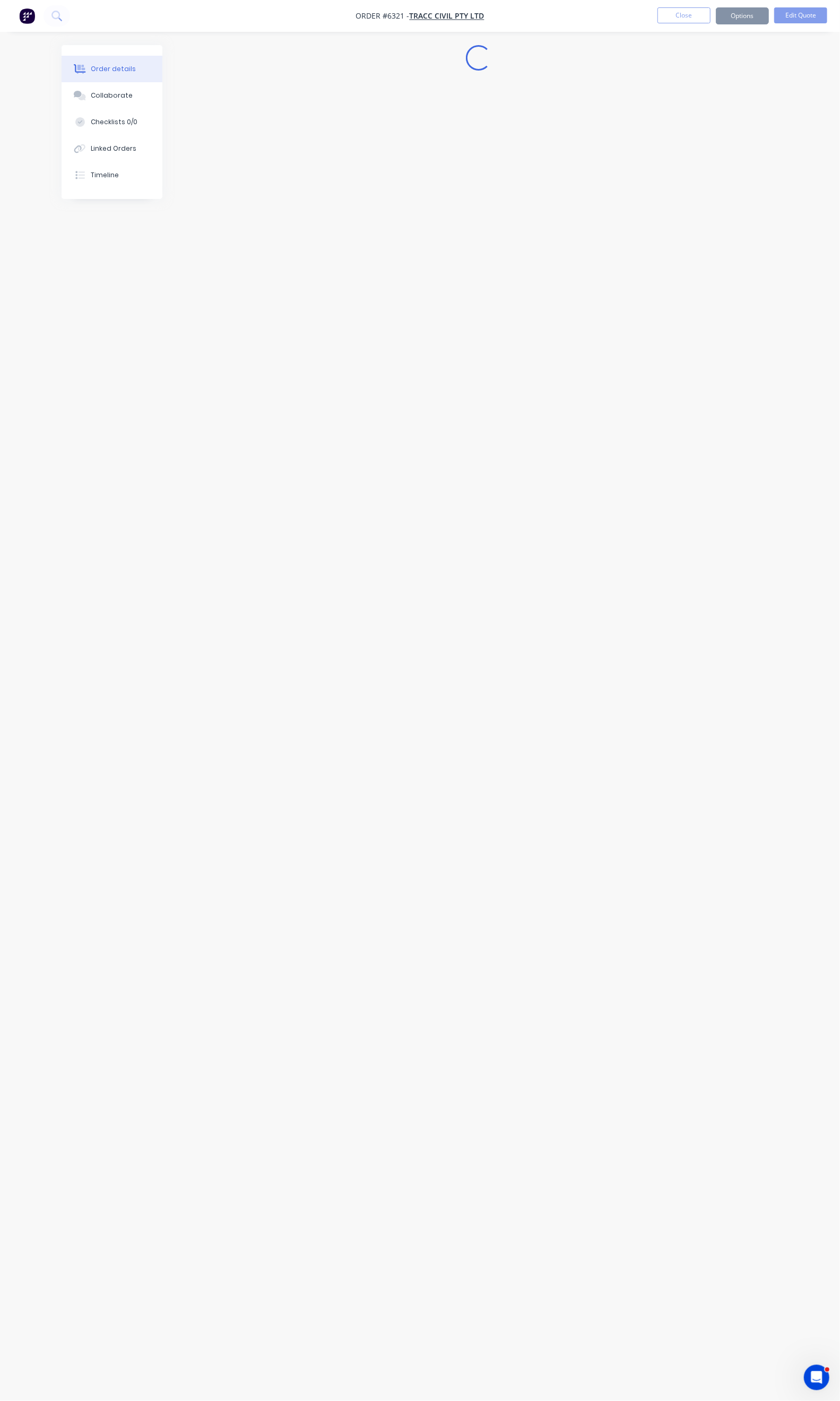
scroll to position [0, 0]
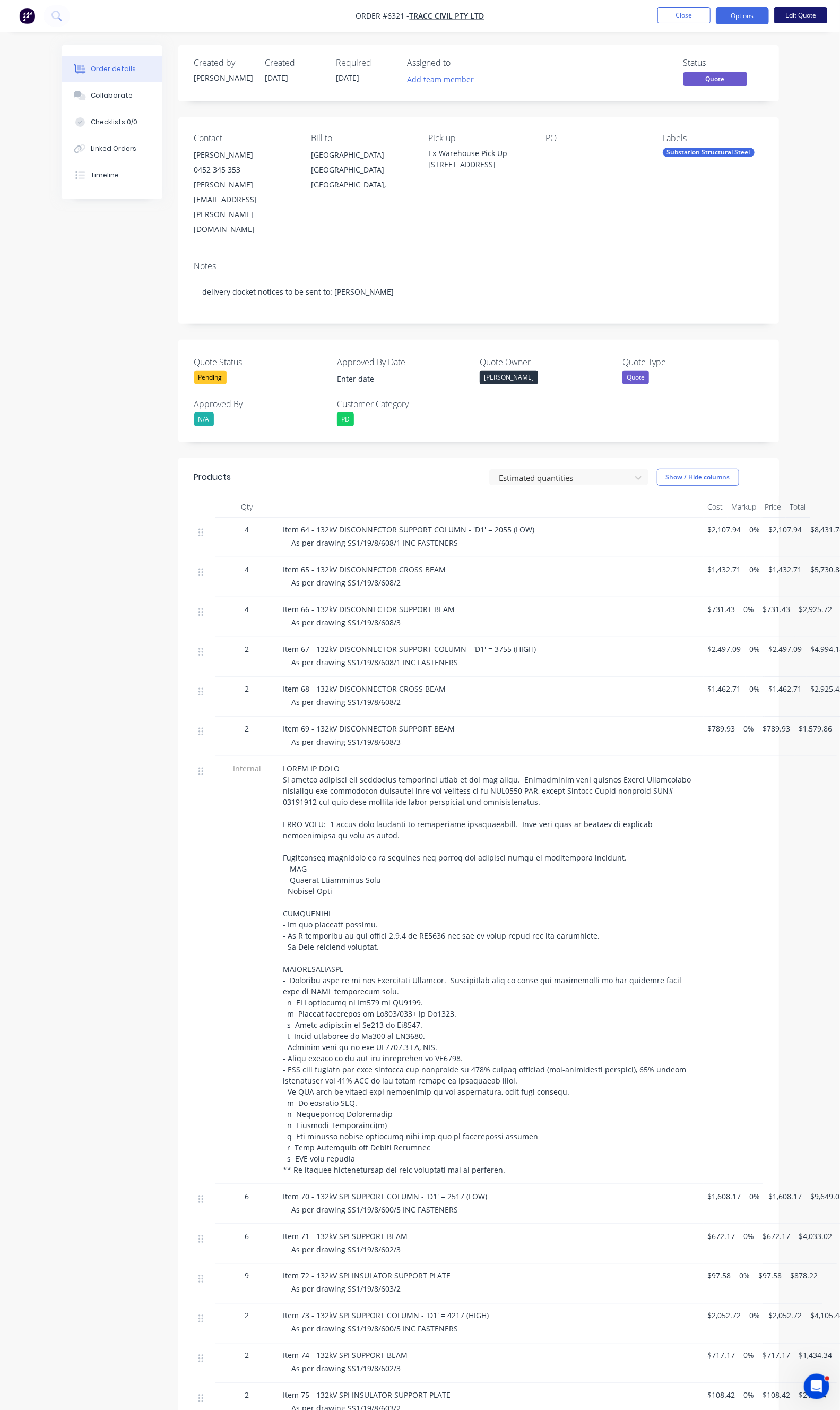
click at [786, 12] on button "Edit Quote" at bounding box center [801, 15] width 53 height 16
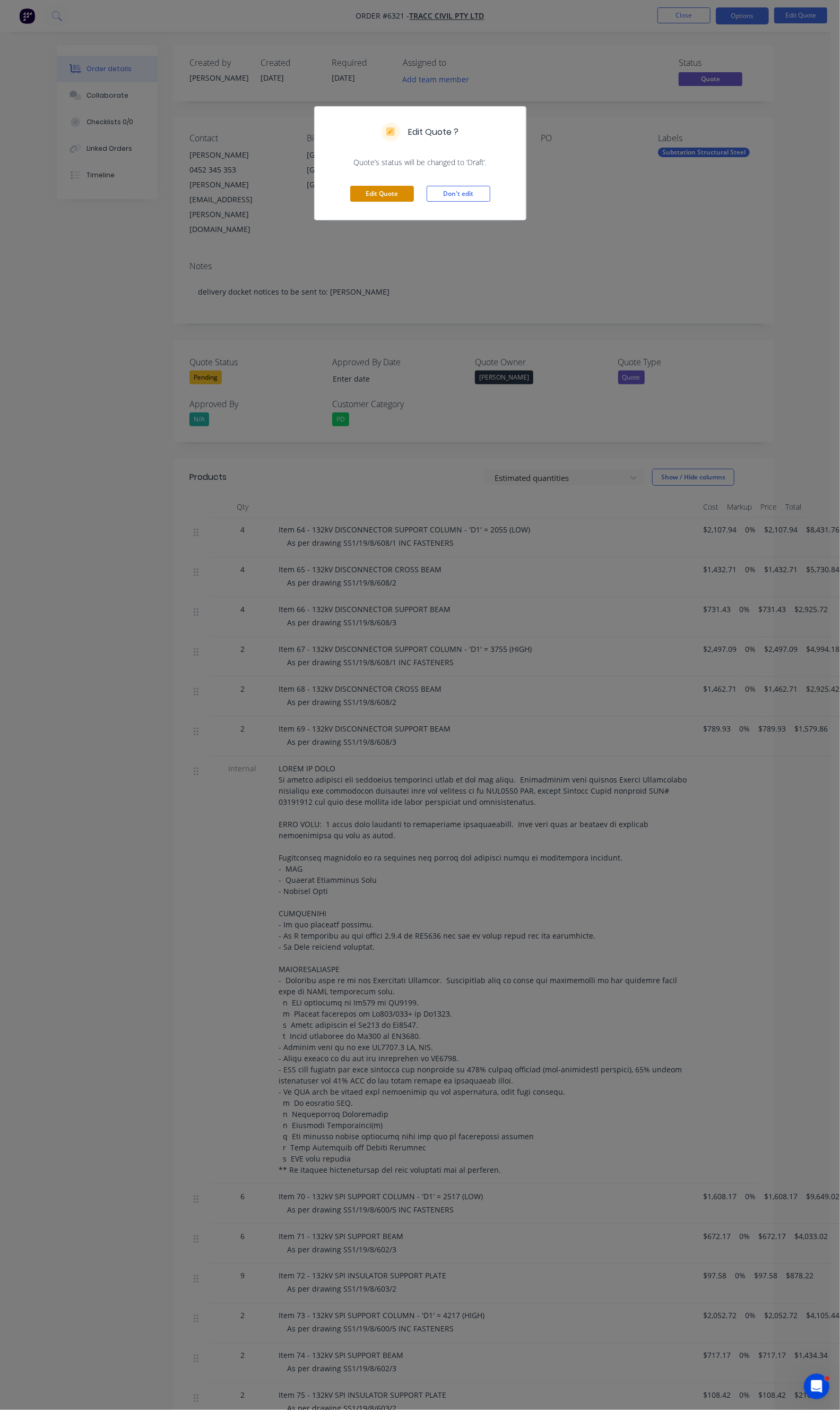
click at [393, 195] on button "Edit Quote" at bounding box center [382, 194] width 64 height 16
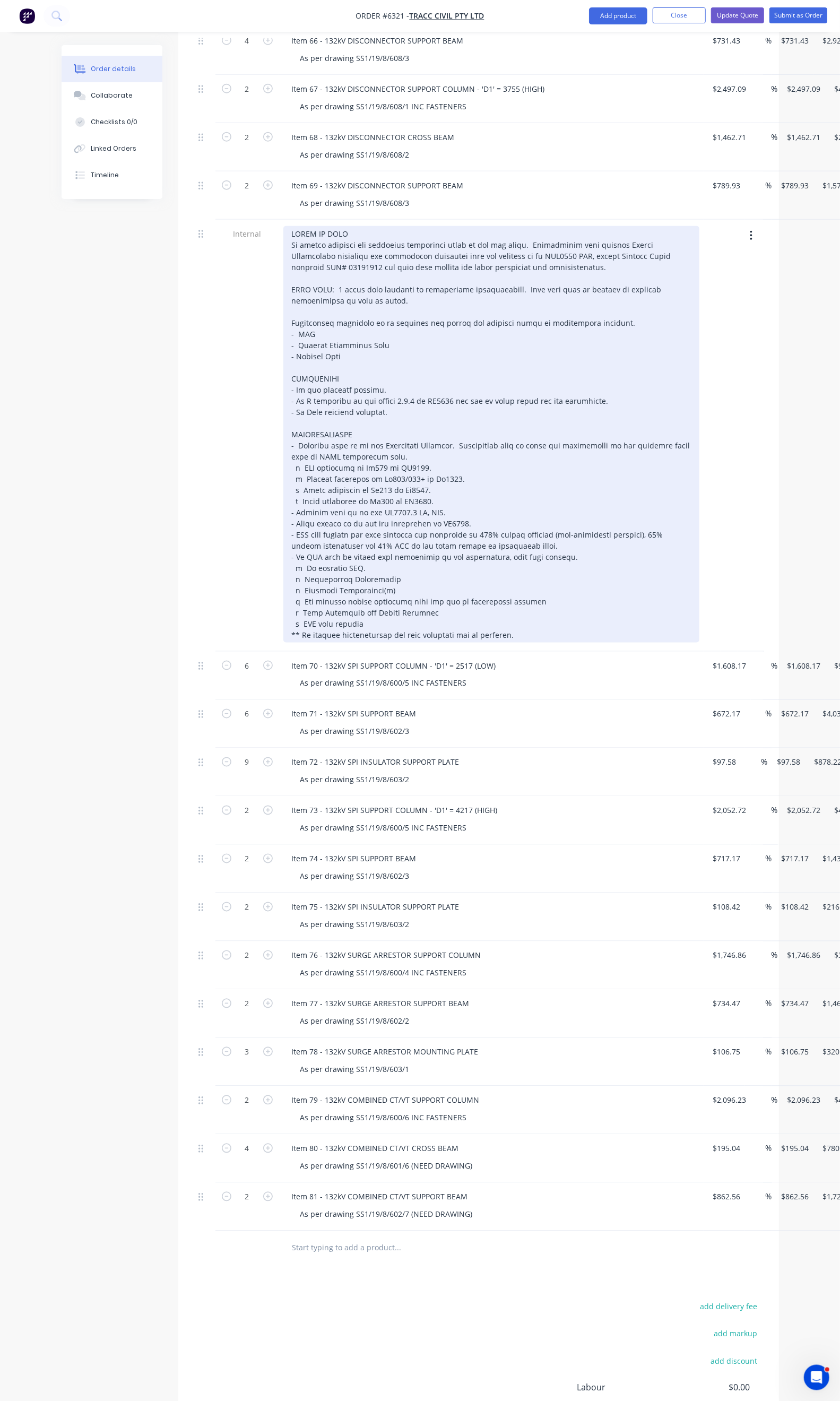
scroll to position [637, 0]
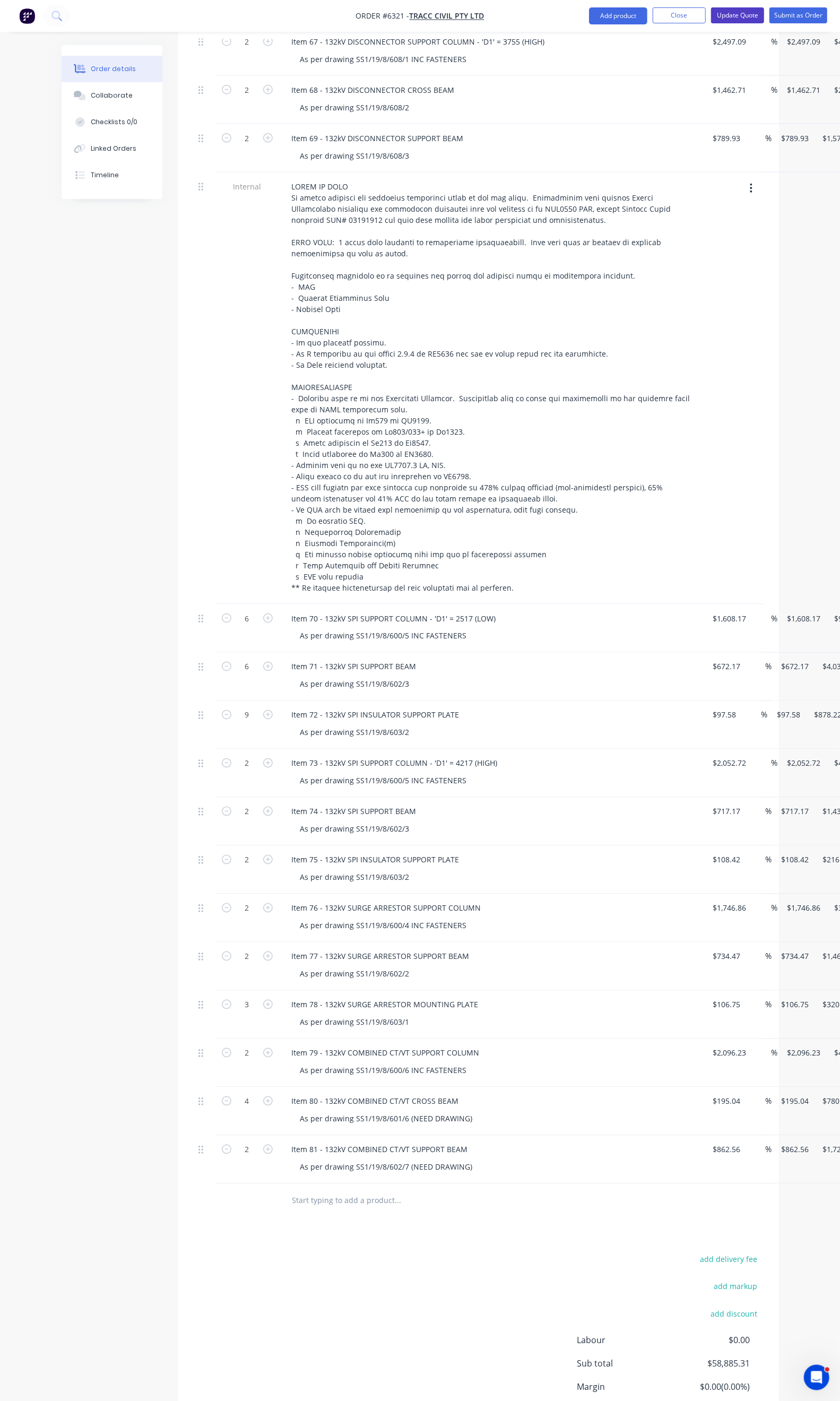
click at [749, 19] on button "Update Quote" at bounding box center [738, 15] width 53 height 16
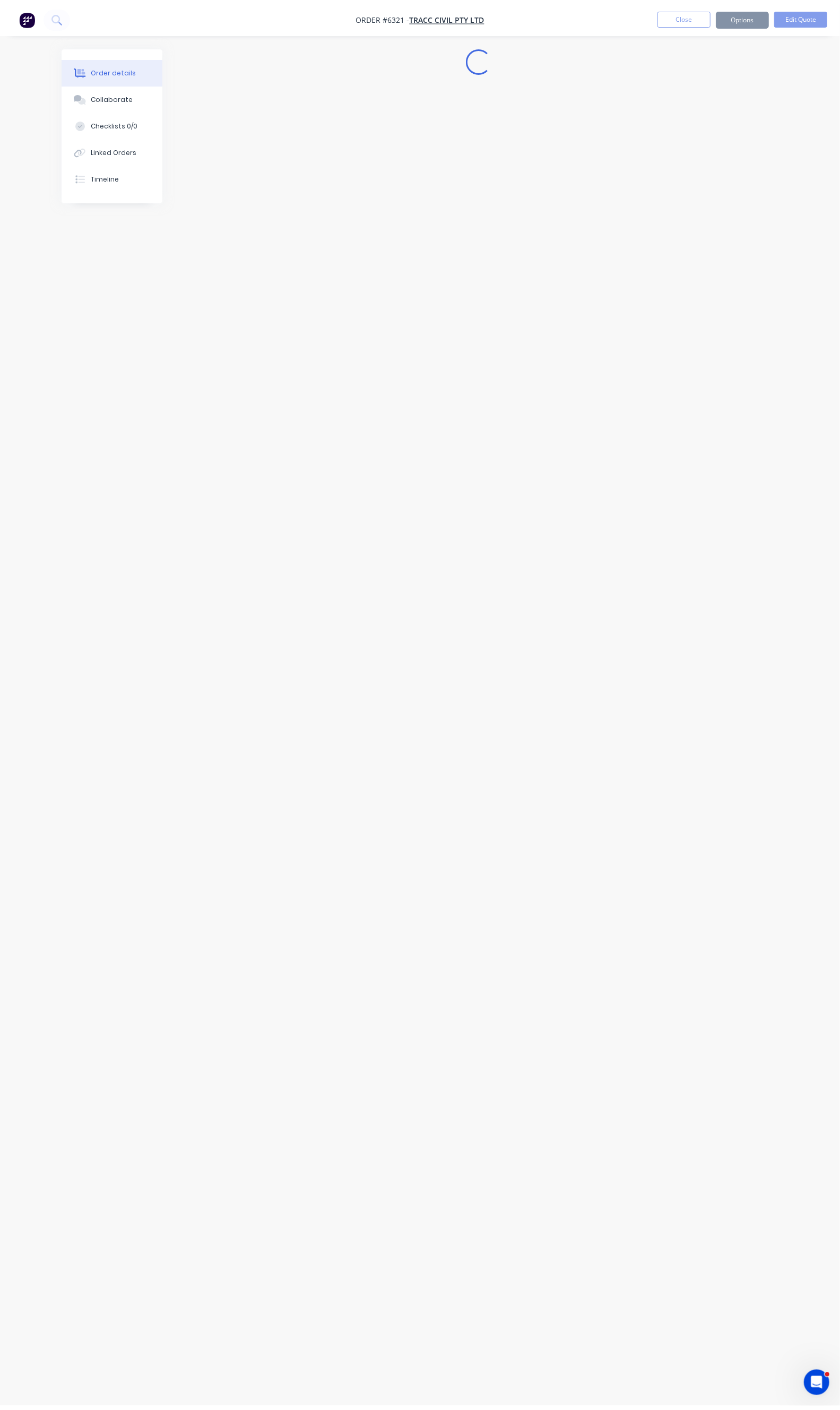
scroll to position [0, 0]
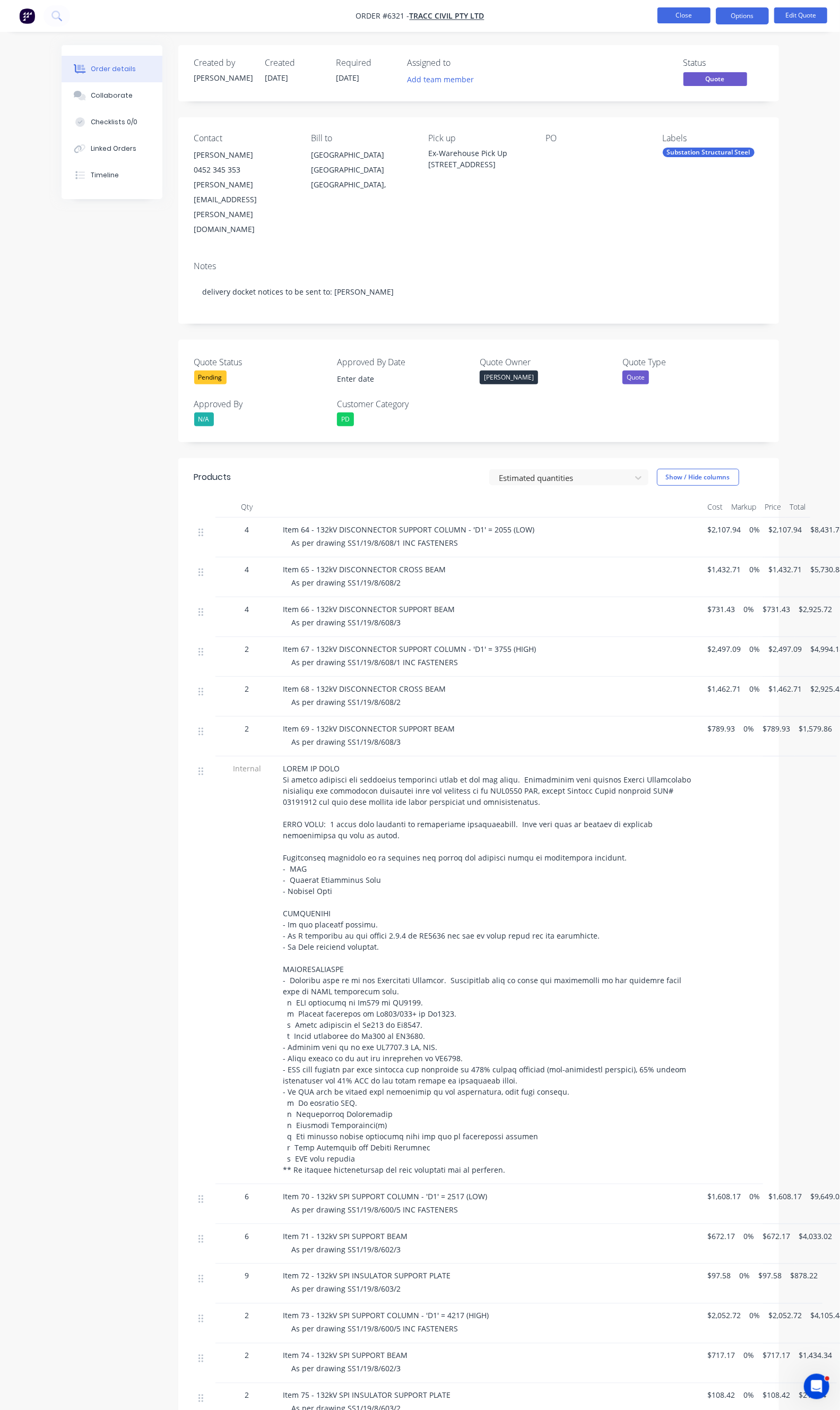
click at [671, 15] on button "Close" at bounding box center [684, 15] width 53 height 16
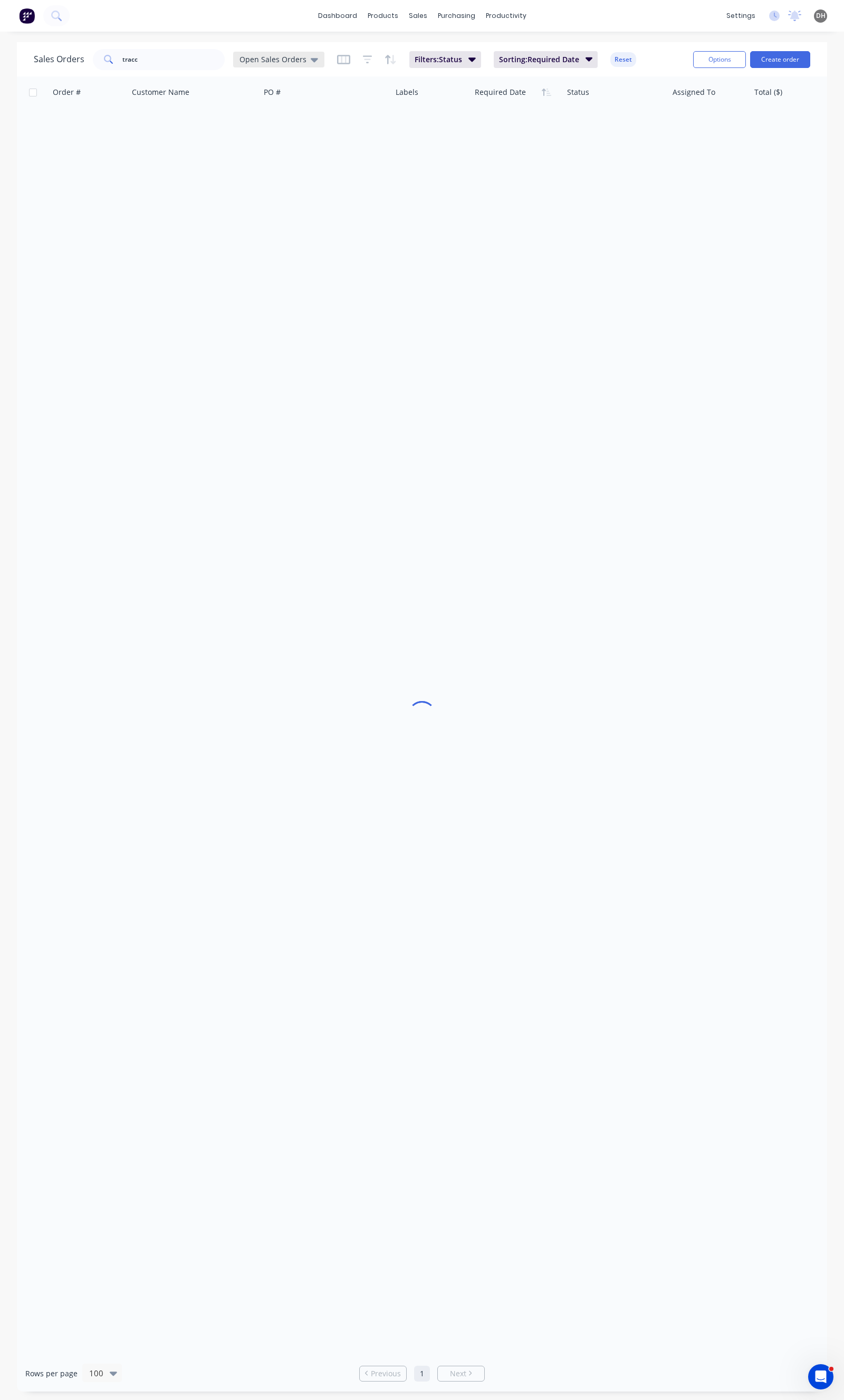
click at [256, 63] on span "Open Sales Orders" at bounding box center [272, 60] width 67 height 11
click at [272, 61] on span "Open Sales Orders" at bounding box center [272, 60] width 67 height 11
click at [272, 66] on div "Open Sales Orders" at bounding box center [278, 60] width 91 height 16
click at [271, 148] on button "None" at bounding box center [297, 149] width 120 height 12
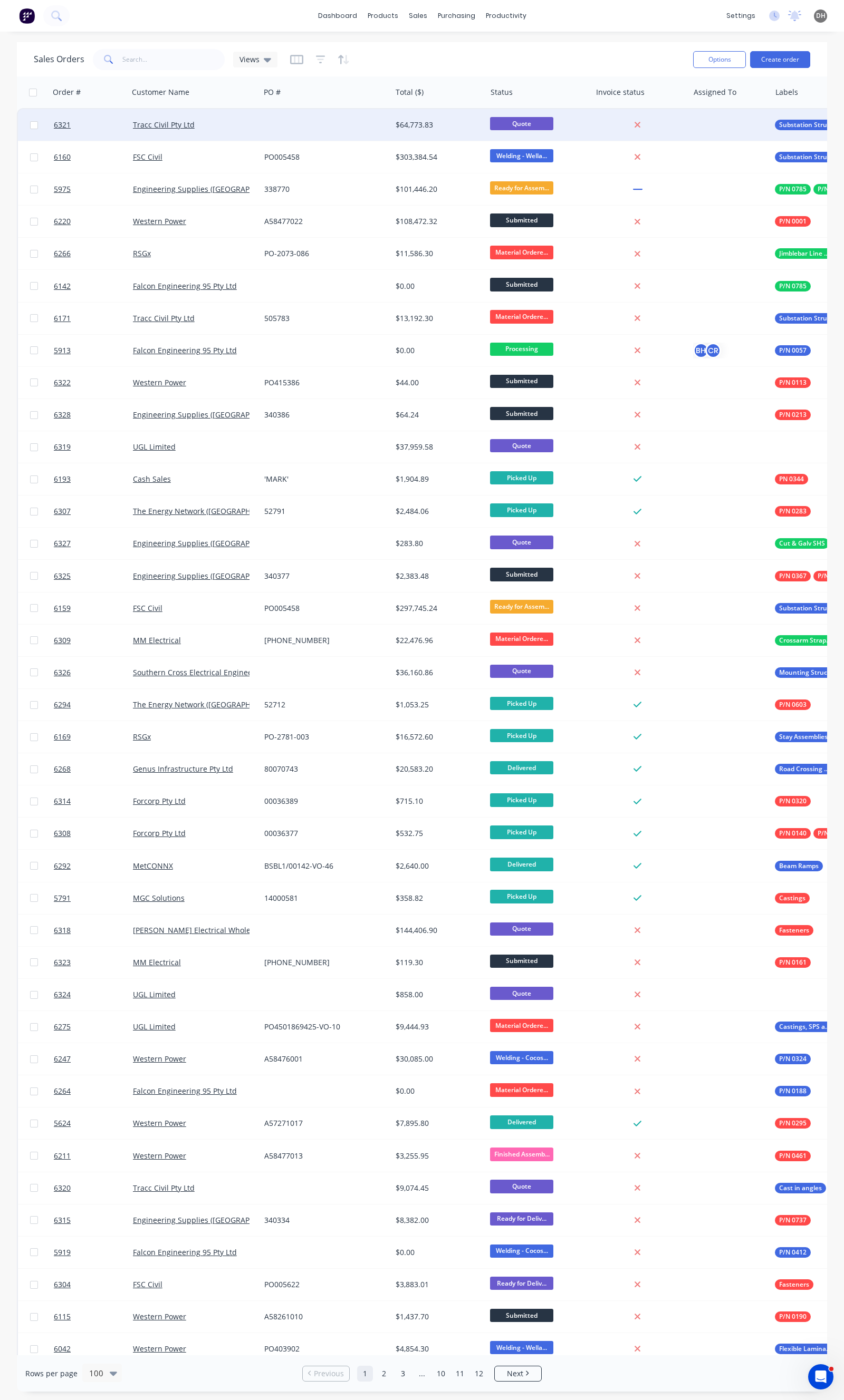
click at [245, 127] on div "Tracc Civil Pty Ltd" at bounding box center [191, 125] width 116 height 10
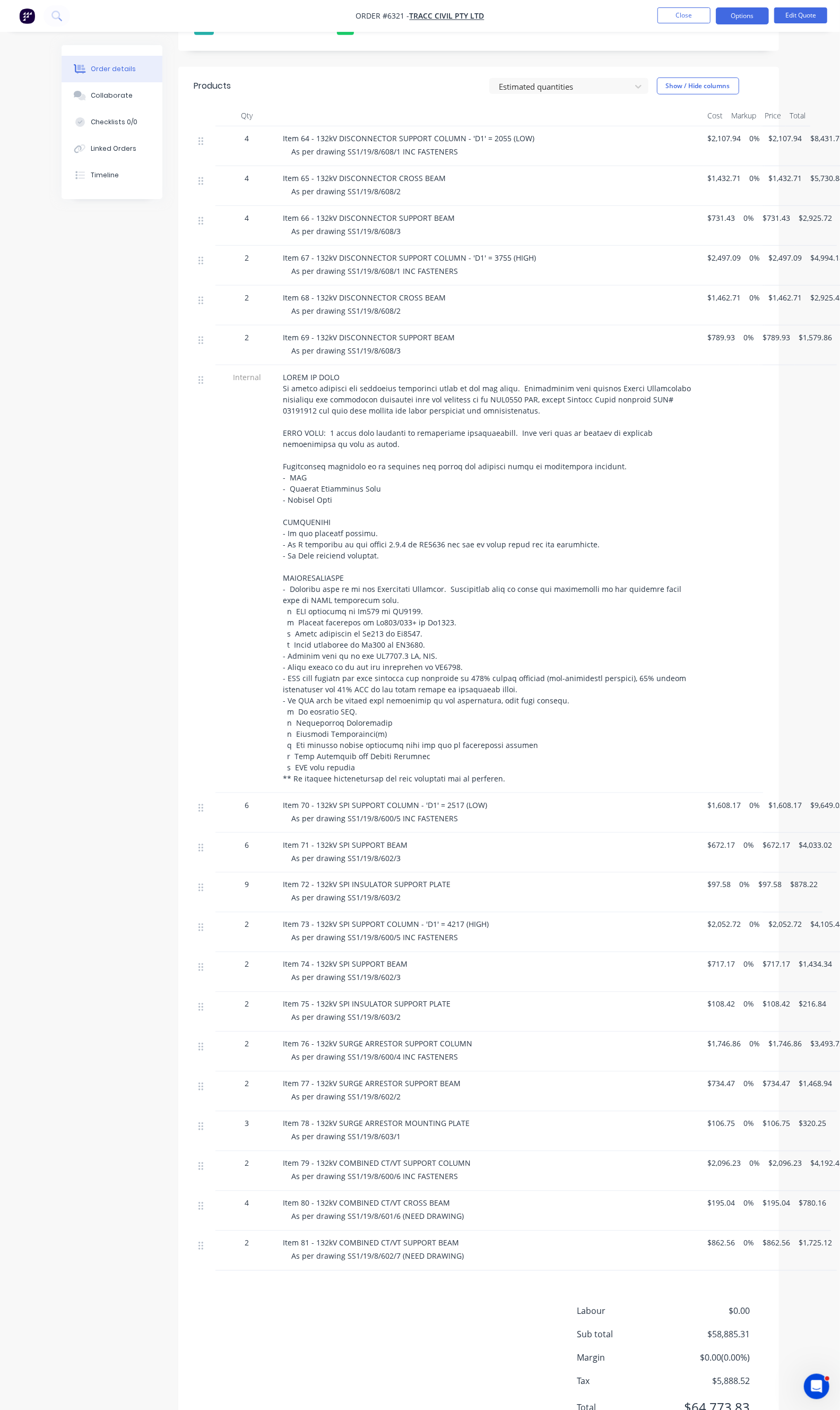
scroll to position [397, 0]
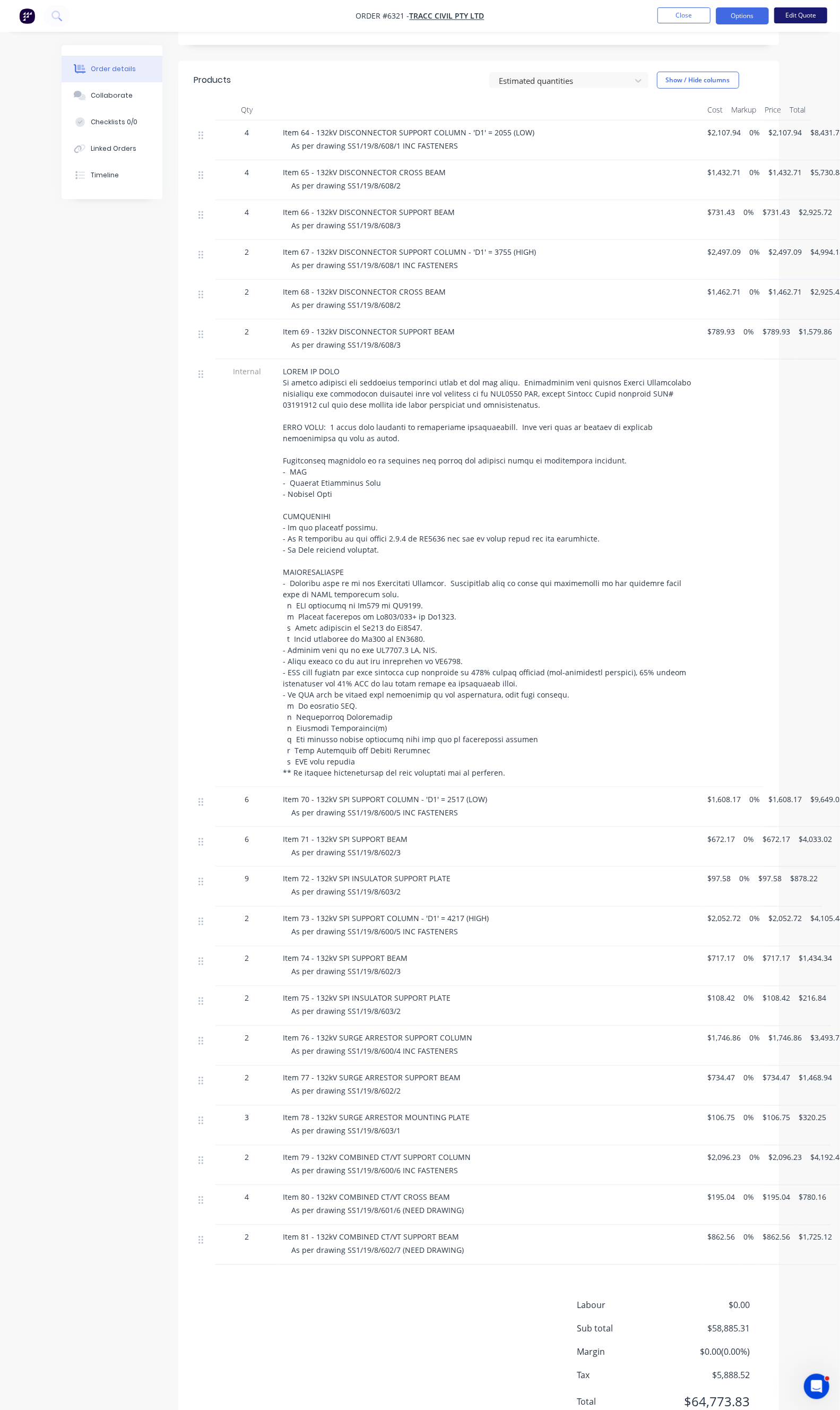
click at [783, 12] on button "Edit Quote" at bounding box center [801, 15] width 53 height 16
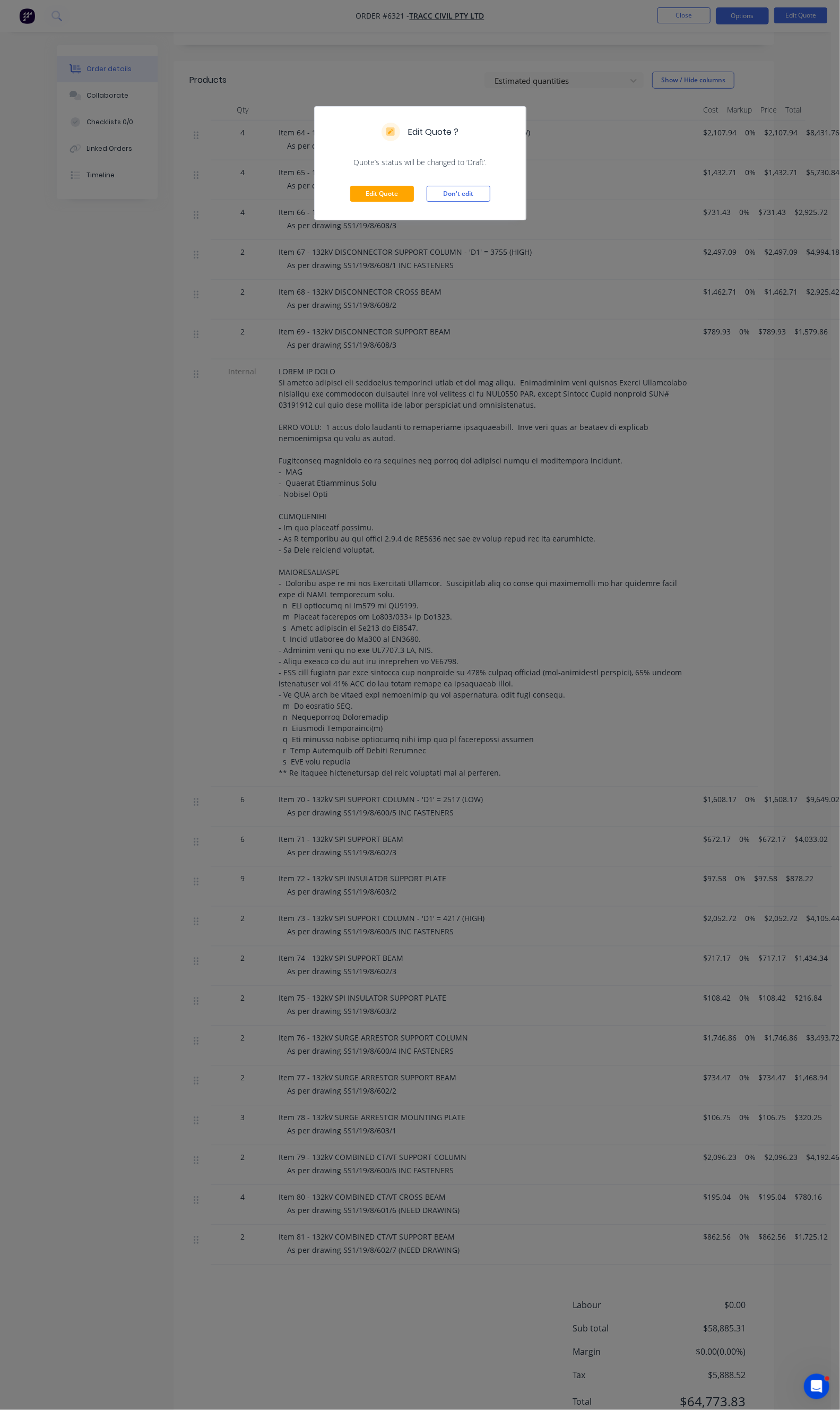
click at [348, 194] on div "Edit Quote Don't edit" at bounding box center [420, 194] width 211 height 52
click at [351, 195] on button "Edit Quote" at bounding box center [382, 194] width 64 height 16
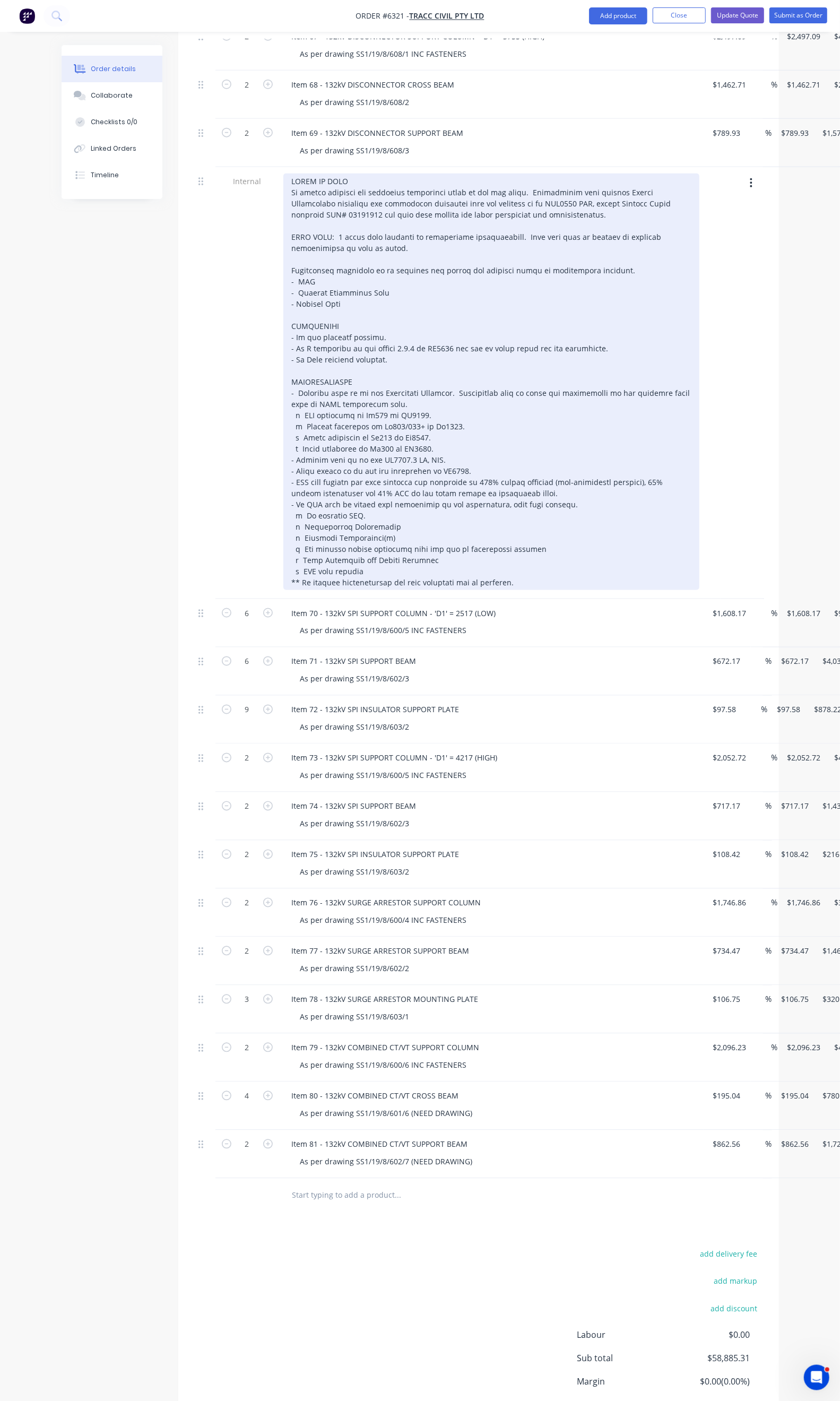
scroll to position [649, 0]
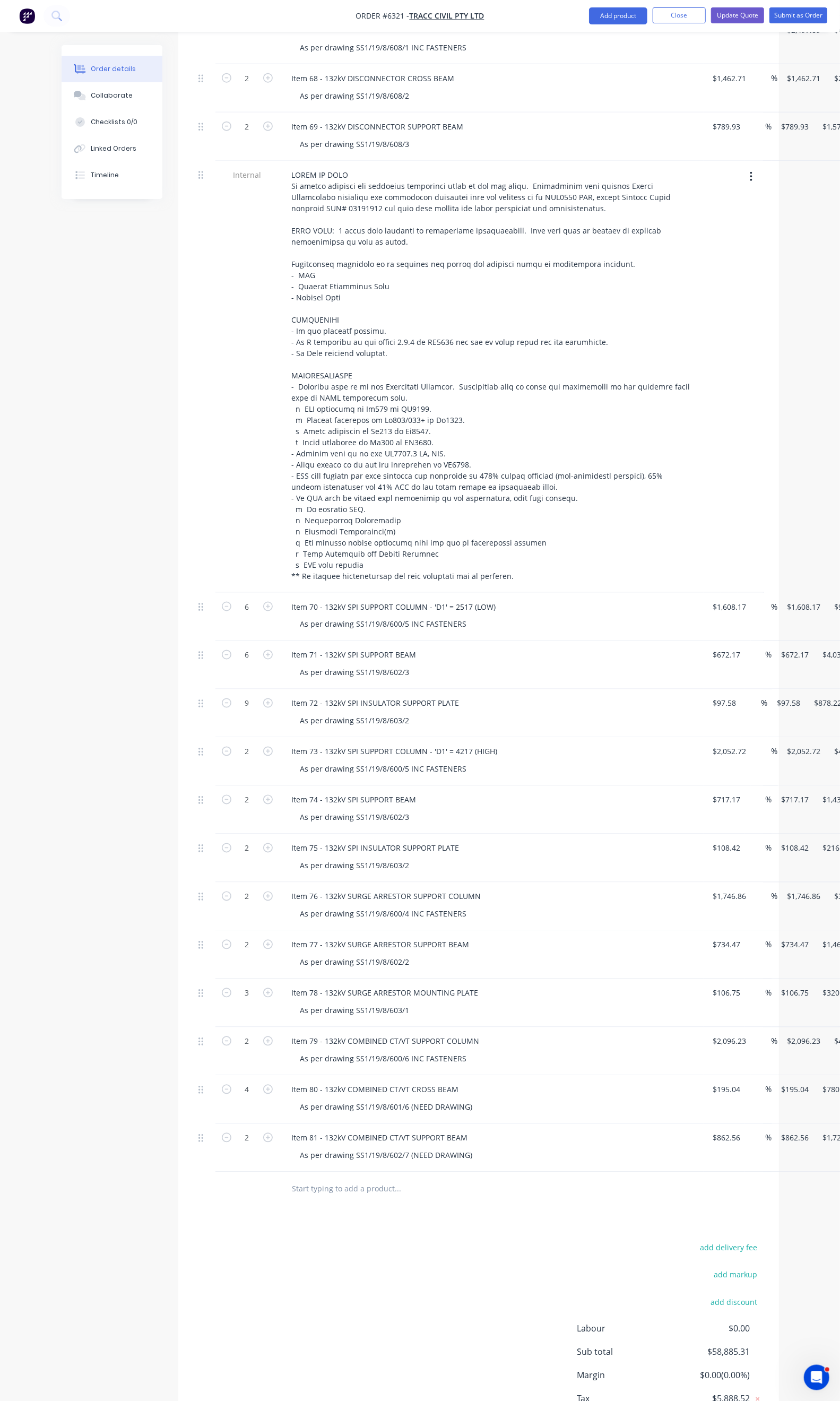
click at [808, 1085] on div "Duplicate" at bounding box center [848, 1093] width 82 height 16
click at [284, 1179] on div "Item 79 - 132kV COMBINED CT/VT SUPPORT COLUMN" at bounding box center [386, 1187] width 205 height 16
drag, startPoint x: 429, startPoint y: 1157, endPoint x: 274, endPoint y: 1155, distance: 155.0
click at [284, 1179] on div "Item 82 - 132kV COMBINED CT/VT SUPPORT COLUMN" at bounding box center [386, 1187] width 205 height 16
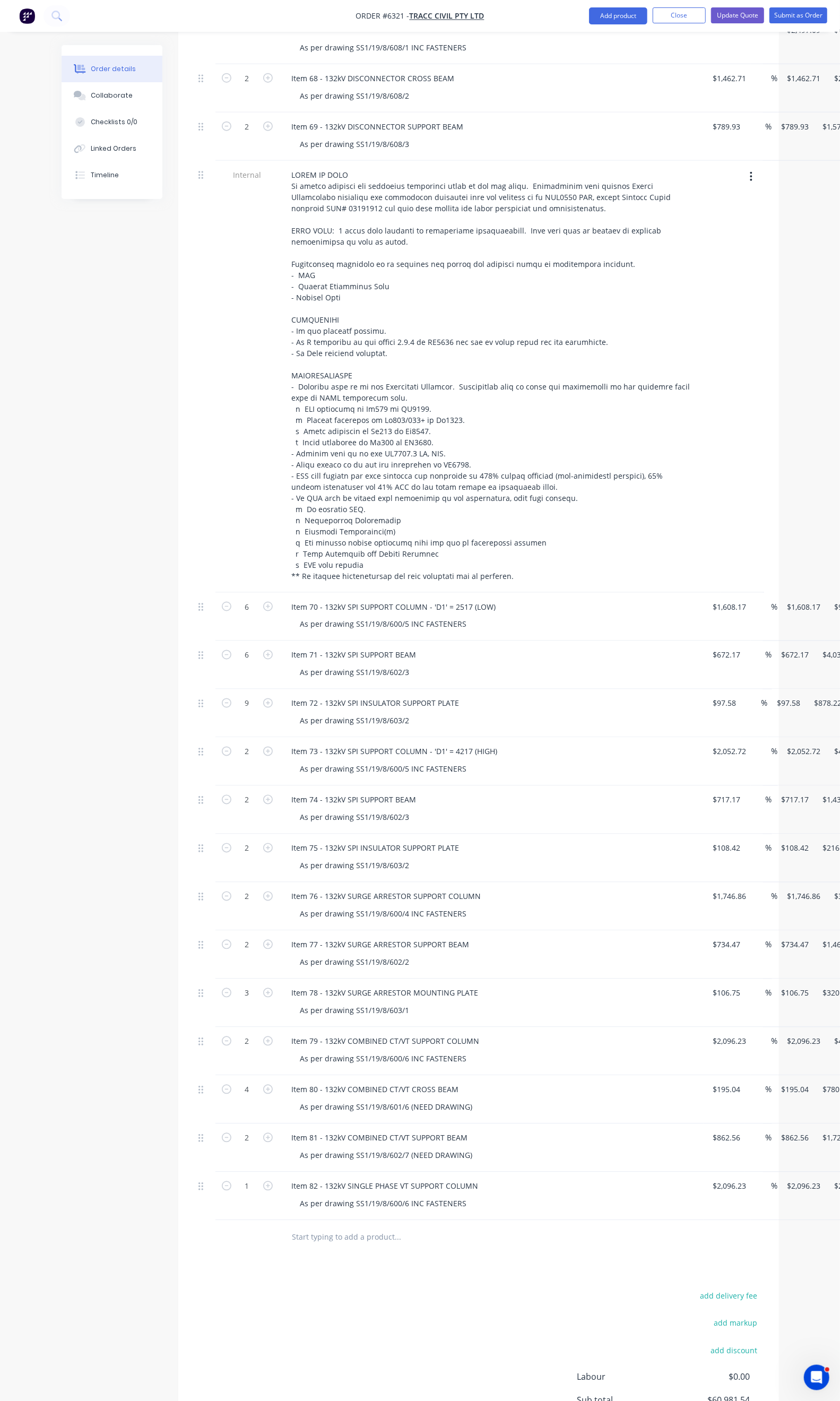
click at [427, 1258] on div "Products Show / Hide columns Add product Qty Cost Markup Price Total 4 Item 64 …" at bounding box center [478, 660] width 601 height 1698
click at [261, 1180] on button "button" at bounding box center [268, 1185] width 14 height 11
type input "2"
type input "$4,192.46"
click at [332, 1302] on div "add delivery fee add markup add discount Labour $0.00 Sub total $63,077.77 Marg…" at bounding box center [478, 1392] width 569 height 205
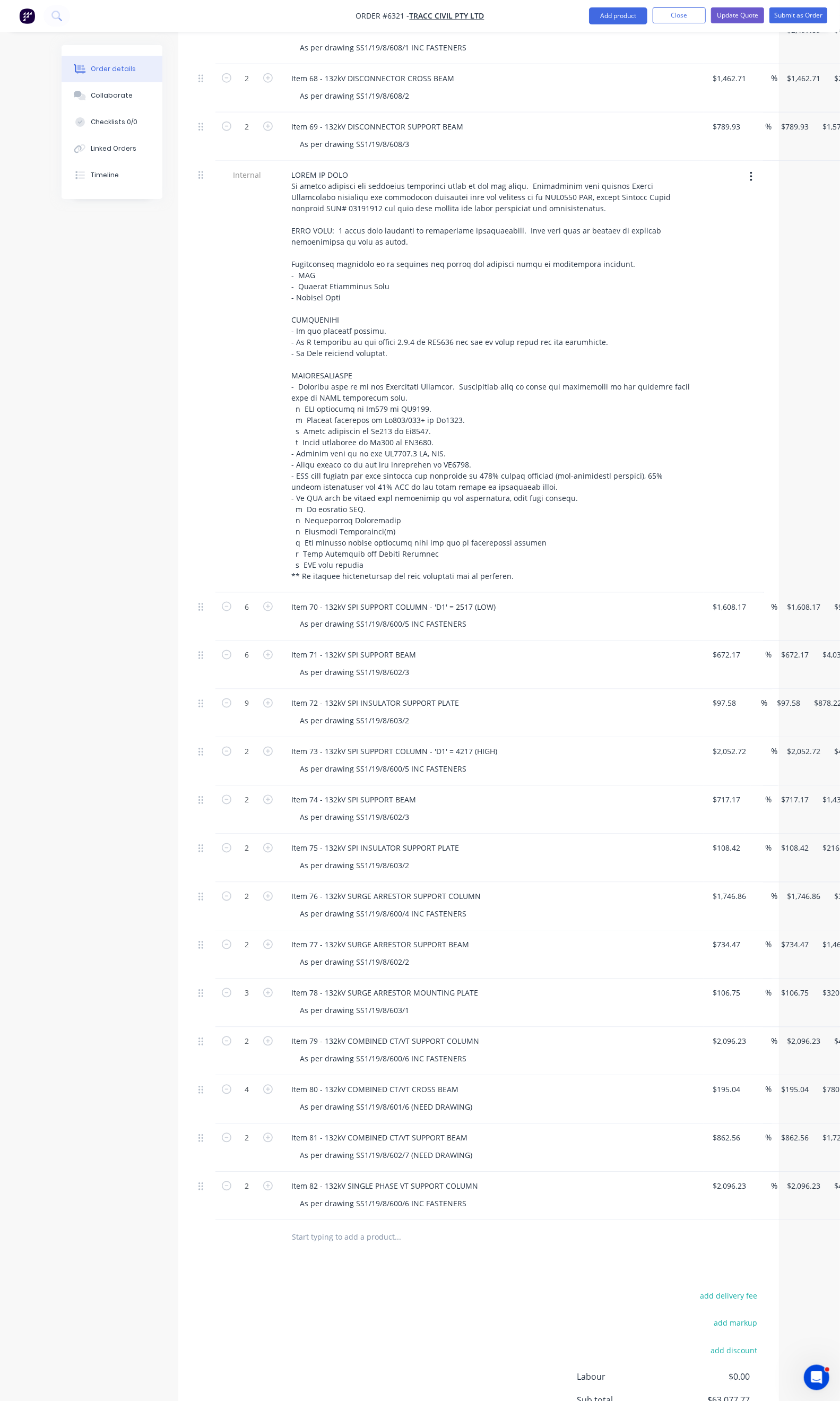
click at [797, 1181] on div "Duplicate" at bounding box center [837, 1189] width 82 height 16
click at [284, 1227] on div "Item 81 - 132kV COMBINED CT/VT SUPPORT BEAM" at bounding box center [380, 1235] width 193 height 16
drag, startPoint x: 416, startPoint y: 1205, endPoint x: 296, endPoint y: 1205, distance: 120.0
click at [296, 1227] on div "Item 83 - 132kV COMBINED CT/VT SUPPORT BEAM" at bounding box center [380, 1235] width 193 height 16
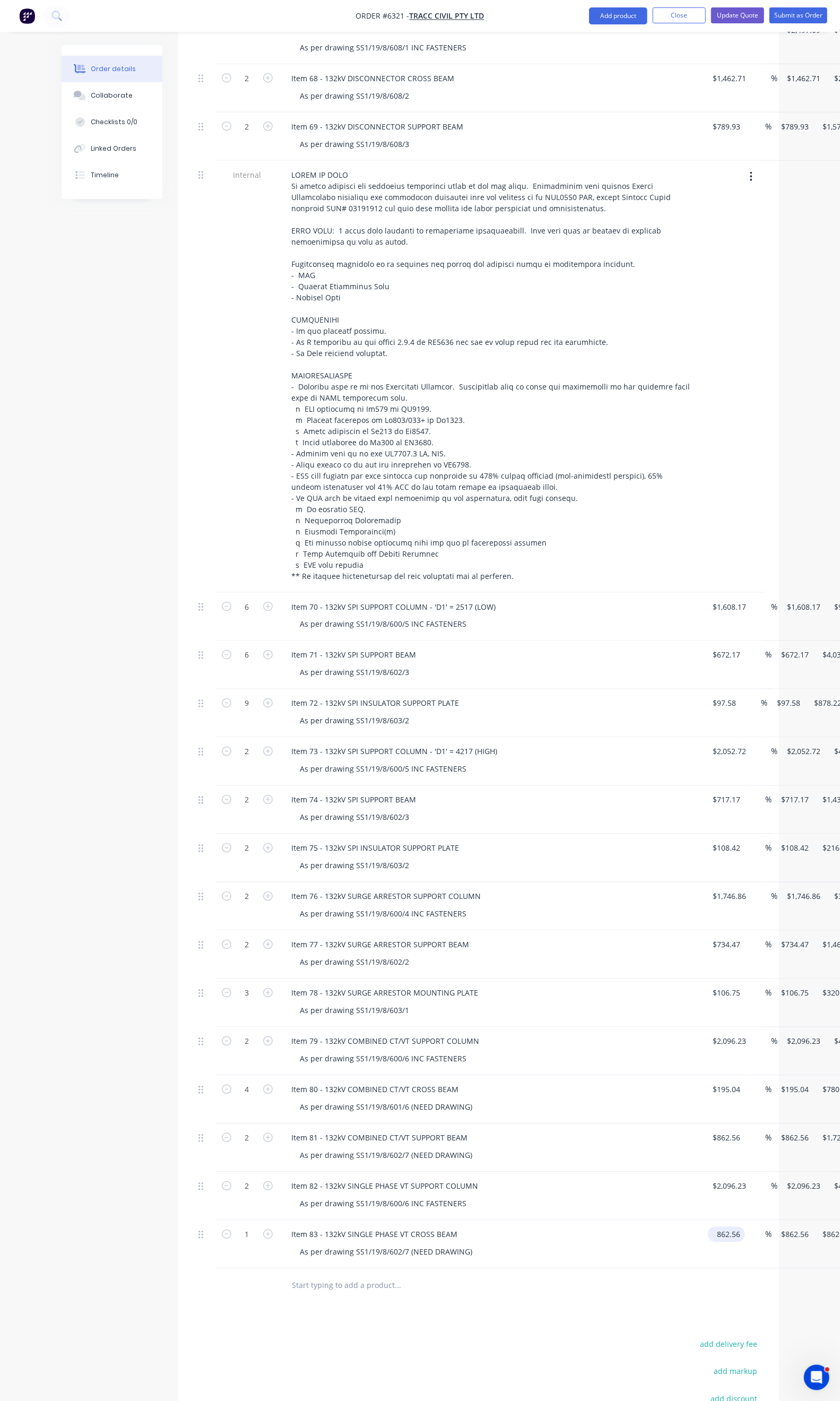
click at [712, 1227] on input "862.56" at bounding box center [728, 1235] width 33 height 16
type input "$195.04"
click at [590, 1245] on div "As per drawing SS1/19/8/602/7 (NEED DRAWING)" at bounding box center [495, 1252] width 408 height 16
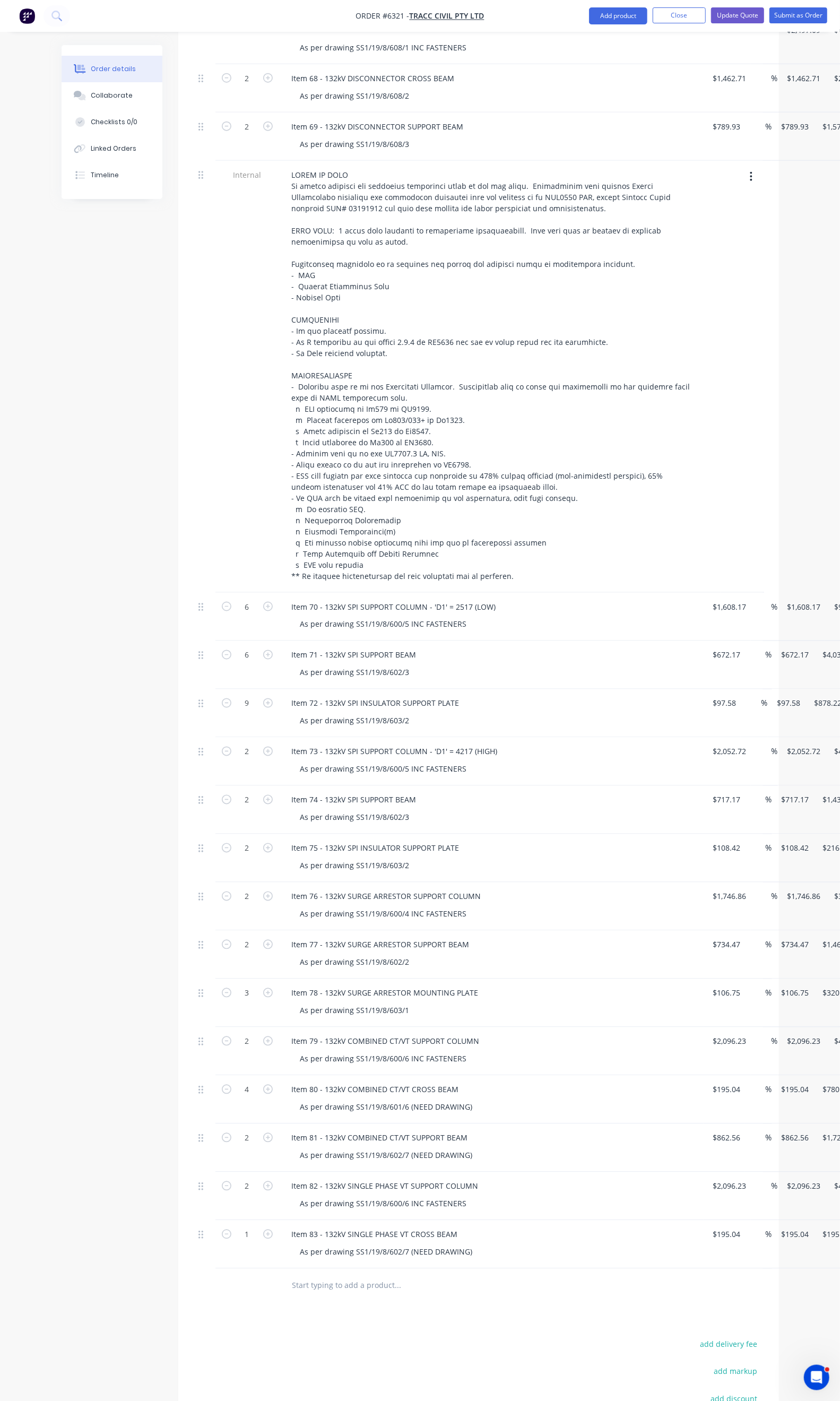
click at [261, 1228] on button "button" at bounding box center [268, 1234] width 14 height 11
type input "2"
type input "$390.08"
click at [261, 1228] on button "button" at bounding box center [268, 1234] width 14 height 11
type input "3"
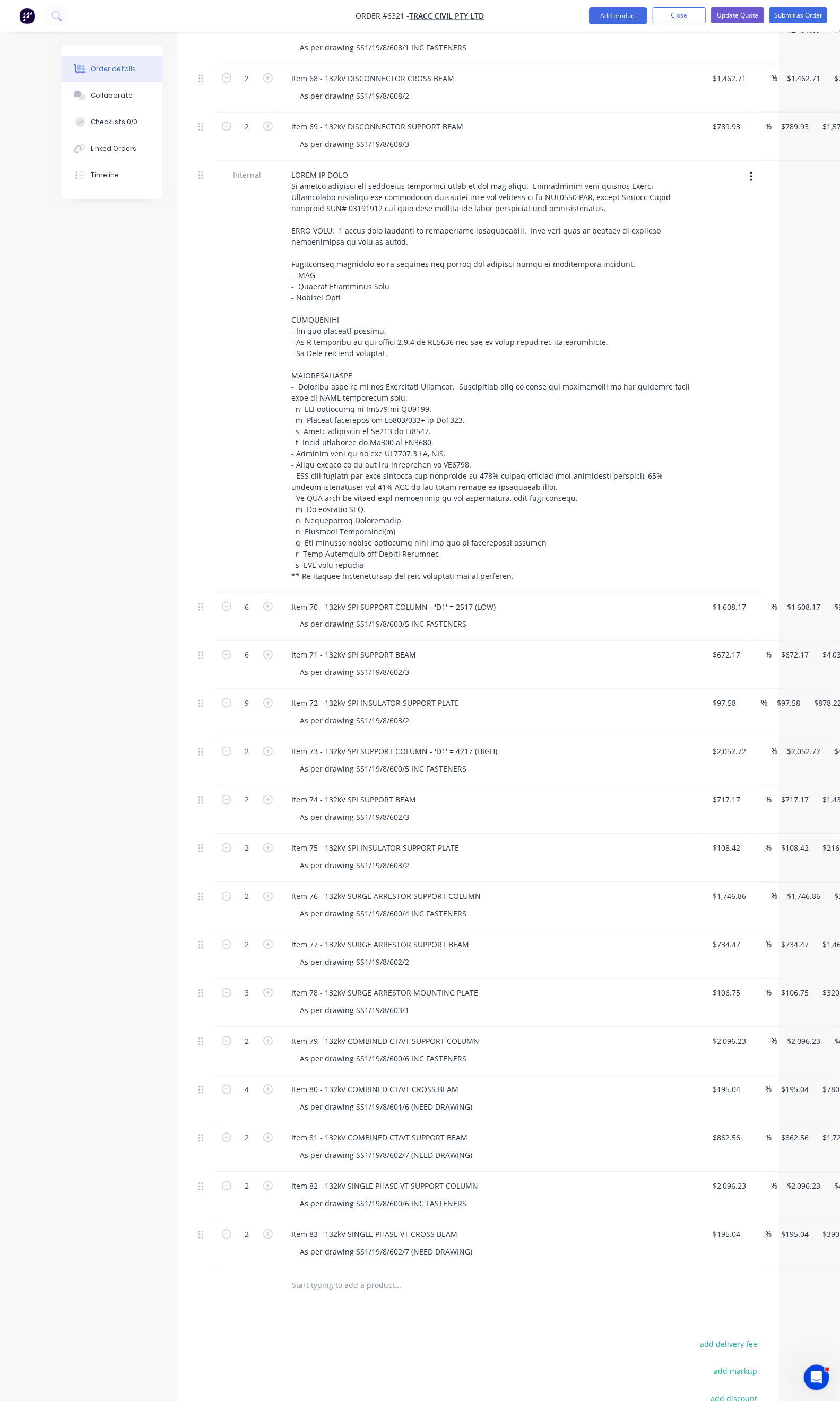
type input "$585.12"
click at [261, 1228] on button "button" at bounding box center [268, 1234] width 14 height 11
type input "4"
type input "$780.16"
click at [275, 1276] on div "Products Show / Hide columns Add product Qty Cost Markup Price Total 4 Item 64 …" at bounding box center [478, 685] width 601 height 1747
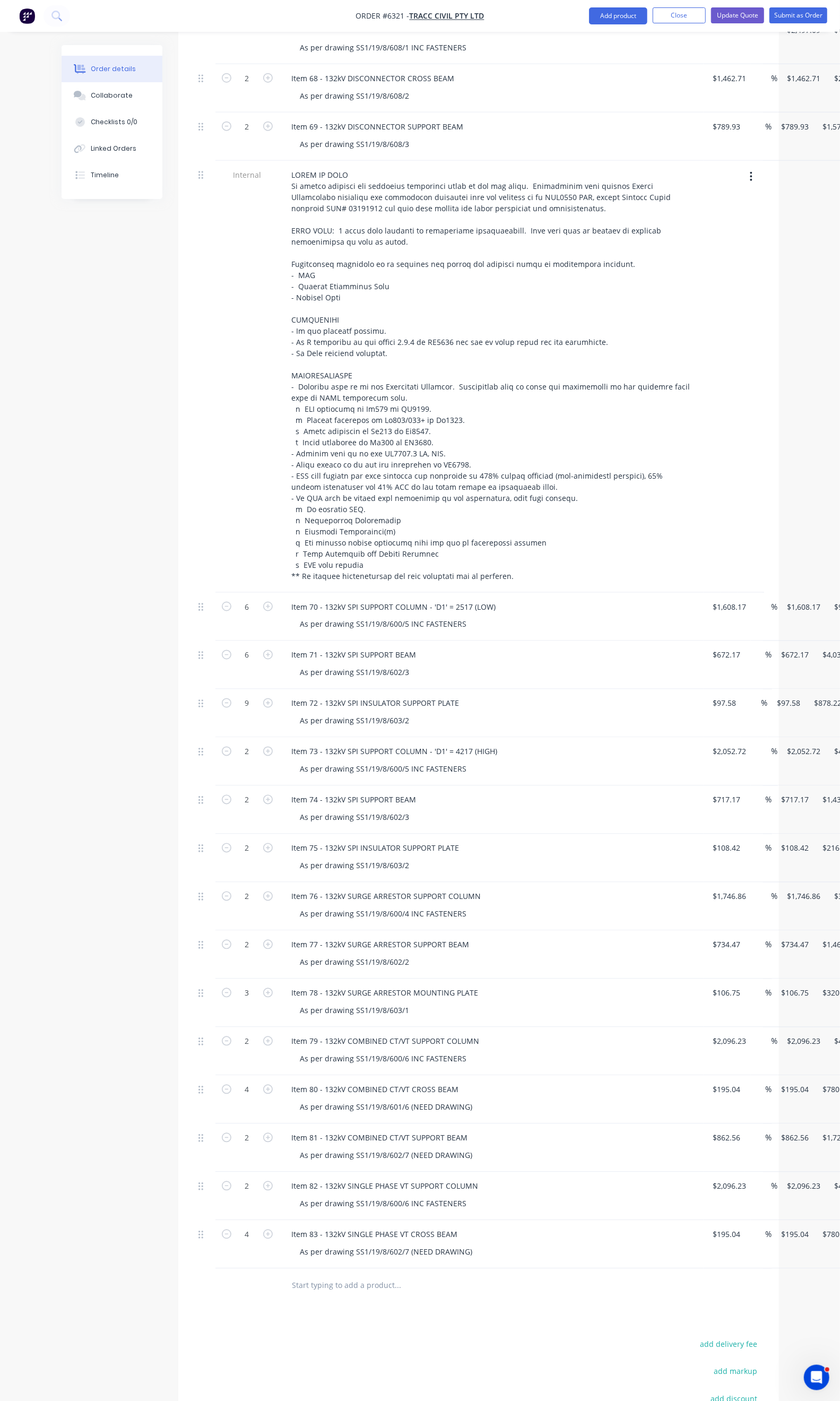
click at [790, 1278] on div "Duplicate" at bounding box center [831, 1286] width 82 height 16
click at [284, 1276] on div "Item 83 - 132kV SINGLE PHASE VT CROSS BEAM" at bounding box center [375, 1283] width 183 height 16
drag, startPoint x: 382, startPoint y: 1255, endPoint x: 359, endPoint y: 1258, distance: 23.2
click at [359, 1276] on div "Item 84 - 132kV SINGLE PHASE VT CROSS BEAM" at bounding box center [375, 1283] width 183 height 16
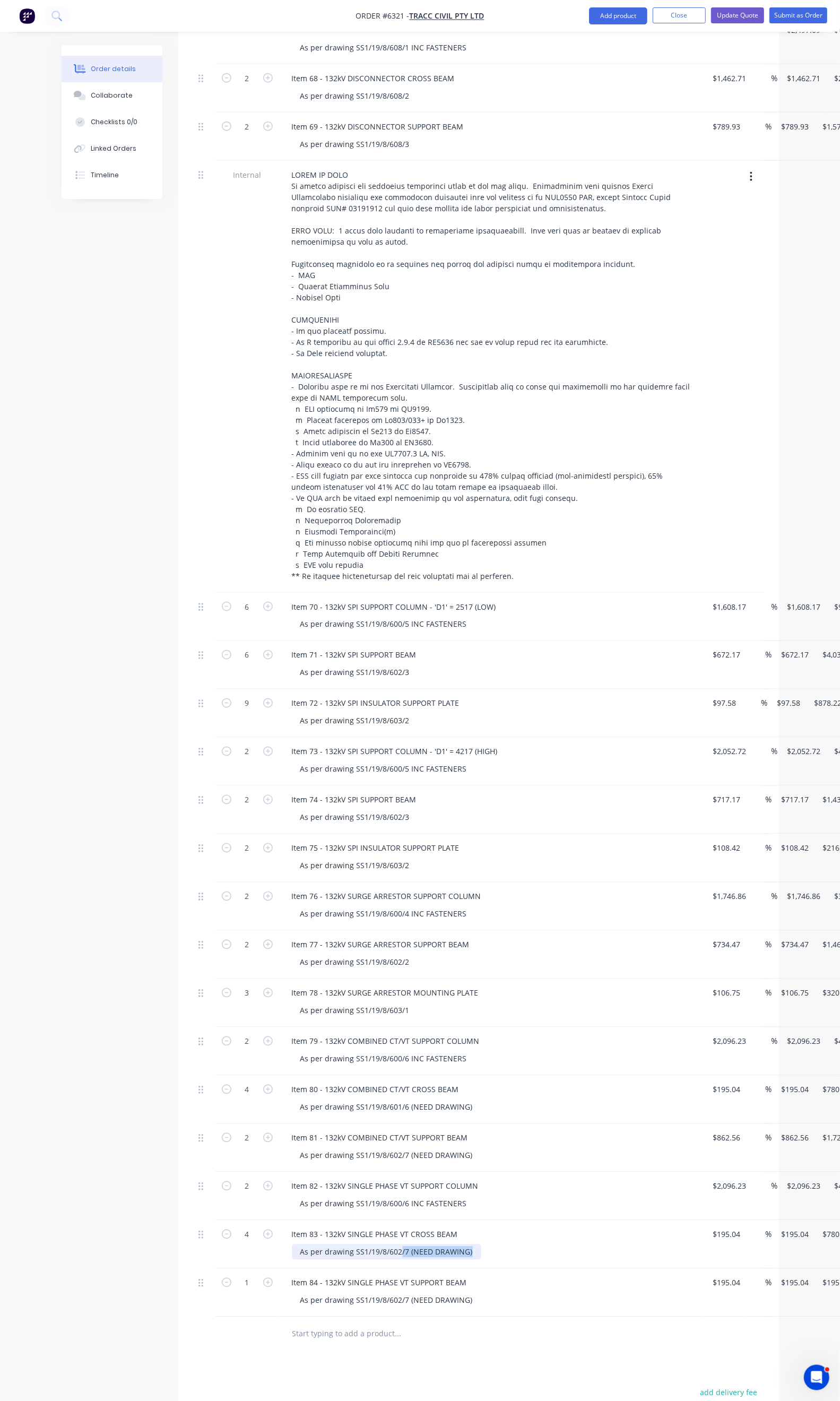
drag, startPoint x: 418, startPoint y: 1224, endPoint x: 347, endPoint y: 1224, distance: 71.0
click at [347, 1245] on div "As per drawing SS1/19/8/602/7 (NEED DRAWING)" at bounding box center [386, 1252] width 189 height 16
click at [356, 1245] on div "As per drawing SS1/19/8/602/7 (NEED DRAWING)" at bounding box center [386, 1252] width 189 height 16
click at [419, 1245] on div "As per drawing SS1/19/8/602/7 (NEED DRAWING)" at bounding box center [386, 1252] width 189 height 16
click at [352, 1245] on div "As per drawing SS1/19/8/601/" at bounding box center [353, 1252] width 122 height 16
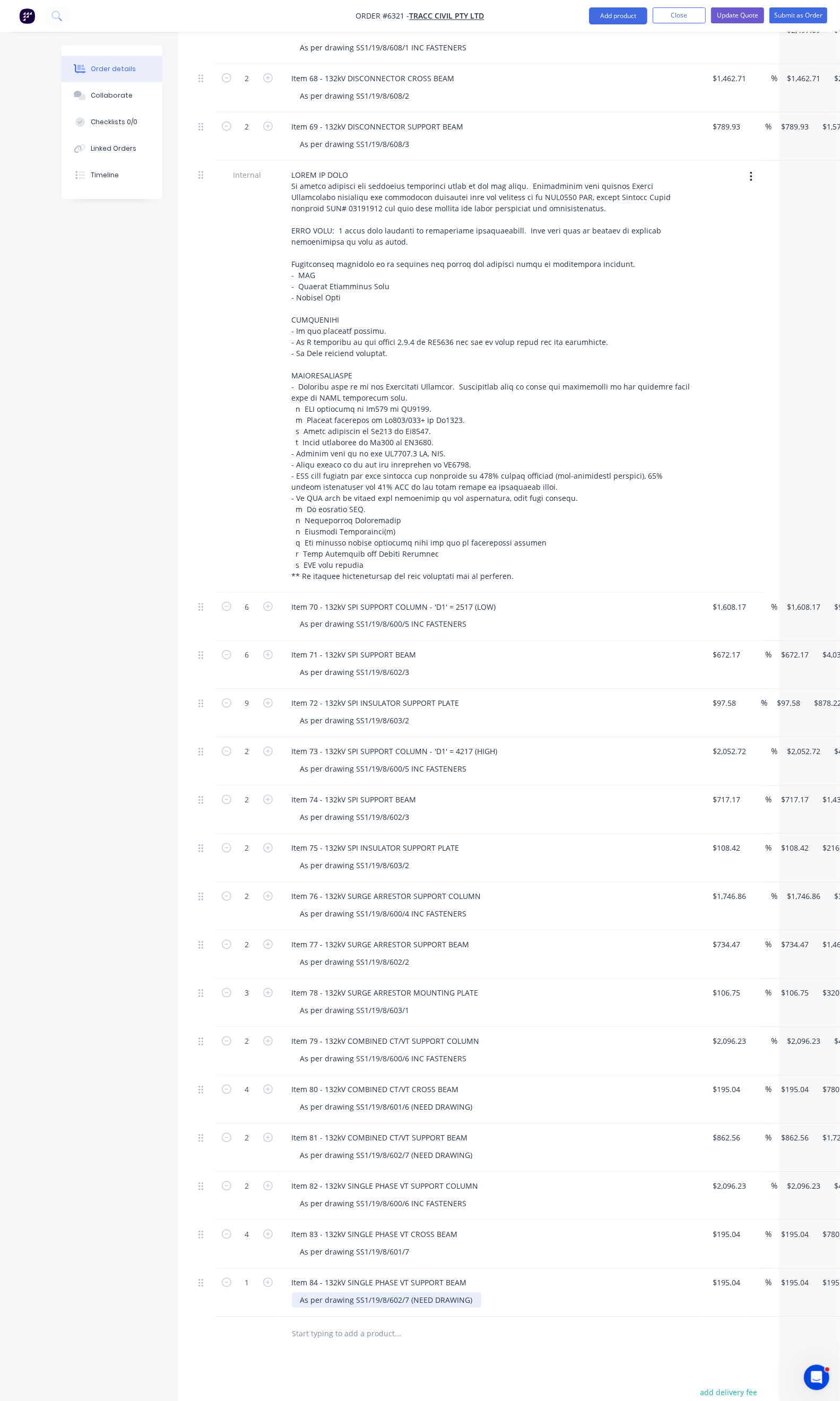
click at [423, 1293] on div "As per drawing SS1/19/8/602/7 (NEED DRAWING)" at bounding box center [386, 1301] width 189 height 16
click at [423, 1293] on div "As per drawing SS1/19/8/602/9" at bounding box center [495, 1301] width 408 height 16
click at [712, 1276] on input "195.04" at bounding box center [727, 1283] width 29 height 16
type input "$200.67"
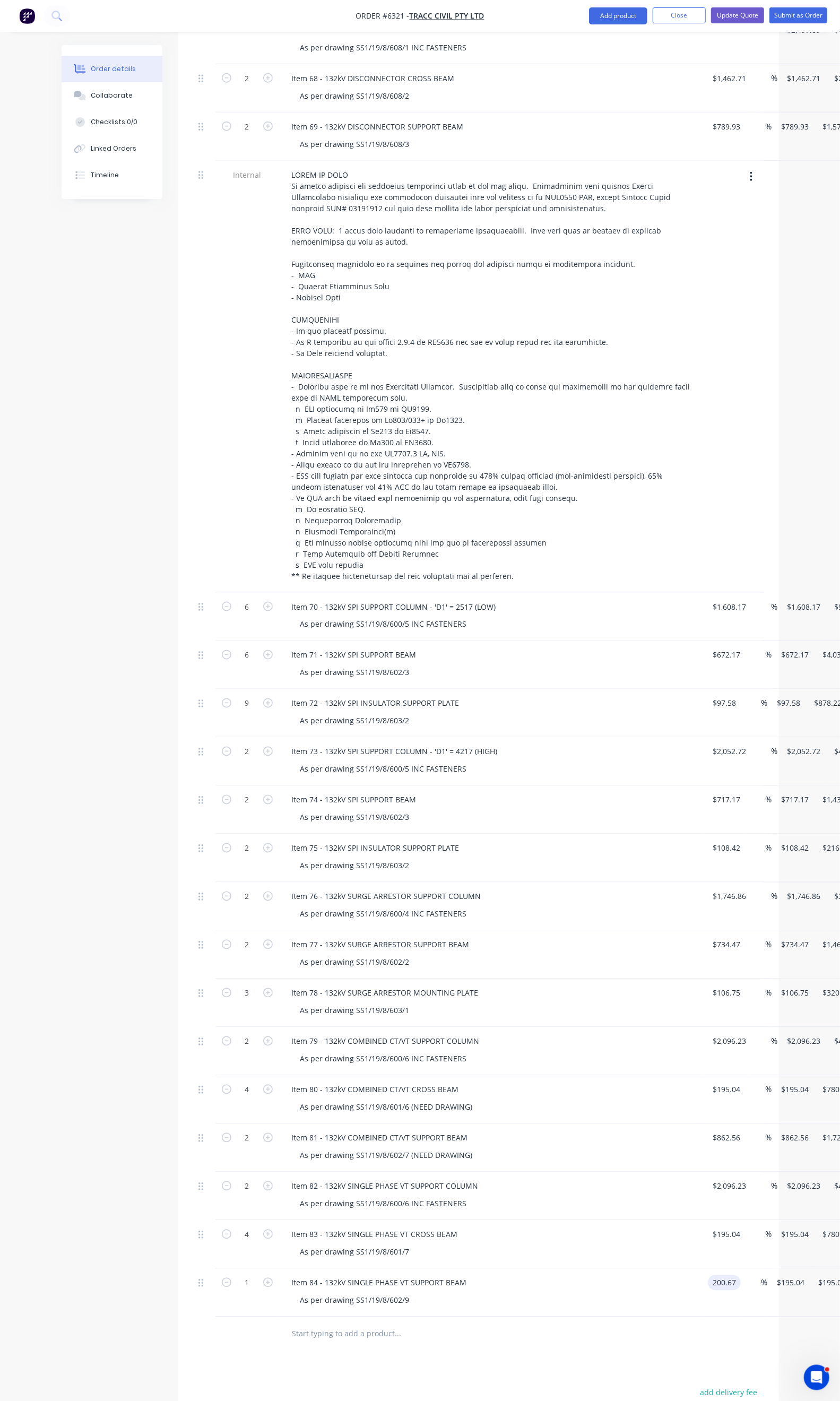
type input "$200.67"
click at [620, 1317] on div at bounding box center [478, 1334] width 569 height 34
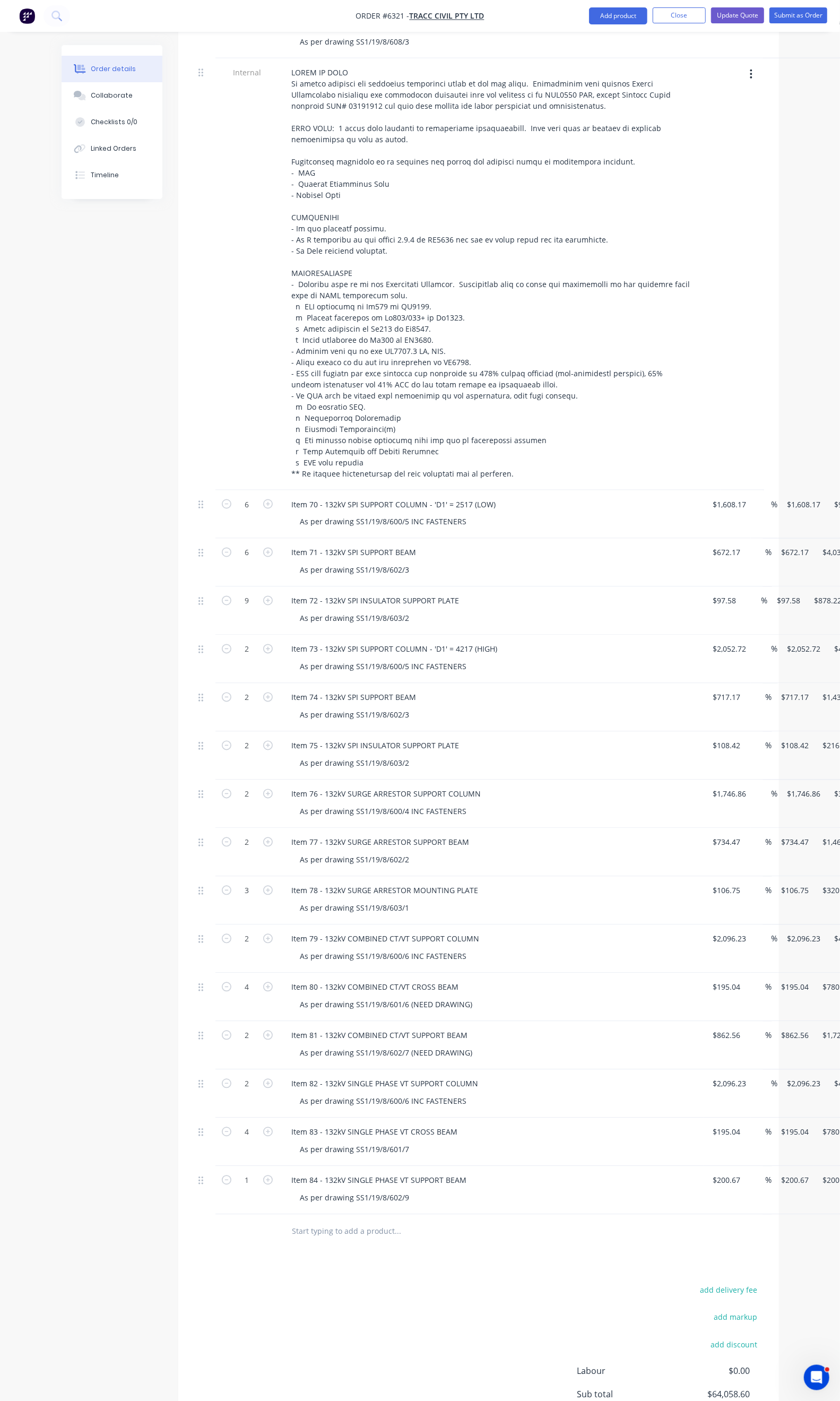
scroll to position [841, 0]
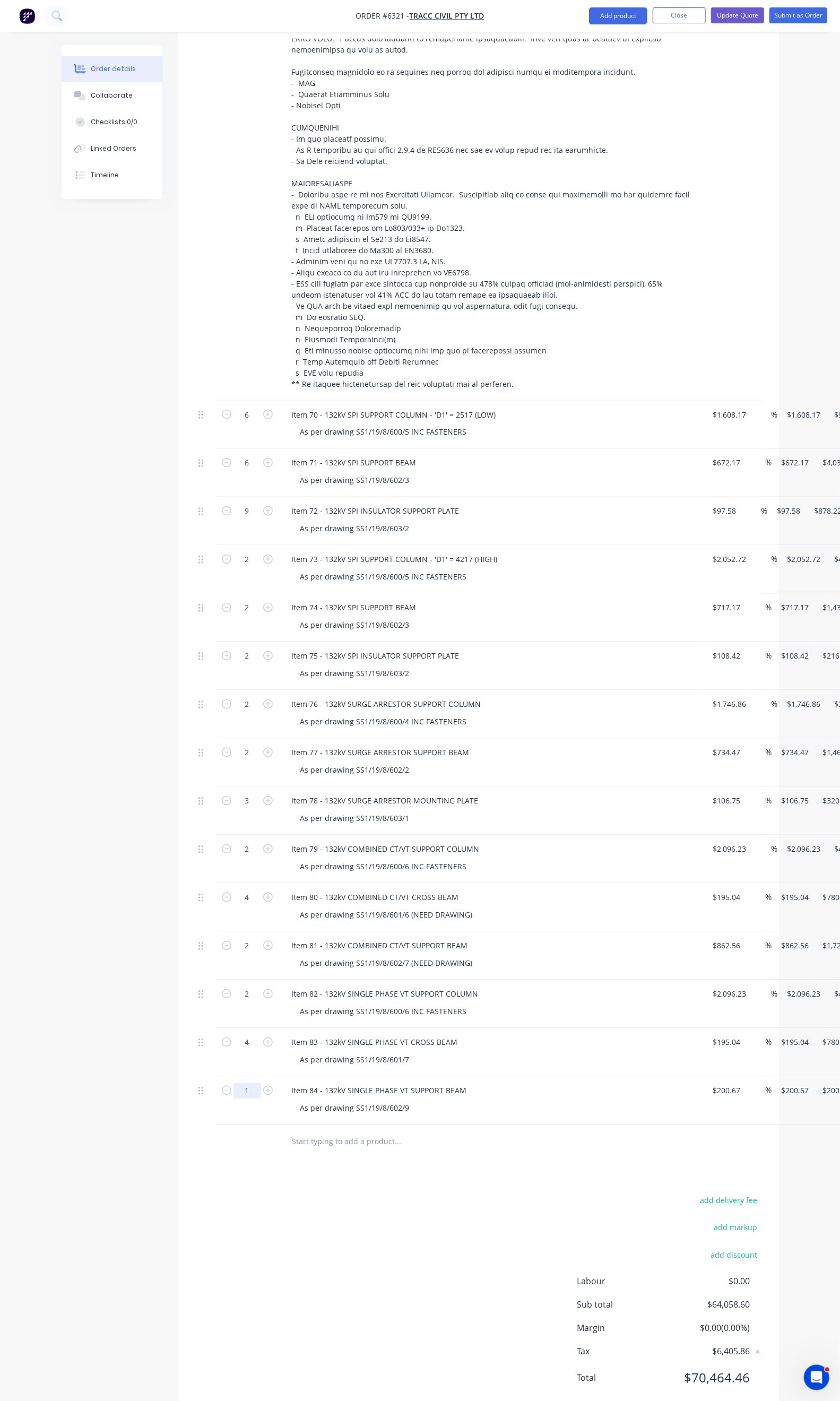
click at [234, 1083] on input "1" at bounding box center [247, 1091] width 28 height 16
click at [808, 1038] on div "Duplicate" at bounding box center [848, 1045] width 82 height 16
drag, startPoint x: 430, startPoint y: 1108, endPoint x: 275, endPoint y: 1110, distance: 155.0
click at [284, 1131] on div "Item 82 - 132kV SINGLE PHASE VT SUPPORT COLUMN" at bounding box center [385, 1139] width 204 height 16
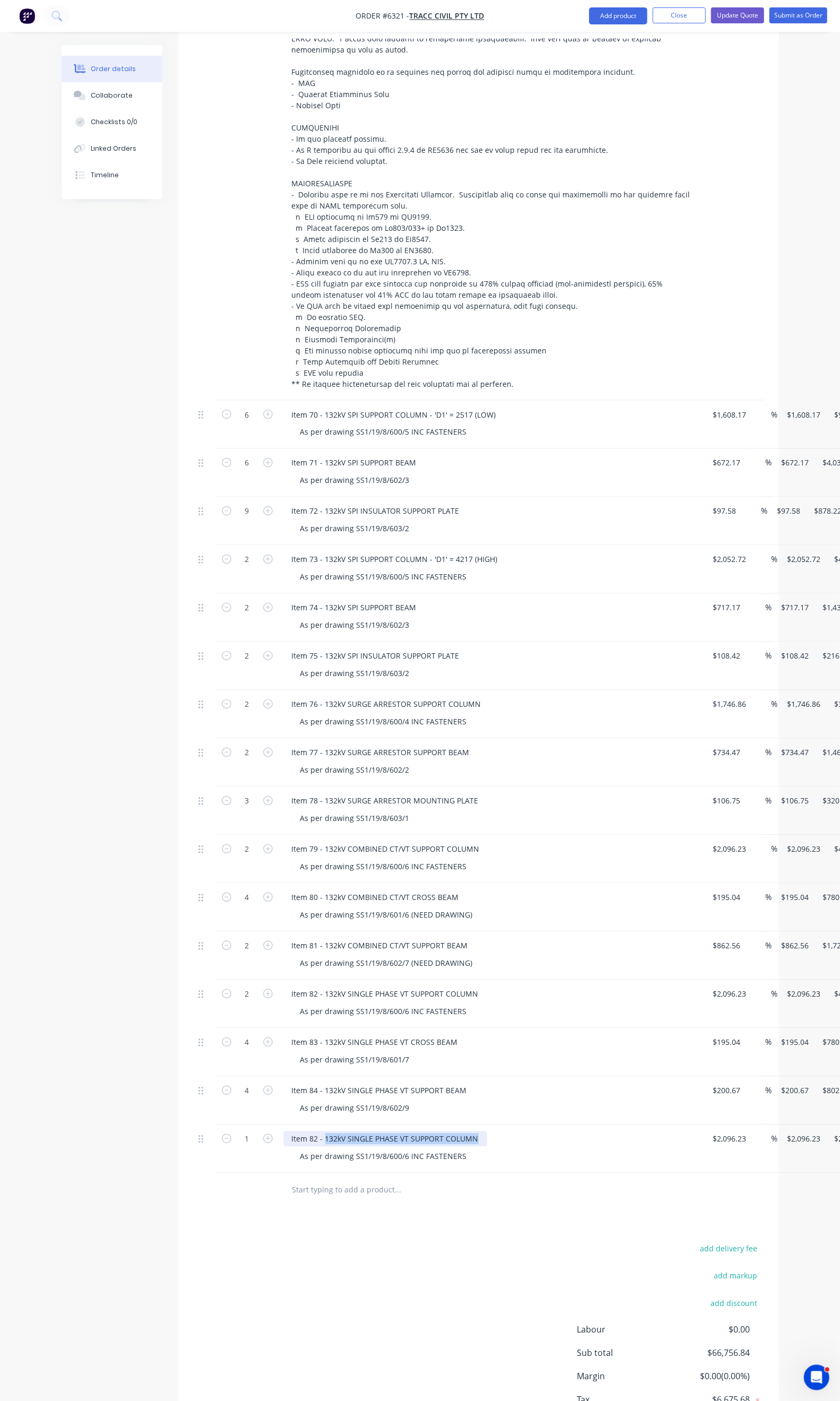
paste div
click at [284, 1131] on div "Item 82 - 132kV DISCONNECTOR SUPPORT COLUMN - OVERALL HT = 3796" at bounding box center [421, 1139] width 276 height 16
drag, startPoint x: 357, startPoint y: 1125, endPoint x: 303, endPoint y: 1129, distance: 54.1
click at [303, 1149] on div "As per drawing SS1/19/8/600/6 INC FASTENERS" at bounding box center [383, 1157] width 184 height 16
paste div
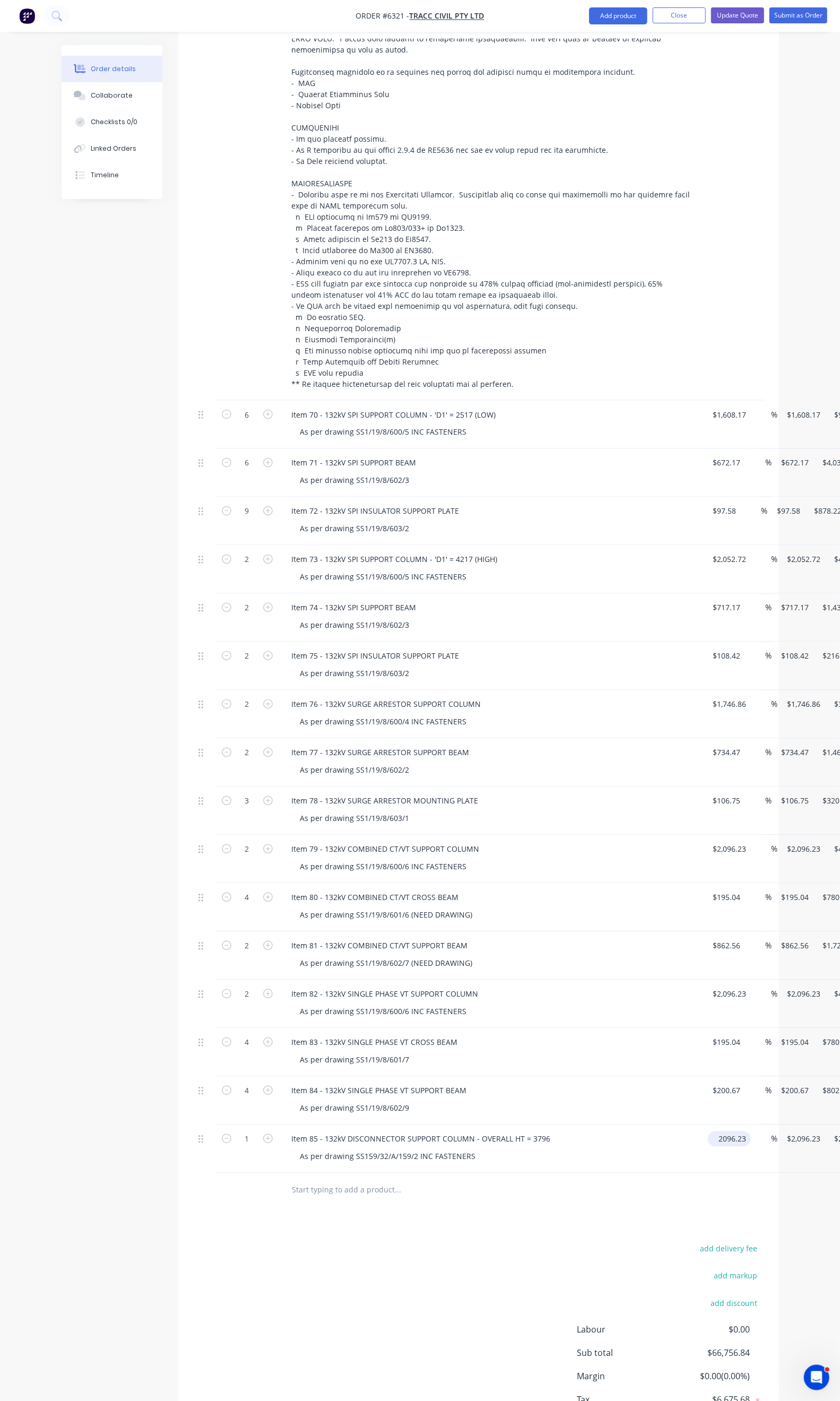
click at [712, 1131] on input "2096.23" at bounding box center [732, 1139] width 39 height 16
click at [263, 1134] on icon "button" at bounding box center [267, 1139] width 9 height 9
click at [257, 1242] on div "add delivery fee add markup add discount Labour $0.00 Sub total $69,434.91 Marg…" at bounding box center [478, 1344] width 569 height 205
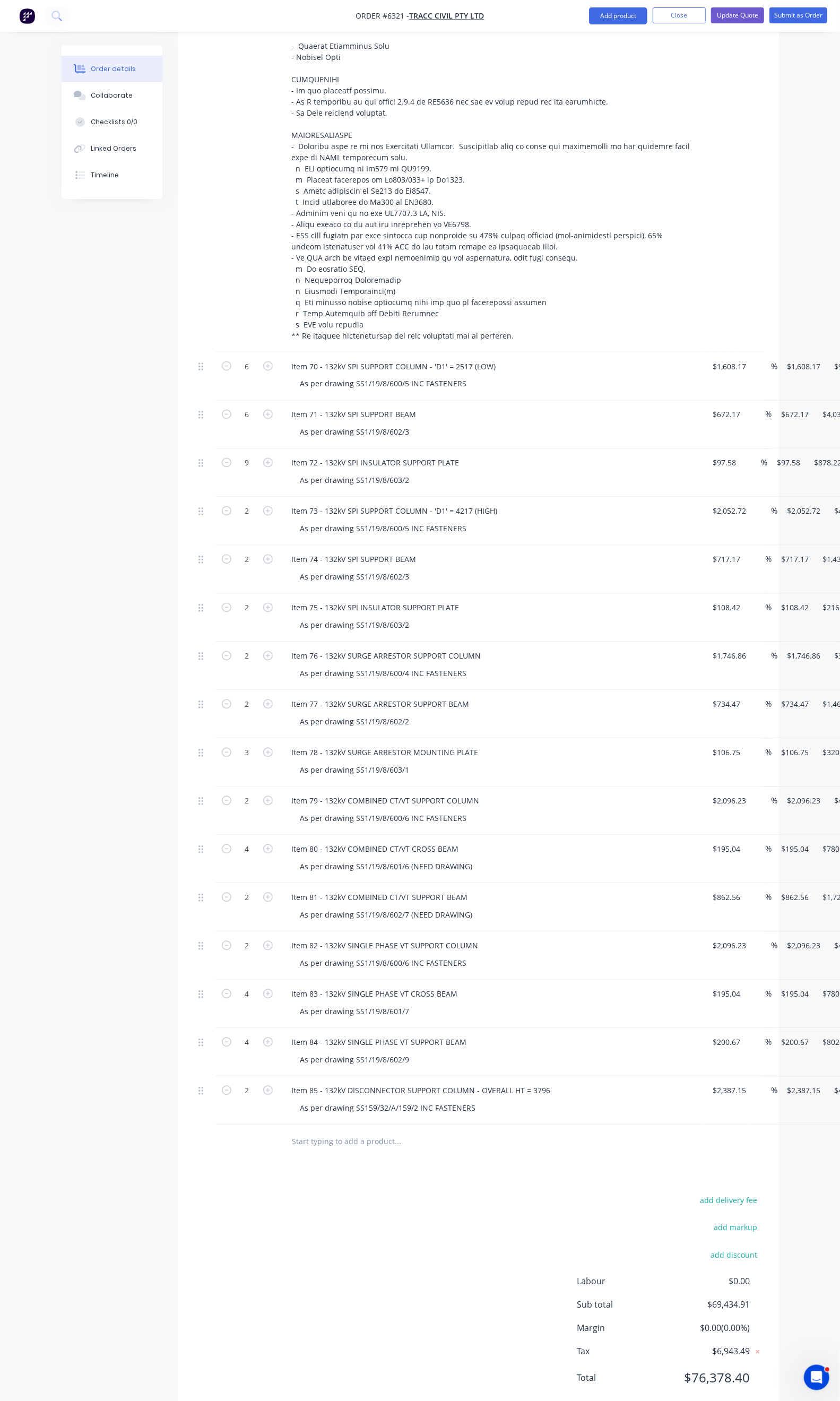
click at [790, 1038] on div "Duplicate" at bounding box center [831, 1045] width 82 height 16
click at [790, 1225] on div "Delete" at bounding box center [831, 1233] width 82 height 16
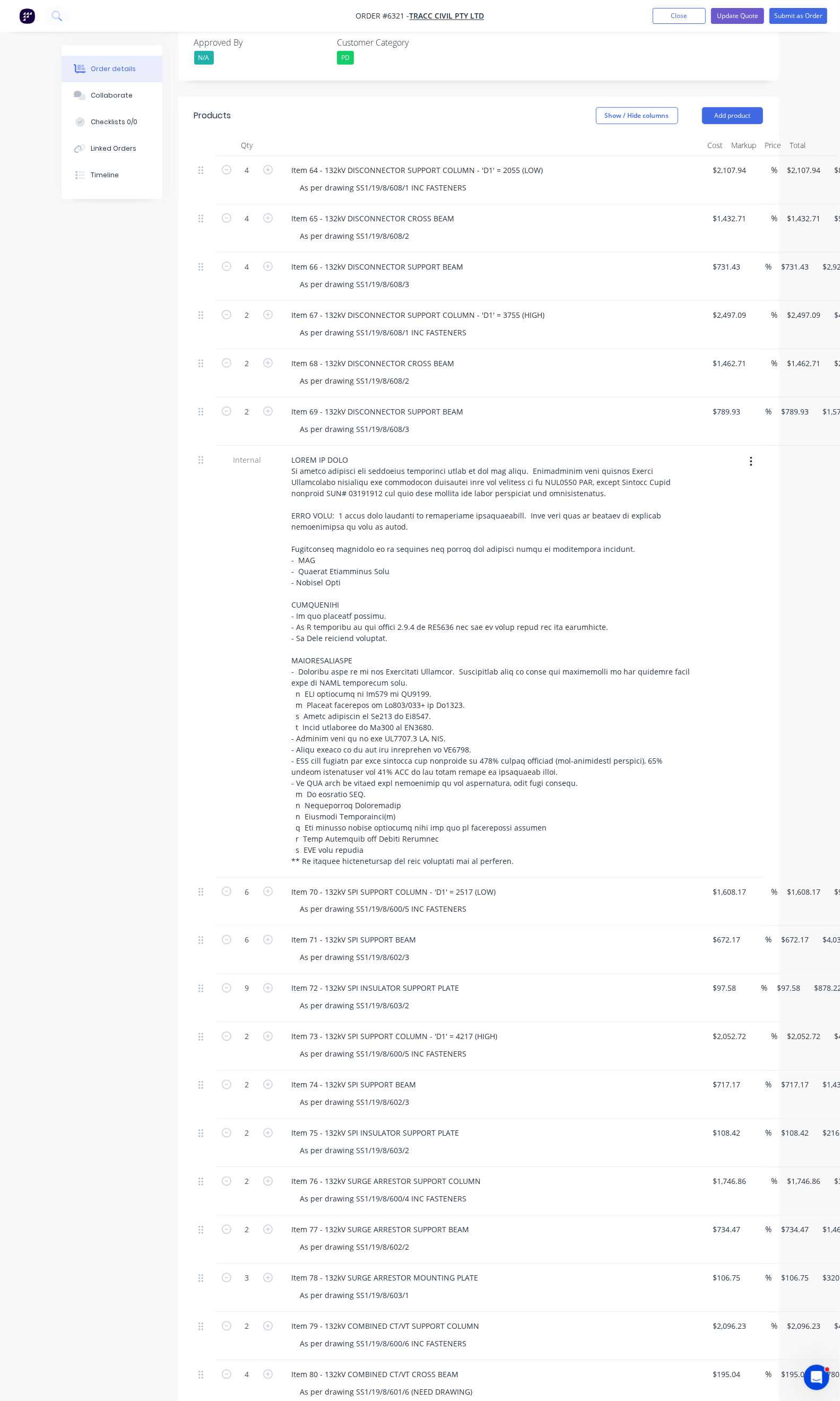
scroll to position [358, 0]
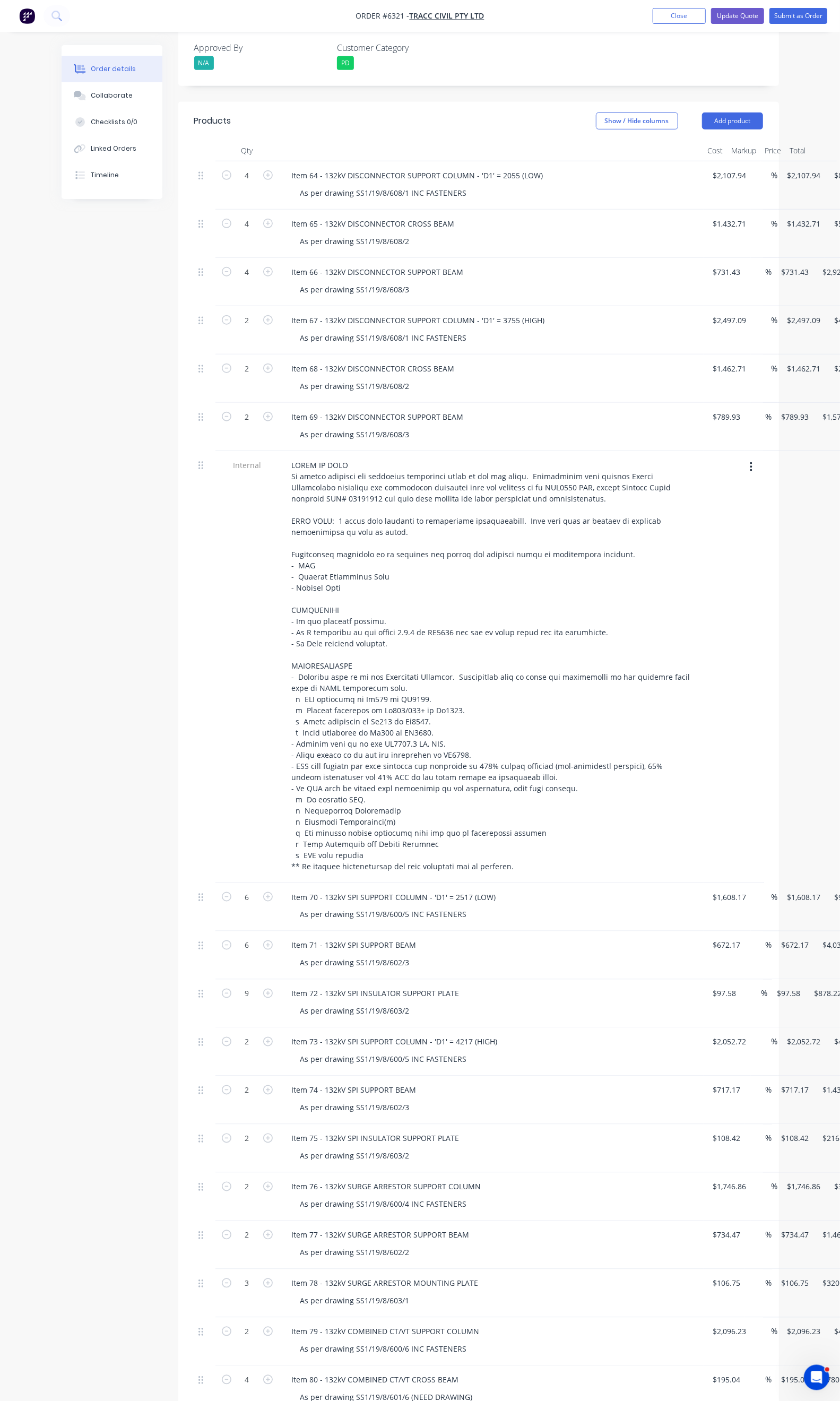
click at [808, 267] on div "Duplicate" at bounding box center [848, 275] width 82 height 16
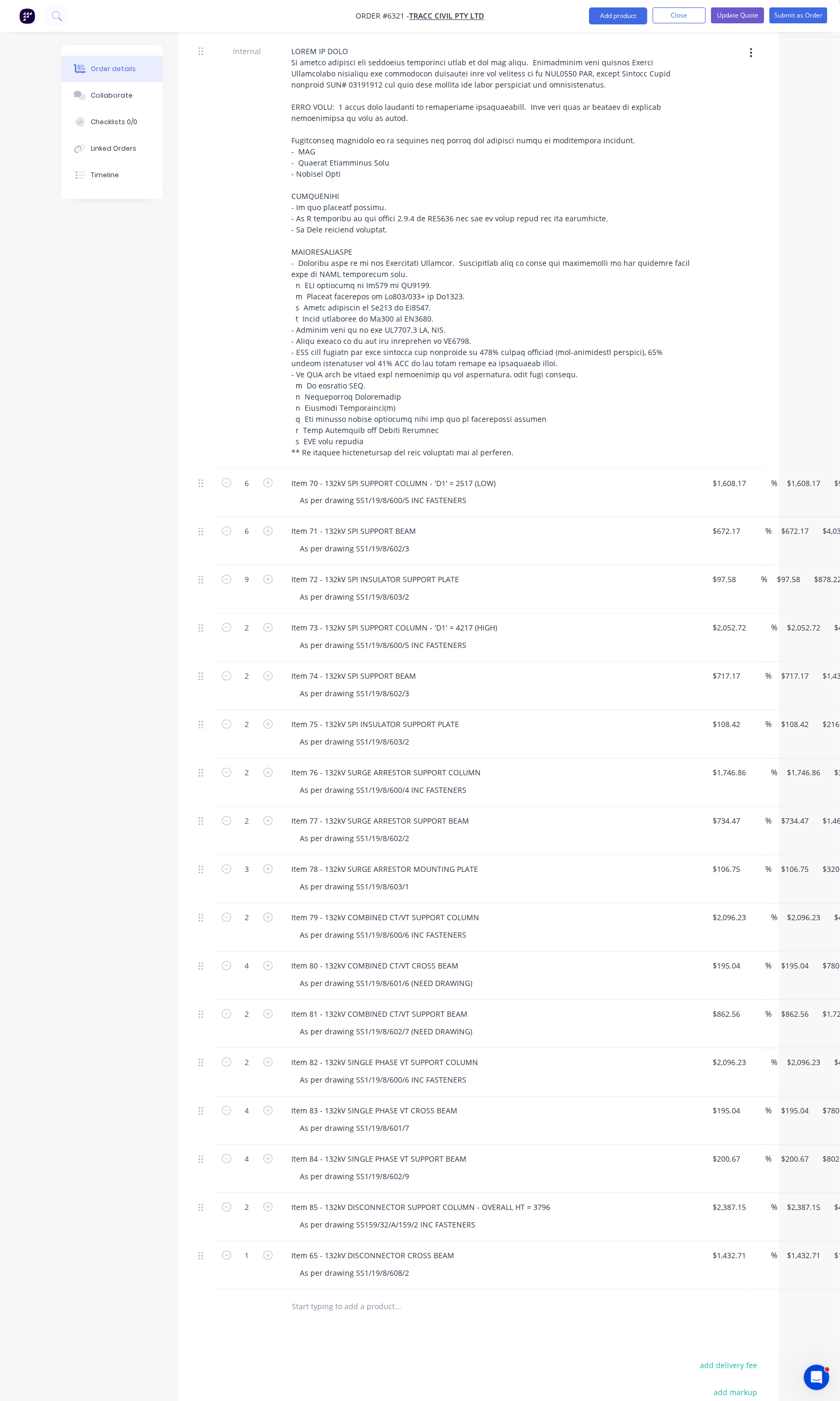
scroll to position [937, 0]
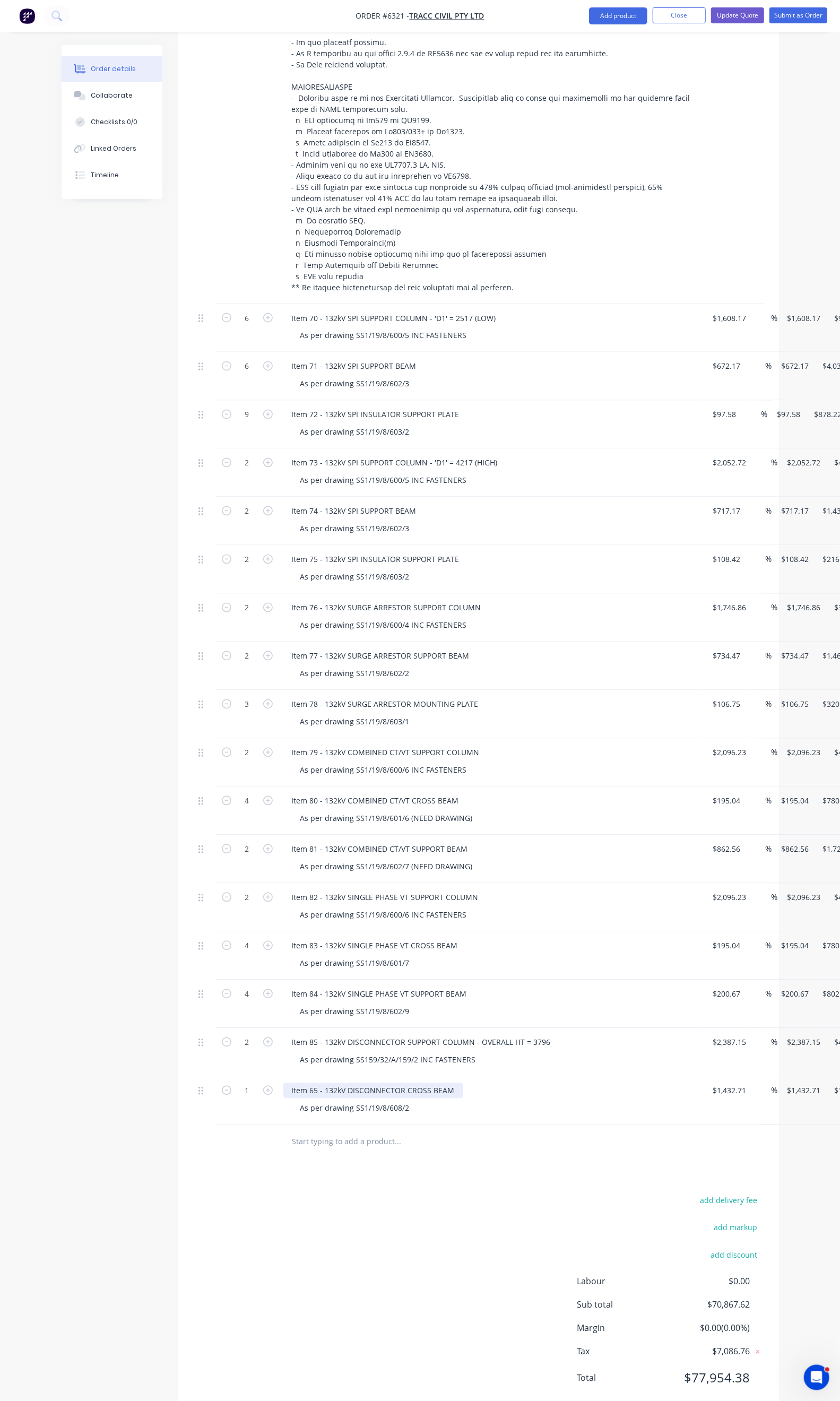
click at [284, 1083] on div "Item 65 - 132kV DISCONNECTOR CROSS BEAM" at bounding box center [373, 1091] width 180 height 16
click at [712, 1083] on input "1432.71" at bounding box center [728, 1091] width 33 height 16
click at [263, 1086] on icon "button" at bounding box center [267, 1090] width 9 height 9
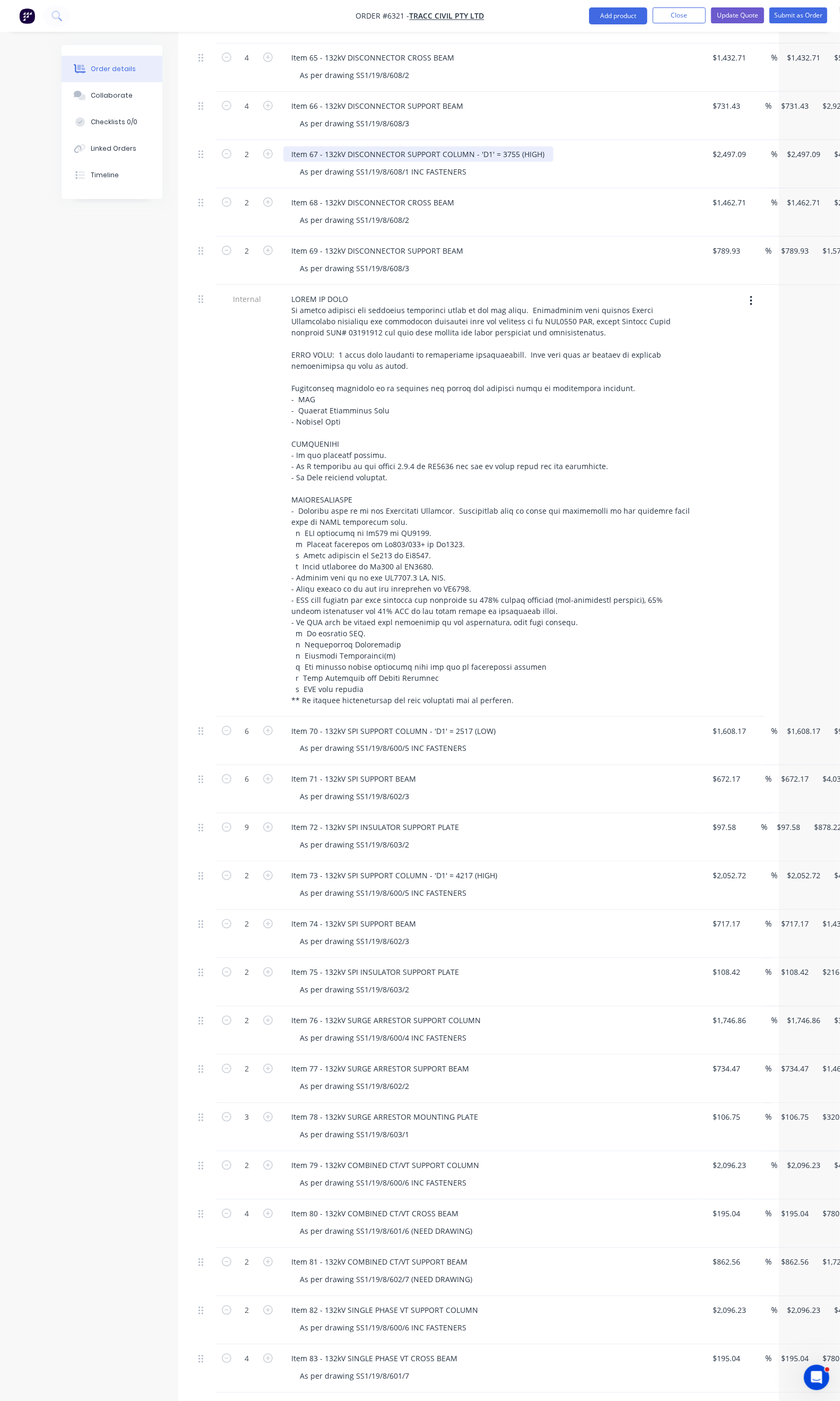
scroll to position [466, 0]
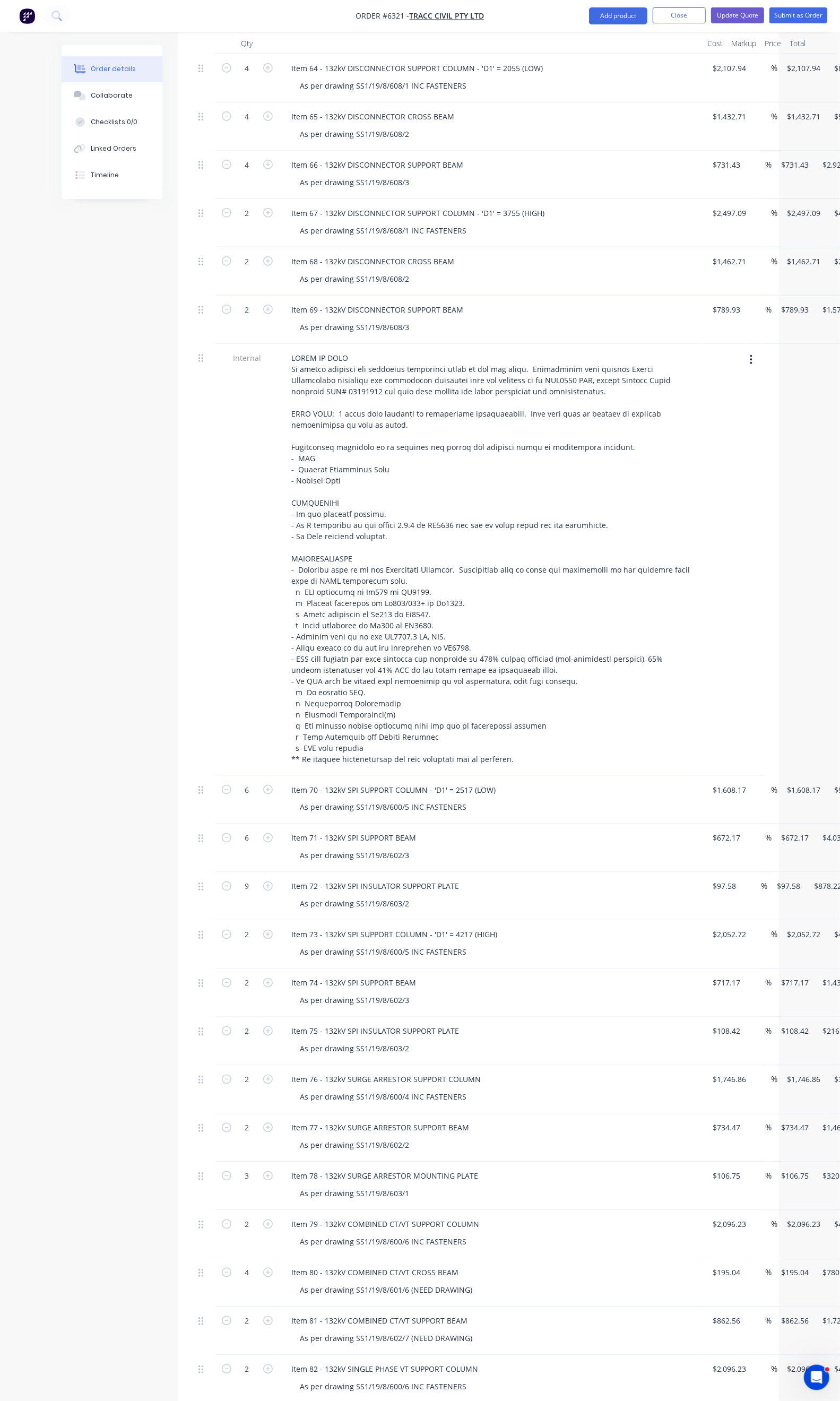
click at [796, 353] on div "Duplicate" at bounding box center [837, 361] width 82 height 16
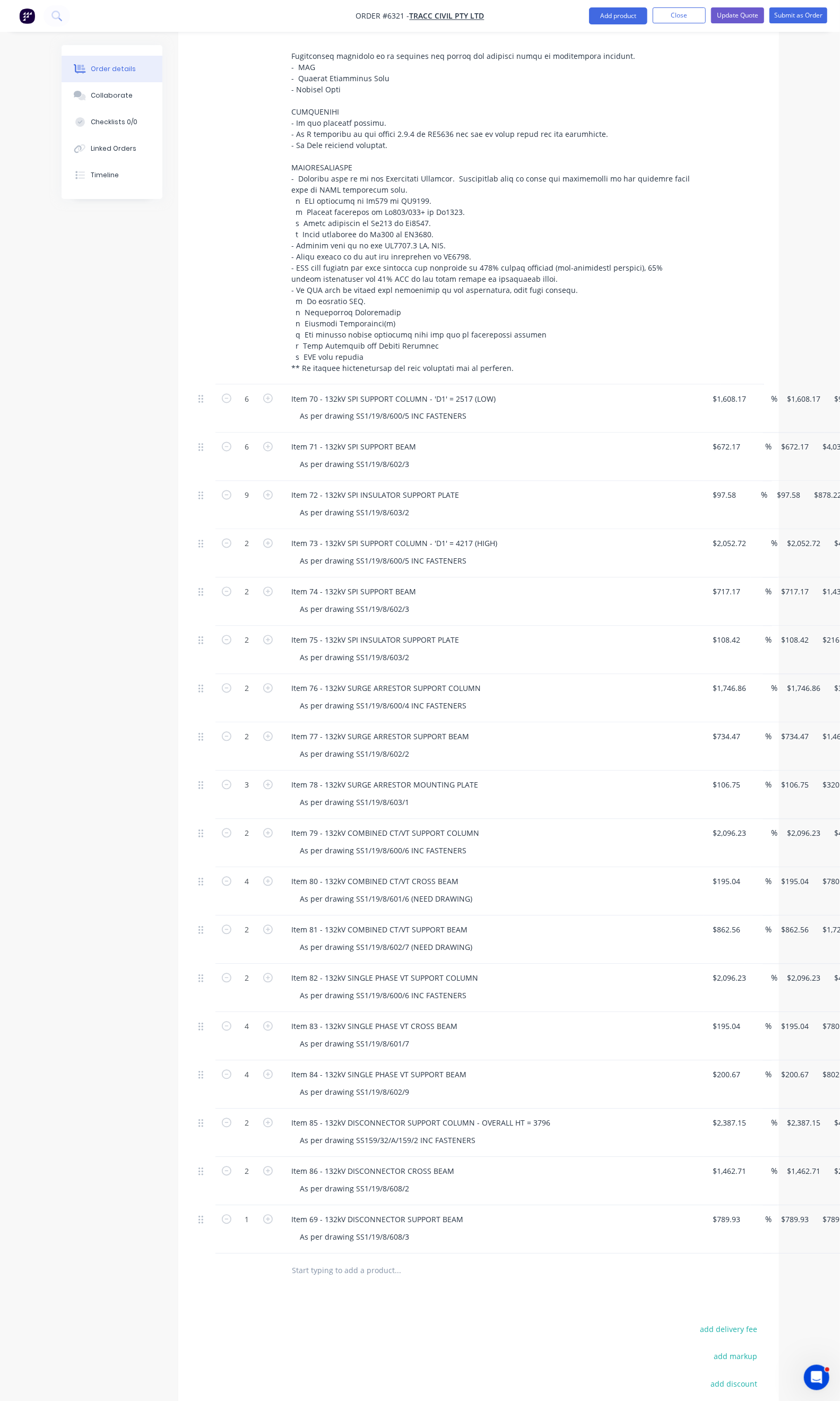
scroll to position [927, 0]
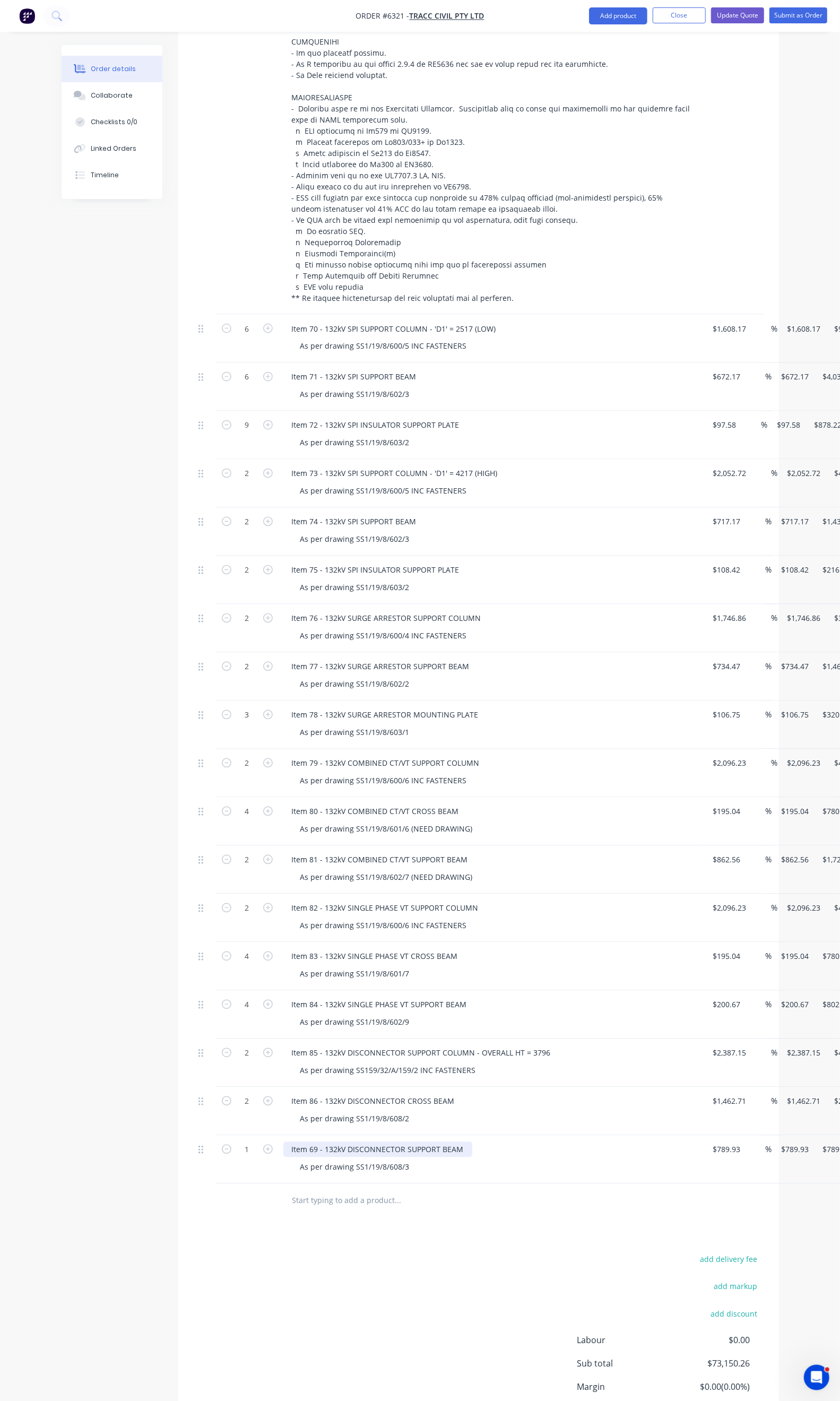
click at [284, 1142] on div "Item 69 - 132kV DISCONNECTOR SUPPORT BEAM" at bounding box center [378, 1150] width 189 height 16
click at [263, 1145] on icon "button" at bounding box center [267, 1149] width 9 height 9
click at [723, 22] on button "Update Quote" at bounding box center [738, 15] width 53 height 16
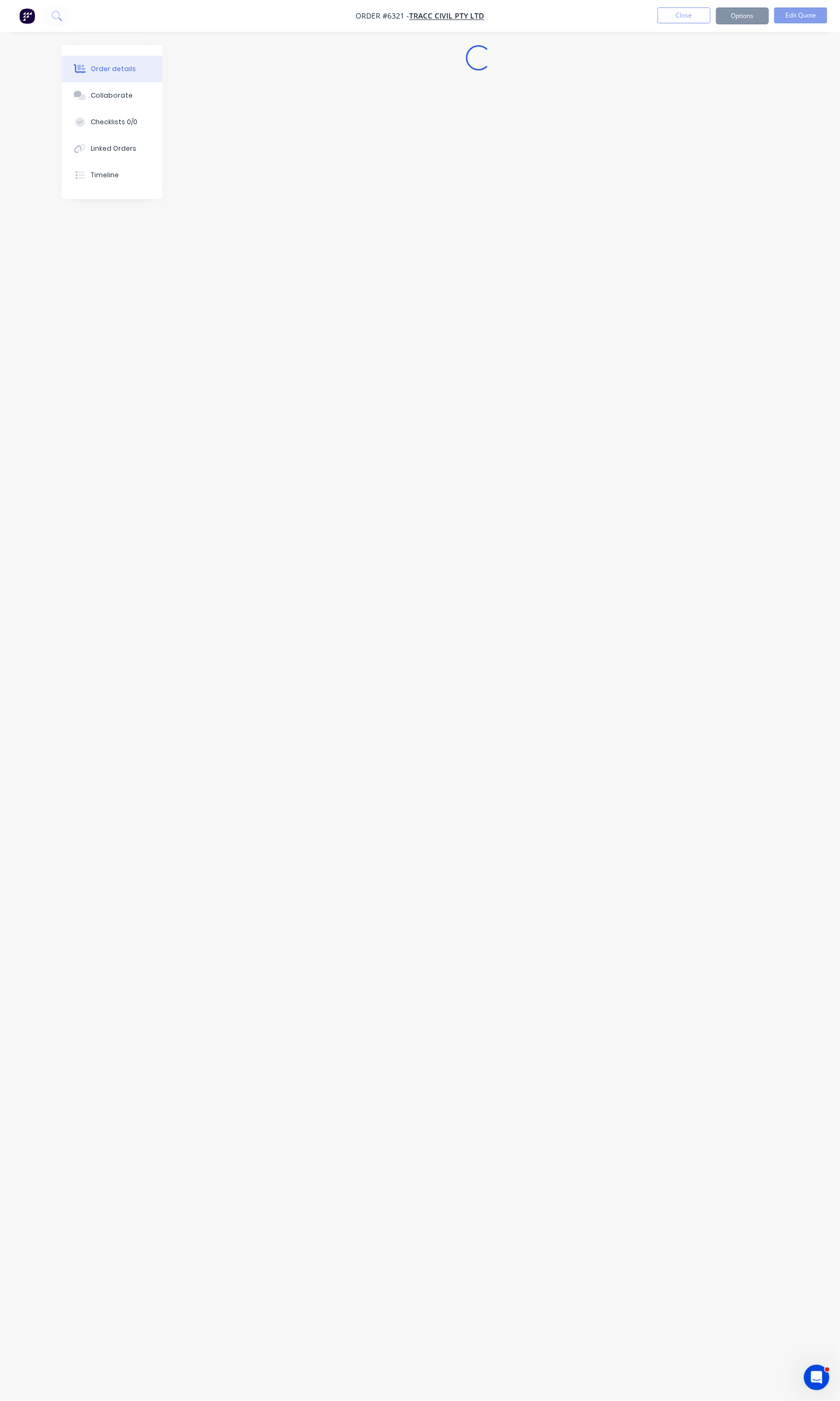
scroll to position [0, 0]
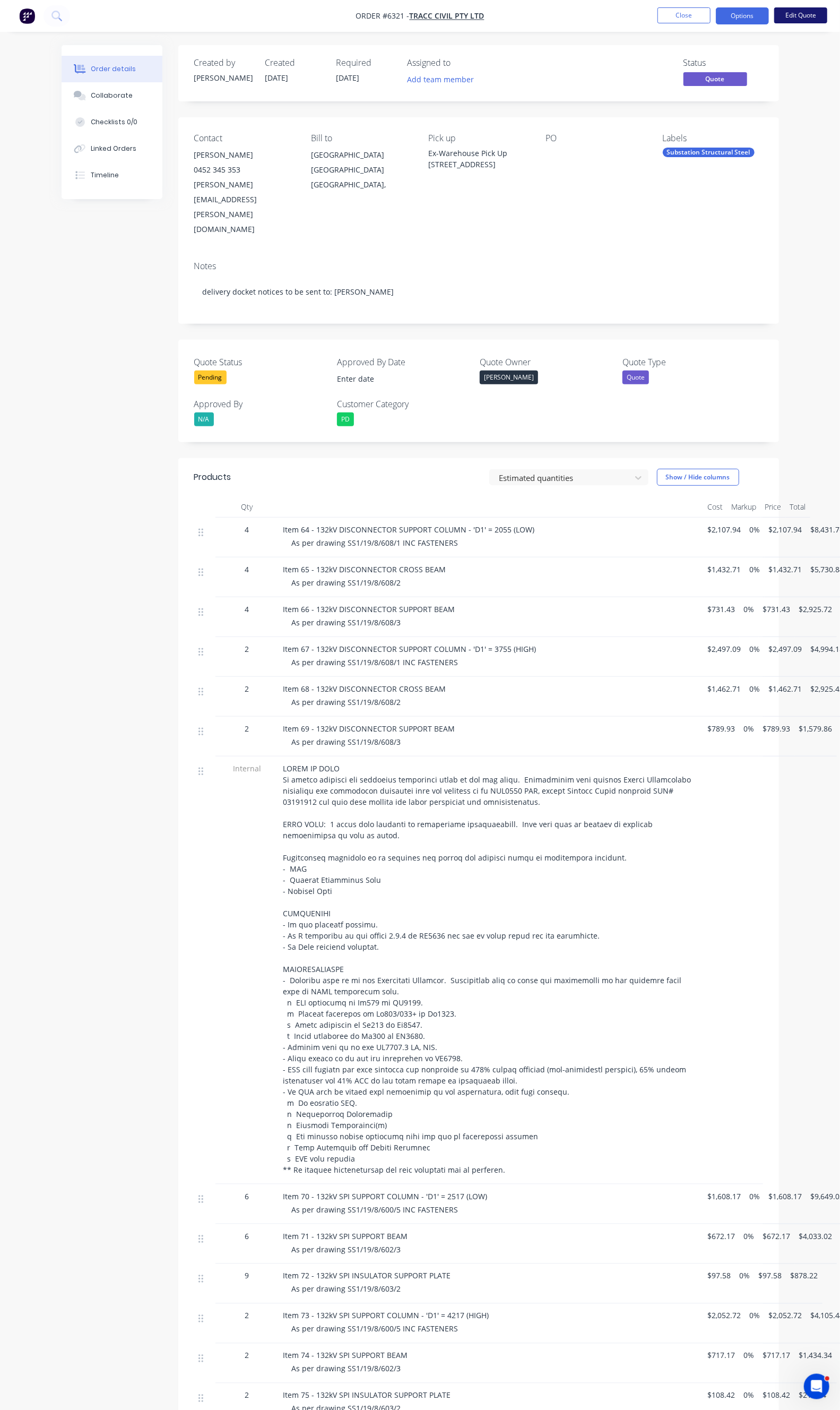
click at [790, 17] on button "Edit Quote" at bounding box center [801, 15] width 53 height 16
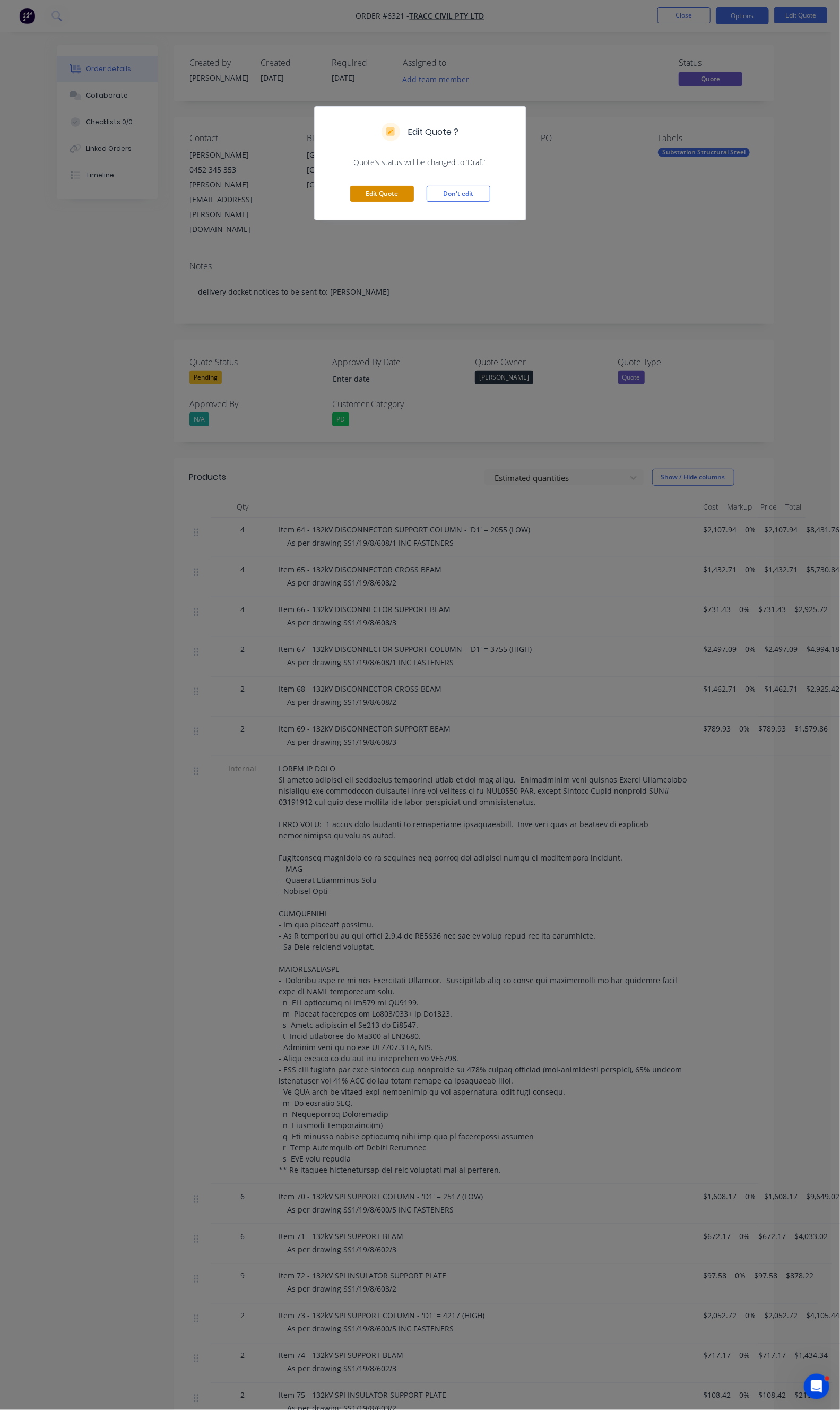
click at [373, 194] on button "Edit Quote" at bounding box center [382, 194] width 64 height 16
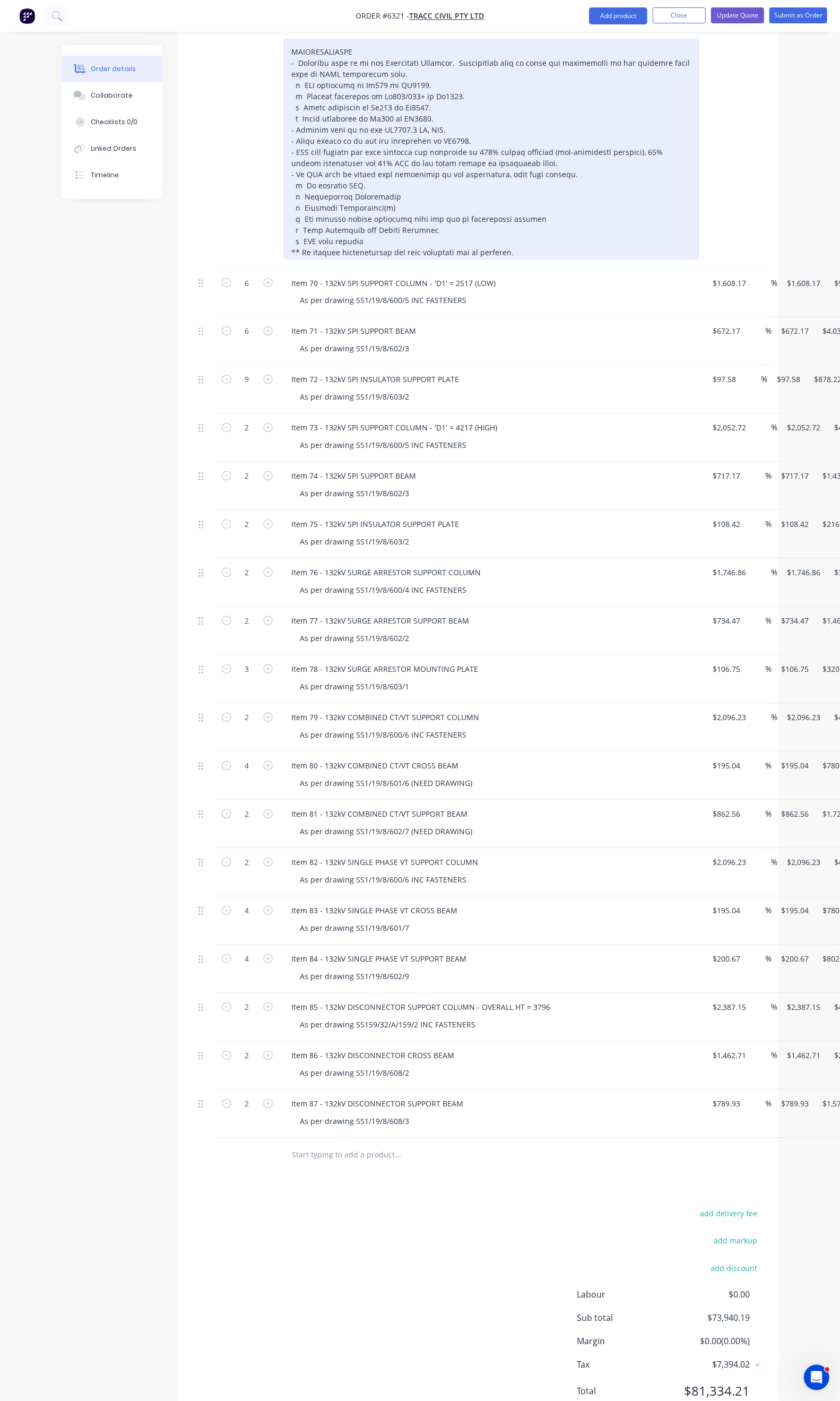
scroll to position [985, 0]
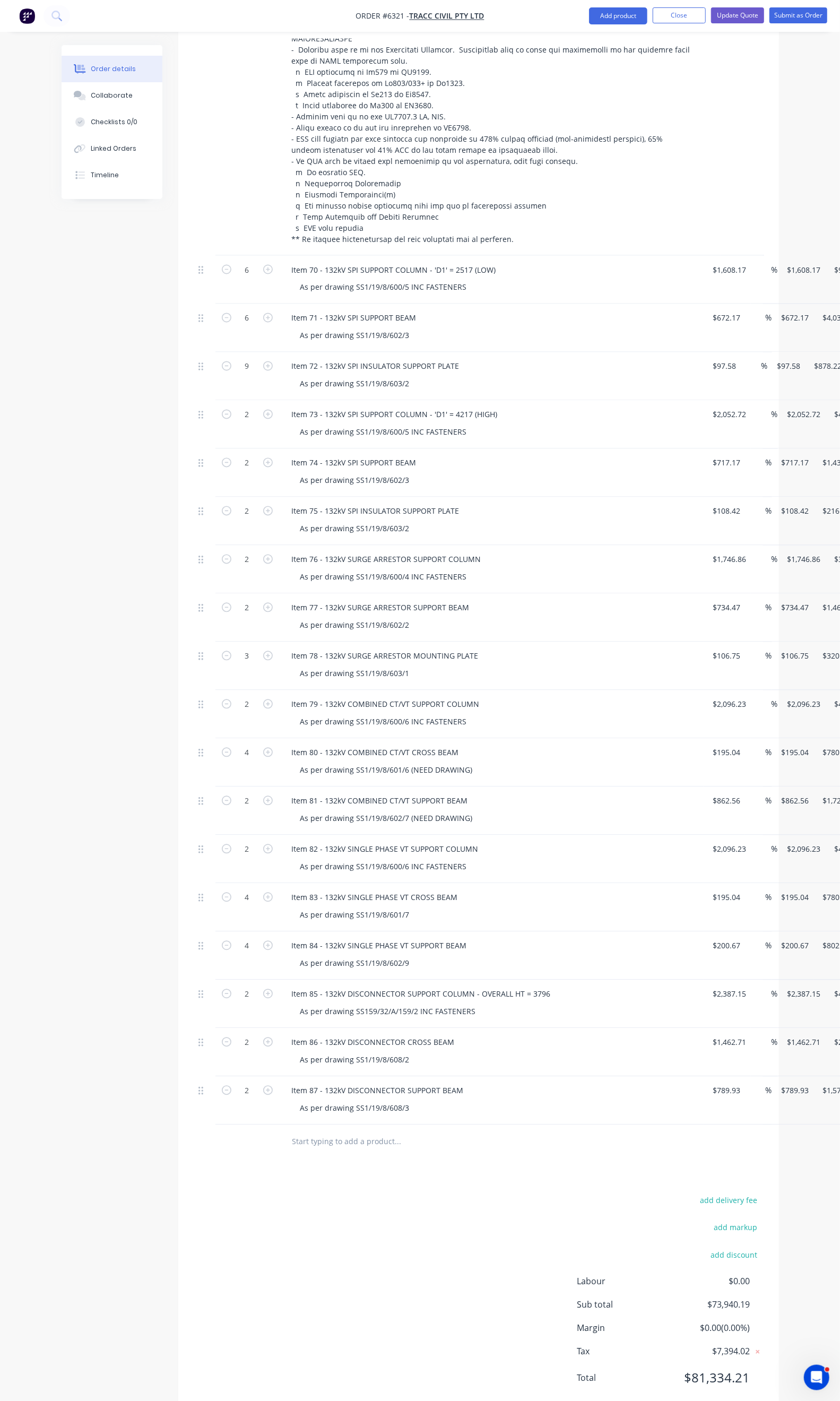
click at [796, 1134] on div "Duplicate" at bounding box center [837, 1142] width 82 height 16
drag, startPoint x: 416, startPoint y: 1108, endPoint x: 210, endPoint y: 1109, distance: 206.0
click at [210, 1125] on div "1 Item 87 - 132kV DISCONNECTOR SUPPORT BEAM As per drawing SS1/19/8/608/3 $789.…" at bounding box center [478, 1149] width 569 height 48
paste div
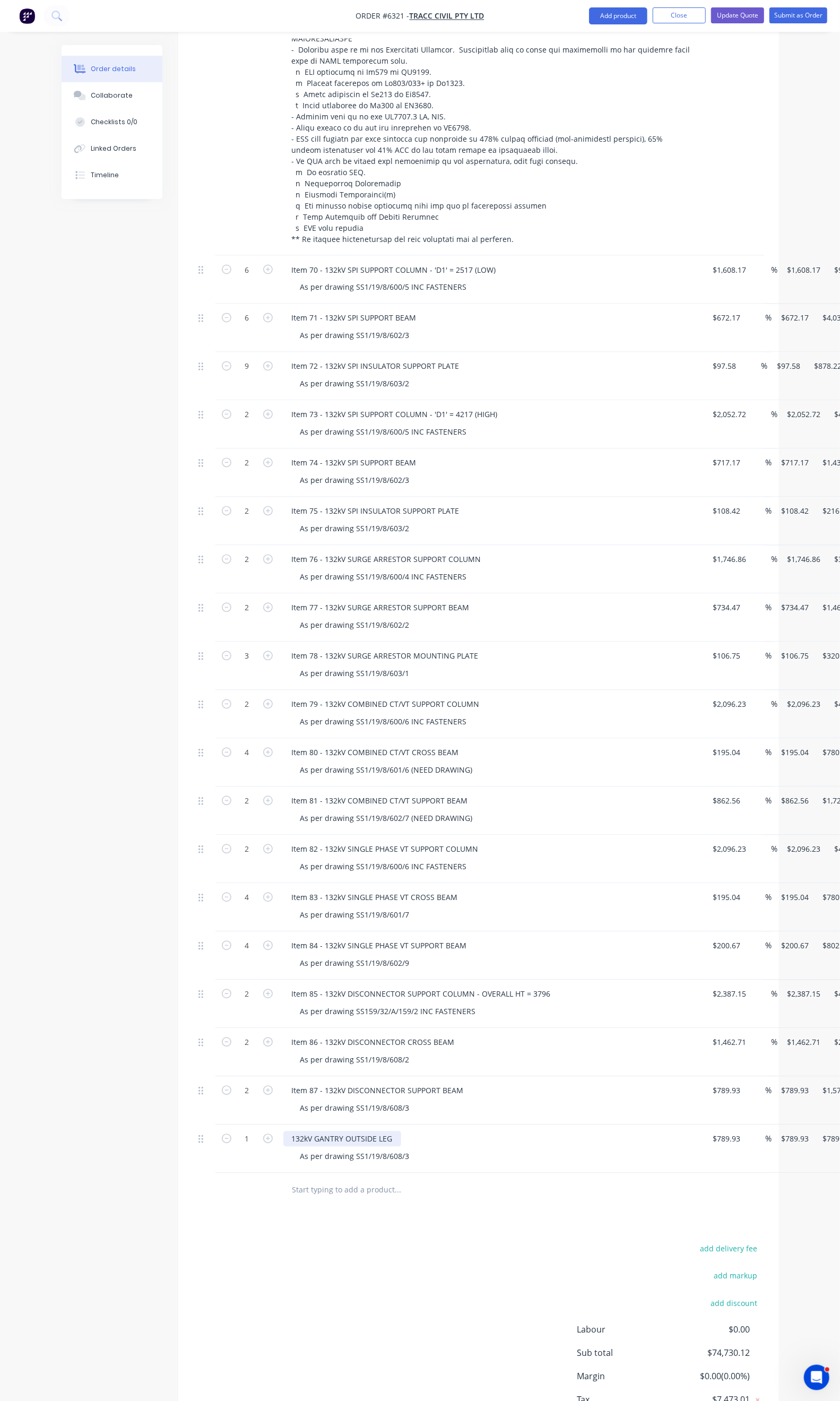
click at [284, 1131] on div "132kV GANTRY OUTSIDE LEG" at bounding box center [342, 1139] width 118 height 16
click at [356, 1149] on div "As per drawing SS1/19/8/608/3" at bounding box center [355, 1157] width 126 height 16
click at [360, 1149] on div "As per drawing SS1/19/8/608/3" at bounding box center [355, 1157] width 126 height 16
click at [354, 1196] on div "Products Show / Hide columns Add product Qty Cost Markup Price Total 4 Item 64 …" at bounding box center [478, 468] width 601 height 1988
click at [284, 1131] on div "Item 88 - 132kV GANTRY OUTSIDE LEG" at bounding box center [359, 1139] width 151 height 16
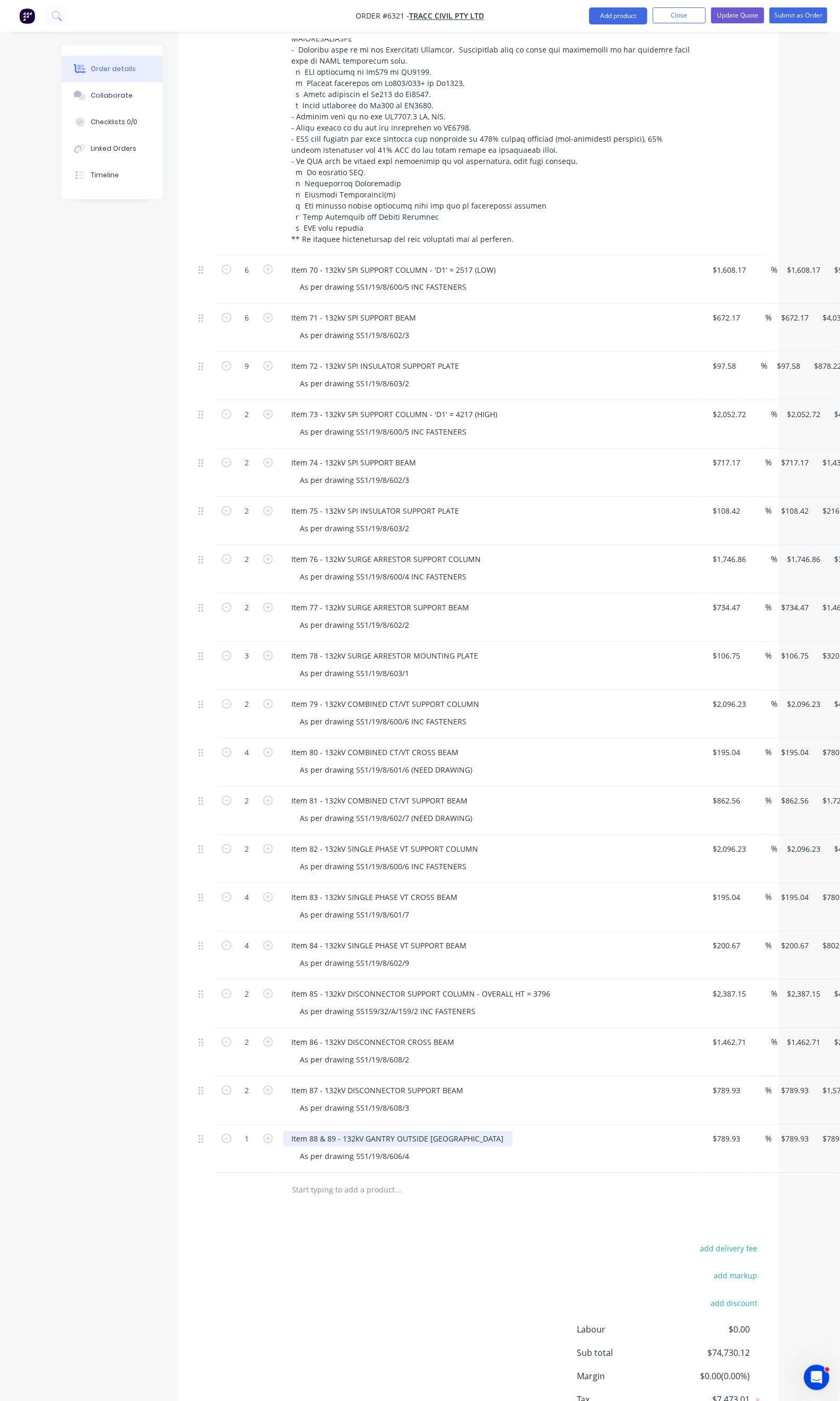
click at [372, 1131] on div "Item 88 & 89 - 132kV GANTRY OUTSIDE [GEOGRAPHIC_DATA]" at bounding box center [398, 1139] width 229 height 16
click at [375, 1131] on div "Item 88 & 89 - 132kV GANTRY OUTSIDE [GEOGRAPHIC_DATA]" at bounding box center [398, 1139] width 229 height 16
click at [361, 1149] on div "As per drawing SS1/19/8/606/4" at bounding box center [355, 1157] width 126 height 16
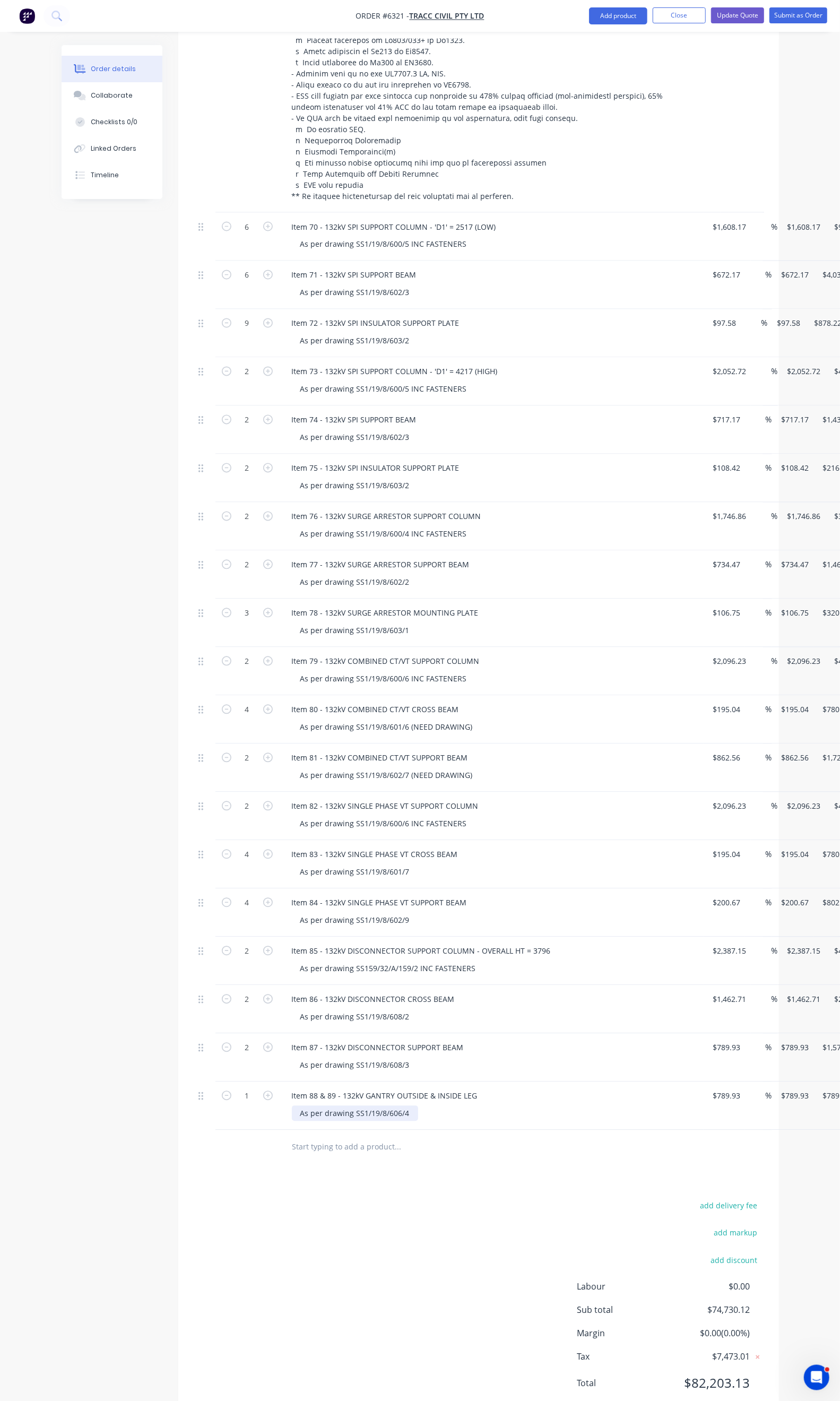
scroll to position [1034, 0]
click at [357, 1101] on div "As per drawing SS1/19/8/606/4" at bounding box center [355, 1109] width 126 height 16
drag, startPoint x: 357, startPoint y: 1083, endPoint x: 304, endPoint y: 1074, distance: 53.8
click at [304, 1101] on div "As per drawing SS1/19/8/606/4 &" at bounding box center [358, 1109] width 134 height 16
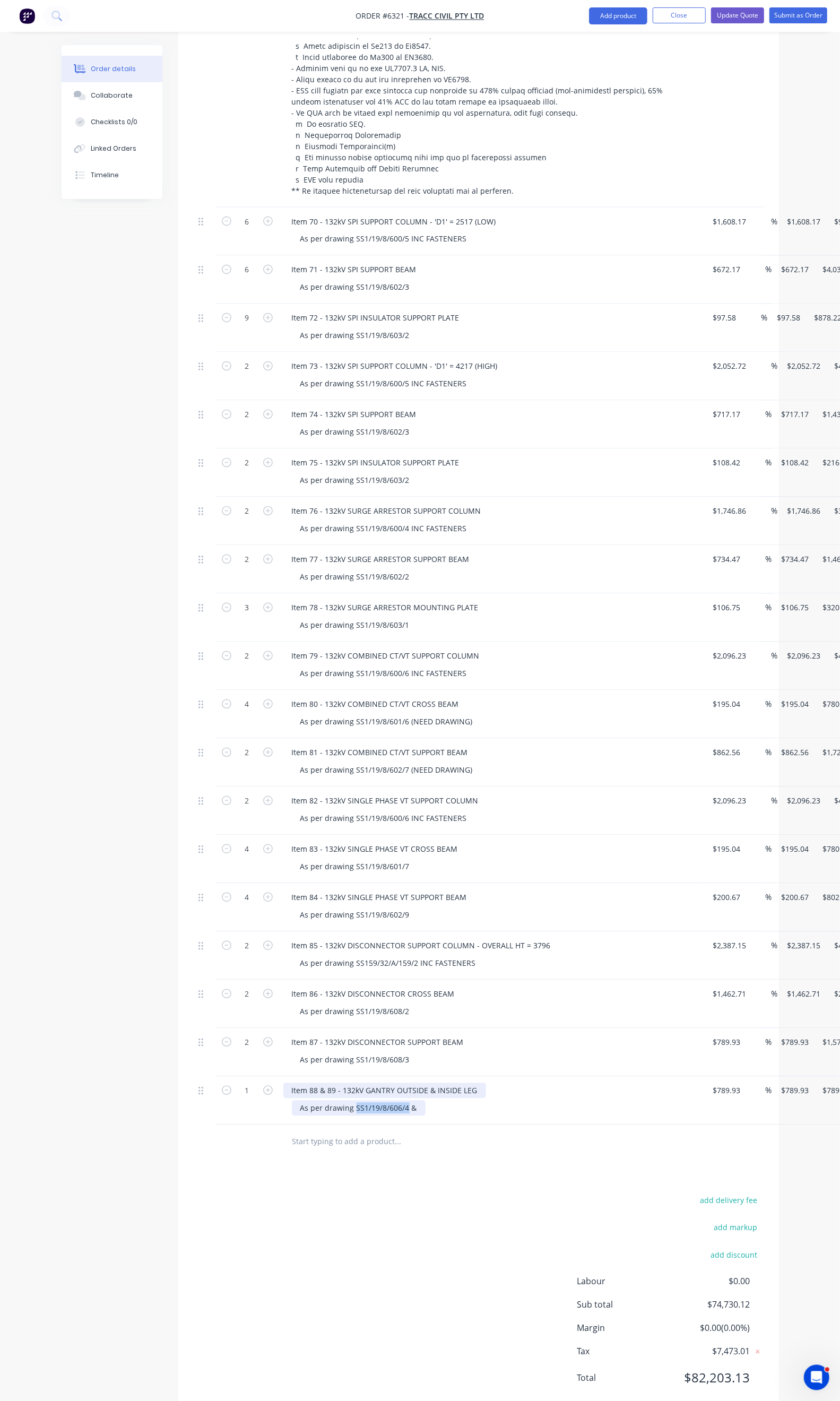
copy div "SS1/19/8/606/4"
click at [367, 1101] on div "As per drawing SS1/19/8/606/4 &" at bounding box center [358, 1109] width 134 height 16
click at [382, 1136] on div "Products Show / Hide columns Add product Qty Cost Markup Price Total 4 Item 64 …" at bounding box center [478, 420] width 601 height 1988
click at [712, 1083] on input "789.93" at bounding box center [728, 1091] width 33 height 16
click at [490, 1160] on div "Products Show / Hide columns Add product Qty Cost Markup Price Total 4 Item 64 …" at bounding box center [478, 420] width 601 height 1988
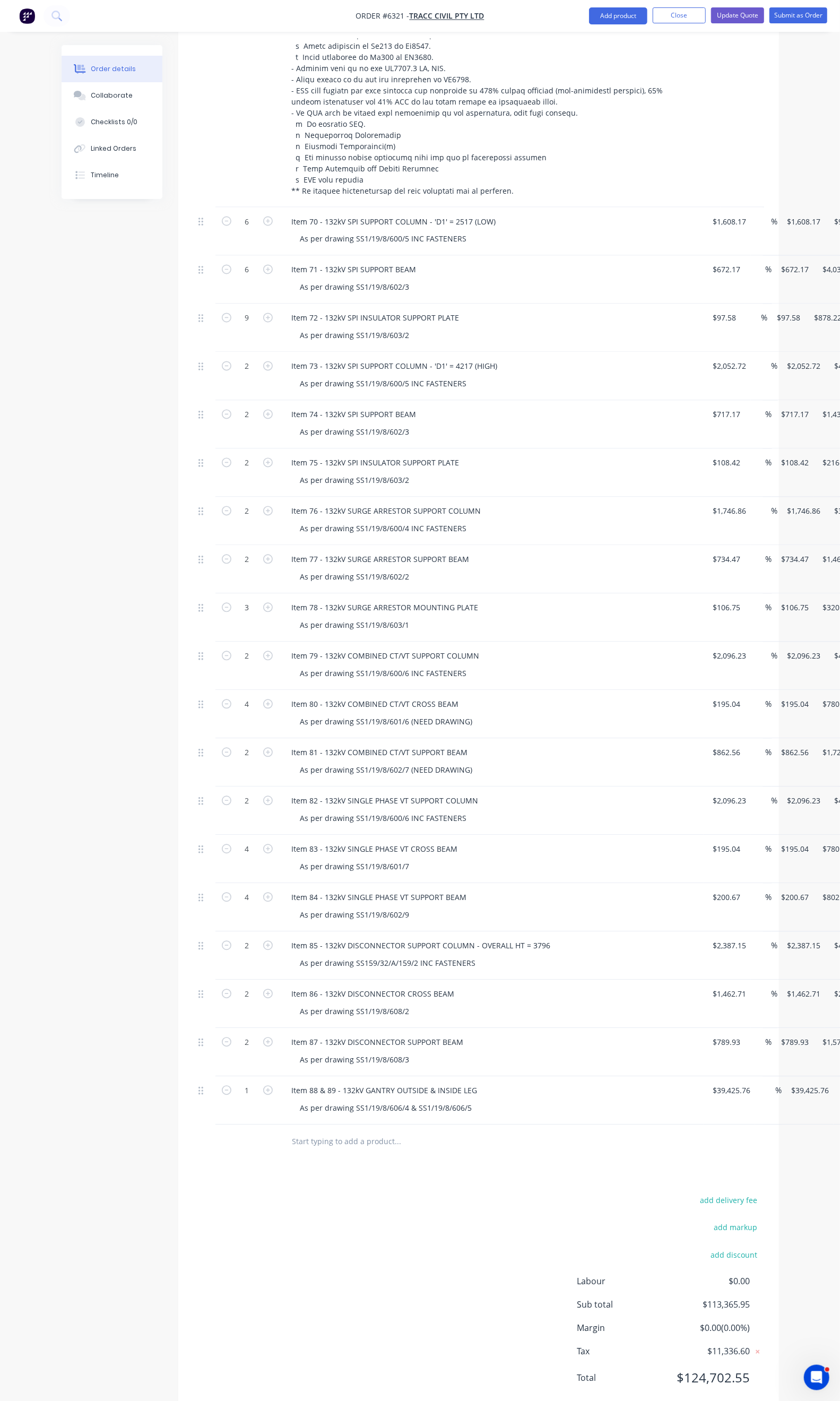
click at [796, 1086] on div "Duplicate" at bounding box center [837, 1094] width 82 height 16
drag, startPoint x: 412, startPoint y: 1112, endPoint x: 260, endPoint y: 1107, distance: 152.1
click at [284, 1131] on div "Item 87 - 132kV DISCONNECTOR SUPPORT BEAM" at bounding box center [378, 1139] width 189 height 16
click at [287, 1131] on div "Item 90 -" at bounding box center [492, 1139] width 416 height 16
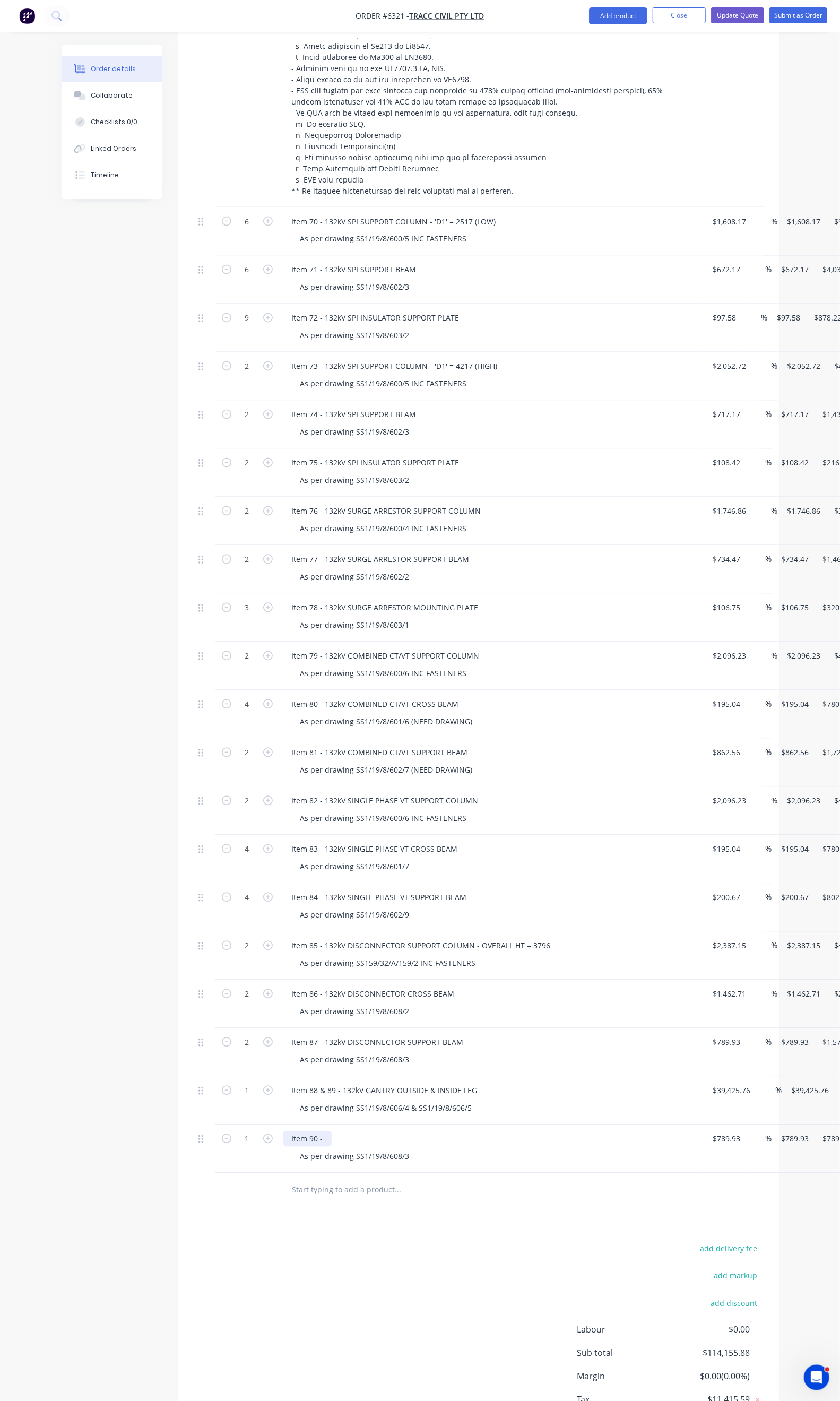
click at [284, 1131] on div "Item 90 -" at bounding box center [307, 1139] width 48 height 16
click at [356, 1149] on div "As per drawing SS1/19/8/608/3" at bounding box center [355, 1157] width 126 height 16
click at [357, 1246] on div "add delivery fee add markup add discount Labour $0.00 Sub total $114,155.88 Mar…" at bounding box center [478, 1344] width 569 height 205
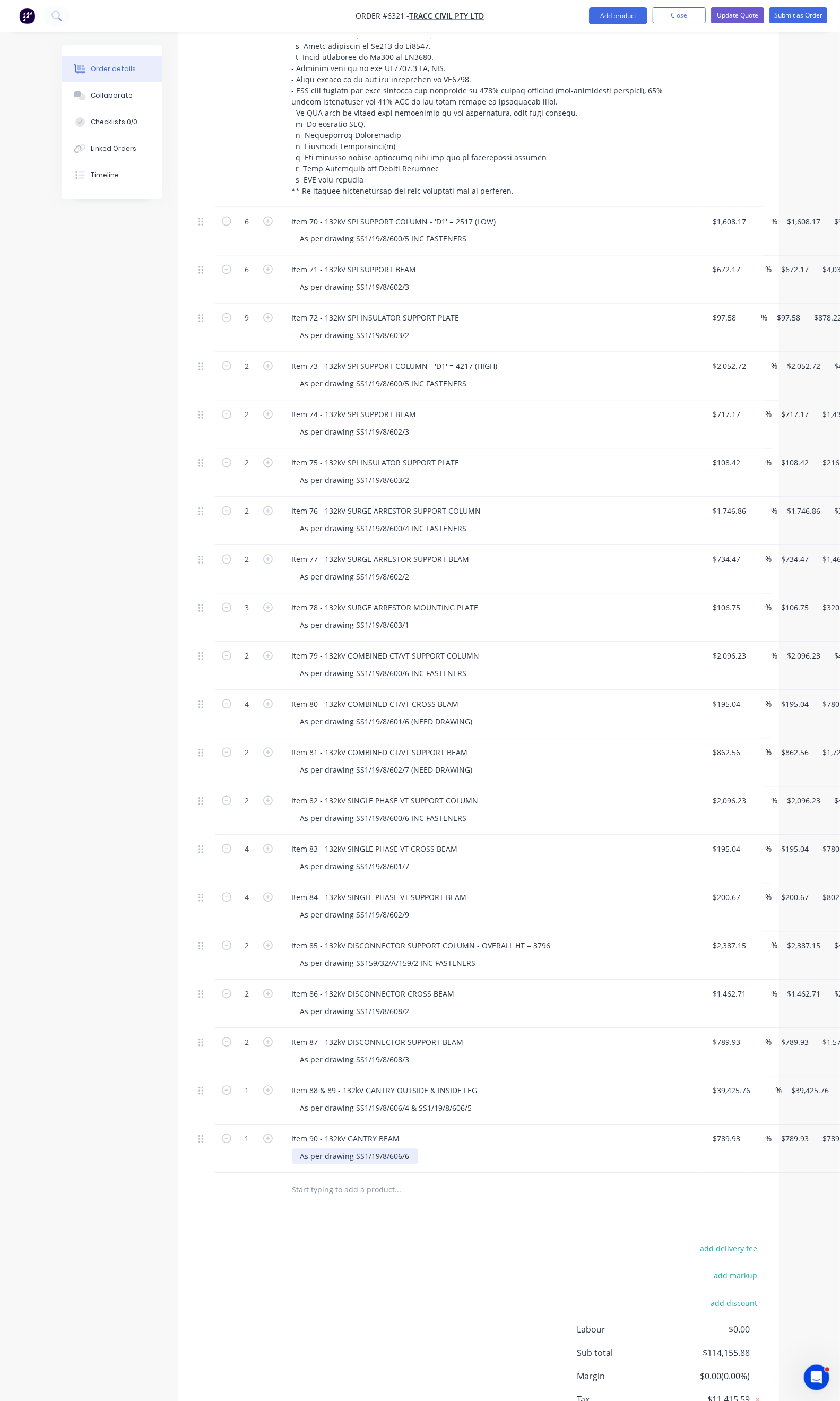
click at [358, 1149] on div "As per drawing SS1/19/8/606/6" at bounding box center [355, 1157] width 126 height 16
click at [373, 1243] on div "add delivery fee add markup add discount Labour $0.00 Sub total $114,155.88 Mar…" at bounding box center [478, 1344] width 569 height 205
click at [712, 1131] on input "789.93" at bounding box center [728, 1139] width 33 height 16
click at [712, 1131] on input "789.93" at bounding box center [727, 1139] width 29 height 16
click at [538, 1190] on div "Products Show / Hide columns Add product Qty Cost Markup Price Total 4 Item 64 …" at bounding box center [478, 444] width 601 height 2036
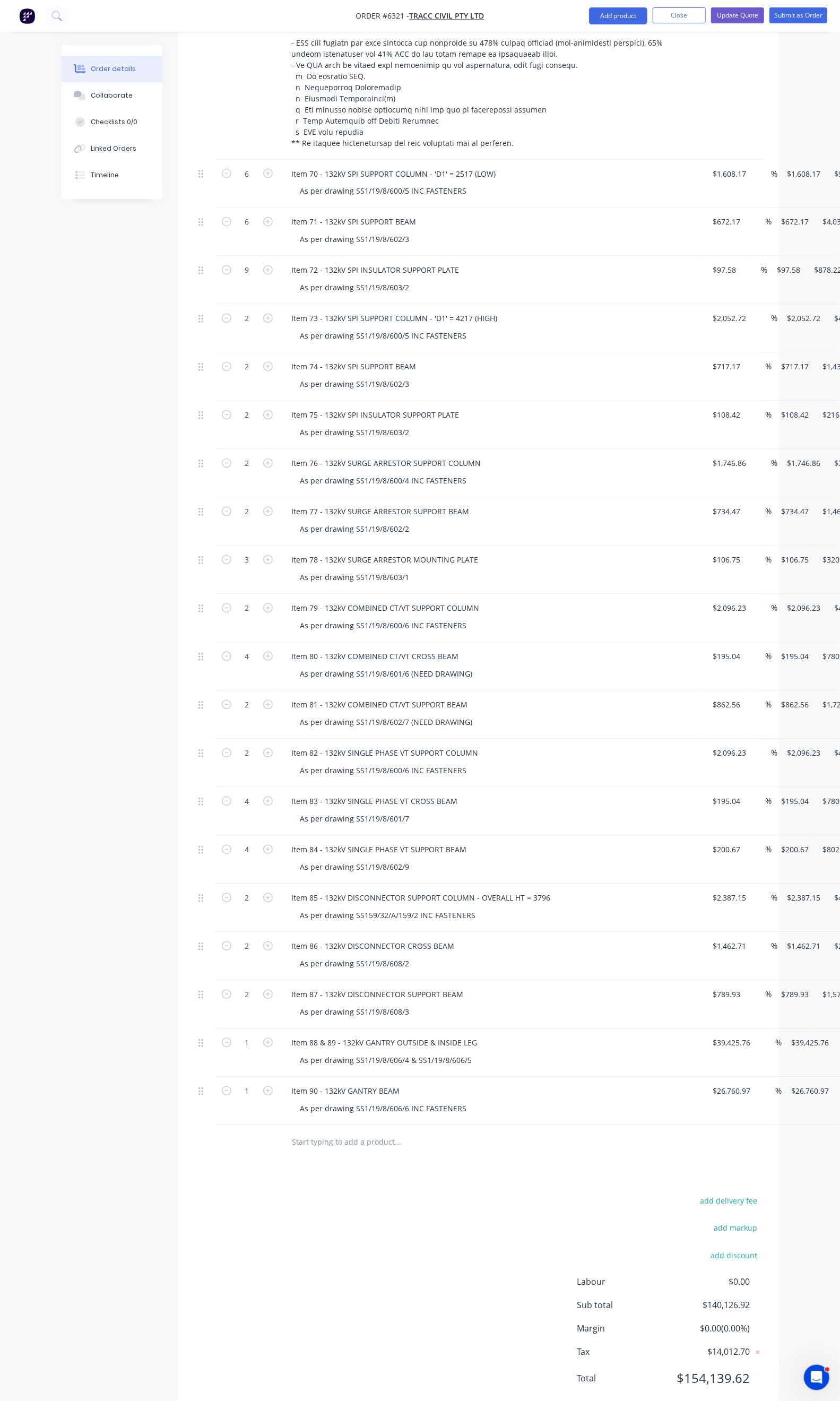
scroll to position [1083, 0]
click at [796, 1037] on div "Duplicate" at bounding box center [837, 1045] width 82 height 16
drag, startPoint x: 415, startPoint y: 1112, endPoint x: 275, endPoint y: 1106, distance: 140.1
click at [284, 1131] on div "Item 87 - 132kV DISCONNECTOR SUPPORT BEAM" at bounding box center [378, 1139] width 189 height 16
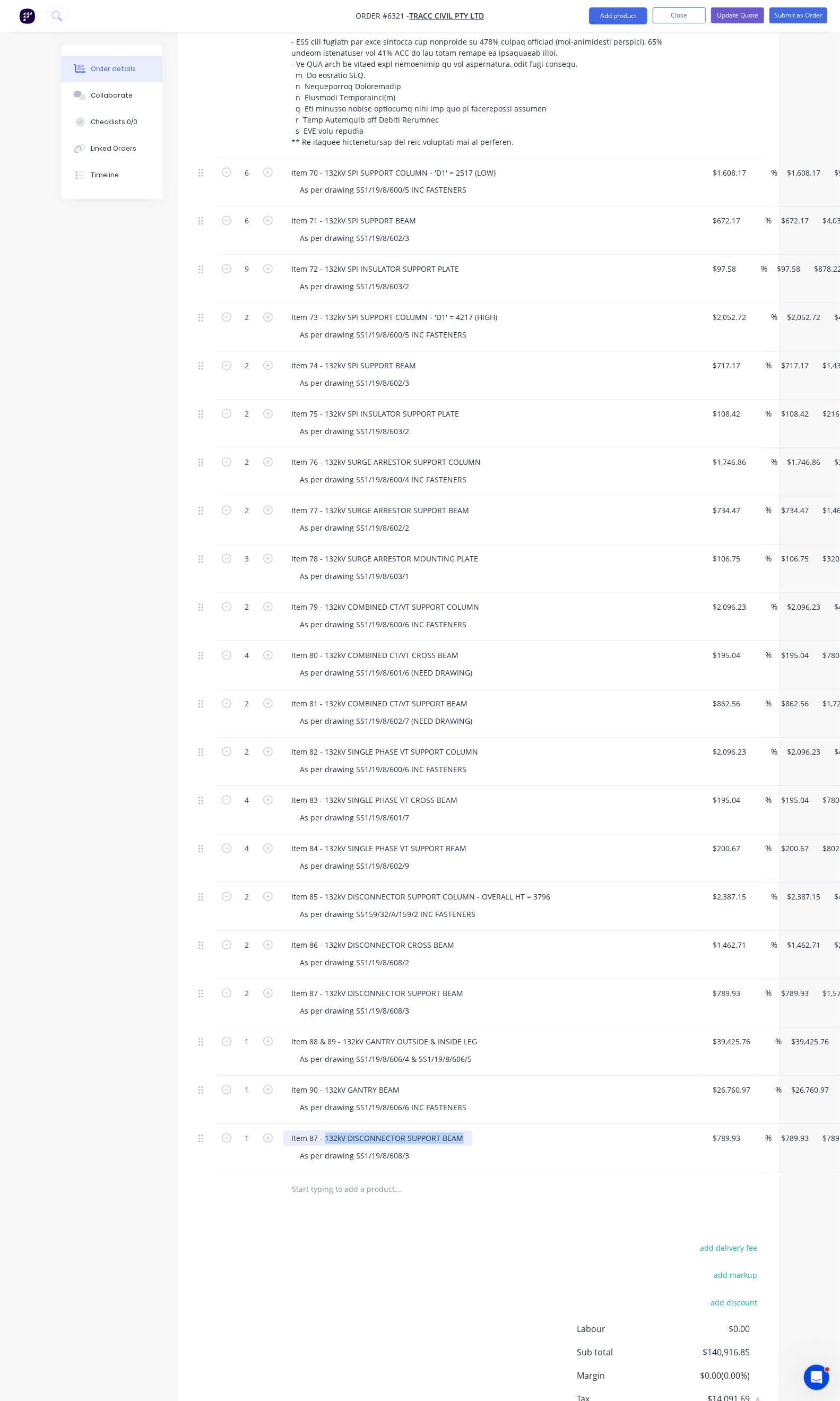
paste div
click at [284, 1131] on div "Item 87 - 132kV GANTRY EARTHWIRE SUPPORT" at bounding box center [374, 1139] width 181 height 16
click at [355, 1149] on div "As per drawing SS1/19/8/608/3" at bounding box center [355, 1156] width 126 height 16
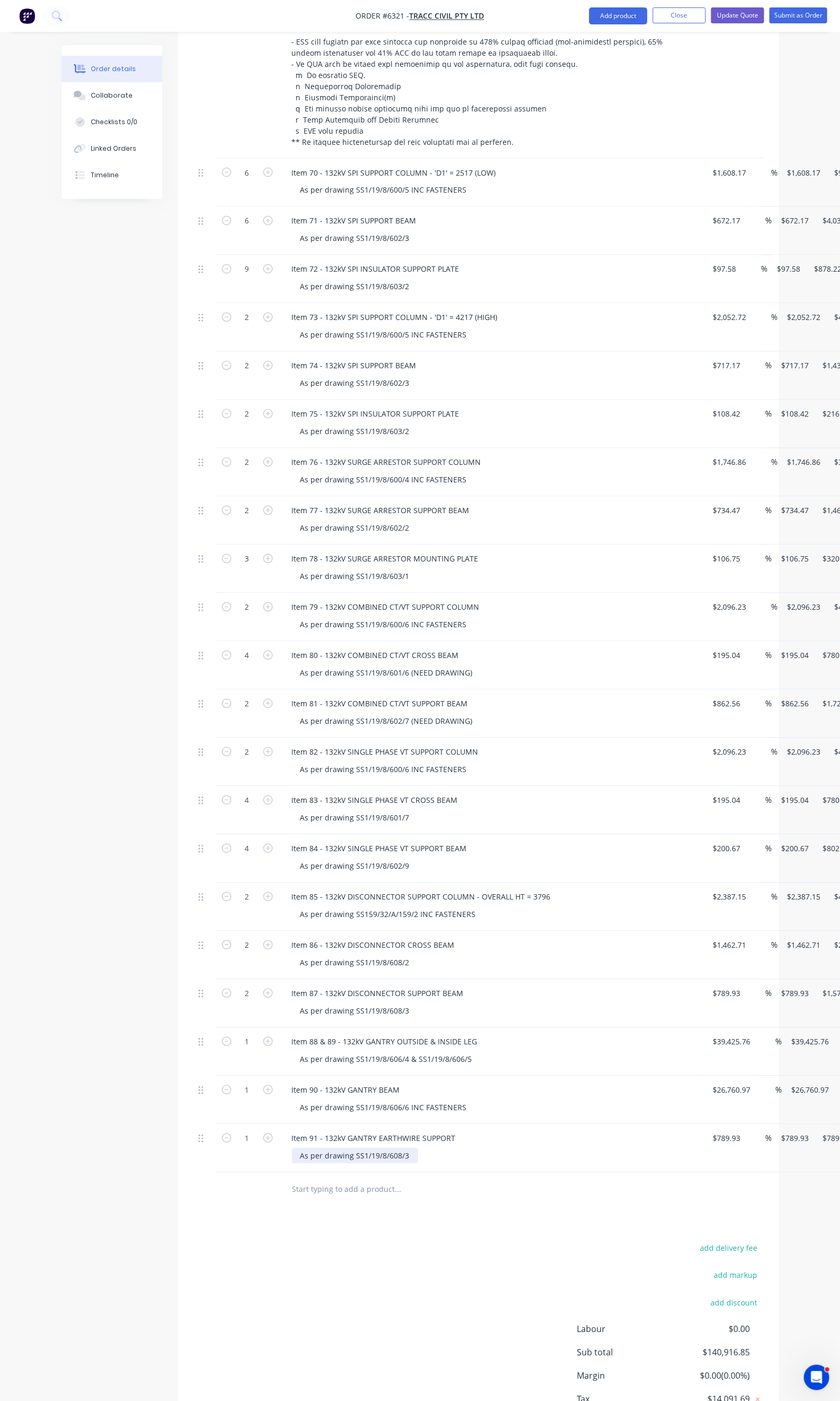
click at [355, 1149] on div "As per drawing SS1/19/8/608/3" at bounding box center [355, 1156] width 126 height 16
click at [367, 1241] on div "add delivery fee add markup add discount Labour $0.00 Sub total $140,916.85 Mar…" at bounding box center [478, 1343] width 569 height 205
drag, startPoint x: 414, startPoint y: 1079, endPoint x: 355, endPoint y: 1079, distance: 59.0
click at [355, 1100] on div "As per drawing SS1/19/8/606/6 INC FASTENERS" at bounding box center [383, 1108] width 184 height 16
click at [360, 1149] on div "As per drawing SS1/19/8/606/8" at bounding box center [355, 1156] width 126 height 16
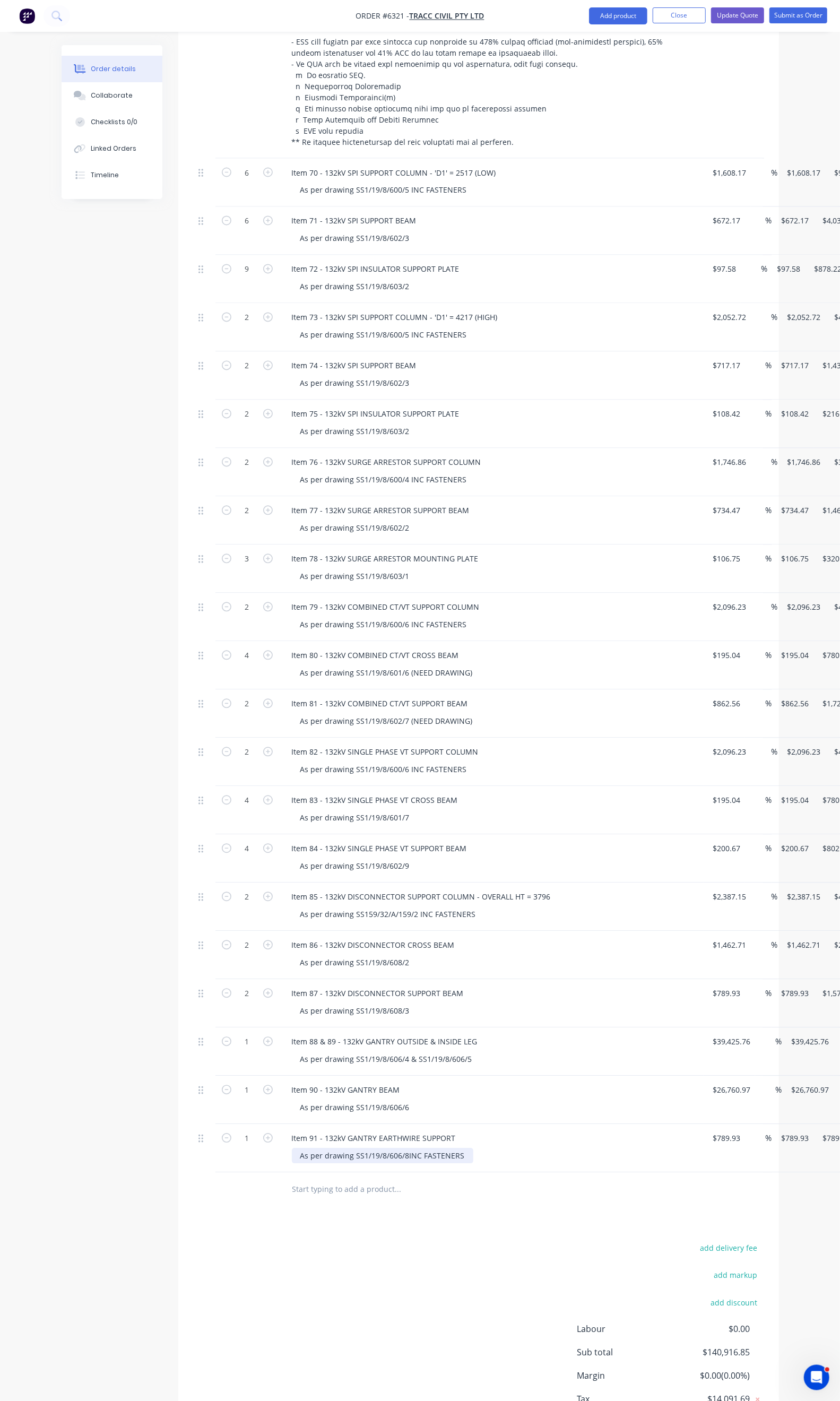
click at [358, 1149] on div "As per drawing SS1/19/8/606/8INC FASTENERS" at bounding box center [382, 1156] width 181 height 16
click at [367, 1191] on div "Products Show / Hide columns Add product Qty Cost Markup Price Total 4 Item 64 …" at bounding box center [478, 419] width 601 height 2085
click at [712, 1131] on input "789.93" at bounding box center [728, 1139] width 33 height 16
click at [263, 1134] on icon "button" at bounding box center [267, 1138] width 9 height 9
click at [208, 1188] on div "Products Show / Hide columns Add product Qty Cost Markup Price Total 4 Item 64 …" at bounding box center [478, 419] width 601 height 2085
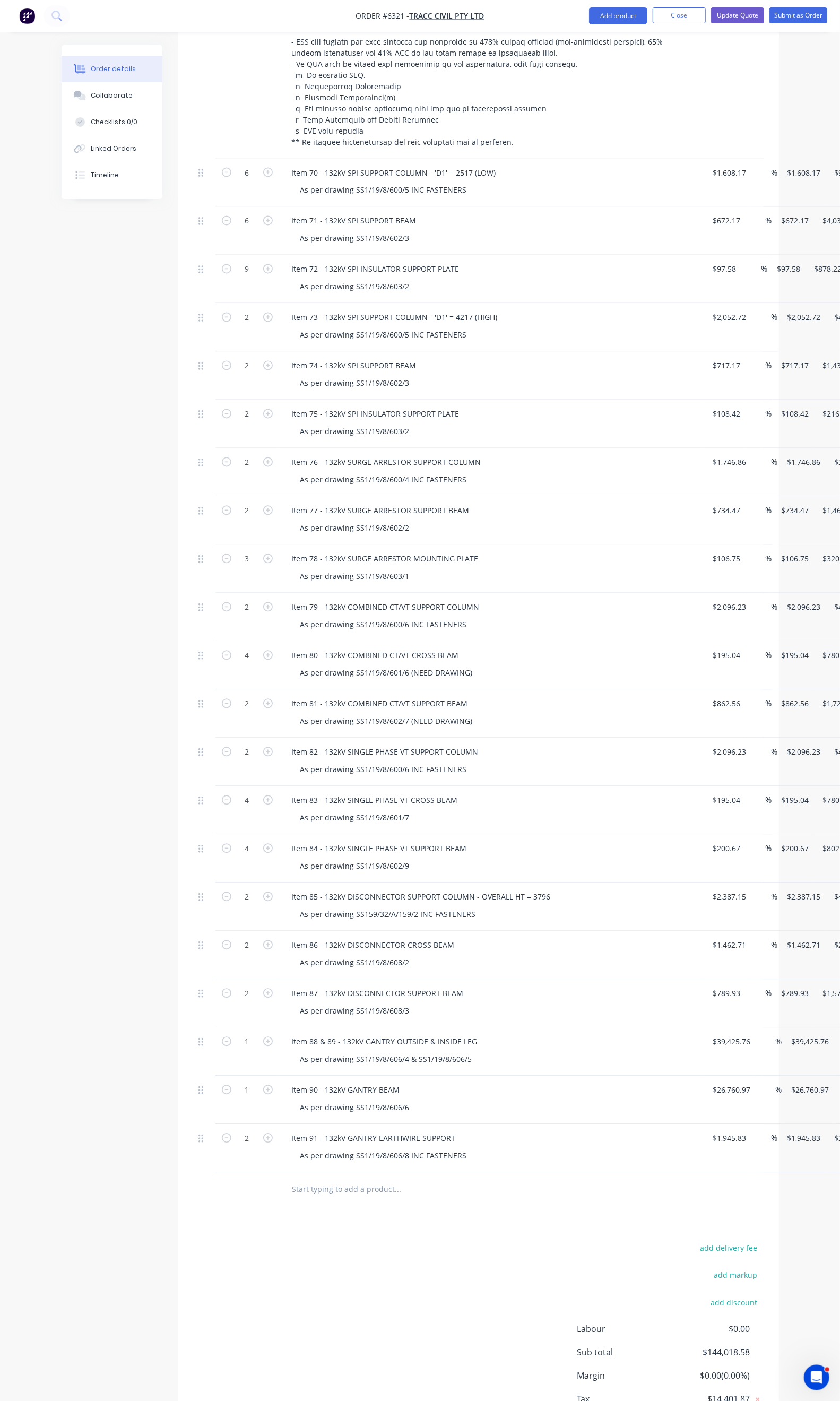
click at [808, 1182] on div "Duplicate" at bounding box center [848, 1190] width 82 height 16
click at [284, 1179] on div "Item 91 - 132kV GANTRY EARTHWIRE SUPPORT" at bounding box center [374, 1187] width 181 height 16
drag, startPoint x: 421, startPoint y: 1160, endPoint x: 291, endPoint y: 1160, distance: 130.0
click at [291, 1179] on div "Item 92 & 93 - 132kV GANTRY EARTHWIRE SUPPORT" at bounding box center [383, 1187] width 199 height 16
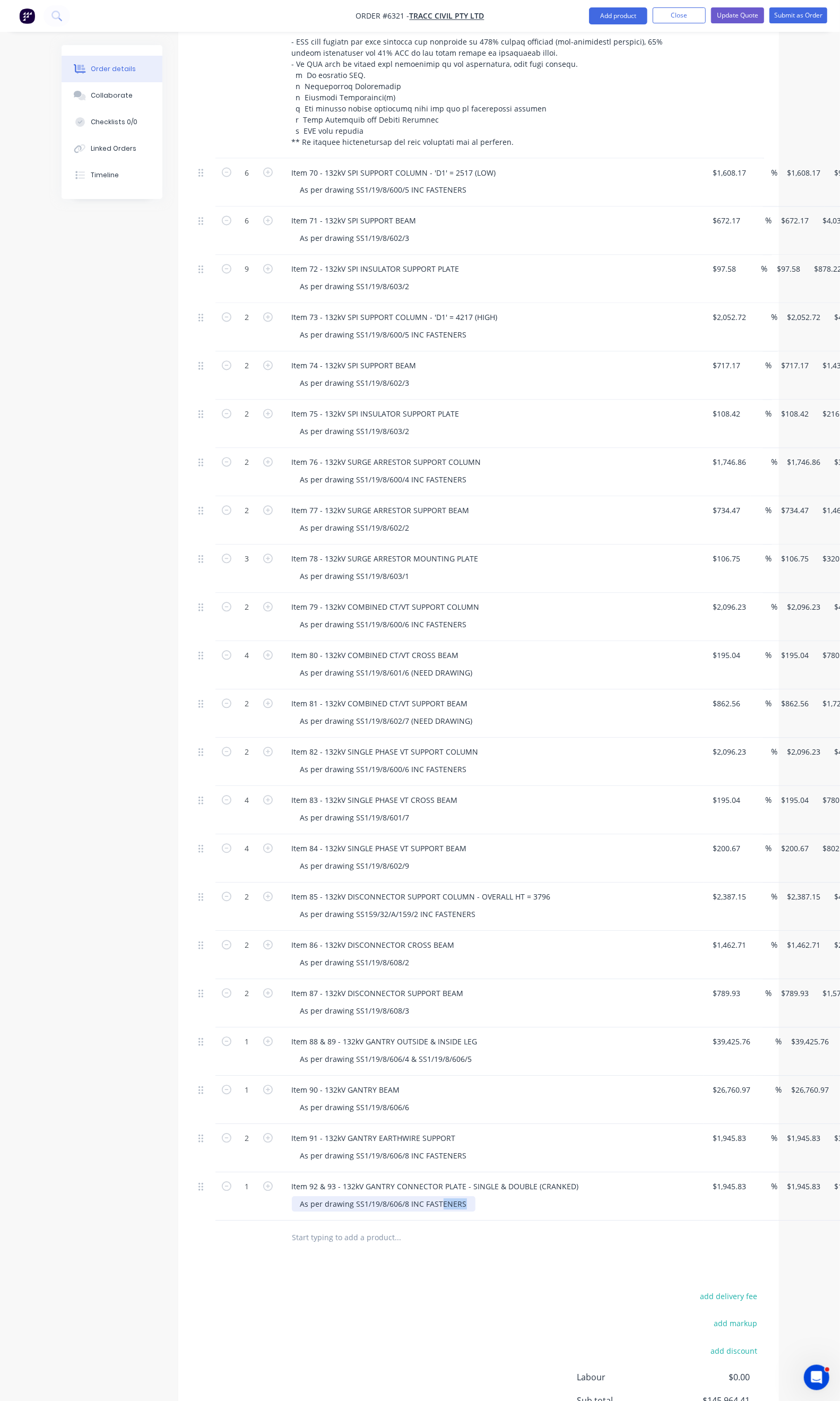
drag, startPoint x: 410, startPoint y: 1177, endPoint x: 357, endPoint y: 1170, distance: 53.5
click at [357, 1197] on div "As per drawing SS1/19/8/606/8 INC FASTENERS" at bounding box center [383, 1205] width 184 height 16
click at [411, 1197] on div "As per drawing SS1/19/8/606/8 INC FASTENERS" at bounding box center [383, 1205] width 184 height 16
drag, startPoint x: 411, startPoint y: 1176, endPoint x: 357, endPoint y: 1176, distance: 54.0
click at [357, 1197] on div "As per drawing SS1/19/8/606/8 INC FASTENERS" at bounding box center [383, 1205] width 184 height 16
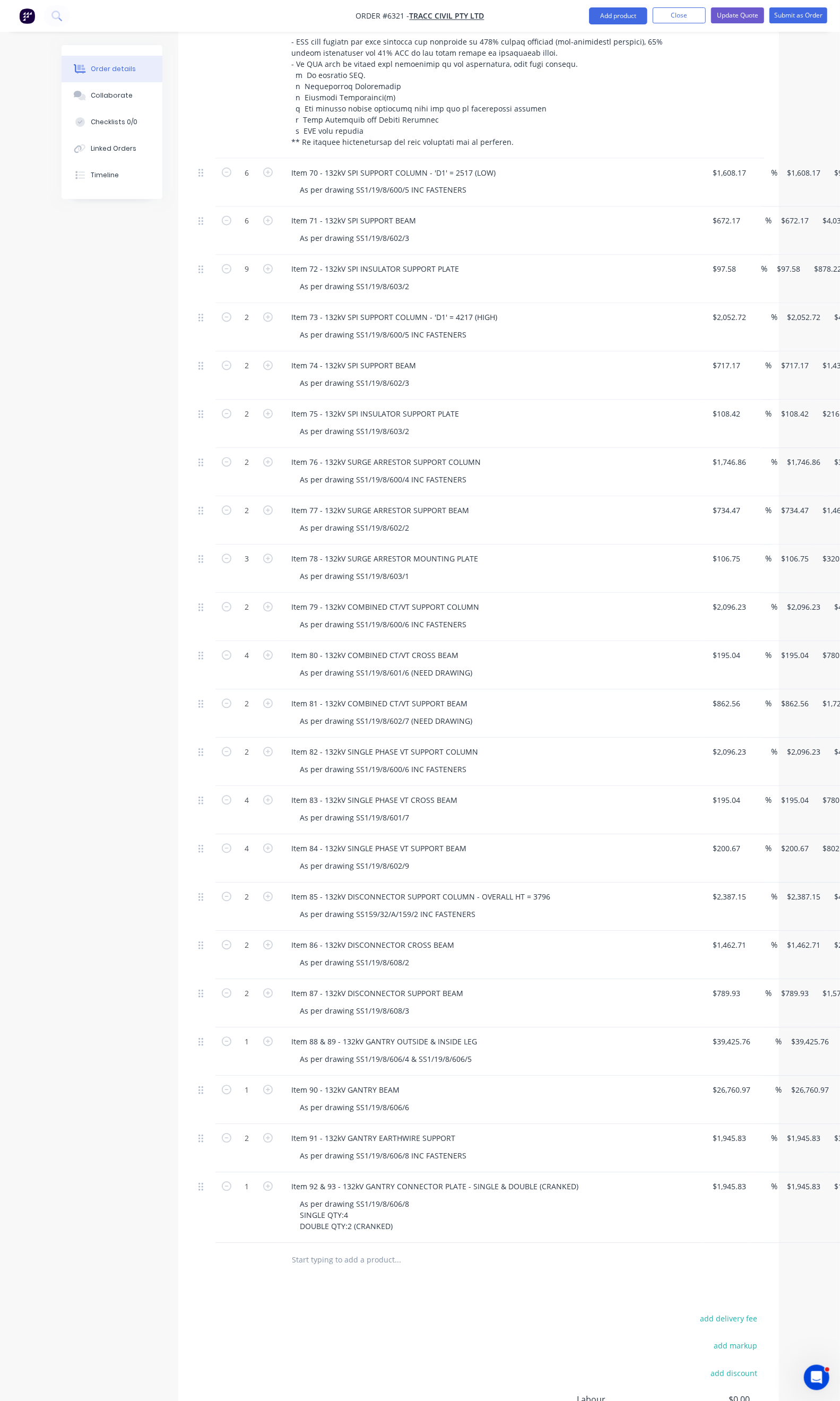
click at [427, 1253] on div "Products Show / Hide columns Add product Qty Cost Markup Price Total 4 Item 64 …" at bounding box center [478, 455] width 601 height 2156
click at [263, 1182] on icon "button" at bounding box center [267, 1186] width 9 height 9
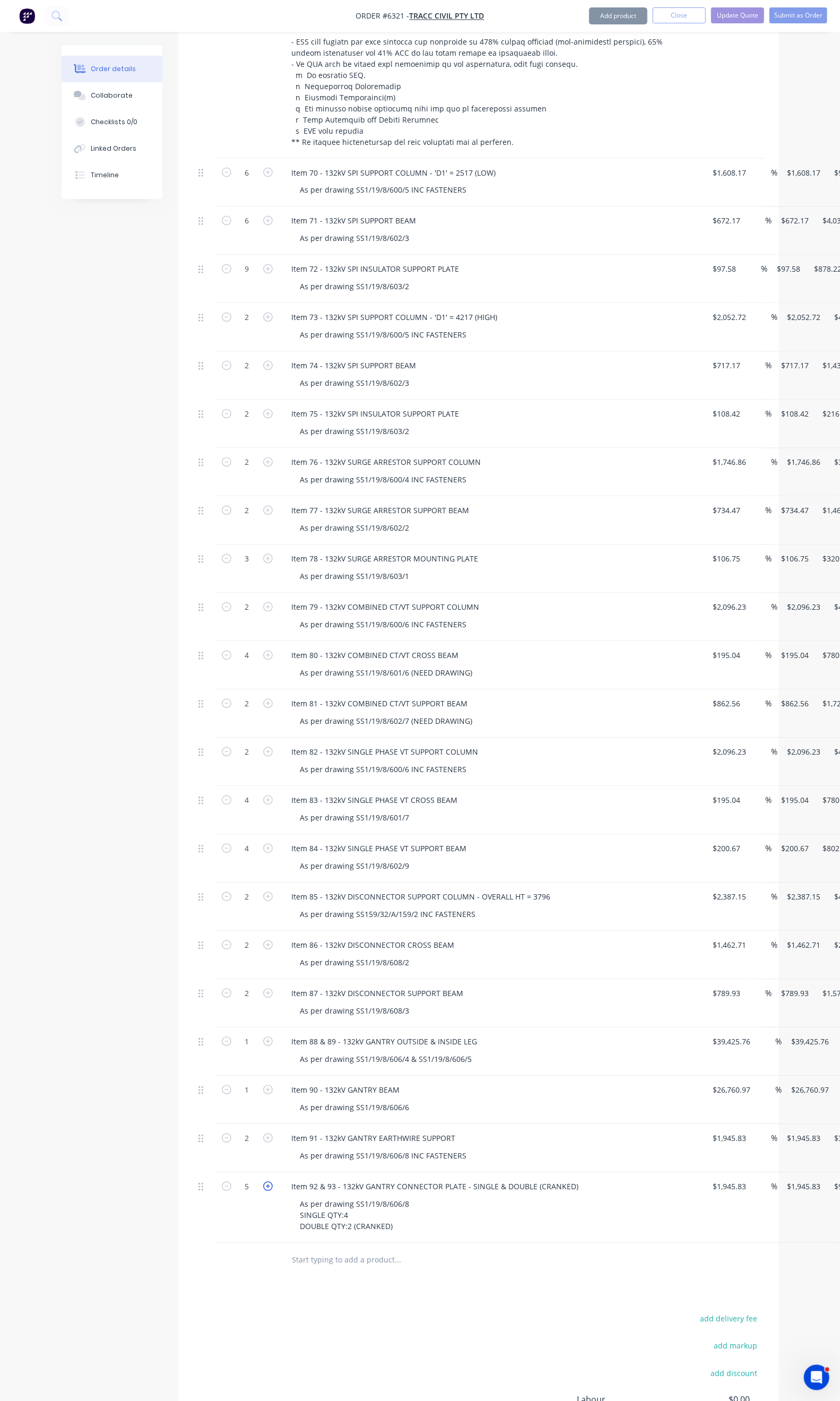
click at [263, 1182] on icon "button" at bounding box center [267, 1186] width 9 height 9
click at [712, 1179] on input "1945.83" at bounding box center [732, 1187] width 39 height 16
click at [712, 1179] on input "2" at bounding box center [725, 1187] width 24 height 16
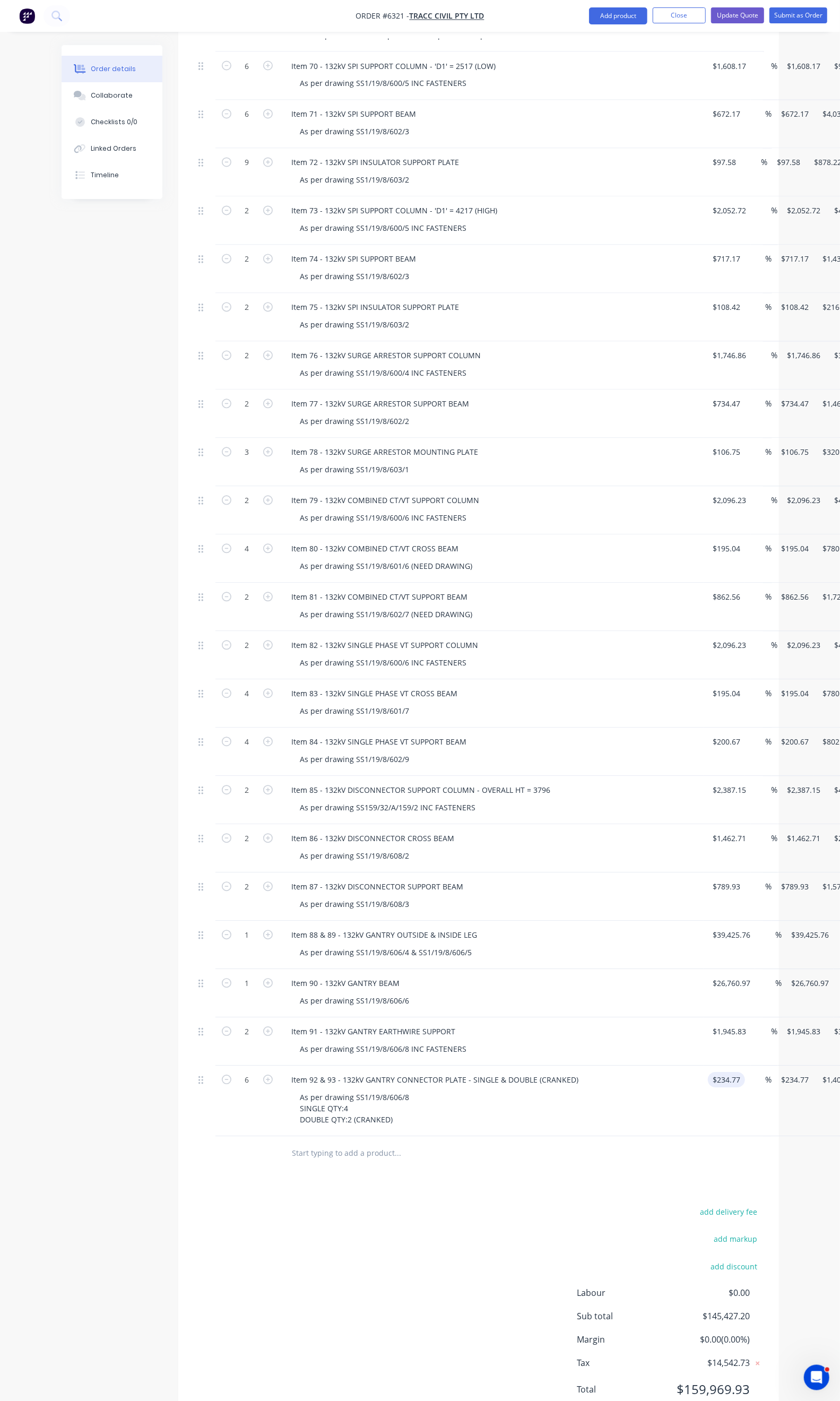
scroll to position [1201, 0]
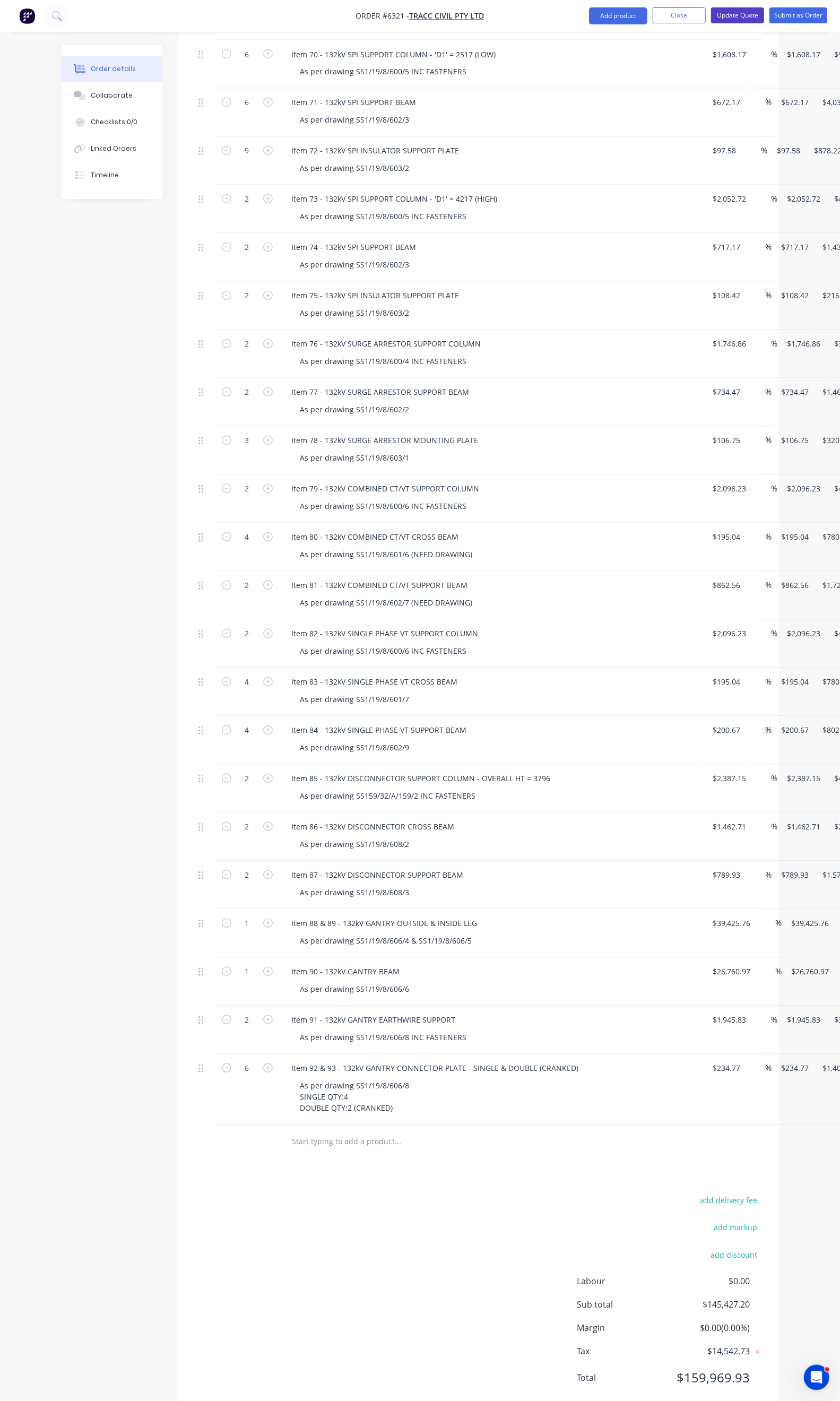
click at [730, 14] on button "Update Quote" at bounding box center [738, 15] width 53 height 16
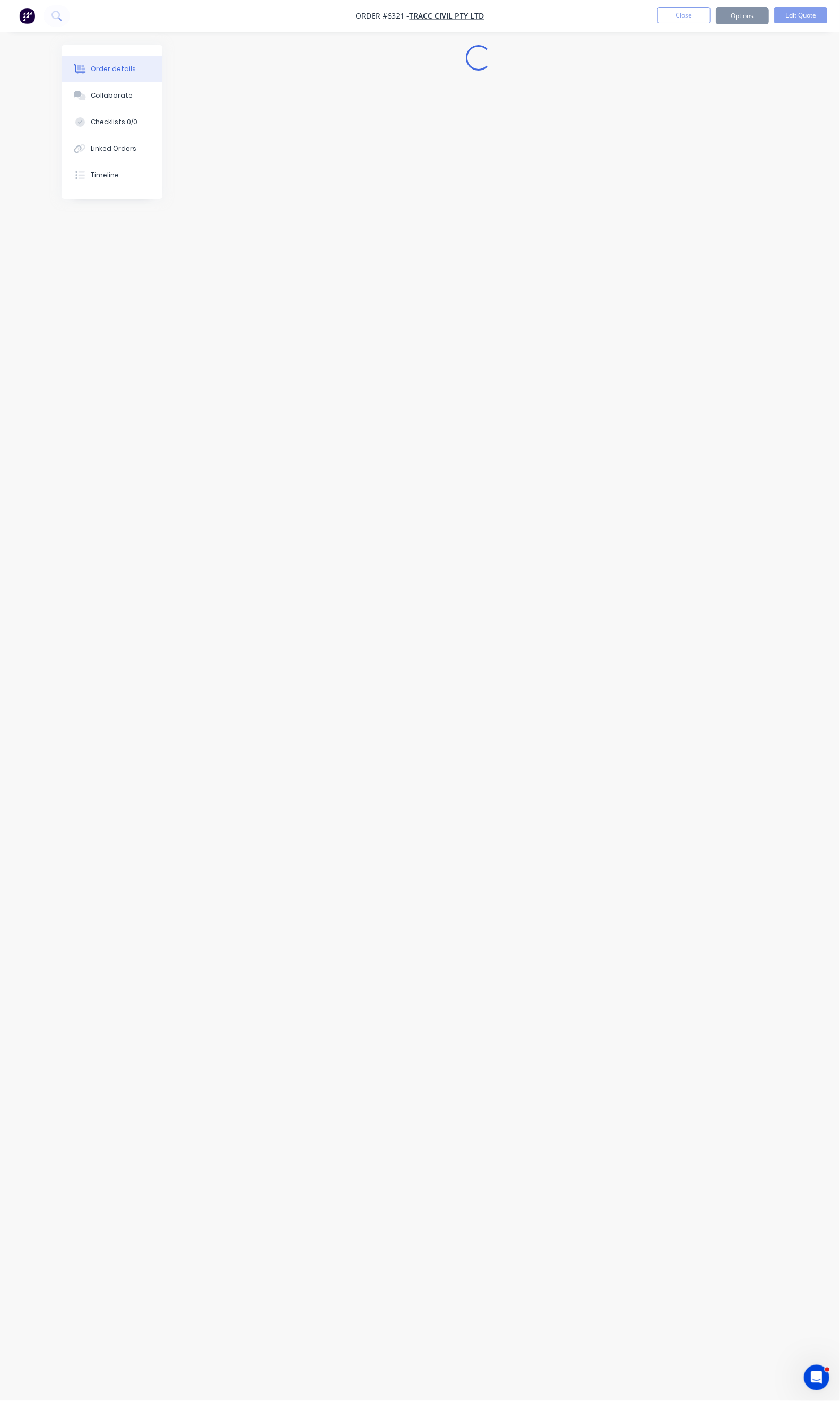
scroll to position [0, 0]
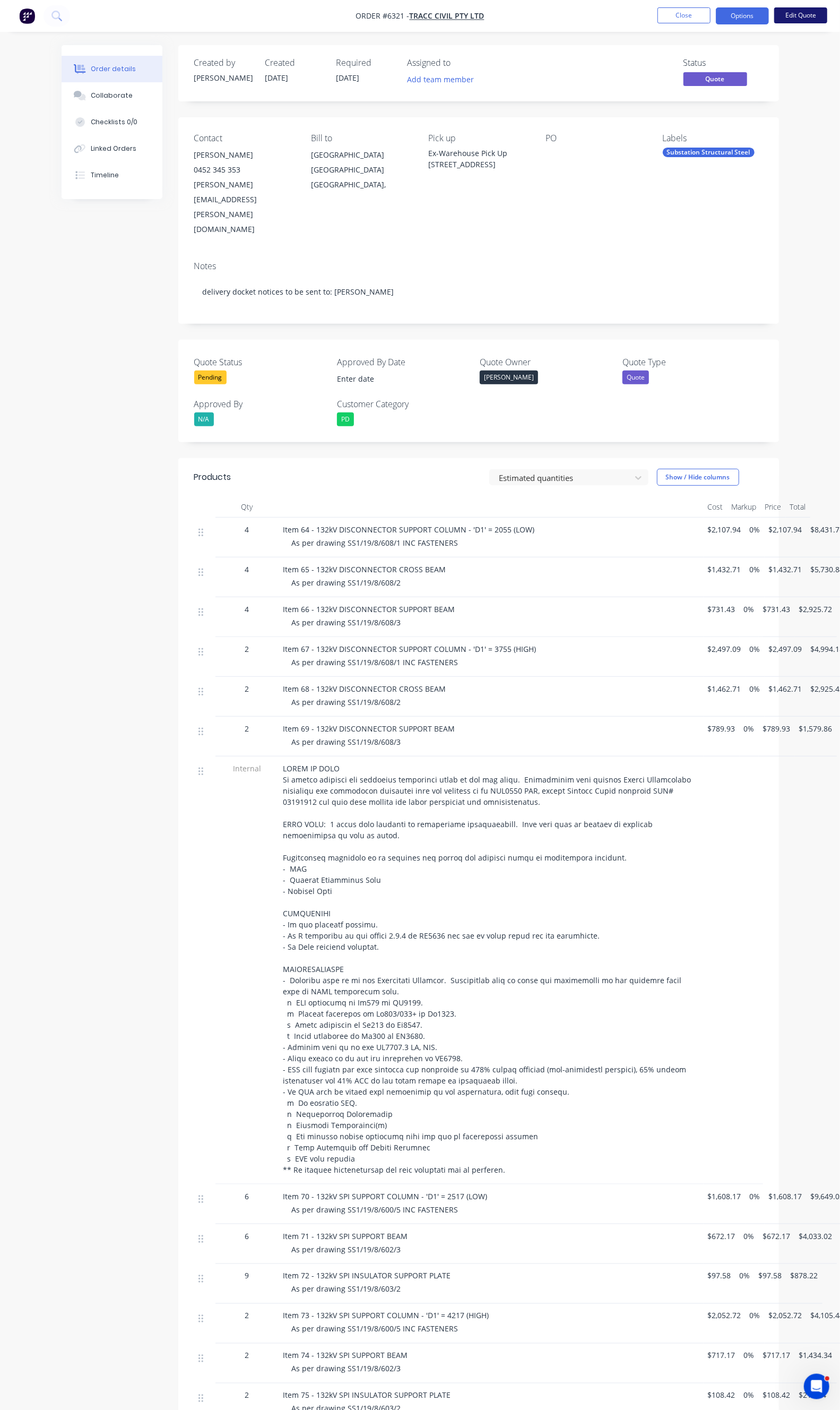
click at [783, 9] on button "Edit Quote" at bounding box center [801, 15] width 53 height 16
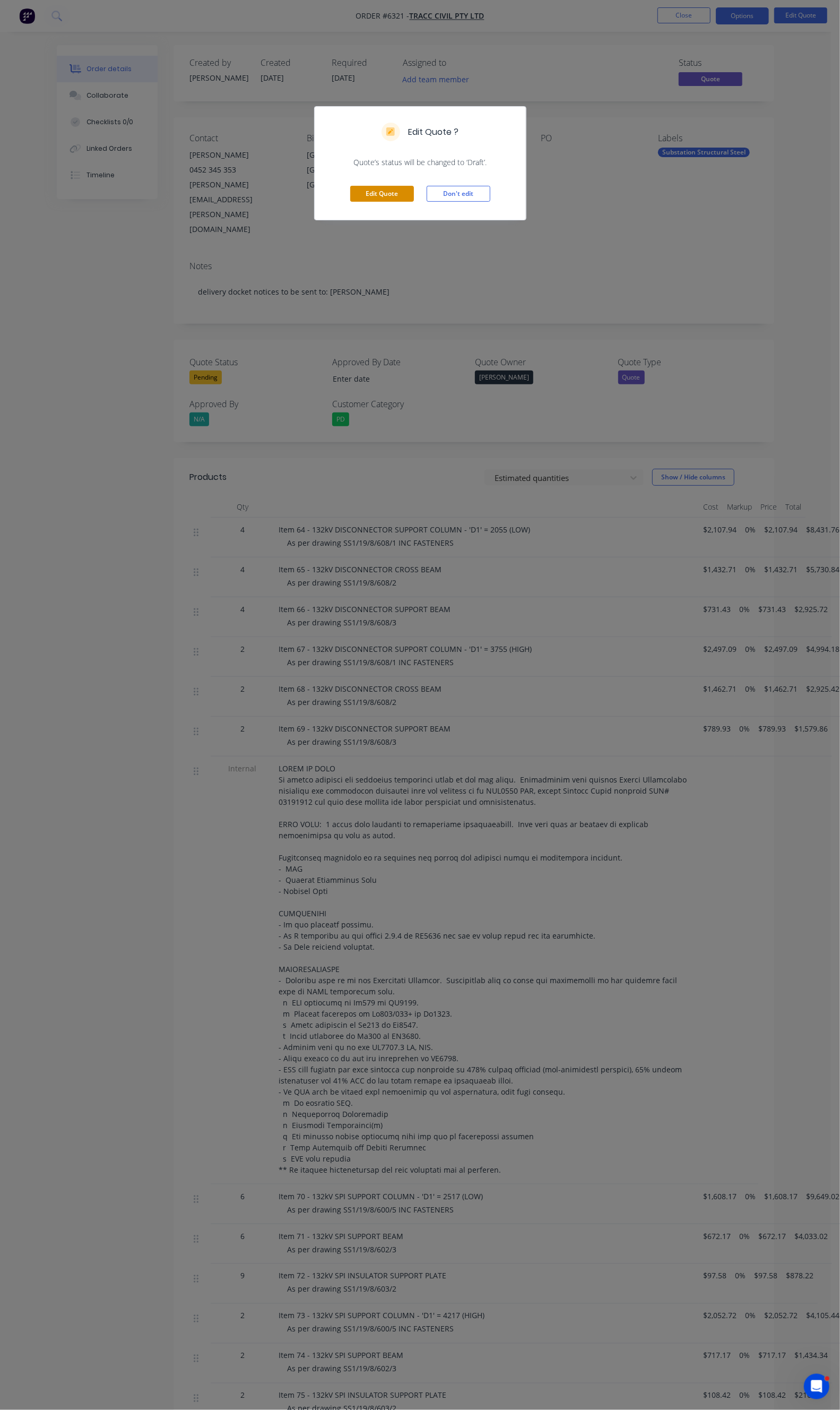
click at [357, 193] on button "Edit Quote" at bounding box center [382, 194] width 64 height 16
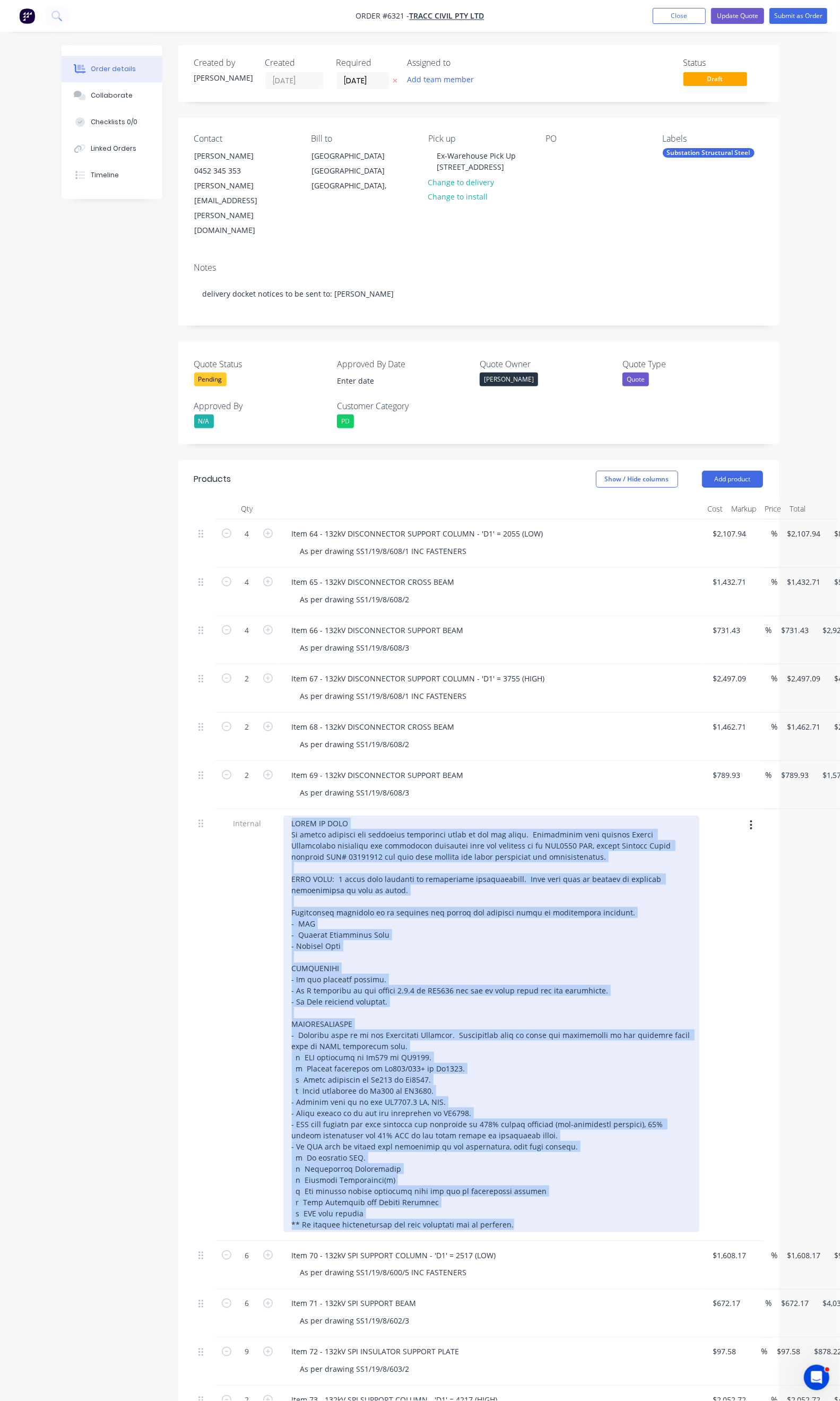
drag, startPoint x: 239, startPoint y: 792, endPoint x: 551, endPoint y: 1208, distance: 520.0
click at [551, 1208] on div at bounding box center [491, 1025] width 424 height 432
copy div "SCOPE OF WORK To supply material and fabricate substation items as per the abov…"
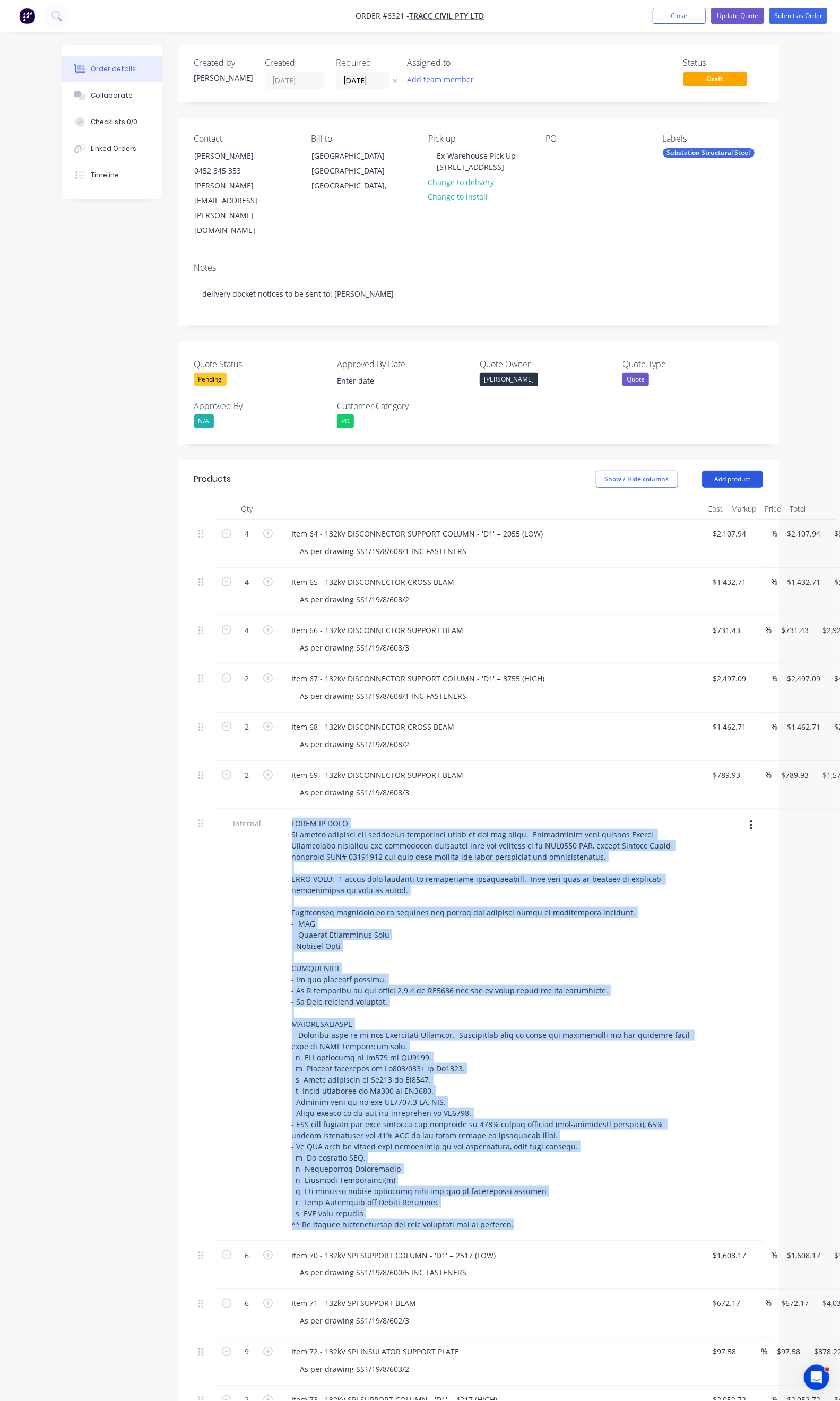
click at [763, 471] on button "Add product" at bounding box center [733, 479] width 61 height 17
click at [747, 644] on button "Notes (External)" at bounding box center [713, 655] width 101 height 21
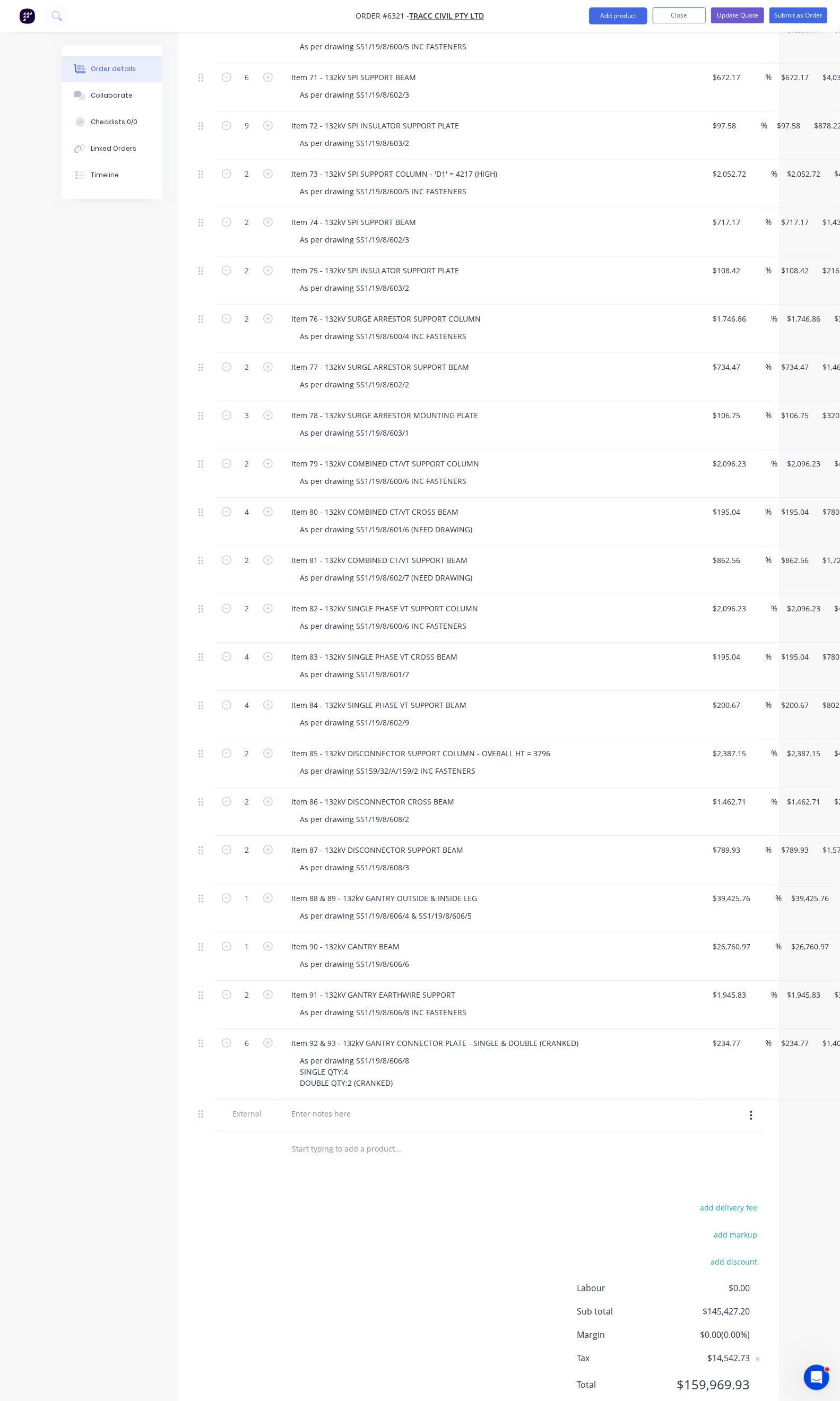
scroll to position [1233, 0]
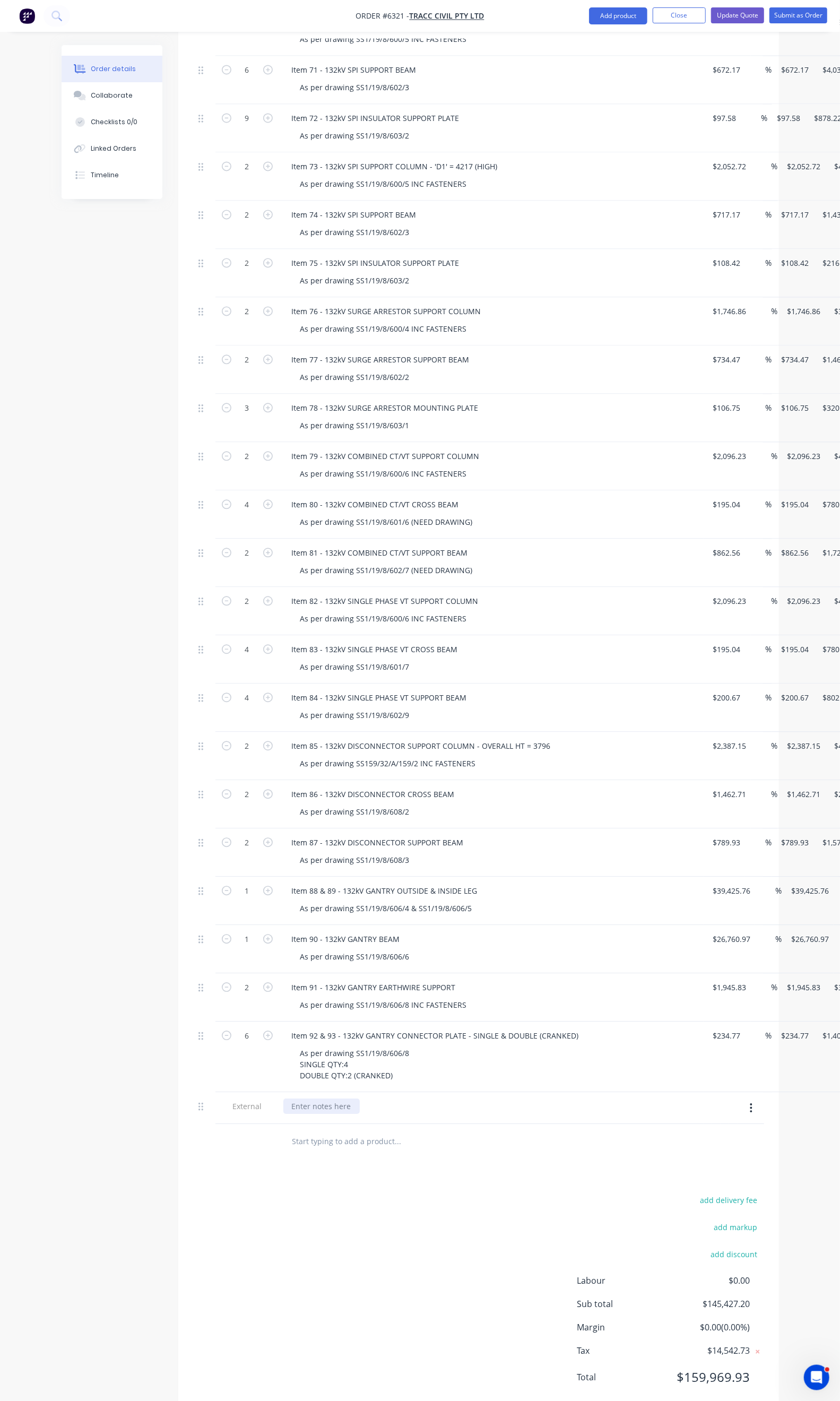
click at [284, 1099] on div at bounding box center [322, 1107] width 77 height 16
paste div
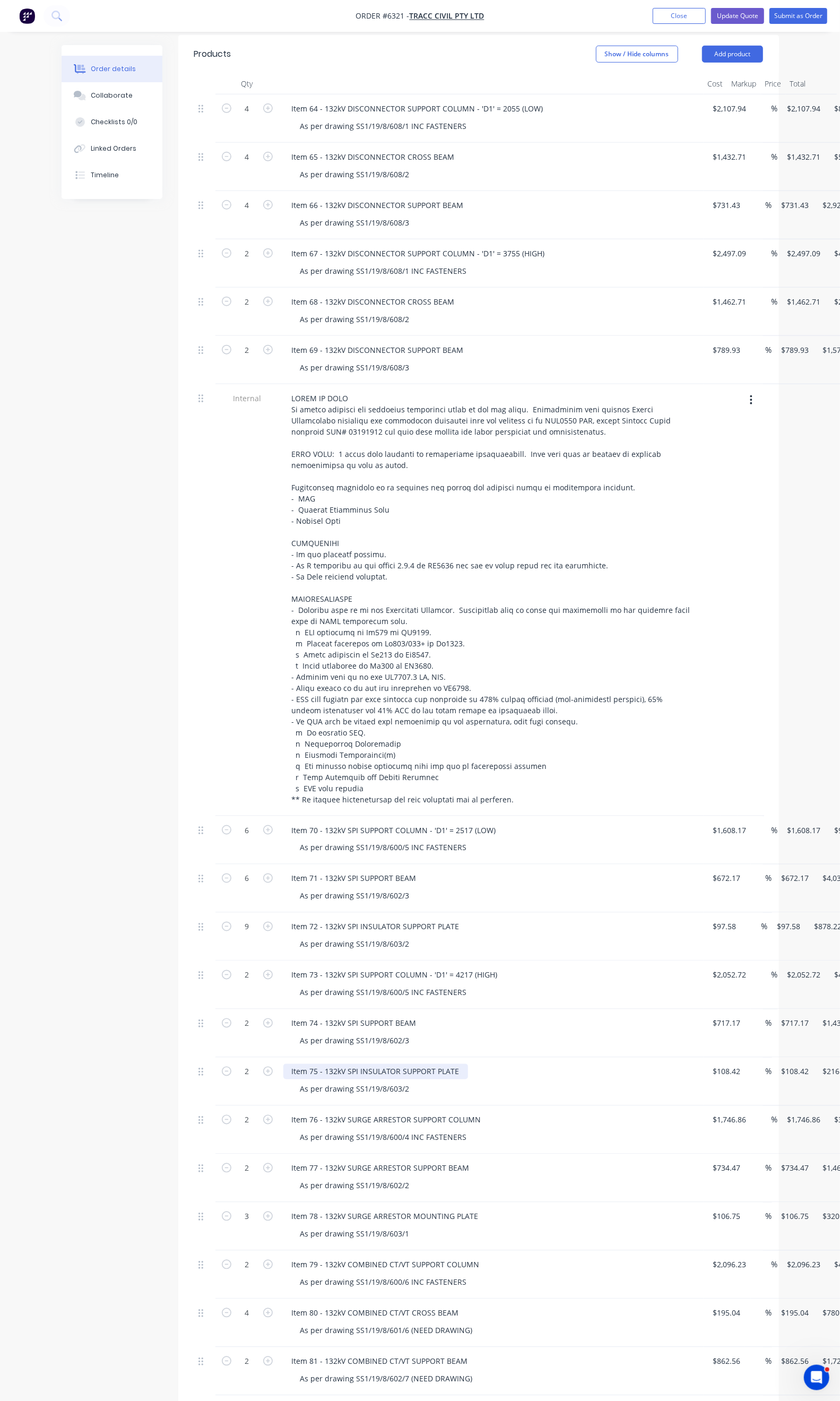
scroll to position [54, 0]
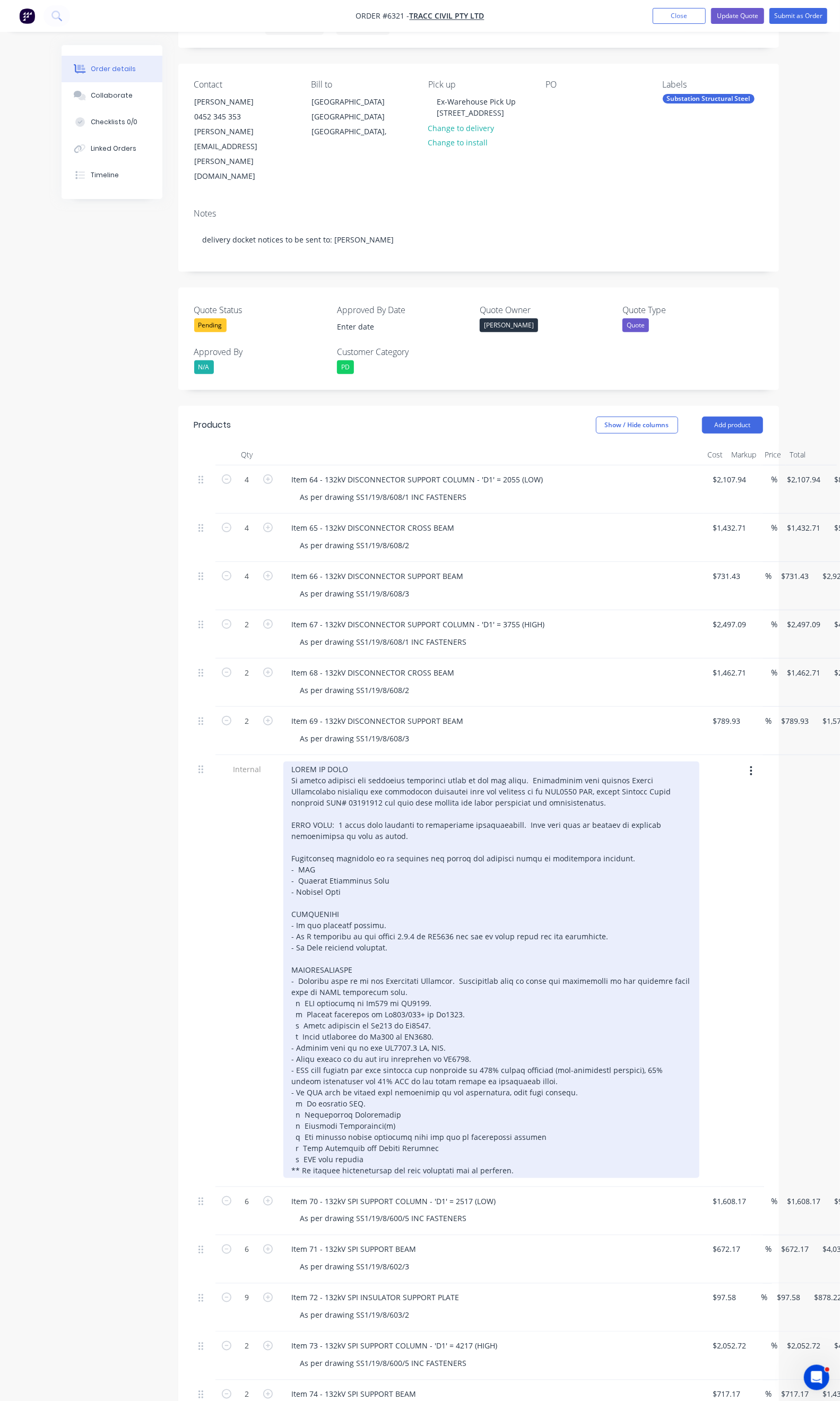
click at [469, 815] on div at bounding box center [492, 970] width 416 height 417
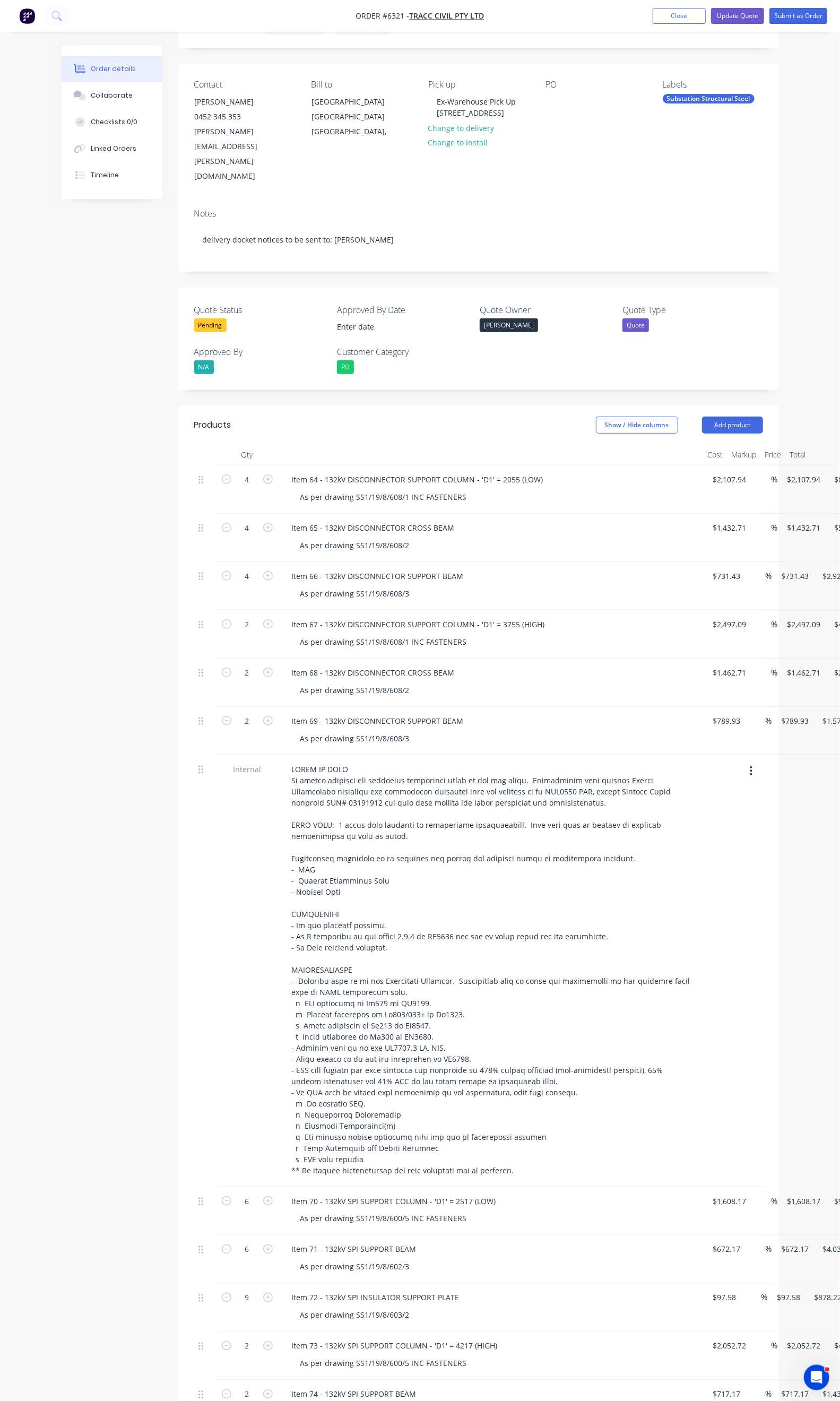
click at [764, 762] on button "button" at bounding box center [751, 771] width 25 height 19
click at [755, 813] on div "Delete" at bounding box center [714, 821] width 82 height 16
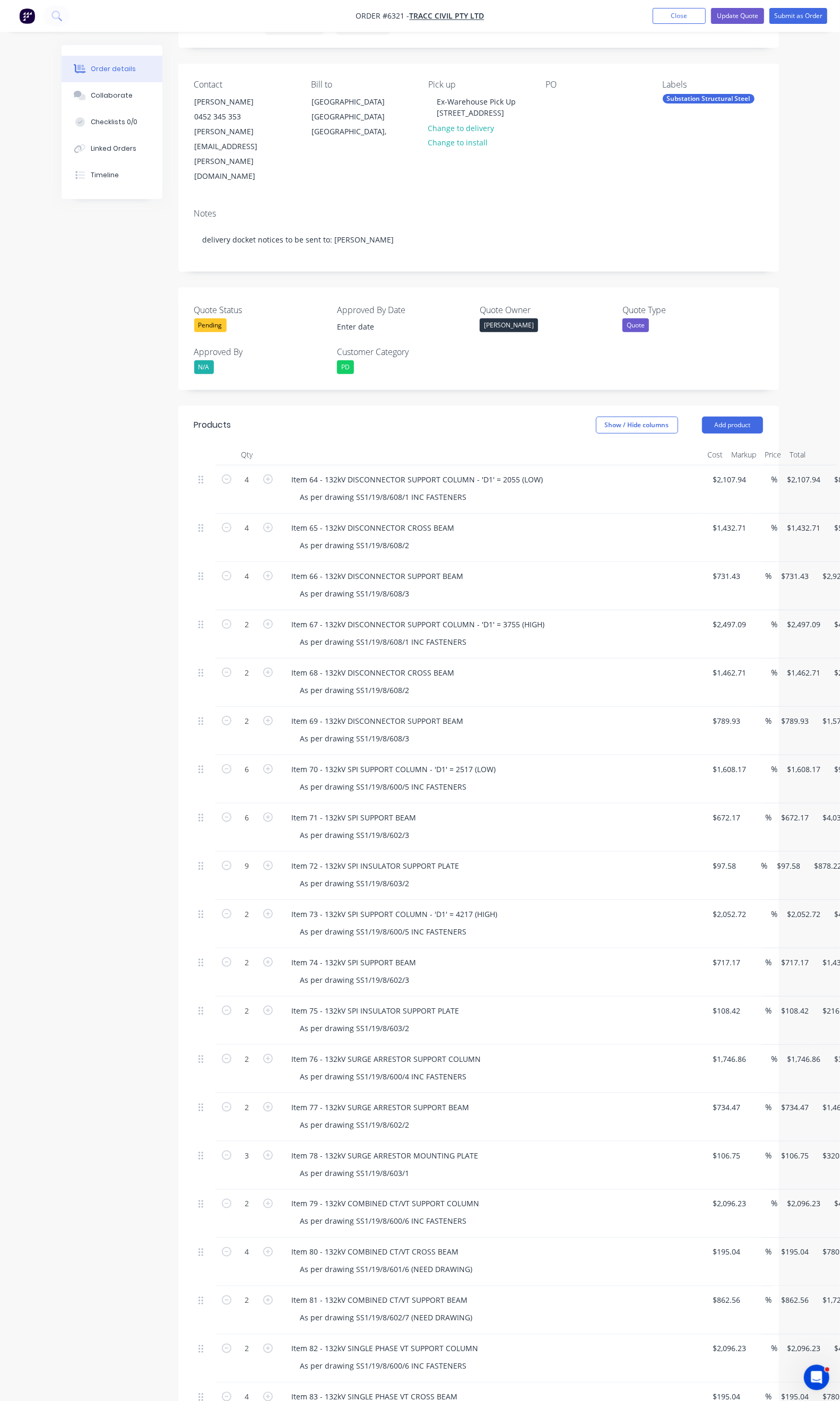
click at [730, 24] on nav "Order #6321 - Tracc Civil Pty Ltd Add product Close Update Quote Submit as Order" at bounding box center [420, 16] width 840 height 32
click at [730, 19] on button "Update Quote" at bounding box center [738, 16] width 53 height 16
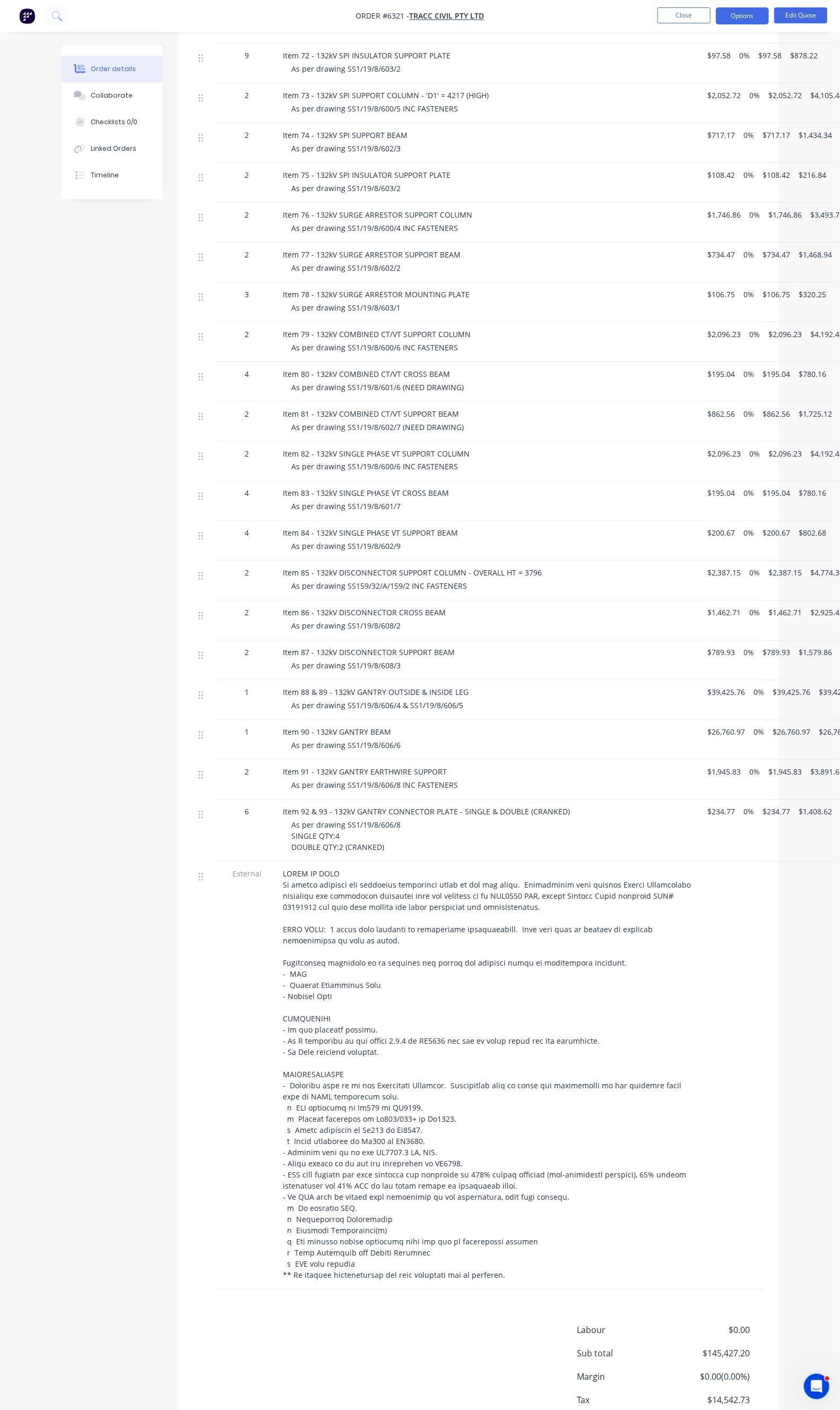
scroll to position [818, 0]
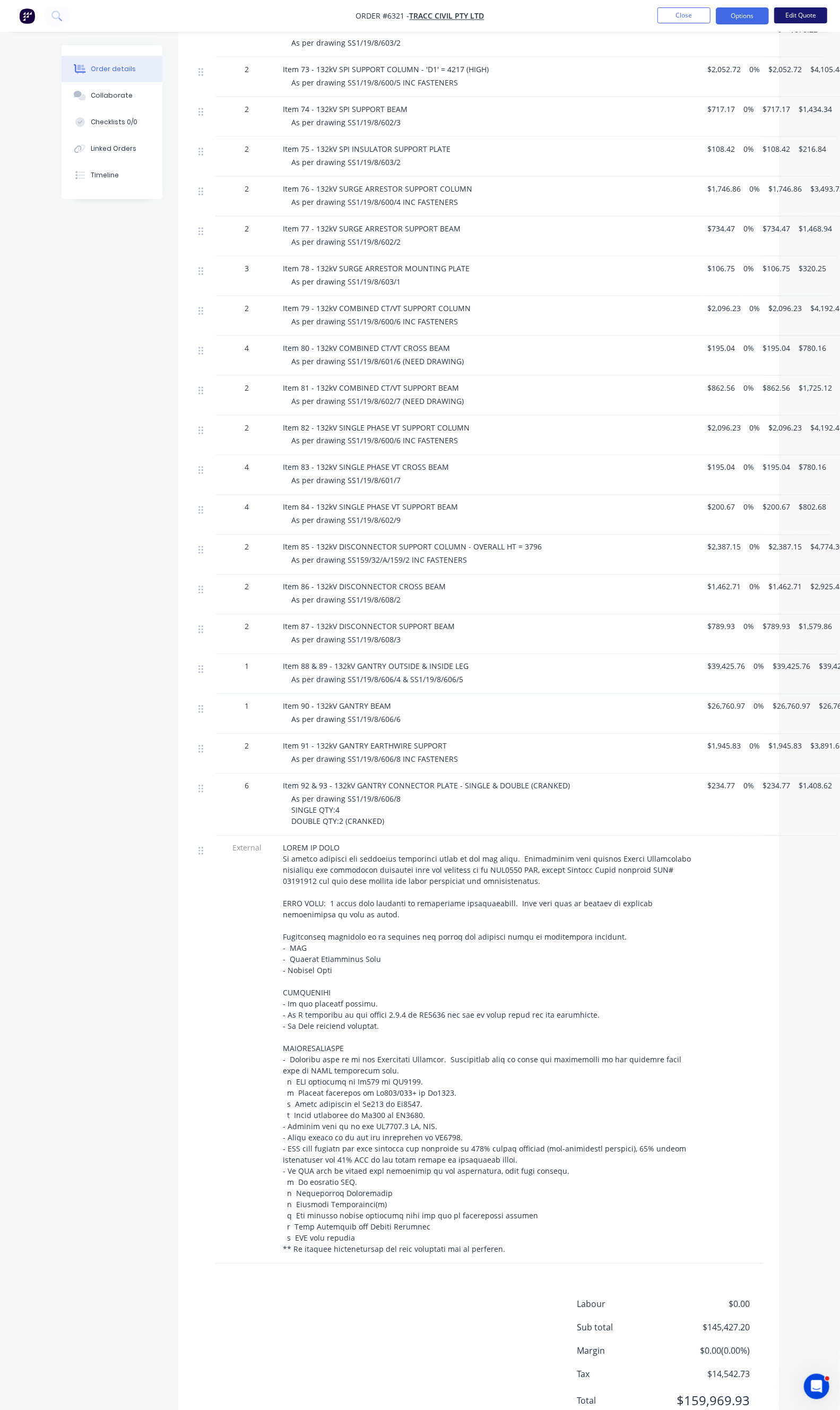
click at [801, 18] on button "Edit Quote" at bounding box center [801, 15] width 53 height 16
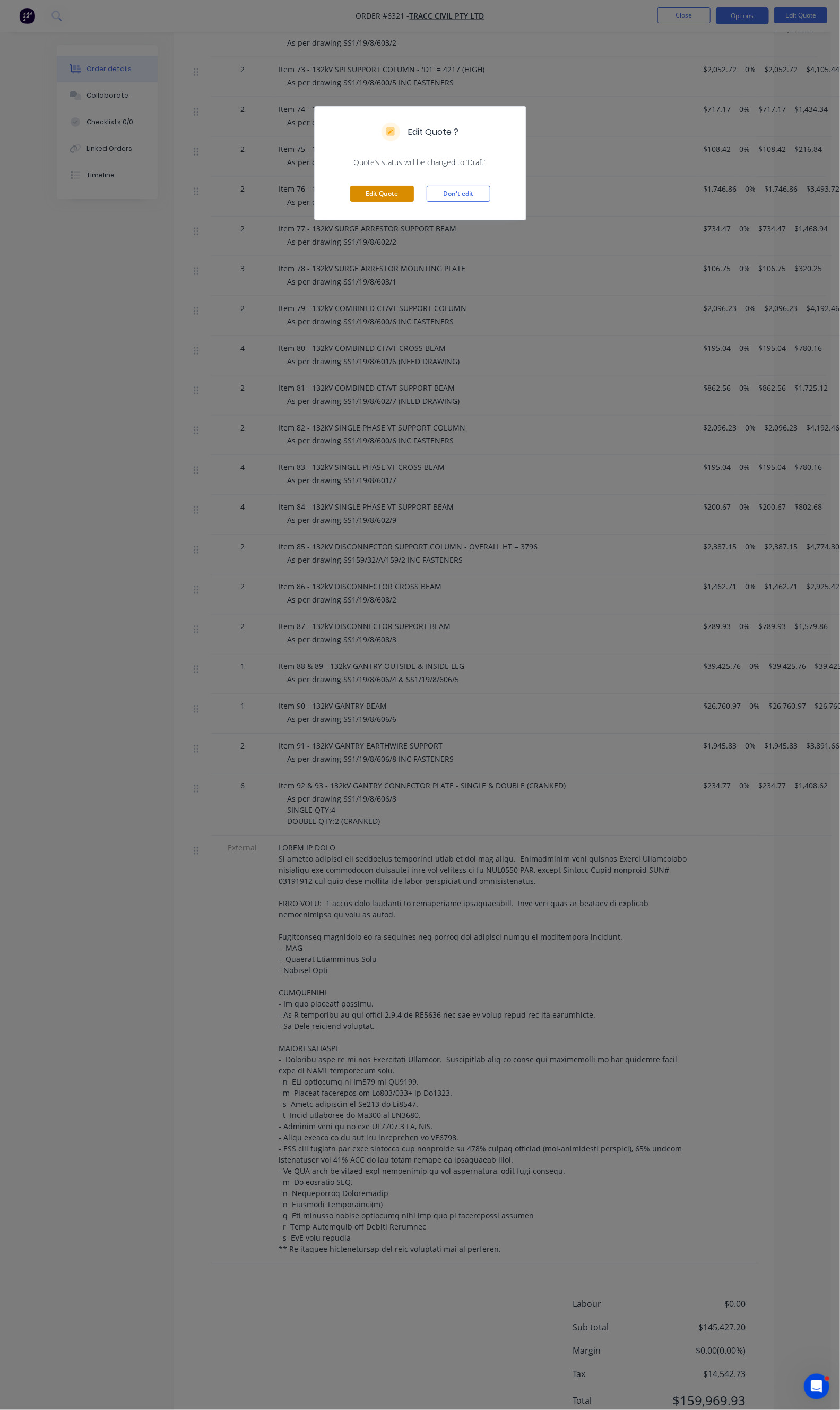
click at [383, 199] on button "Edit Quote" at bounding box center [382, 194] width 64 height 16
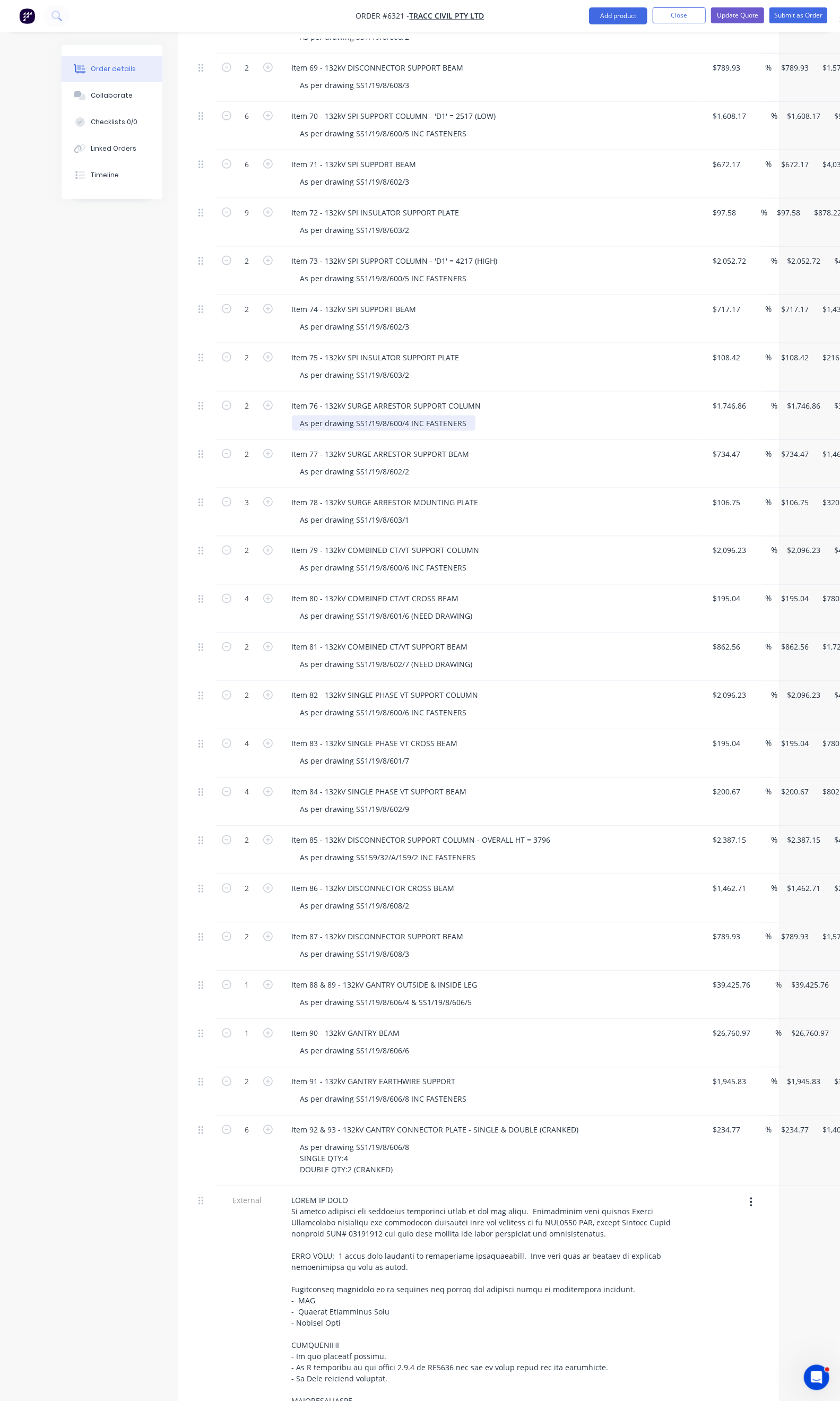
scroll to position [943, 0]
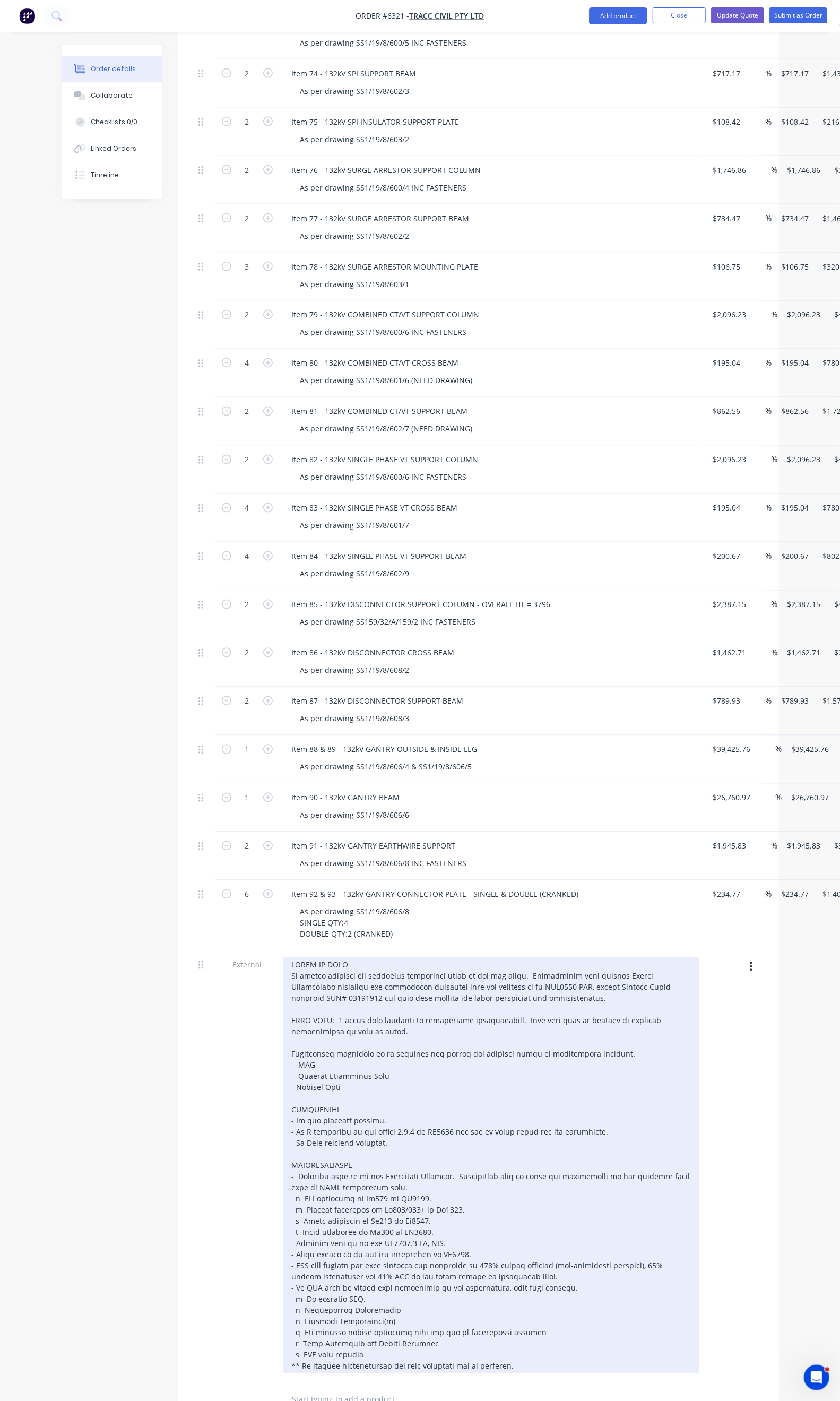
click at [285, 985] on div at bounding box center [492, 1166] width 416 height 417
click at [357, 1041] on div at bounding box center [492, 1166] width 416 height 417
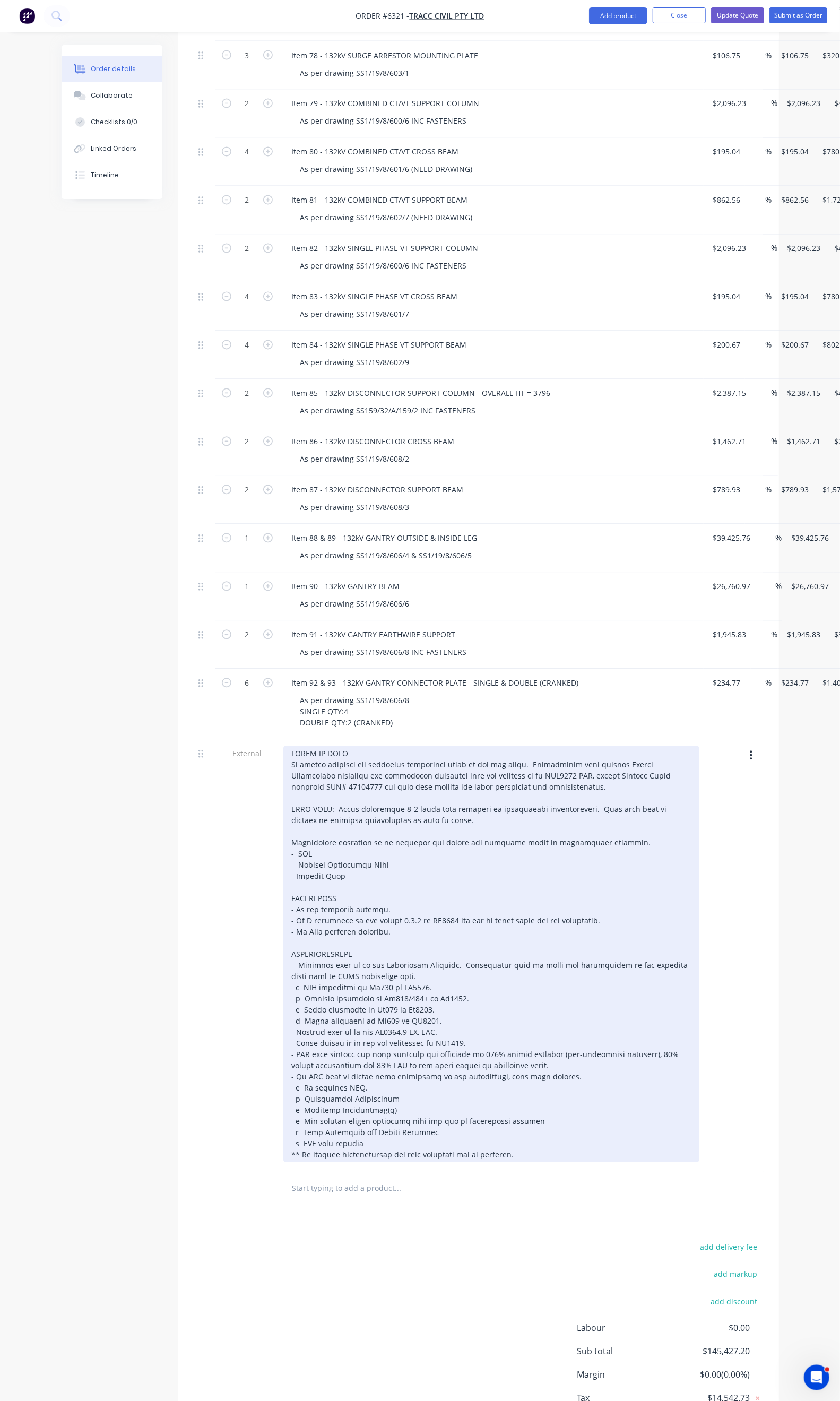
scroll to position [1142, 0]
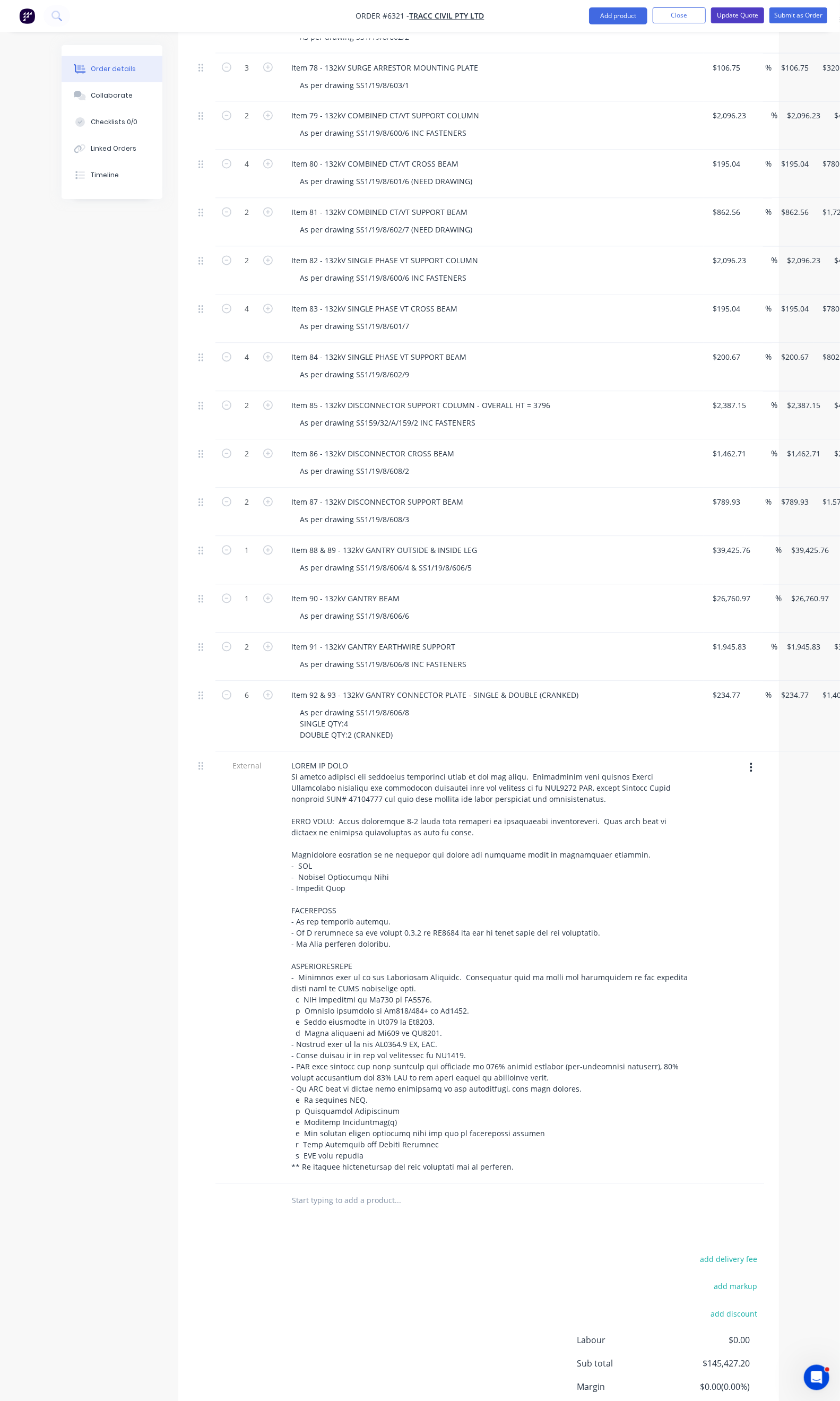
click at [735, 18] on button "Update Quote" at bounding box center [738, 15] width 53 height 16
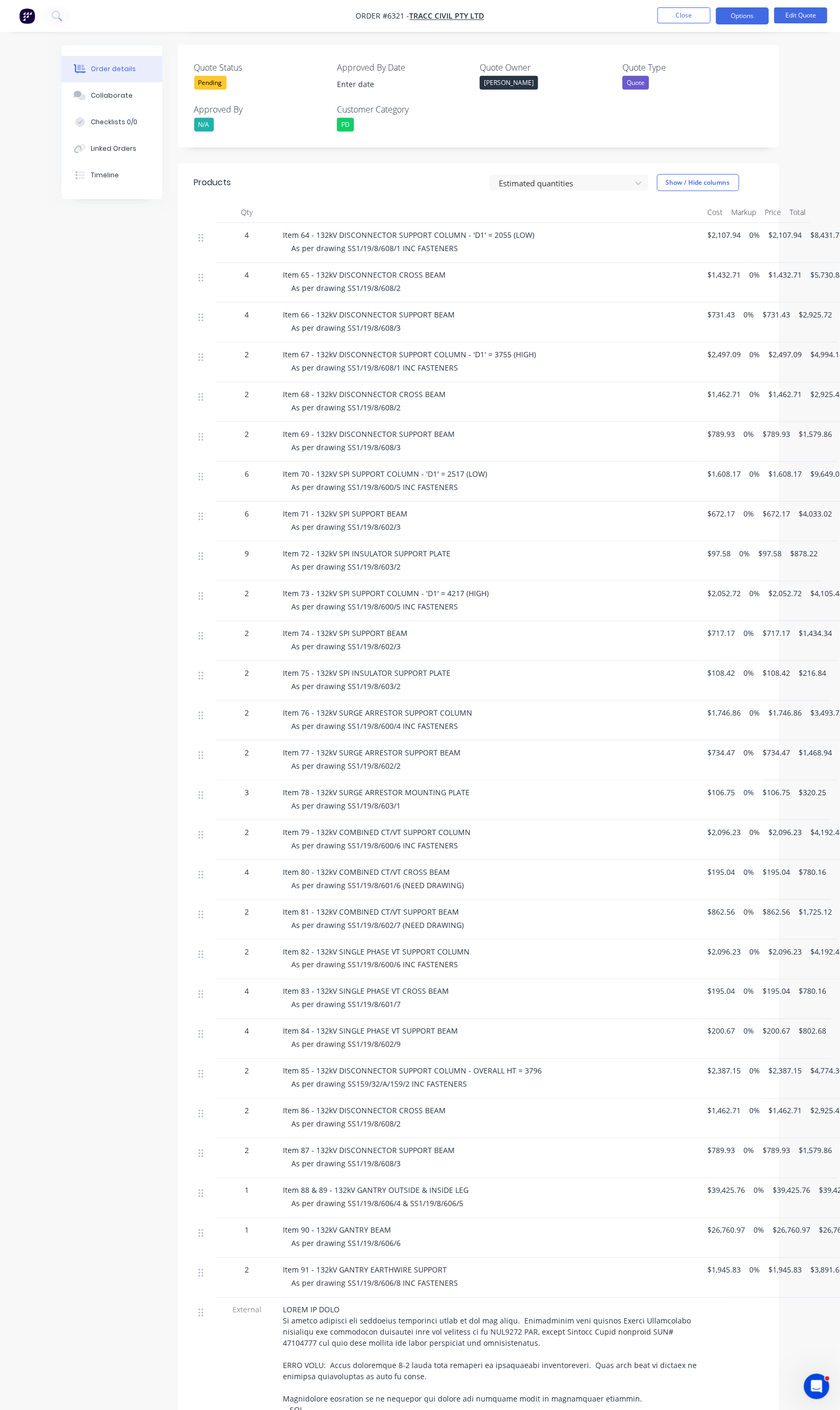
scroll to position [412, 0]
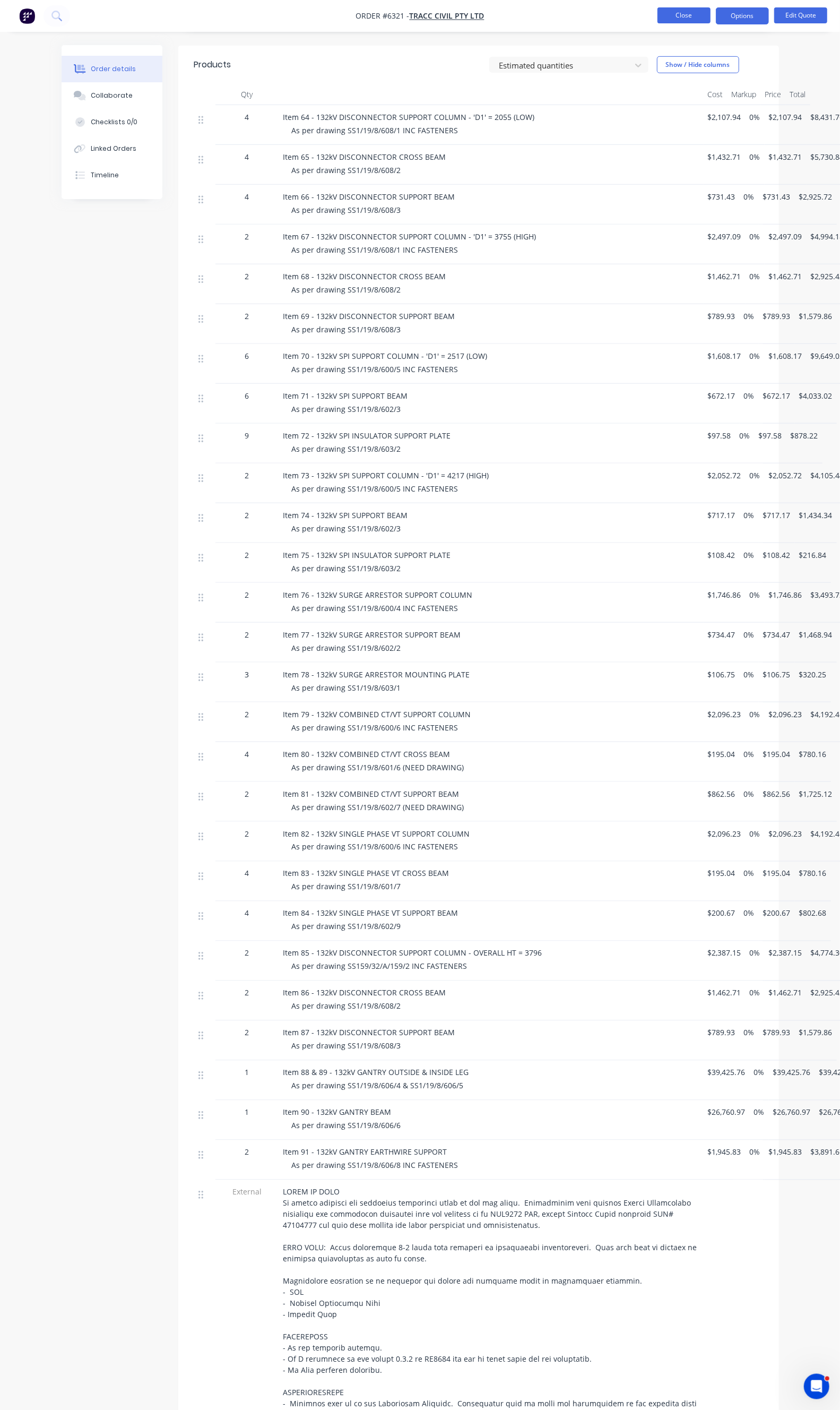
click at [674, 17] on button "Close" at bounding box center [684, 15] width 53 height 16
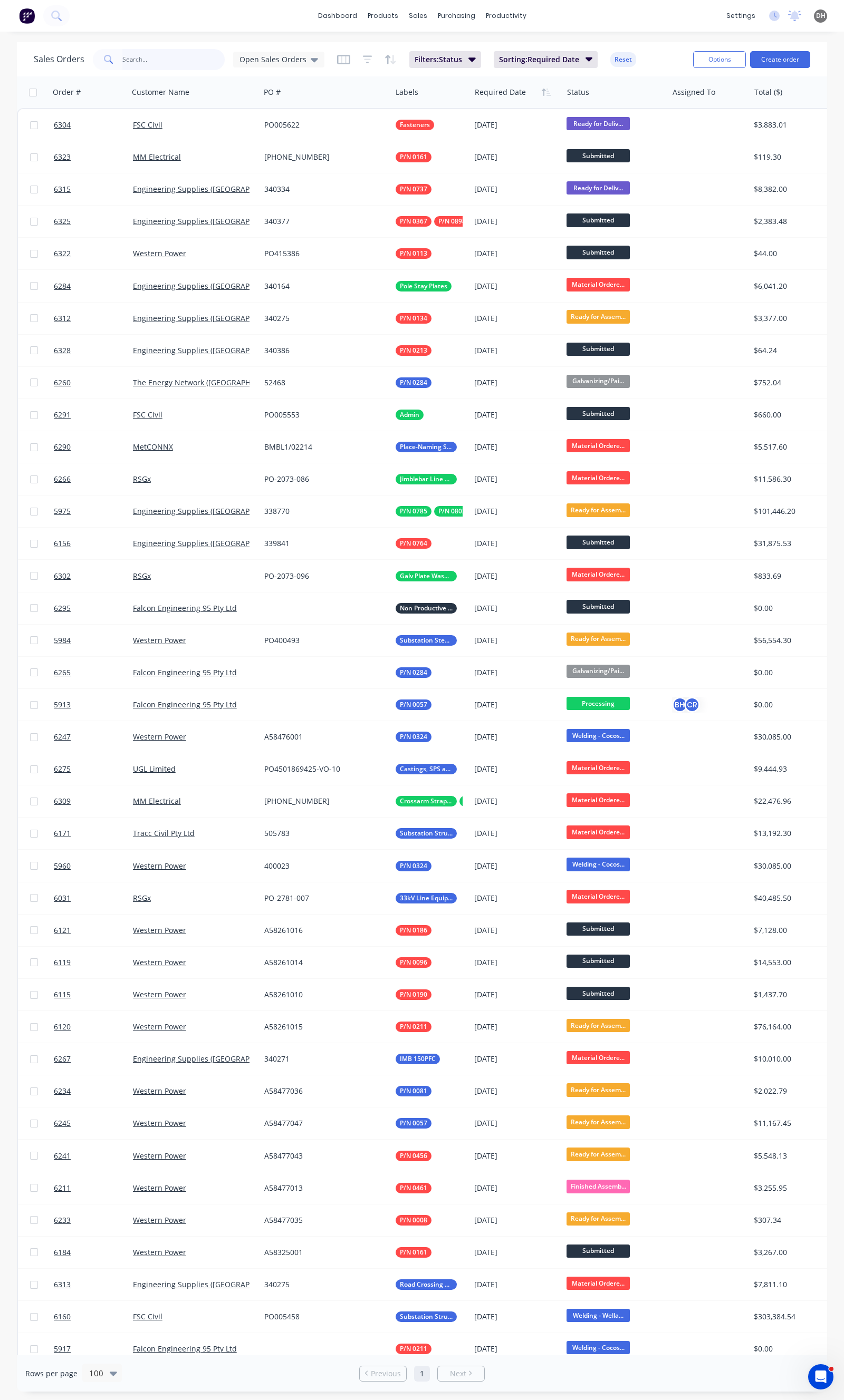
click at [153, 50] on input "text" at bounding box center [174, 60] width 103 height 21
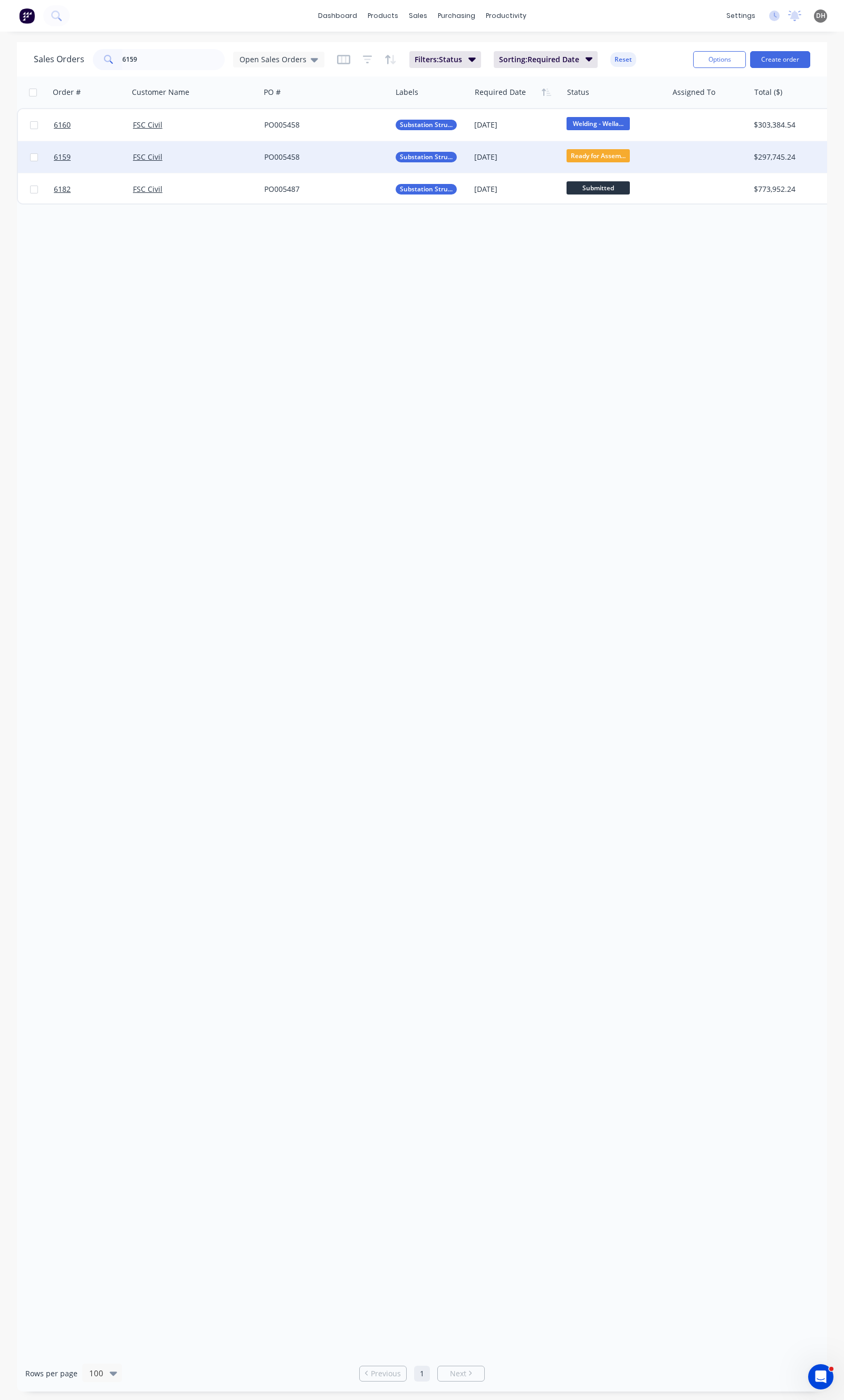
click at [194, 153] on div "FSC Civil" at bounding box center [191, 156] width 116 height 10
